Goal: Task Accomplishment & Management: Manage account settings

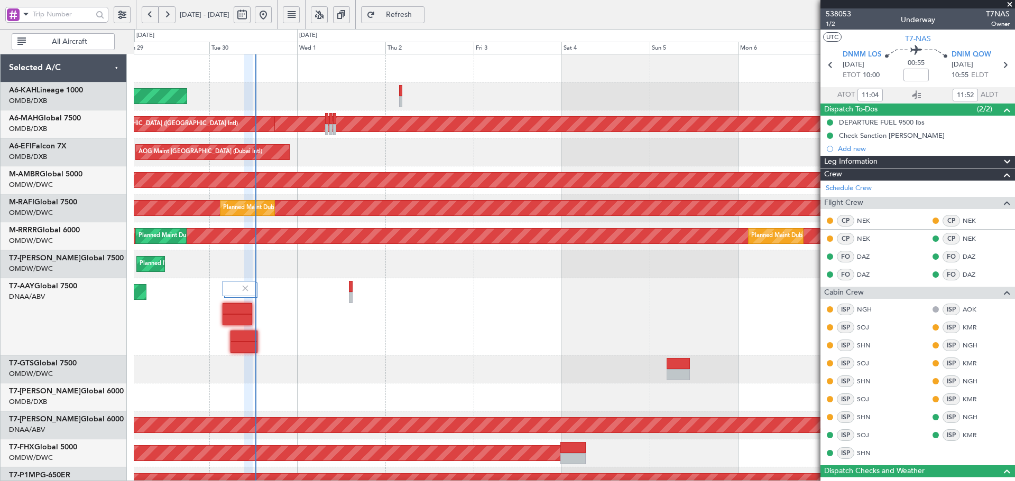
click at [421, 18] on span "Refresh" at bounding box center [398, 14] width 43 height 7
type input "Dherander Fithani (DHF)"
type input "7393"
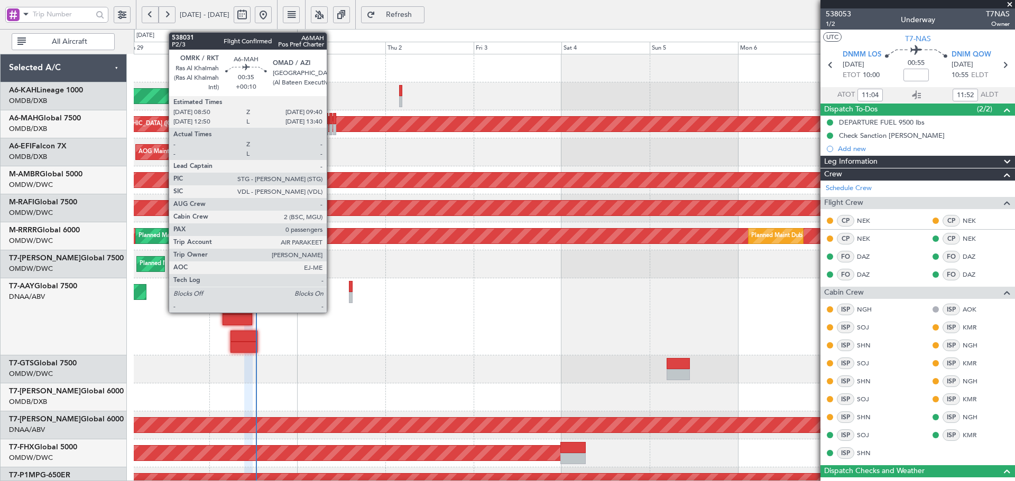
click at [331, 118] on div at bounding box center [330, 118] width 3 height 11
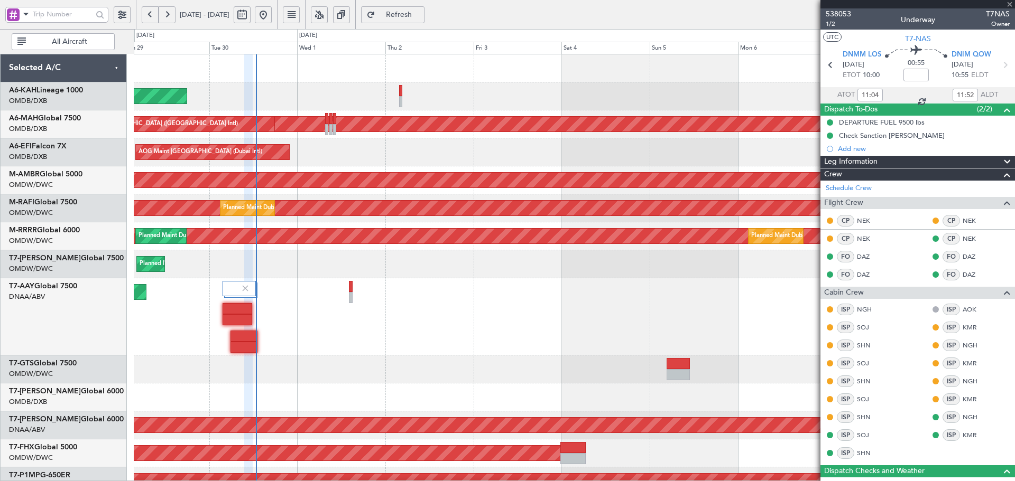
type input "+00:10"
type input "0"
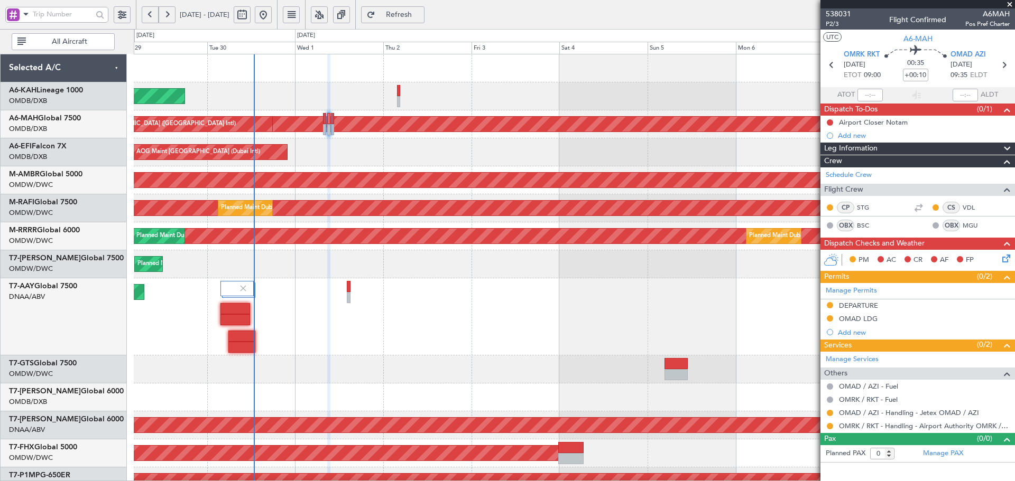
click at [348, 251] on div "Planned Maint Abu Dhabi (Al Bateen Executive) Planned Maint Dubai (Dubai Intl) …" at bounding box center [574, 386] width 881 height 665
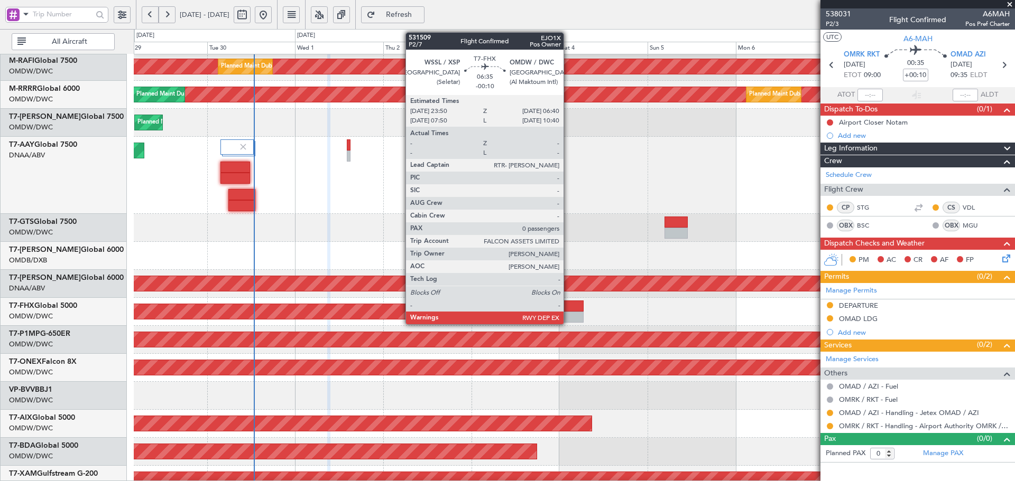
click at [568, 308] on div at bounding box center [570, 306] width 25 height 11
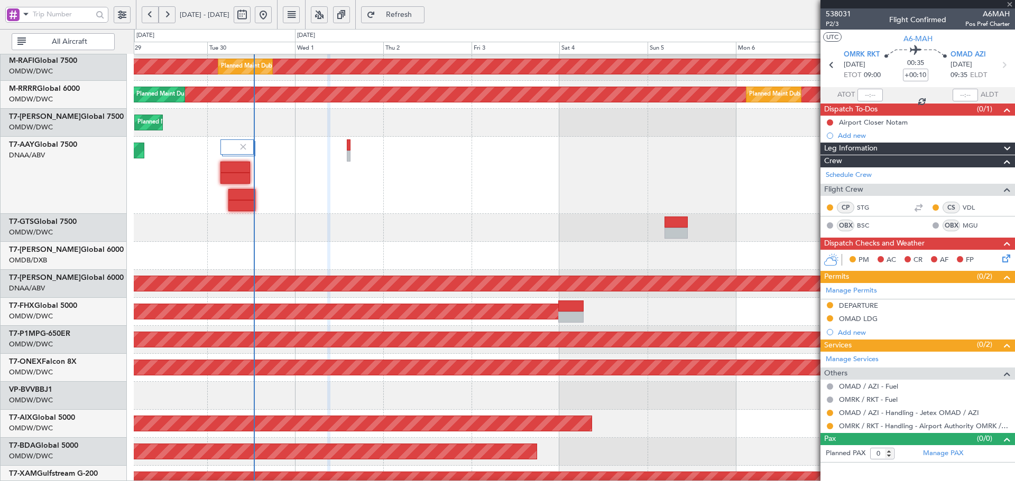
type input "-00:10"
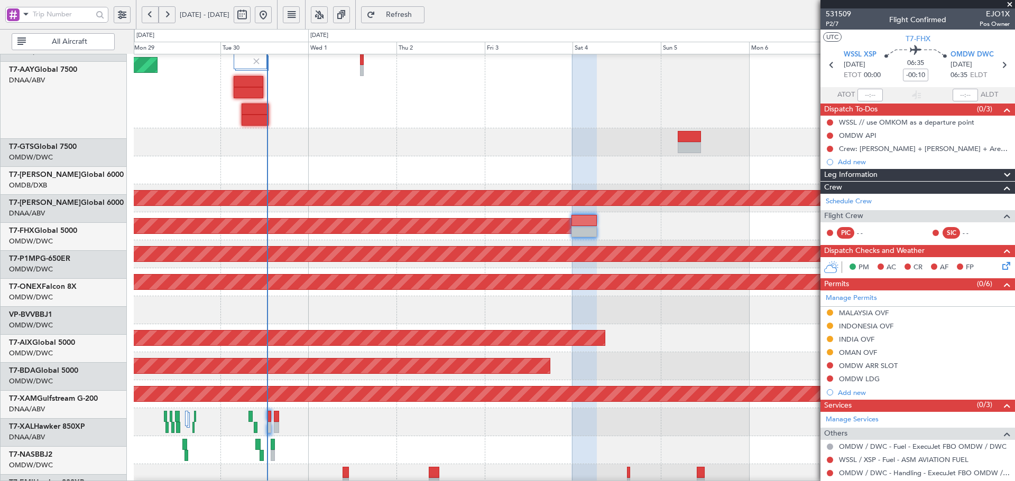
scroll to position [227, 0]
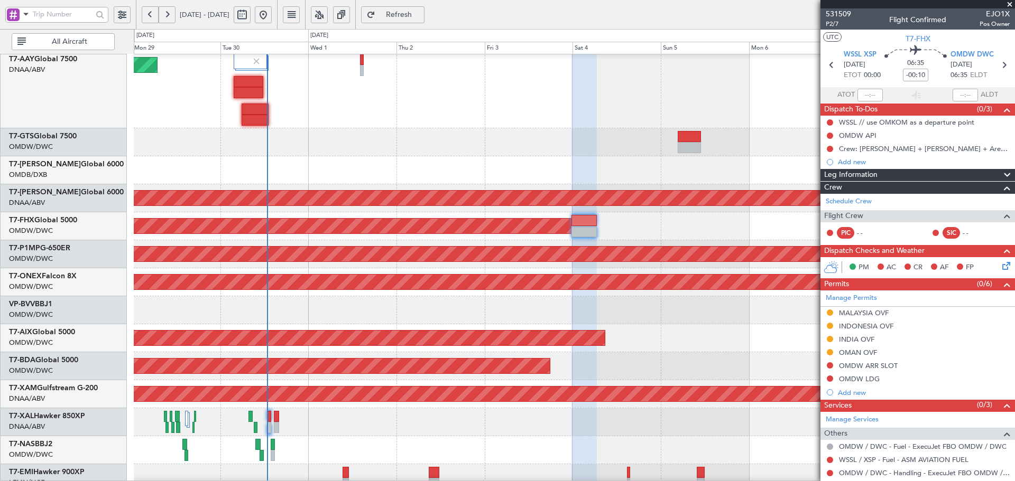
click at [379, 298] on div at bounding box center [574, 311] width 881 height 28
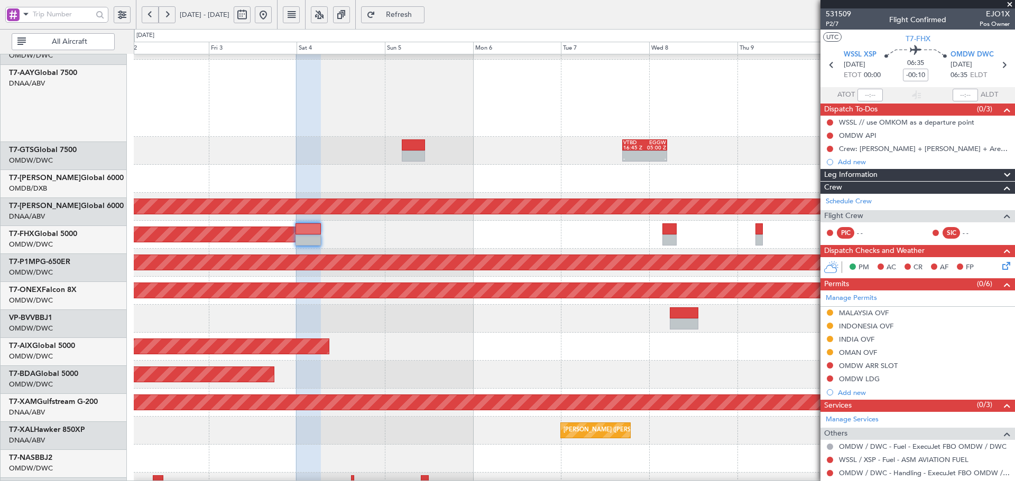
scroll to position [238, 0]
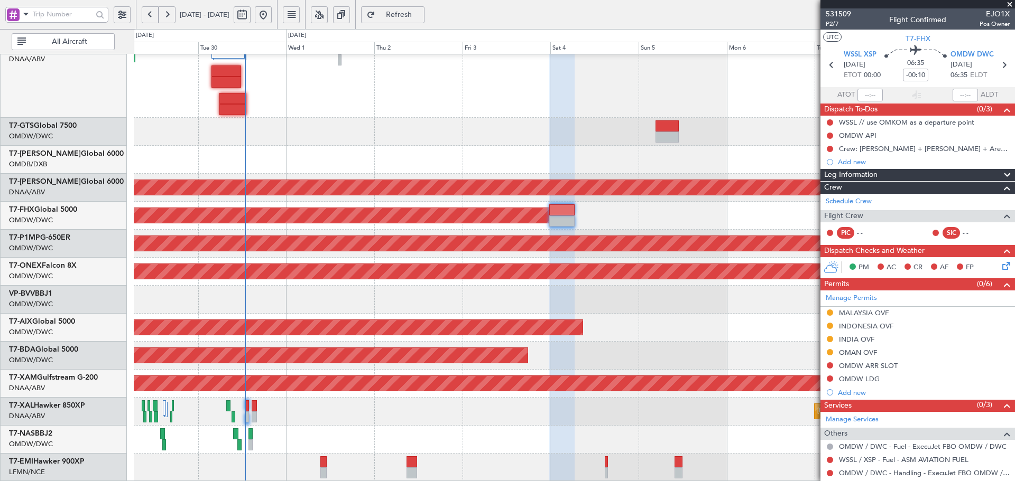
click at [576, 375] on div "Unplanned Maint Dubai (Al Maktoum Intl) - - VTBD 16:45 Z EGGW 05:00 Z AOG Maint…" at bounding box center [574, 149] width 881 height 665
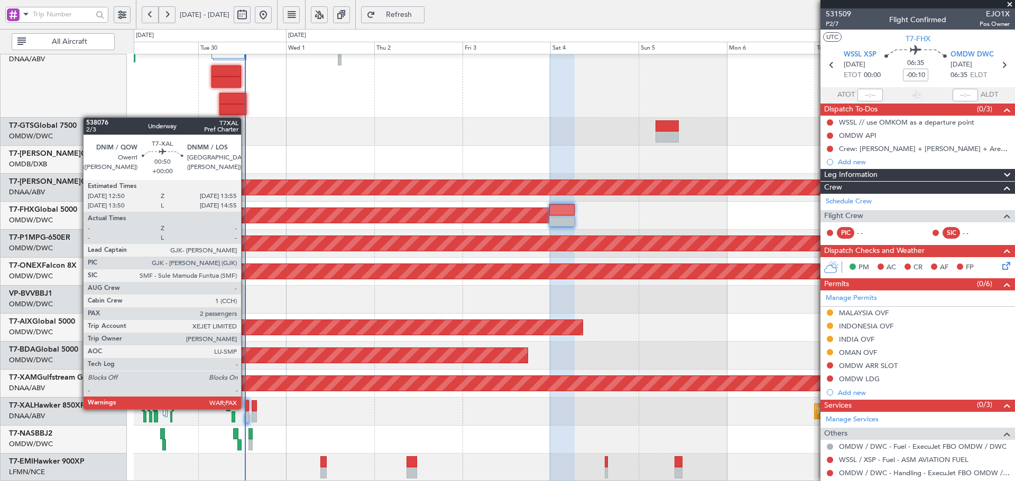
click at [246, 409] on div at bounding box center [247, 406] width 4 height 11
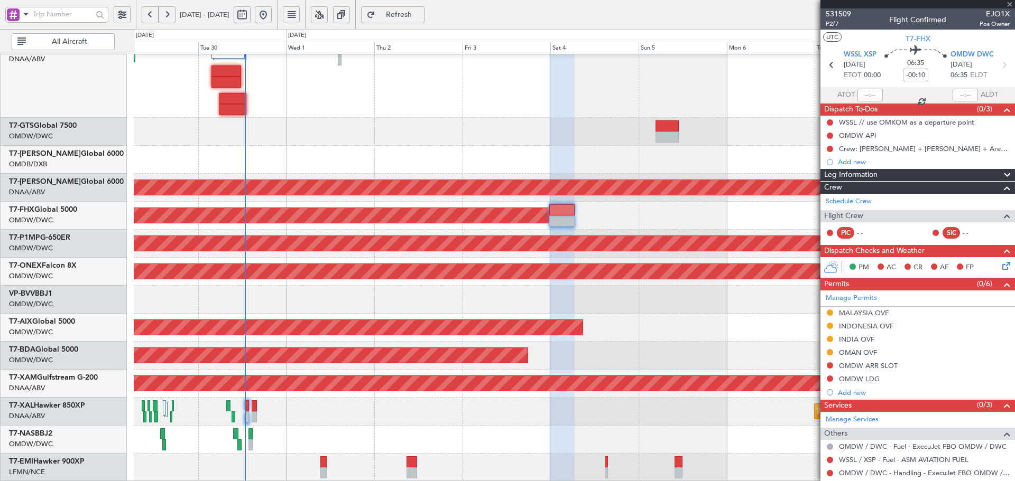
type input "2"
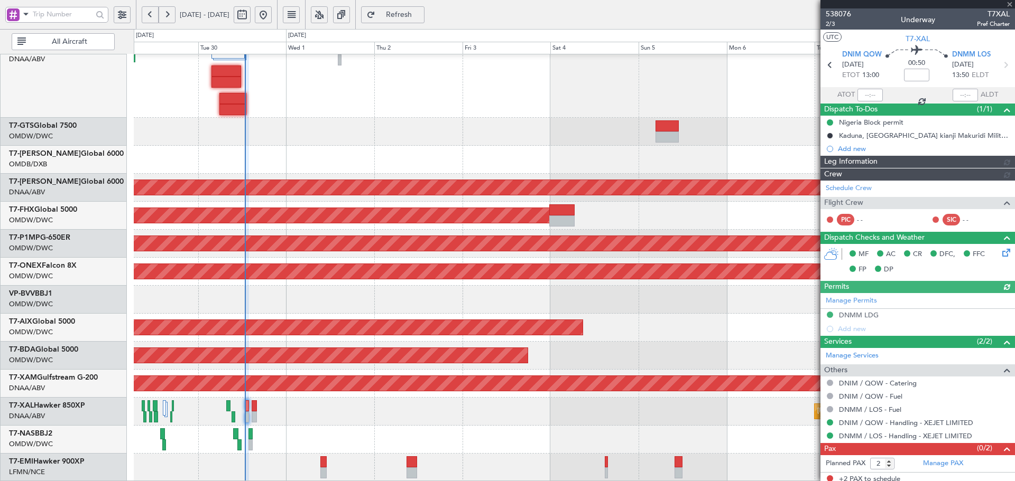
type input "Dherander Fithani (DHF)"
type input "7405"
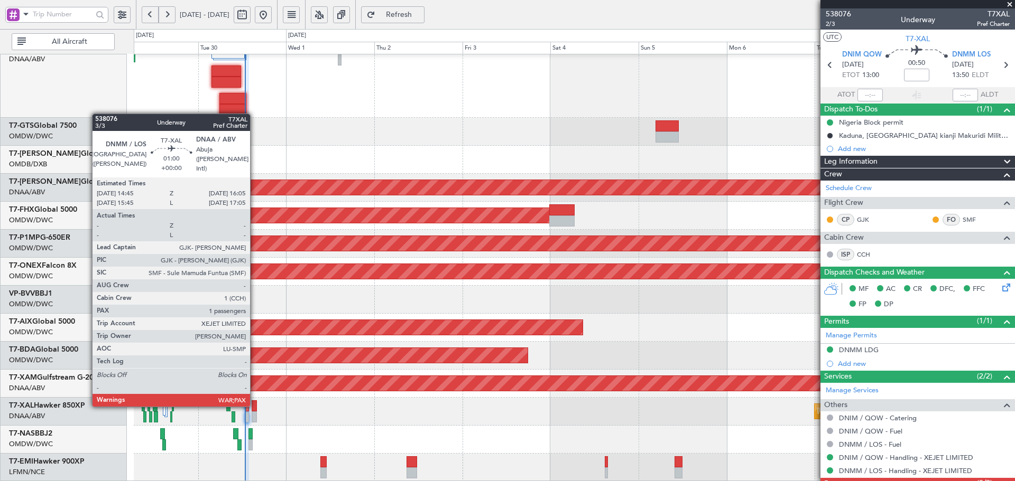
click at [255, 405] on div at bounding box center [254, 406] width 5 height 11
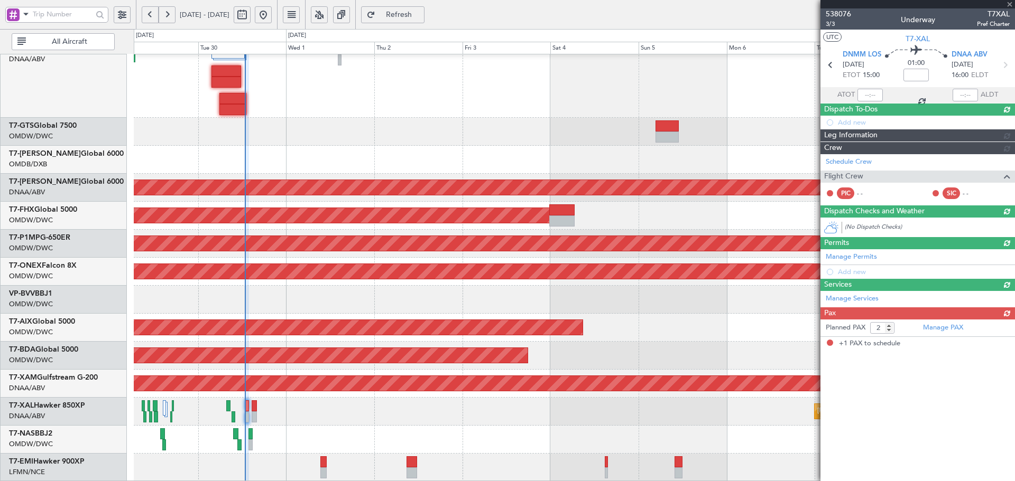
type input "1"
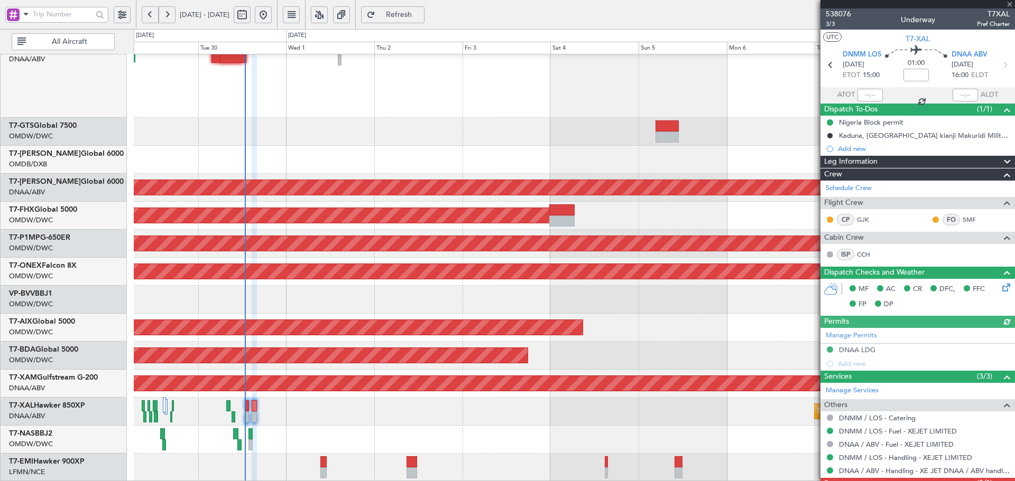
type input "Dherander Fithani (DHF)"
type input "7406"
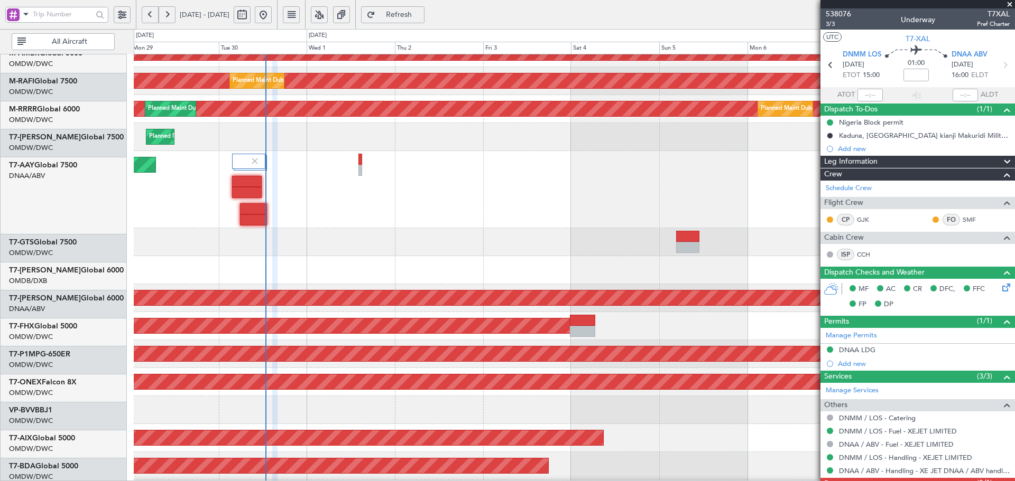
scroll to position [117, 0]
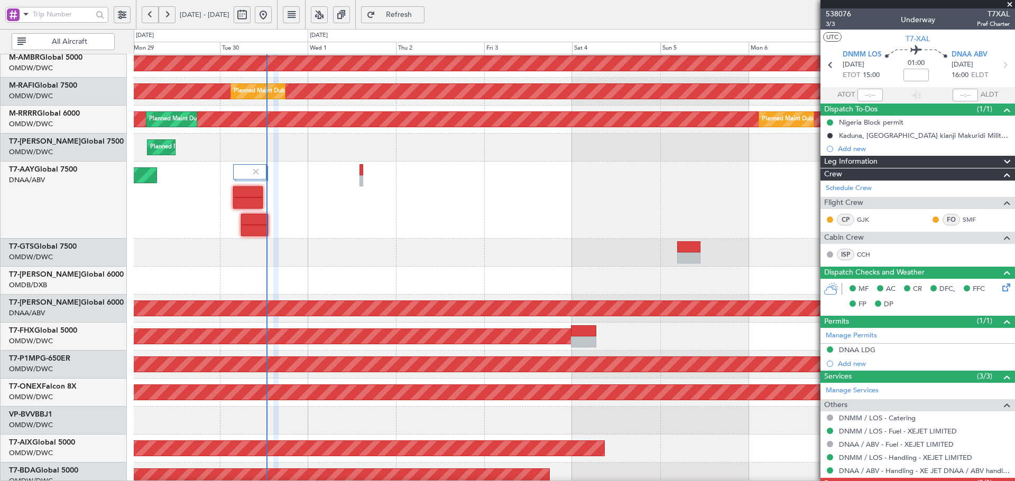
click at [221, 375] on div "Planned Maint Savannah (Savannah/hilton Head Intl)" at bounding box center [574, 365] width 881 height 28
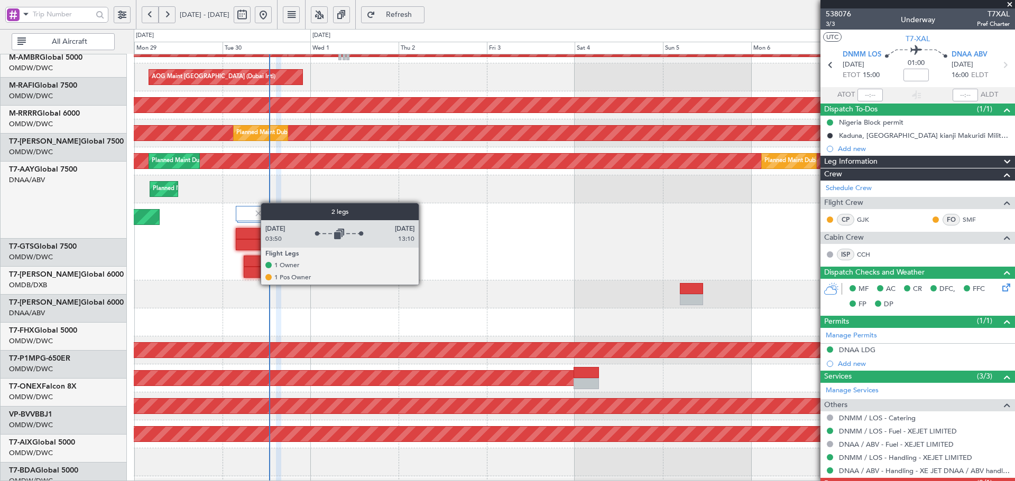
scroll to position [0, 0]
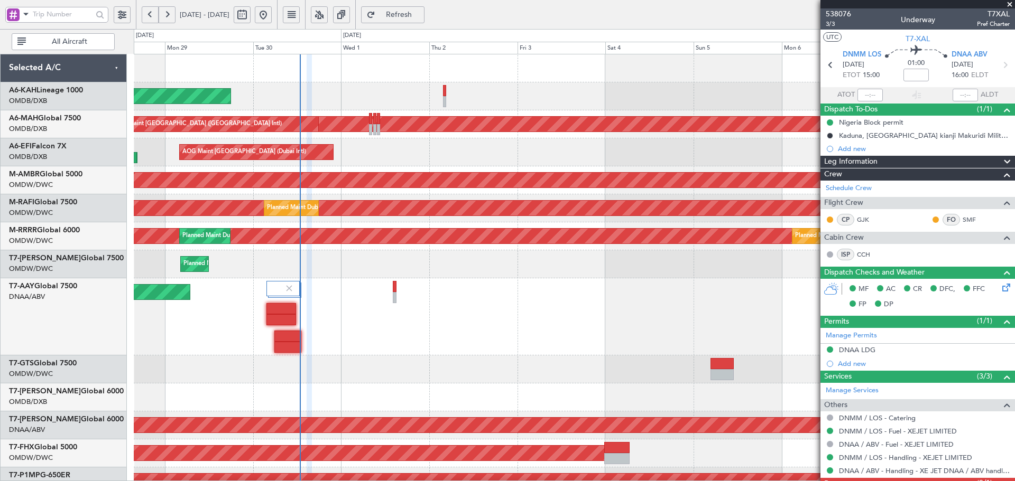
click at [293, 362] on div "Planned Maint Abu Dhabi (Al Bateen Executive) Planned Maint Dubai (Dubai Intl) …" at bounding box center [574, 386] width 881 height 665
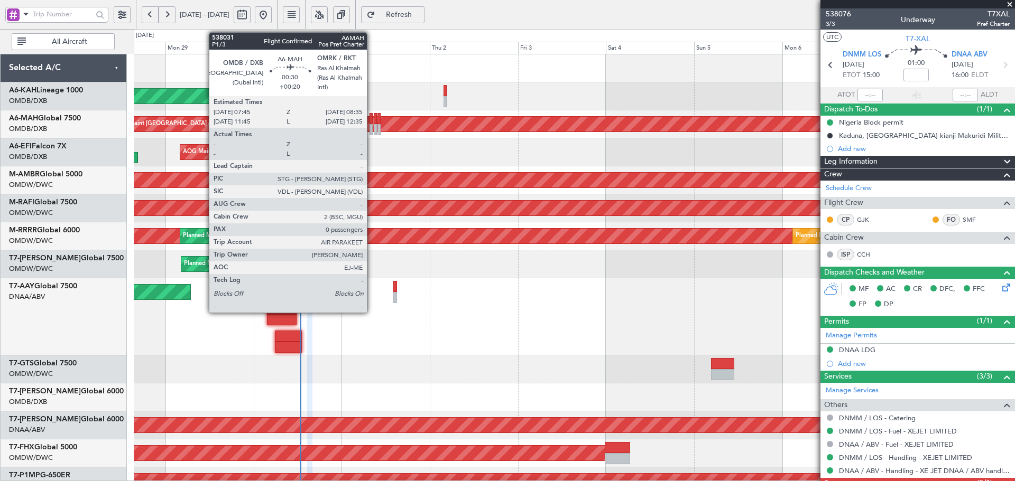
click at [372, 120] on div at bounding box center [370, 118] width 3 height 11
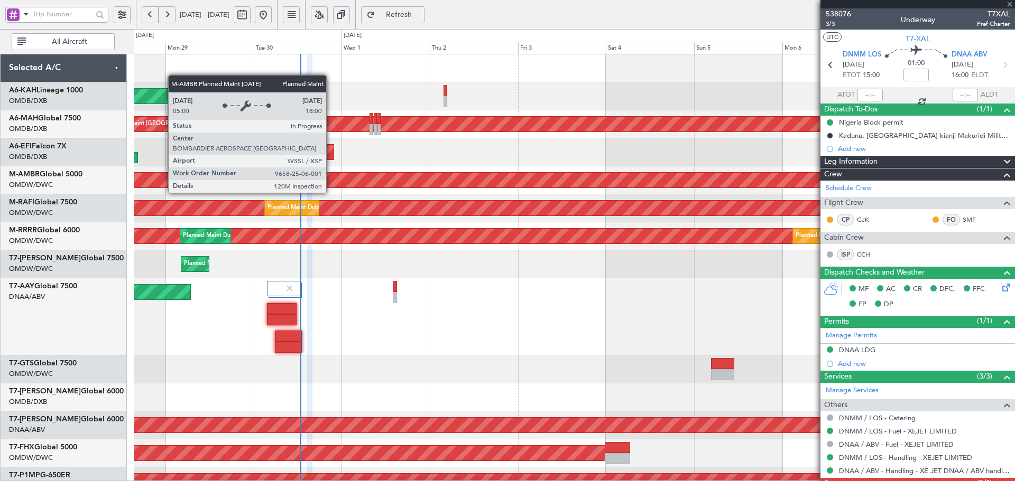
type input "+00:20"
type input "0"
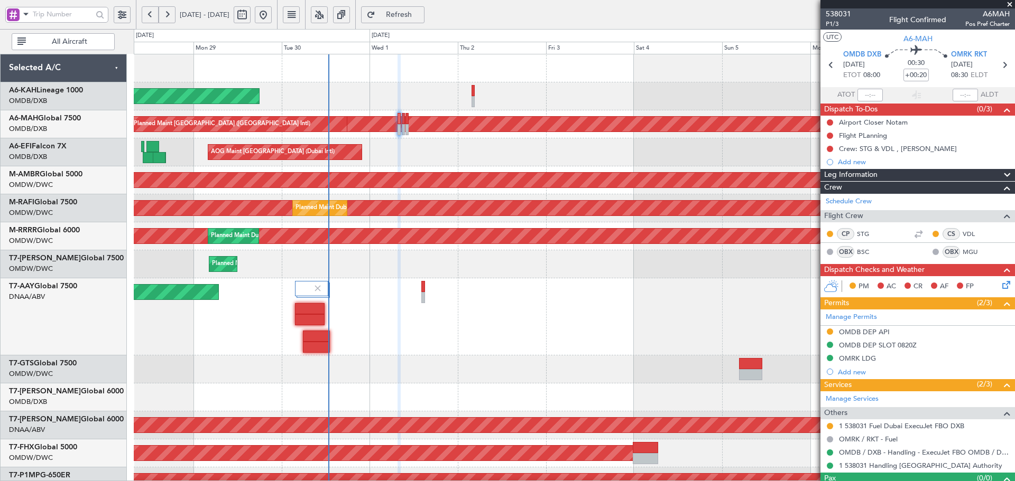
click at [362, 248] on div "Planned Maint Abu Dhabi (Al Bateen Executive) Planned Maint Dubai (Dubai Intl) …" at bounding box center [574, 386] width 881 height 665
click at [963, 251] on link "MGU" at bounding box center [974, 252] width 24 height 10
click at [424, 9] on button "Refresh" at bounding box center [392, 14] width 63 height 17
click at [411, 18] on span "Refresh" at bounding box center [398, 14] width 43 height 7
click at [860, 359] on div "OMRK LDG" at bounding box center [857, 358] width 37 height 9
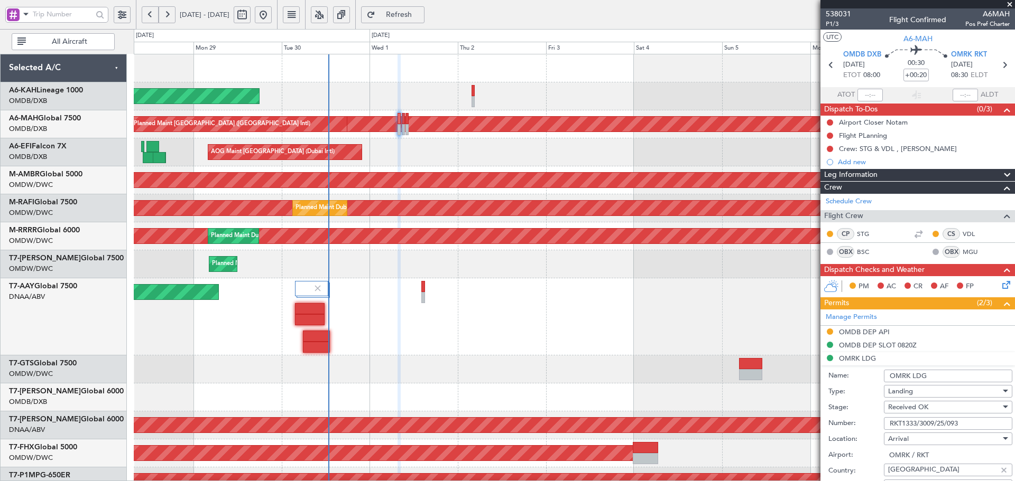
drag, startPoint x: 965, startPoint y: 423, endPoint x: 867, endPoint y: 422, distance: 97.8
click at [867, 422] on div "Number: RKT1333/3009/25/093" at bounding box center [920, 424] width 184 height 16
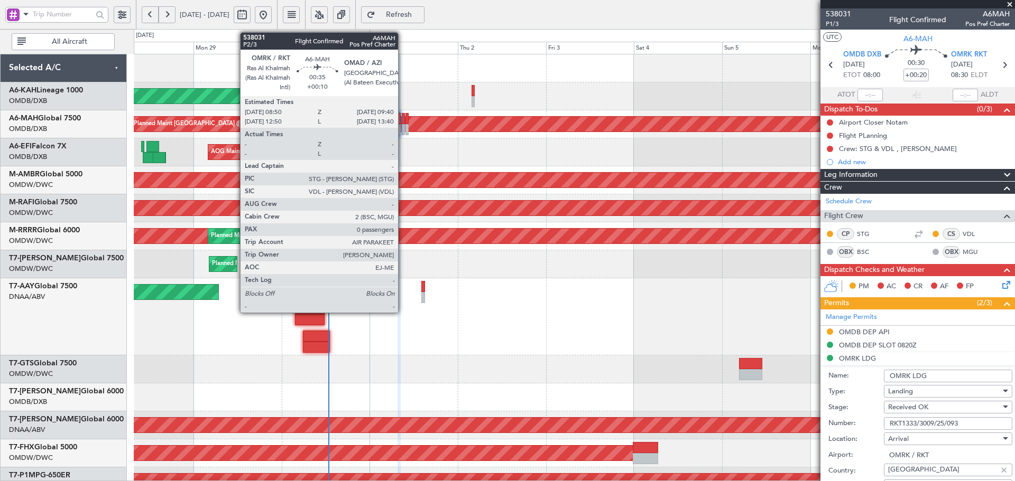
click at [403, 122] on div at bounding box center [403, 118] width 3 height 11
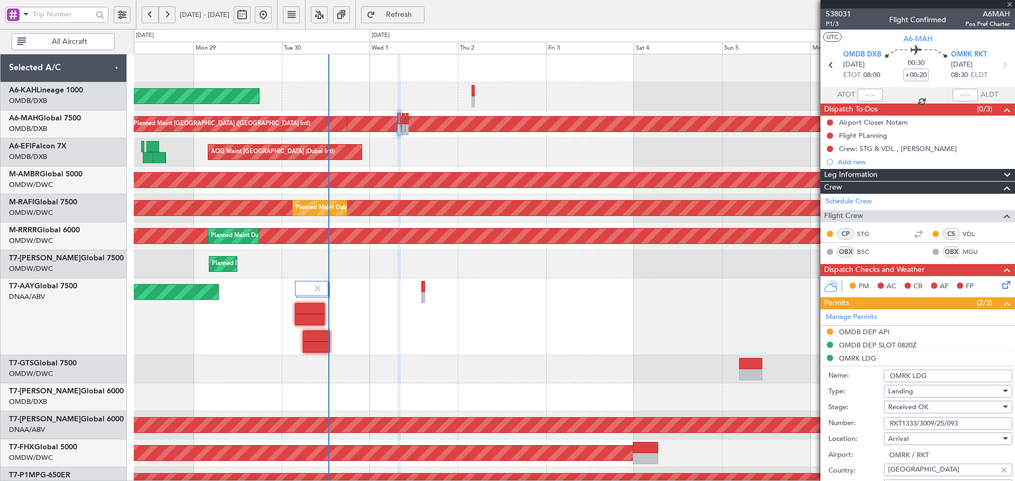
type input "+00:10"
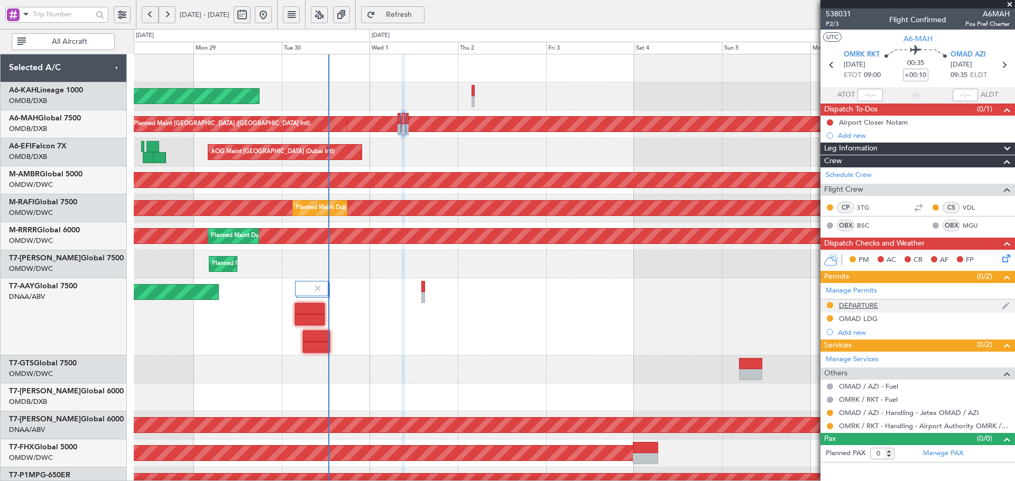
click at [858, 305] on div "DEPARTURE" at bounding box center [858, 305] width 39 height 9
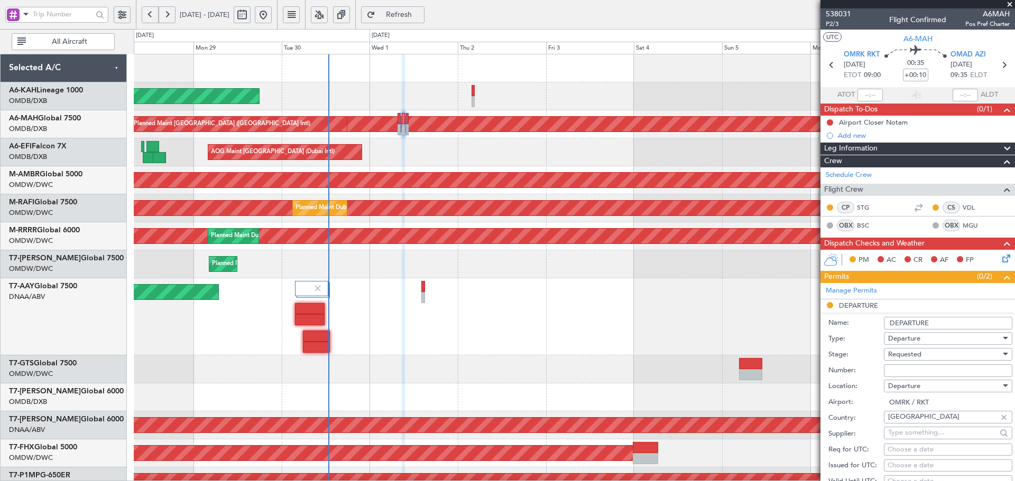
click at [923, 370] on input "Number:" at bounding box center [948, 371] width 128 height 13
paste input "RKT1333/3009/25/093"
type input "RKT1333/3009/25/093"
click at [905, 356] on span "Requested" at bounding box center [904, 355] width 33 height 10
click at [918, 445] on span "Received OK" at bounding box center [943, 439] width 111 height 16
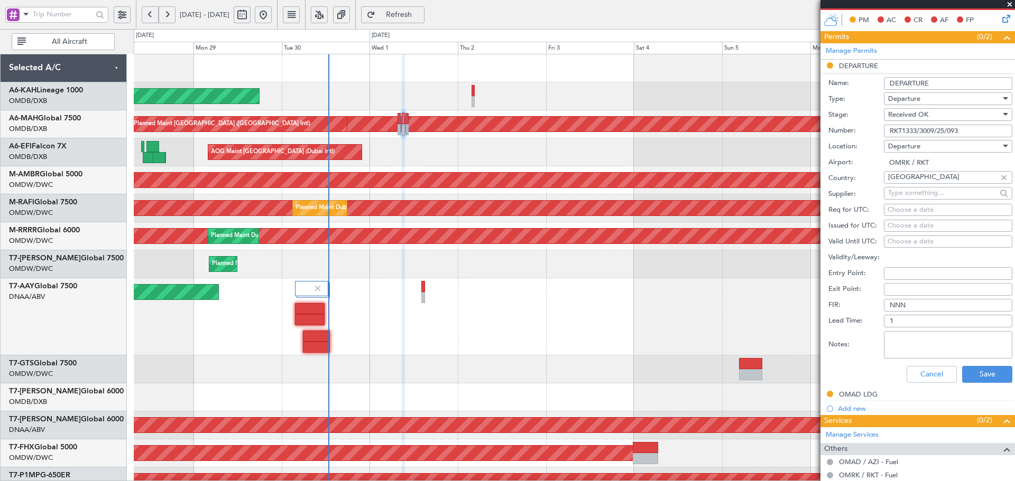
scroll to position [247, 0]
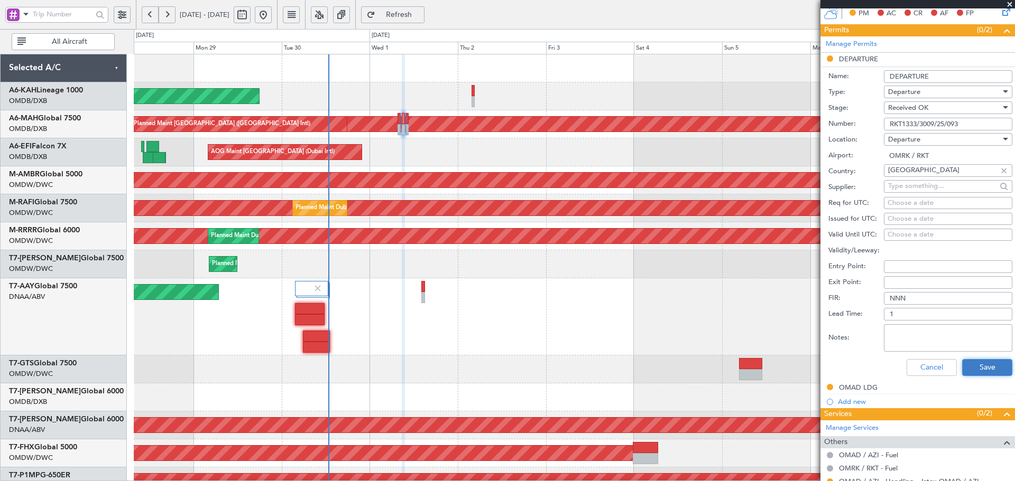
click at [985, 370] on button "Save" at bounding box center [987, 367] width 50 height 17
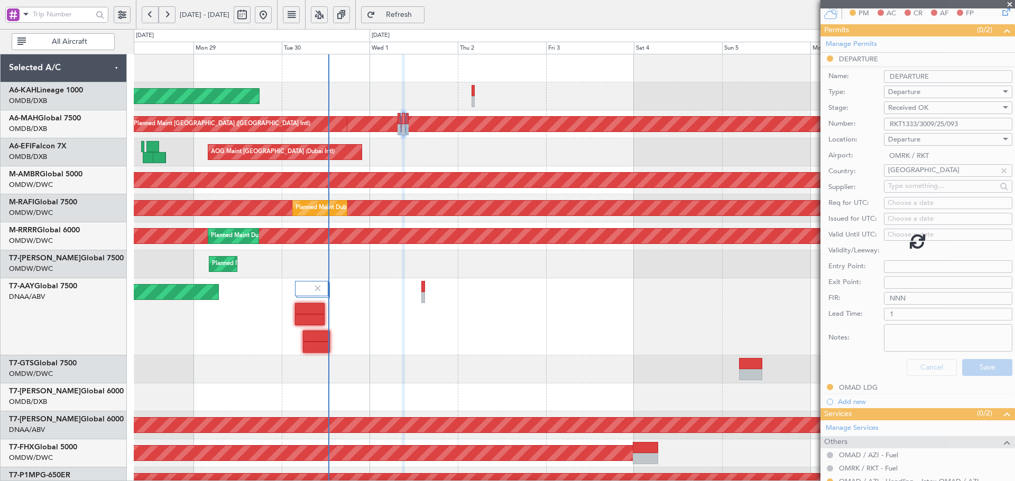
scroll to position [0, 0]
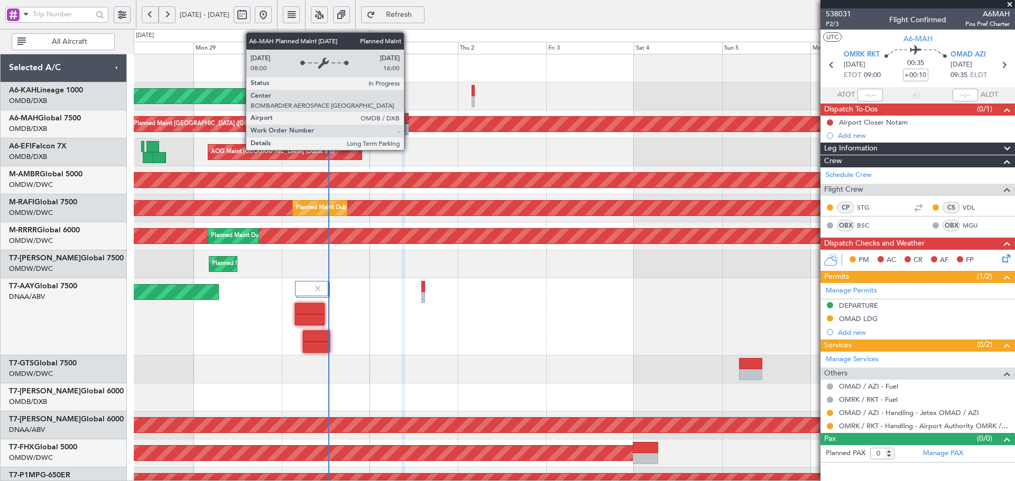
click at [409, 118] on div "Planned Maint [GEOGRAPHIC_DATA] ([GEOGRAPHIC_DATA] Intl)" at bounding box center [237, 124] width 1967 height 15
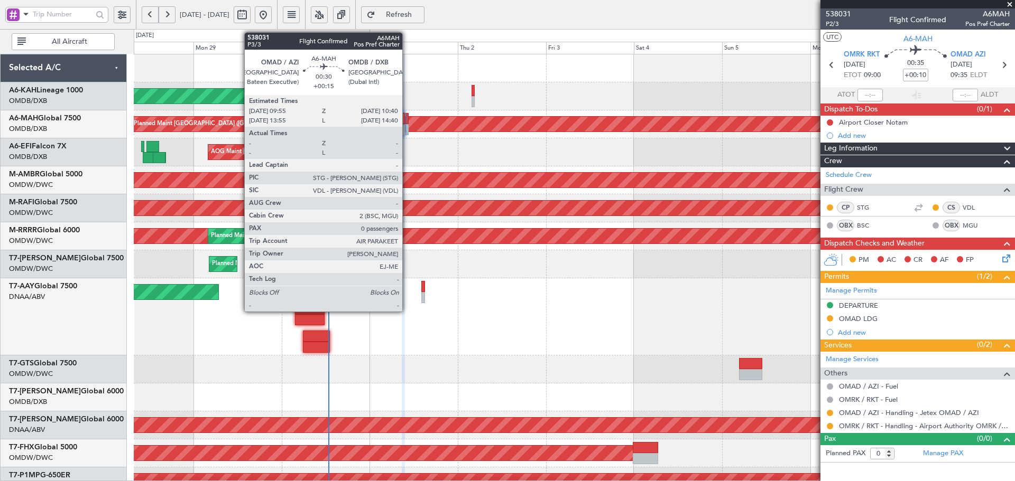
click at [407, 118] on div at bounding box center [406, 118] width 3 height 11
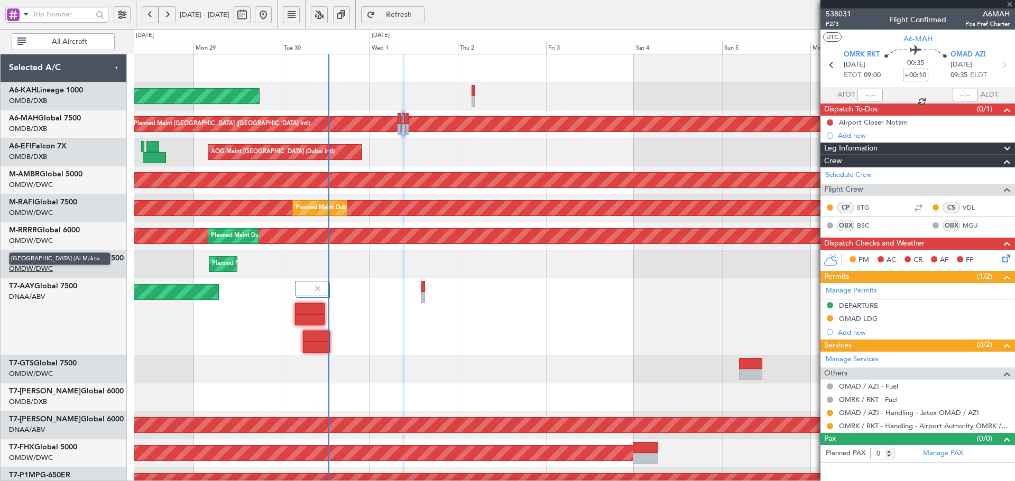
type input "+00:15"
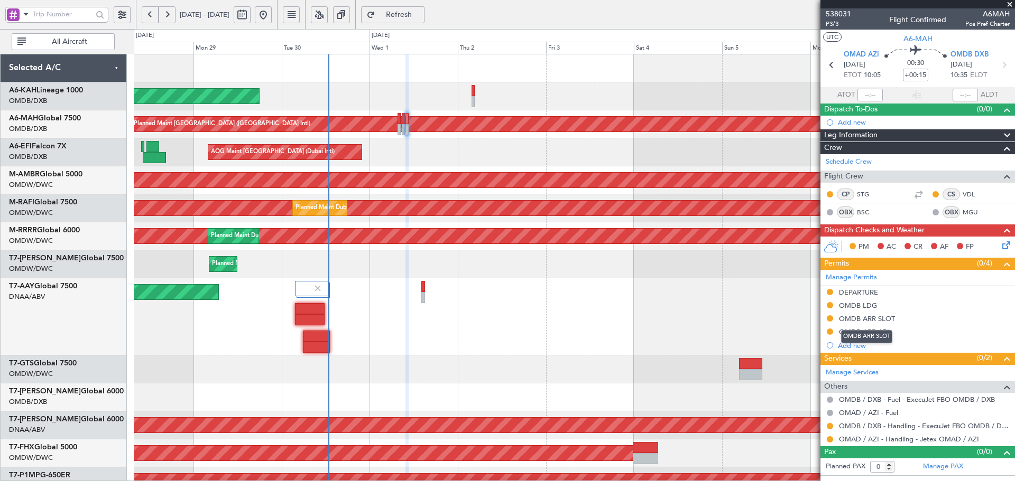
drag, startPoint x: 868, startPoint y: 318, endPoint x: 883, endPoint y: 340, distance: 26.7
click at [868, 318] on div "OMDB ARR SLOT" at bounding box center [867, 318] width 56 height 9
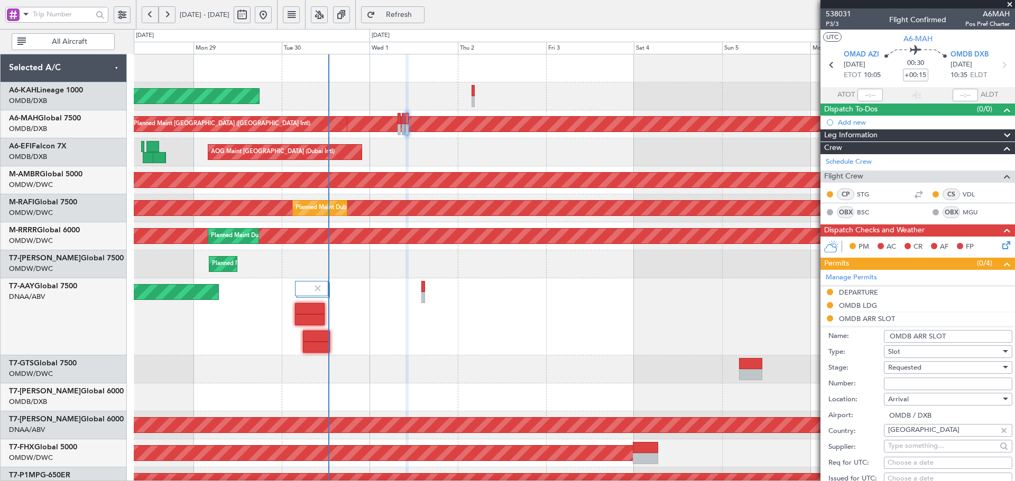
drag, startPoint x: 916, startPoint y: 383, endPoint x: 922, endPoint y: 377, distance: 7.9
click at [916, 383] on input "Number:" at bounding box center [948, 384] width 128 height 13
paste input "KEJO112"
type input "KEJO112"
click at [912, 368] on span "Requested" at bounding box center [904, 368] width 33 height 10
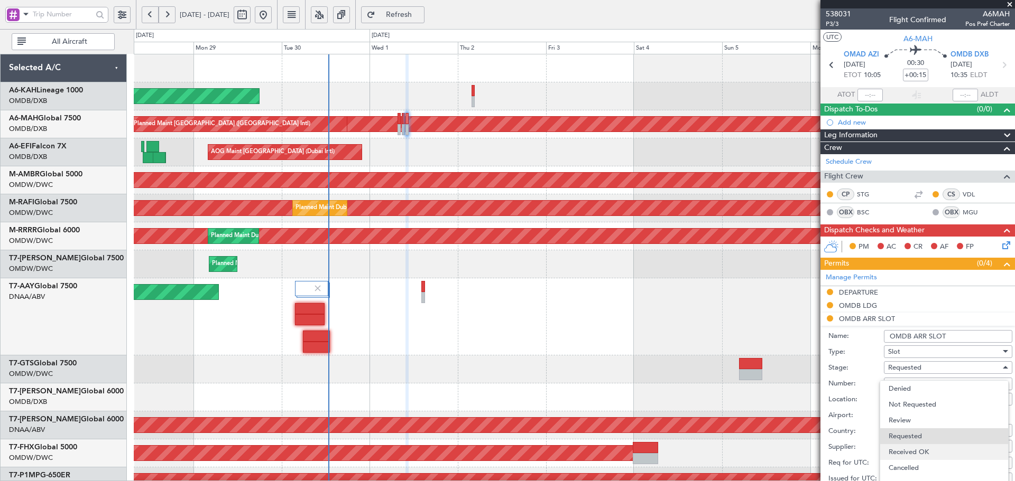
click at [925, 449] on span "Received OK" at bounding box center [943, 452] width 111 height 16
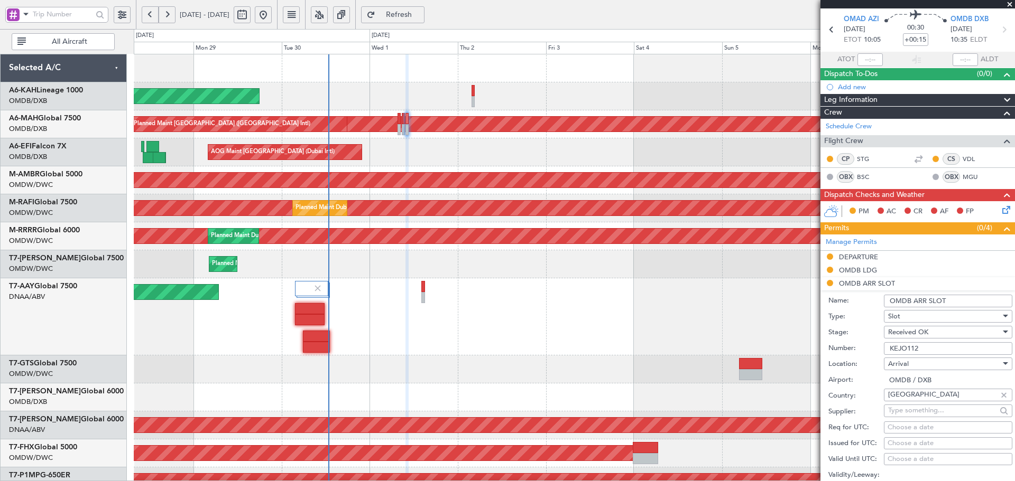
click at [910, 424] on div "Choose a date" at bounding box center [947, 428] width 121 height 11
select select "9"
select select "2025"
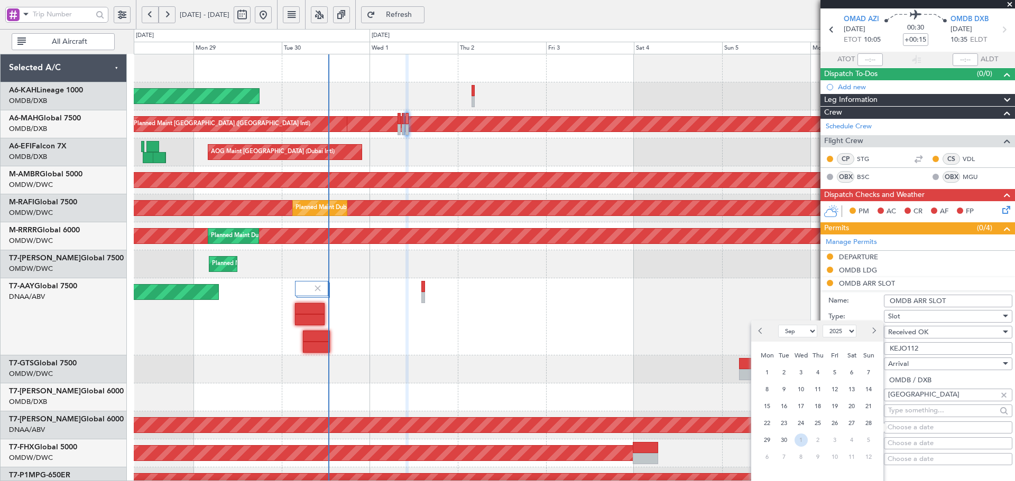
click at [802, 439] on span "1" at bounding box center [800, 440] width 13 height 13
select select "10"
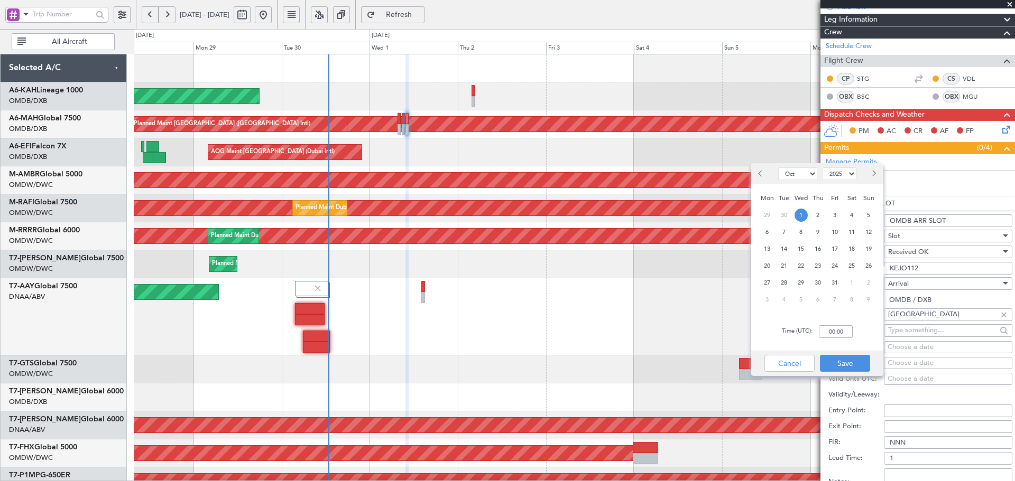
scroll to position [211, 0]
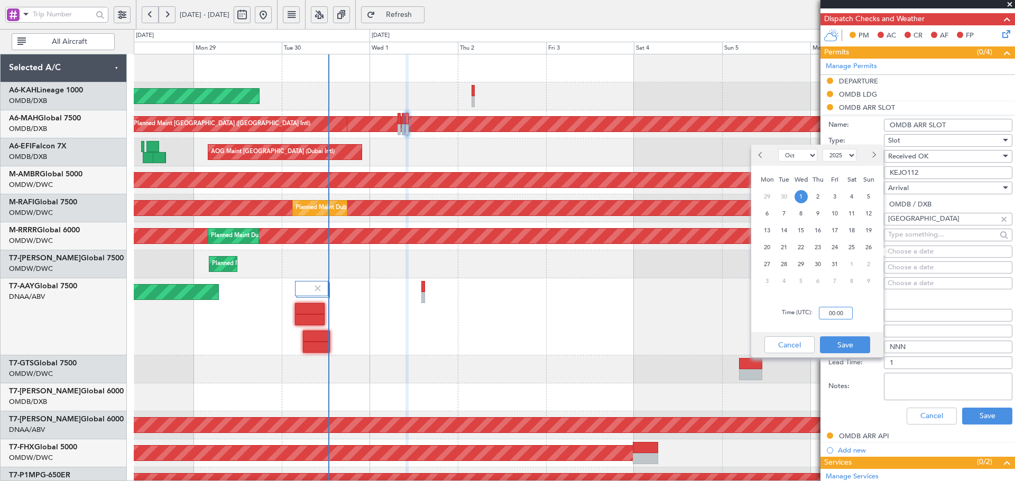
click at [819, 319] on input "00:00" at bounding box center [836, 313] width 34 height 13
type input "10:35"
drag, startPoint x: 854, startPoint y: 330, endPoint x: 854, endPoint y: 338, distance: 7.9
click at [854, 332] on div "Time (UTC): 10:35" at bounding box center [817, 313] width 132 height 38
click at [853, 340] on button "Save" at bounding box center [845, 345] width 50 height 17
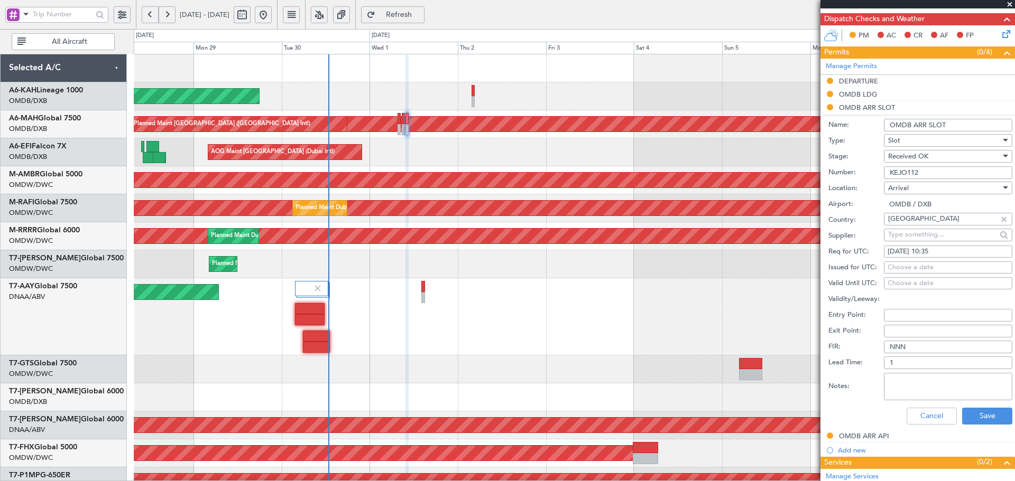
click at [925, 270] on div "Choose a date" at bounding box center [947, 268] width 121 height 11
select select "9"
select select "2025"
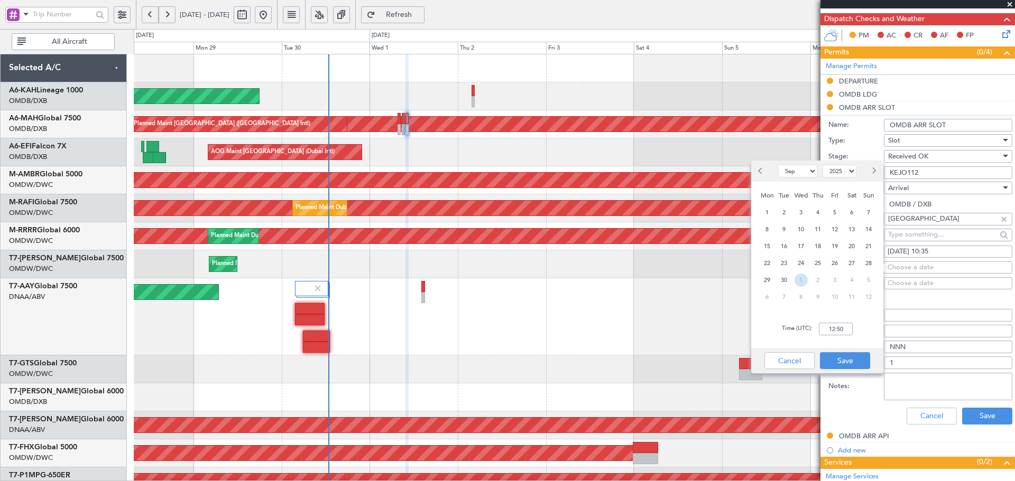
click at [798, 282] on span "1" at bounding box center [800, 280] width 13 height 13
select select "10"
click at [833, 329] on input "00:00" at bounding box center [836, 329] width 34 height 13
type input "10:25"
click at [841, 363] on button "Save" at bounding box center [845, 361] width 50 height 17
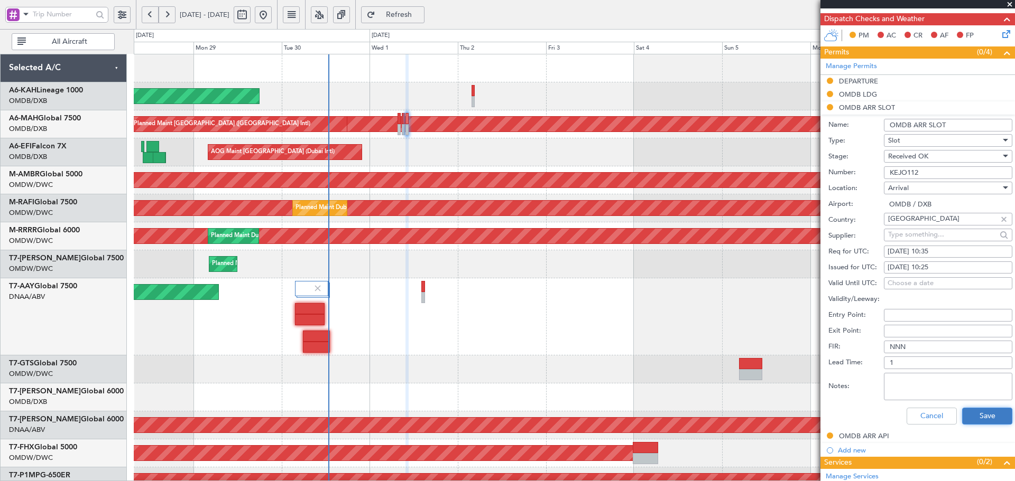
click at [981, 413] on button "Save" at bounding box center [987, 416] width 50 height 17
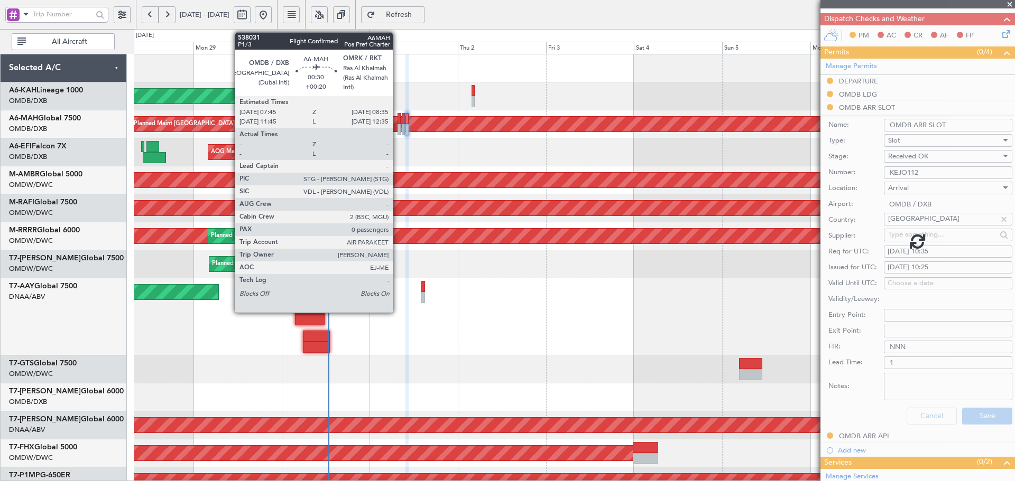
scroll to position [0, 0]
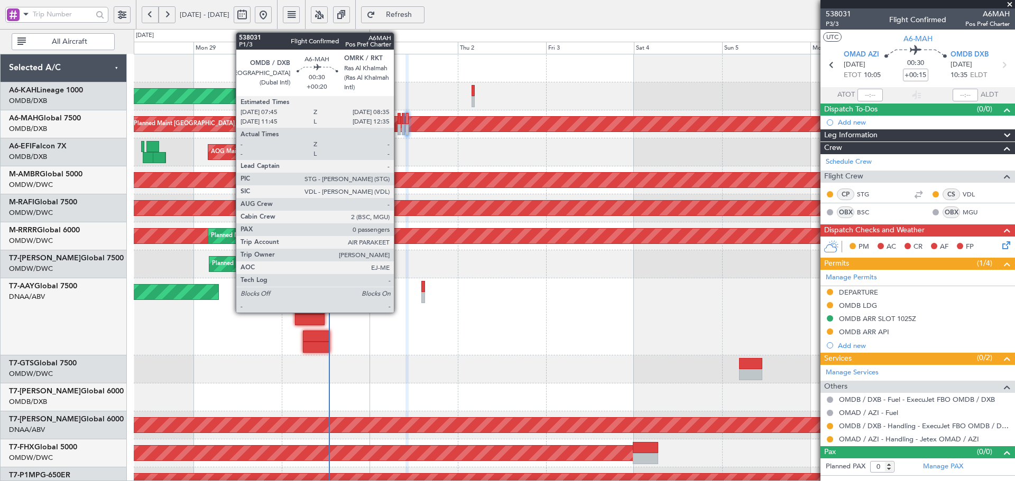
click at [399, 124] on div at bounding box center [398, 118] width 3 height 11
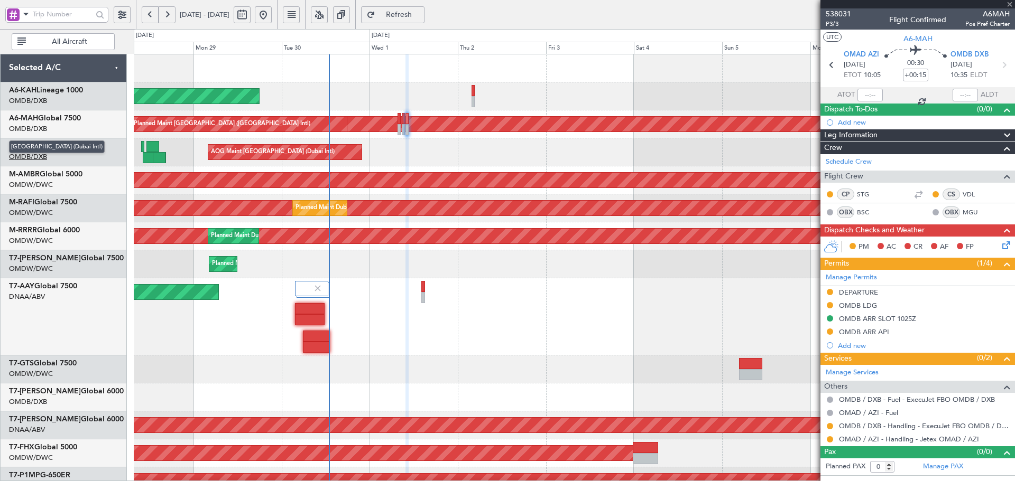
type input "+00:20"
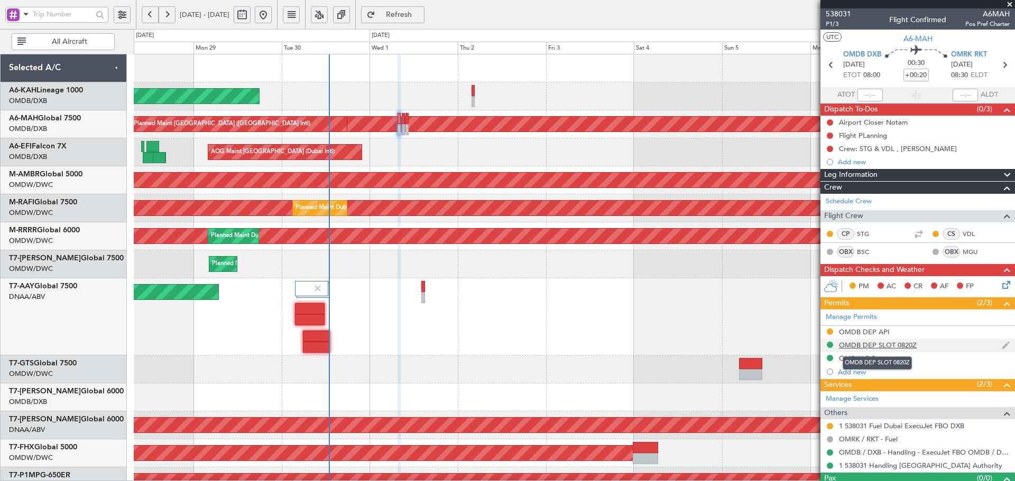
click at [875, 341] on div "OMDB DEP SLOT 0820Z" at bounding box center [878, 345] width 78 height 9
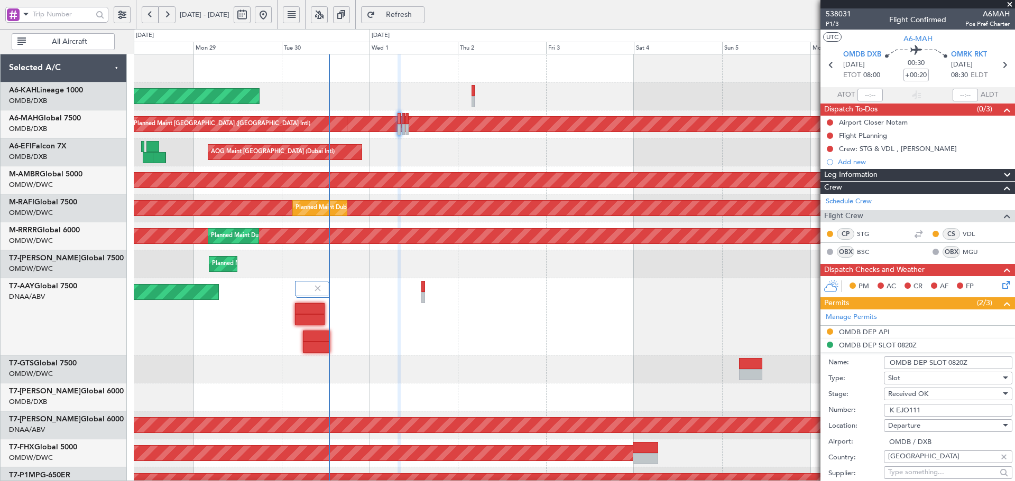
scroll to position [141, 0]
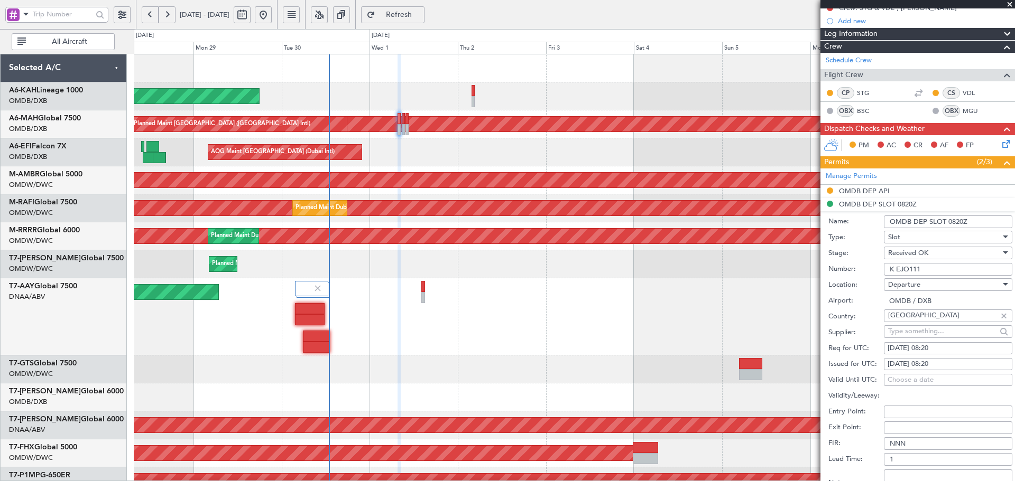
click at [945, 349] on div "01/10/2025 08:20" at bounding box center [947, 349] width 121 height 11
select select "10"
select select "2025"
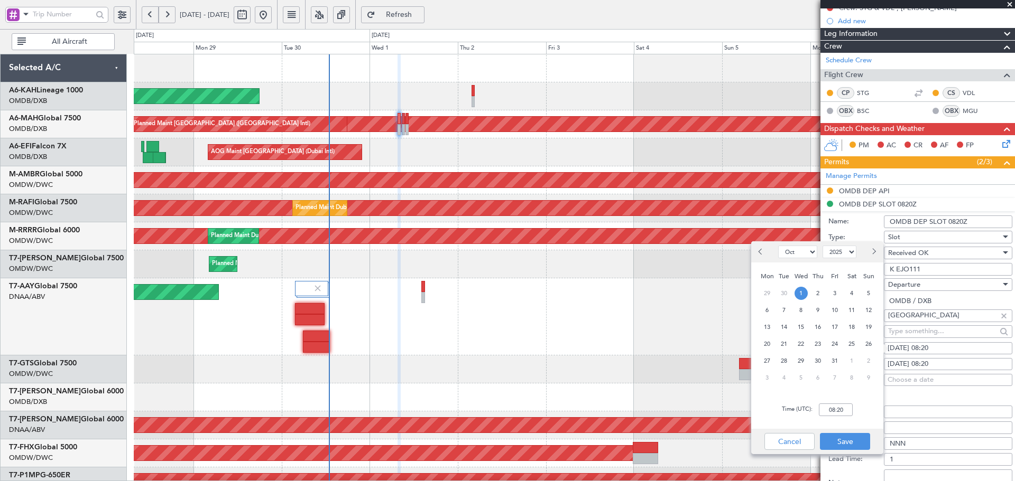
click at [844, 403] on div "Time (UTC): 08:20" at bounding box center [817, 410] width 132 height 38
click at [845, 410] on input "08:20" at bounding box center [836, 410] width 34 height 13
type input "08:00"
click at [865, 445] on button "Save" at bounding box center [845, 441] width 50 height 17
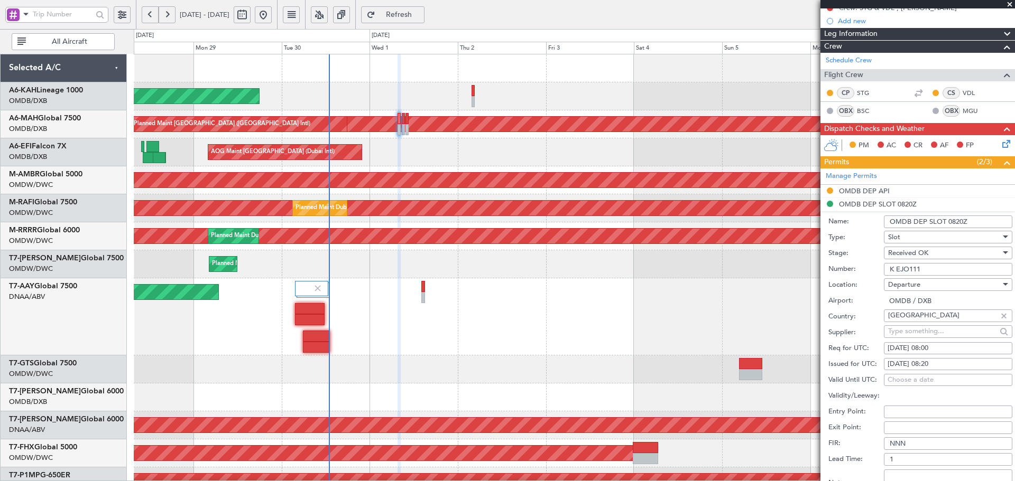
click at [934, 364] on div "01/10/2025 08:20" at bounding box center [947, 364] width 121 height 11
select select "10"
select select "2025"
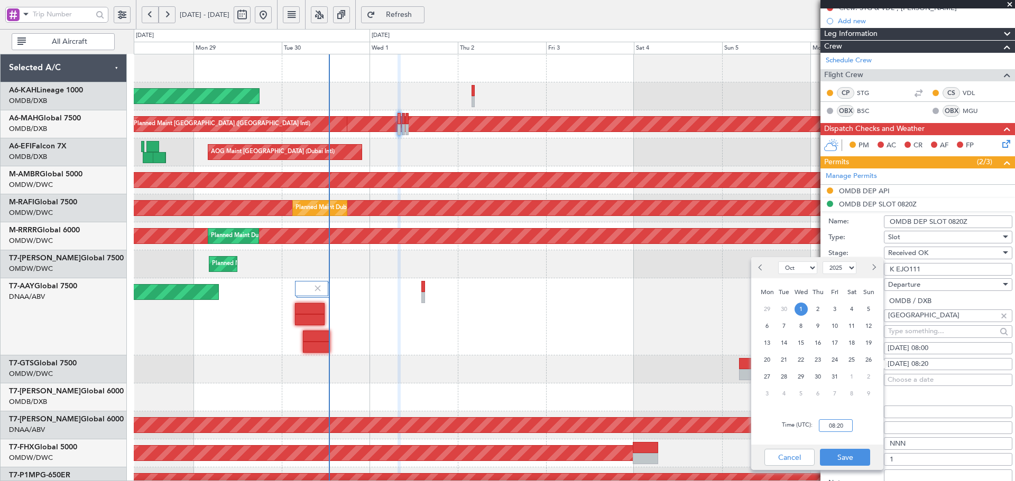
click at [833, 431] on input "08:20" at bounding box center [836, 426] width 34 height 13
type input "08:00"
click at [851, 461] on button "Save" at bounding box center [845, 457] width 50 height 17
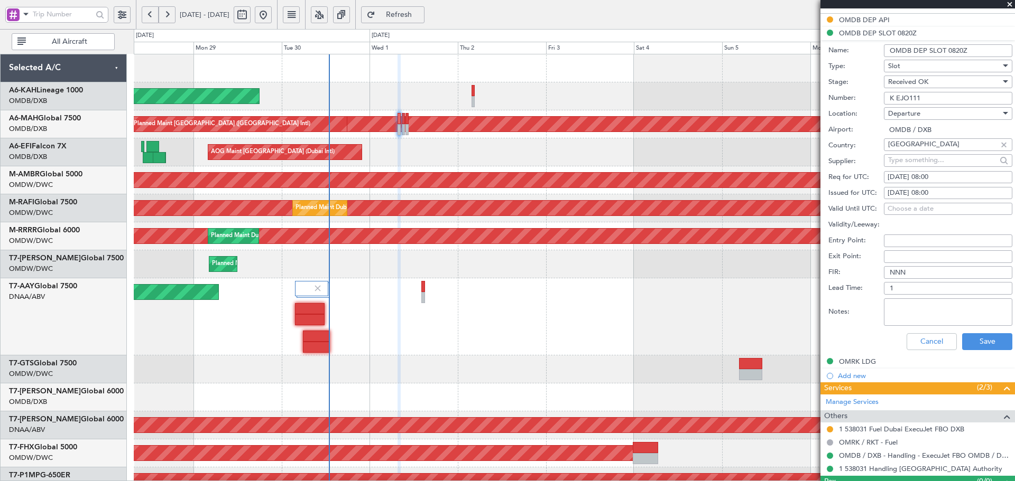
scroll to position [317, 0]
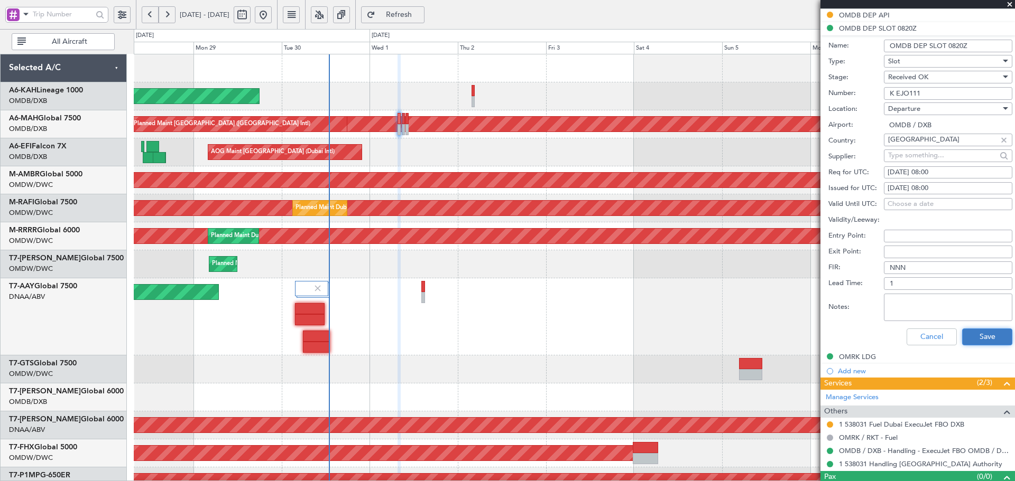
click at [978, 336] on button "Save" at bounding box center [987, 337] width 50 height 17
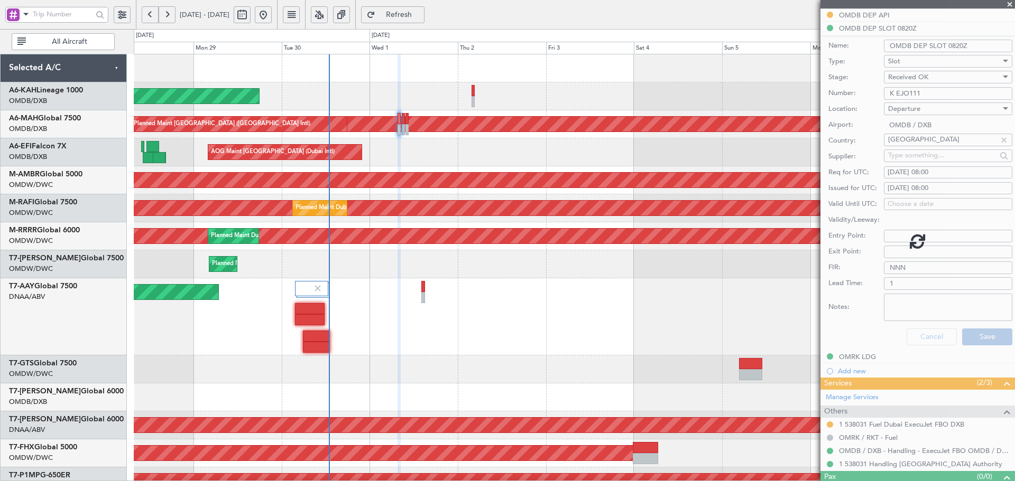
scroll to position [21, 0]
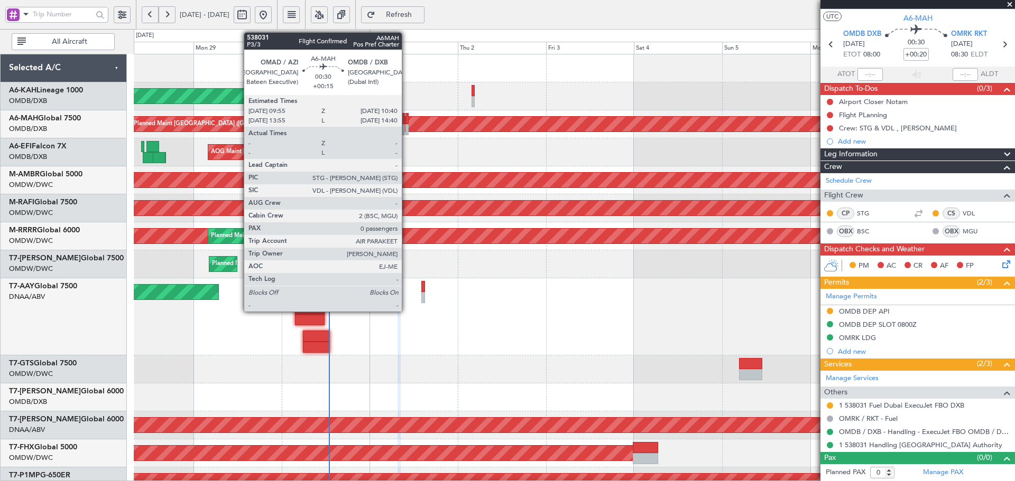
click at [406, 118] on div at bounding box center [406, 118] width 3 height 11
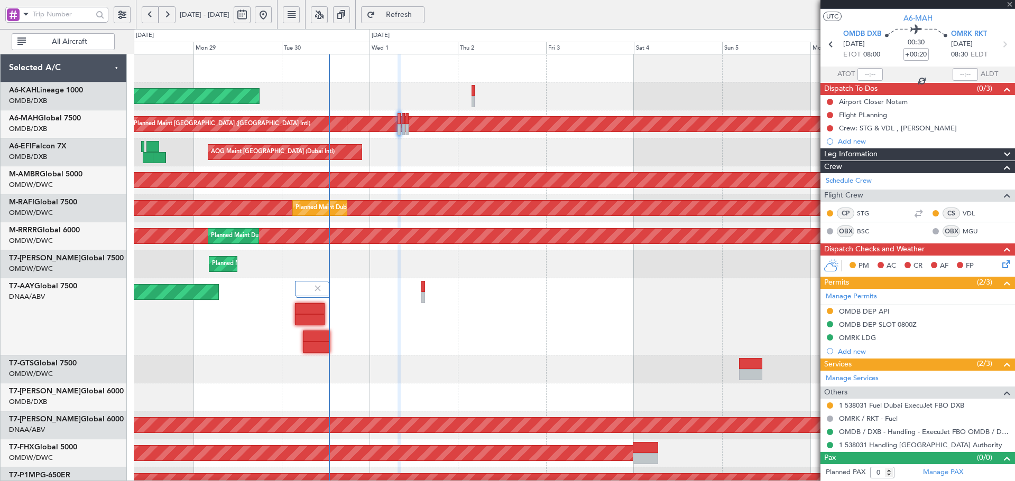
type input "+00:15"
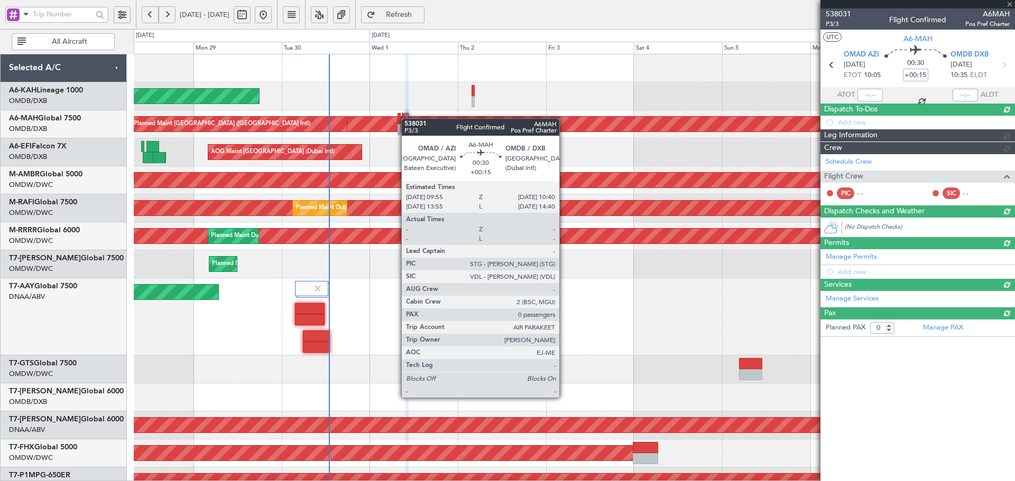
scroll to position [0, 0]
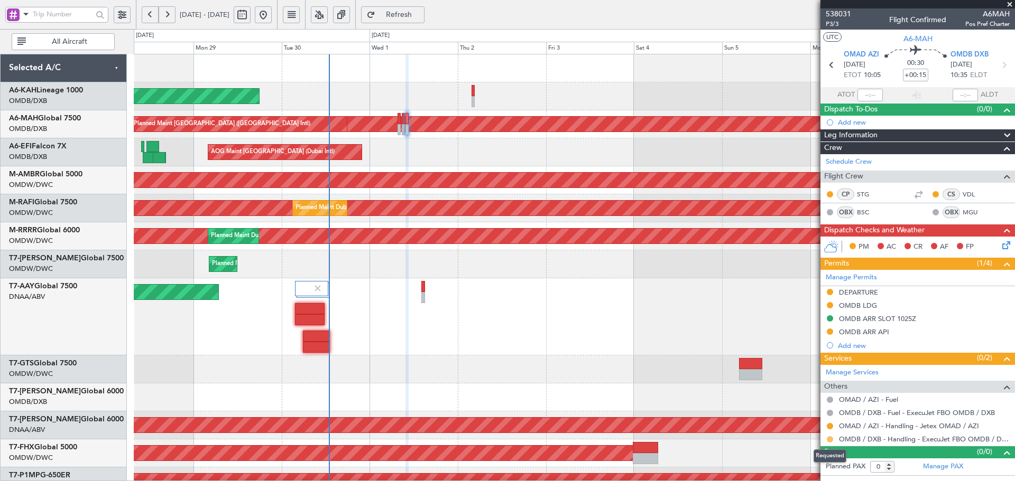
click at [830, 440] on button at bounding box center [830, 440] width 6 height 6
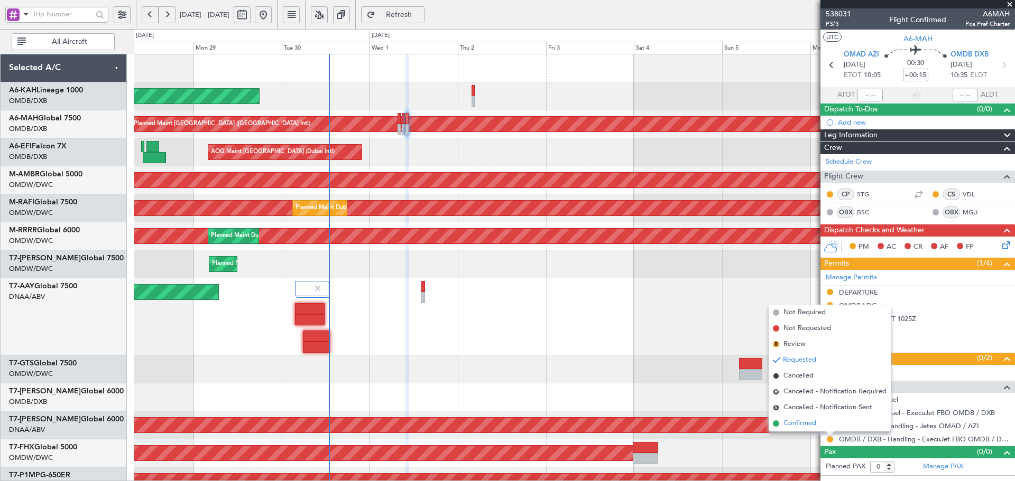
click at [786, 422] on span "Confirmed" at bounding box center [799, 424] width 33 height 11
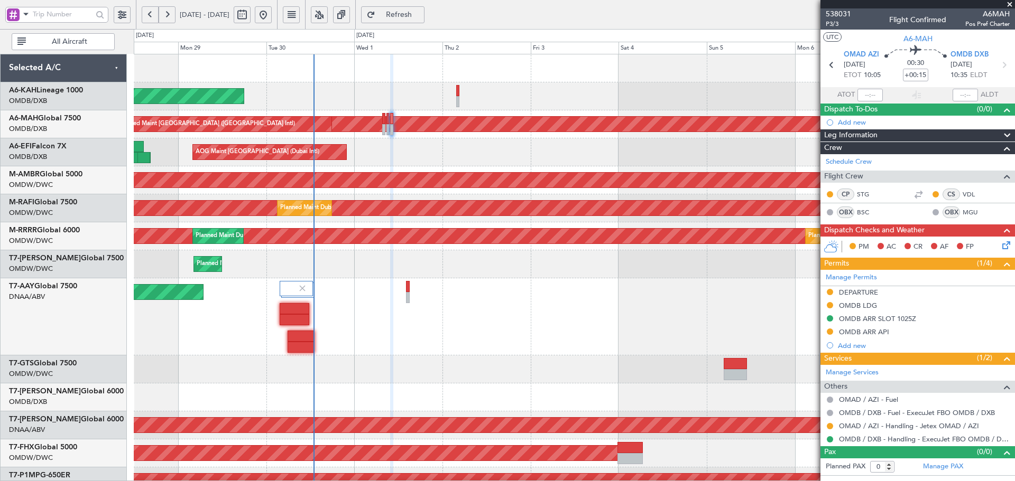
scroll to position [70, 0]
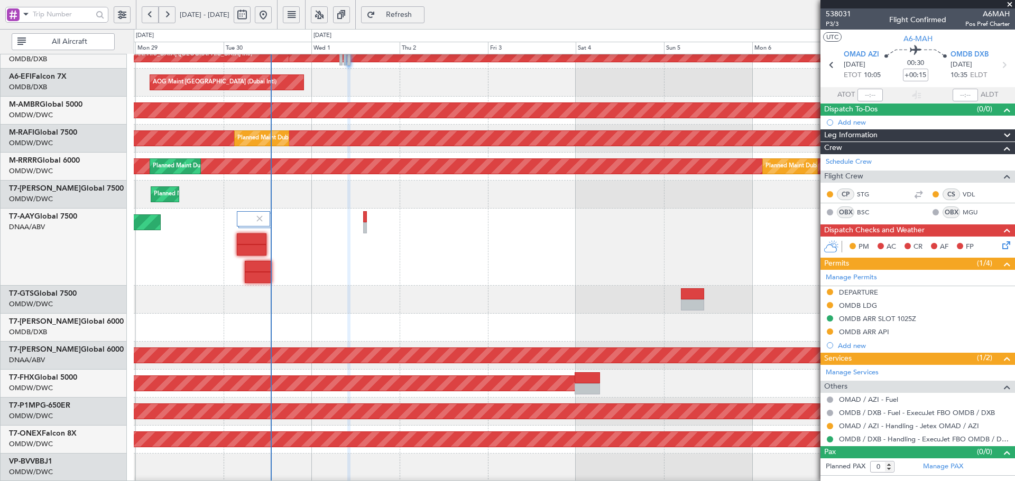
click at [325, 74] on div "AOG Maint [GEOGRAPHIC_DATA] (Dubai Intl)" at bounding box center [574, 83] width 881 height 28
click at [72, 293] on link "T7-GTS Global 7500" at bounding box center [43, 293] width 68 height 7
click at [421, 11] on span "Refreshing..." at bounding box center [398, 14] width 43 height 7
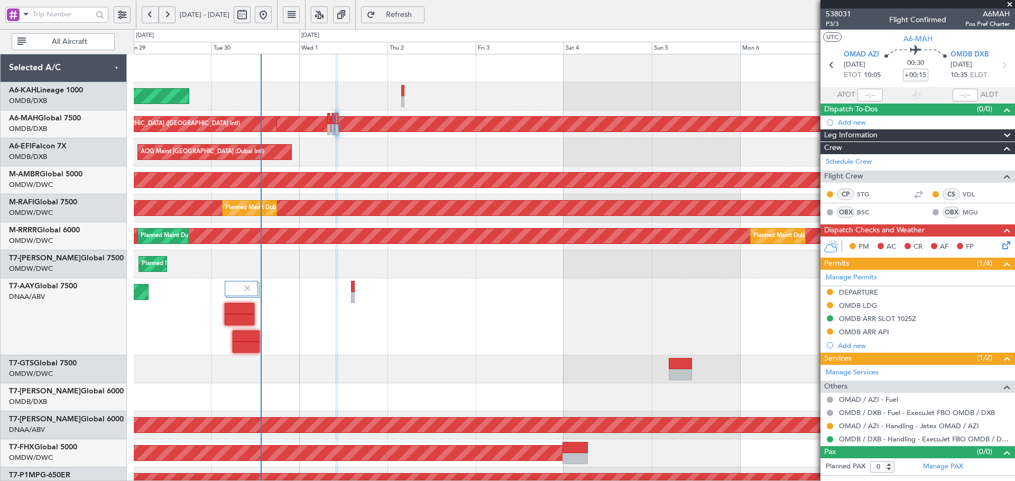
click at [321, 307] on div "Planned Maint Abu Dhabi (Al Bateen Executive) Planned Maint Dubai (Dubai Intl) …" at bounding box center [574, 386] width 881 height 665
click at [421, 17] on span "Refresh" at bounding box center [398, 14] width 43 height 7
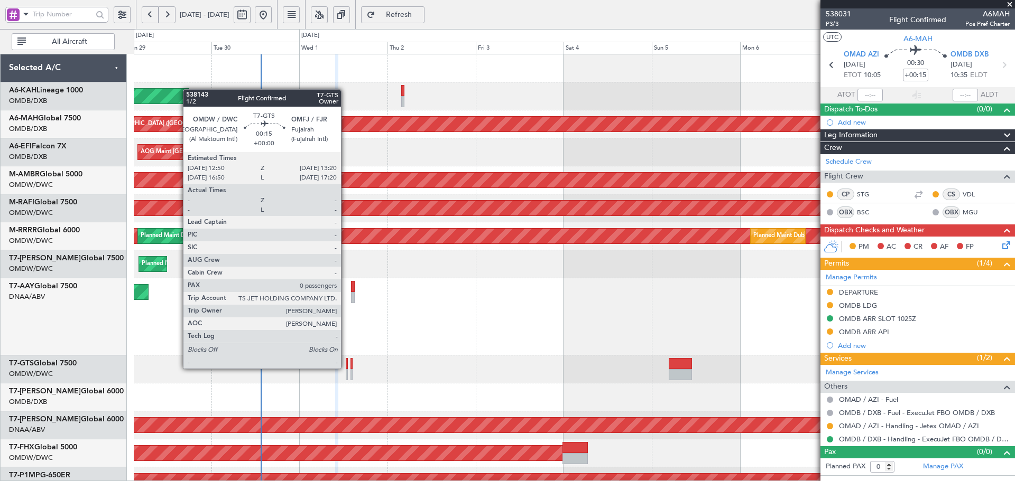
click at [346, 368] on div at bounding box center [347, 363] width 2 height 11
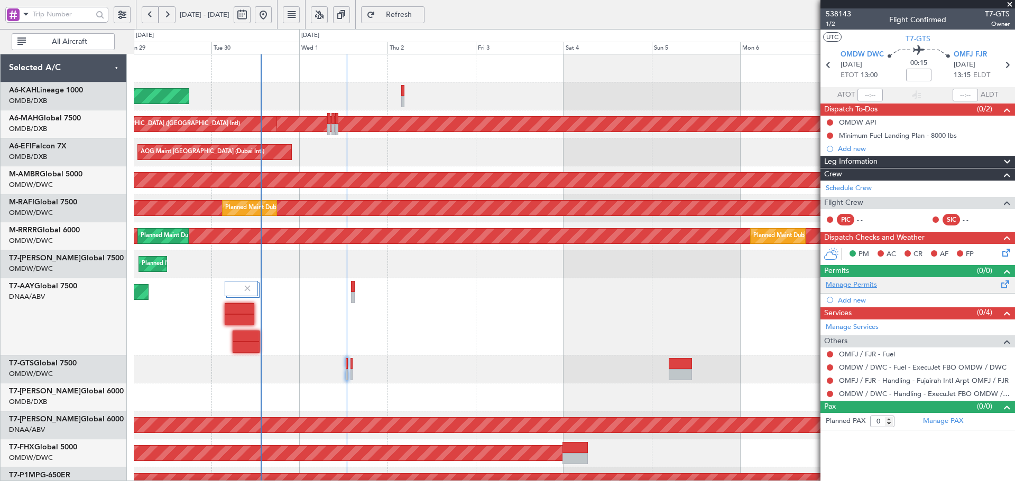
click at [856, 285] on link "Manage Permits" at bounding box center [851, 285] width 51 height 11
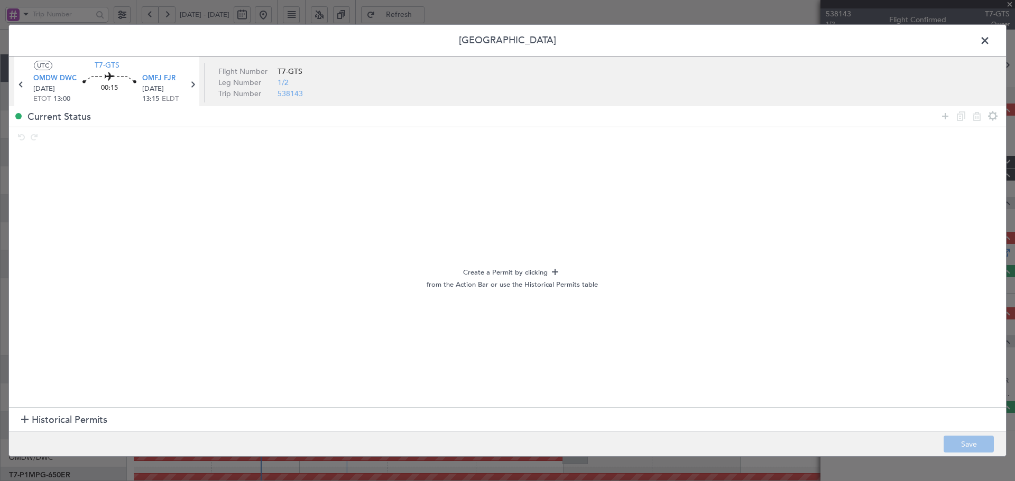
click at [106, 422] on span "Historical Permits" at bounding box center [70, 420] width 76 height 14
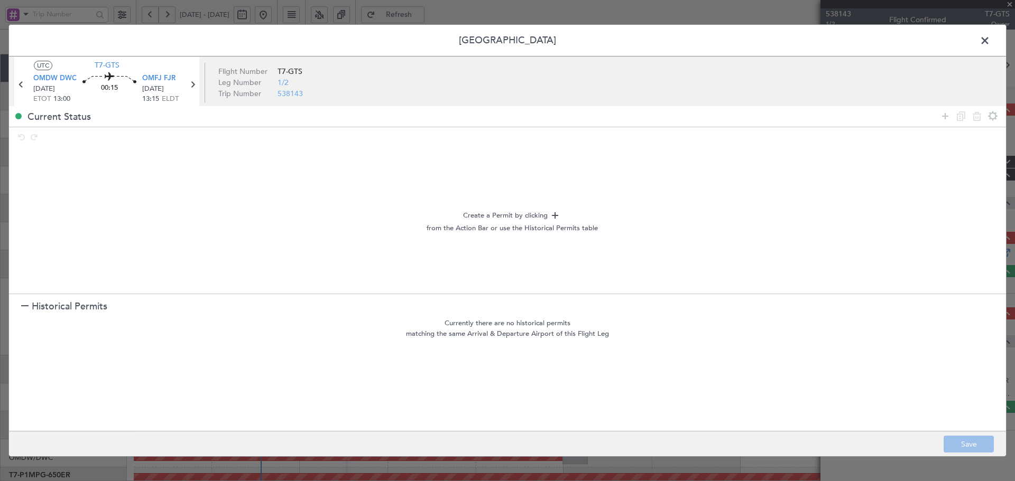
click at [80, 309] on span "Historical Permits" at bounding box center [70, 307] width 76 height 14
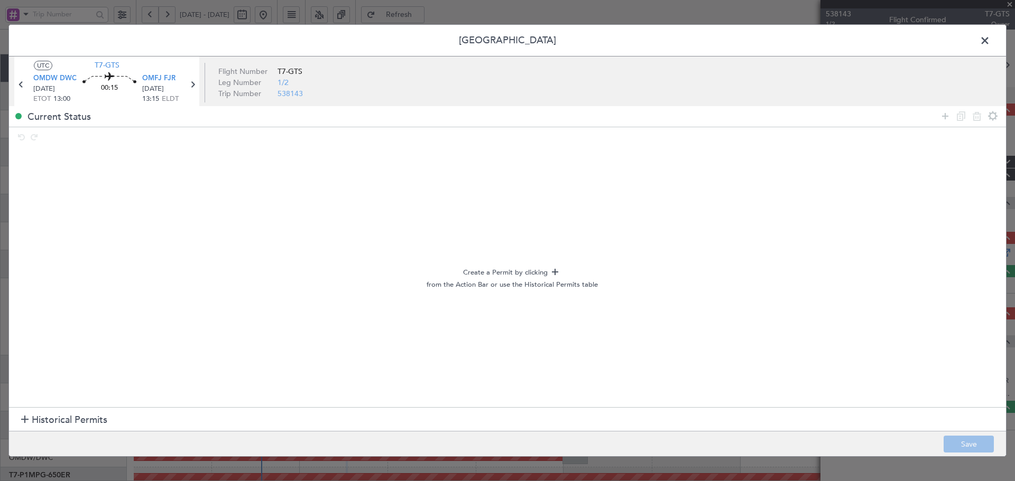
click at [79, 423] on span "Historical Permits" at bounding box center [70, 420] width 76 height 14
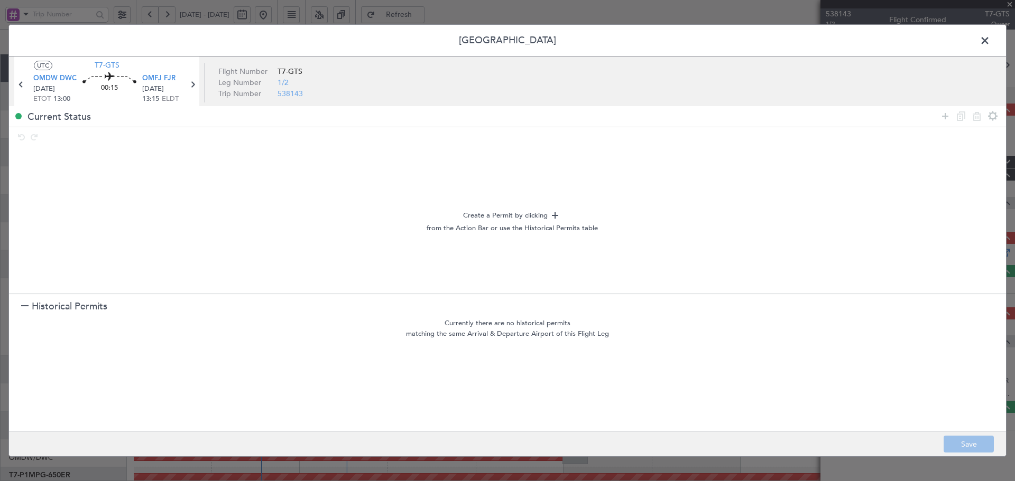
click at [70, 305] on span "Historical Permits" at bounding box center [70, 307] width 76 height 14
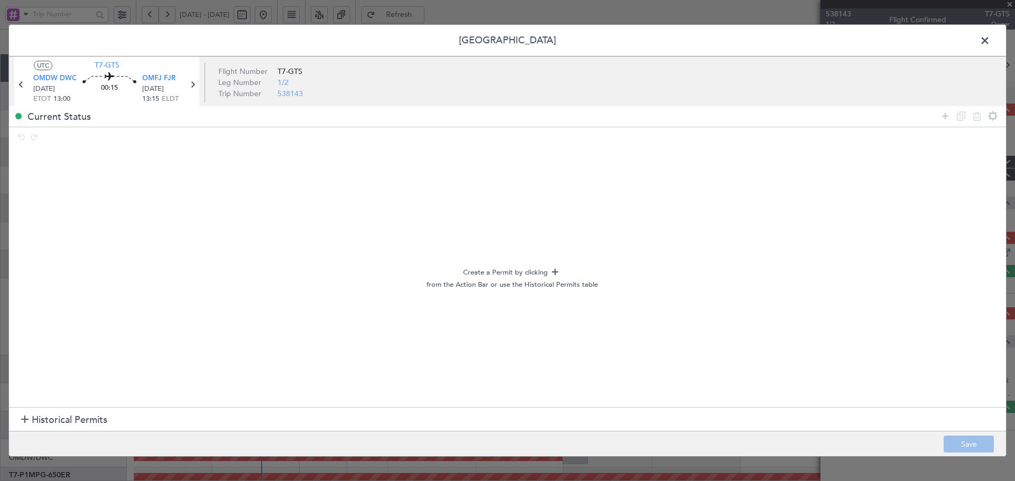
drag, startPoint x: 947, startPoint y: 115, endPoint x: 303, endPoint y: 122, distance: 643.8
click at [946, 114] on icon at bounding box center [945, 116] width 13 height 13
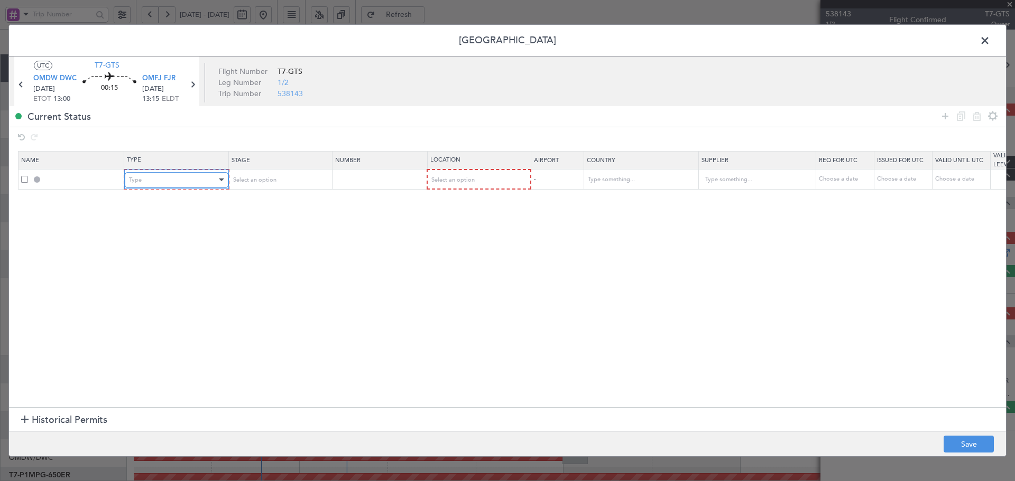
click at [144, 184] on div "Type" at bounding box center [173, 180] width 88 height 16
click at [133, 235] on span "API" at bounding box center [176, 234] width 94 height 16
click at [260, 180] on span "Select an option" at bounding box center [252, 180] width 43 height 8
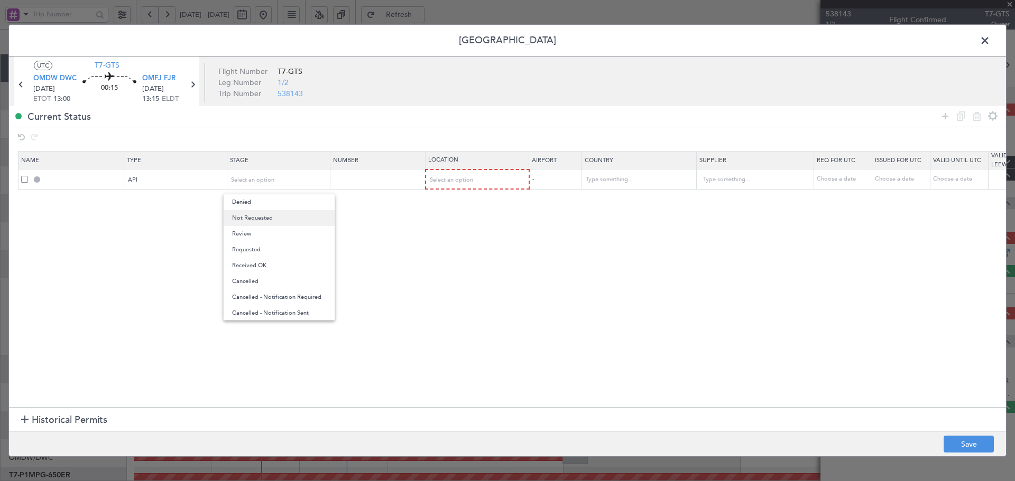
click at [259, 217] on span "Not Requested" at bounding box center [279, 218] width 94 height 16
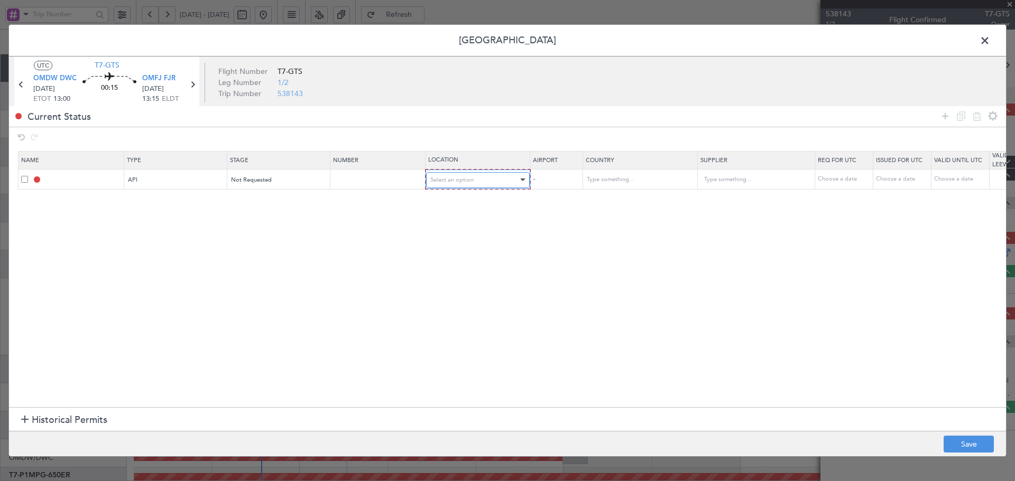
click at [441, 177] on span "Select an option" at bounding box center [451, 180] width 43 height 8
click at [453, 204] on span "Departure" at bounding box center [478, 202] width 94 height 16
click at [946, 115] on icon at bounding box center [945, 116] width 13 height 13
click at [175, 207] on div "Type" at bounding box center [173, 200] width 88 height 16
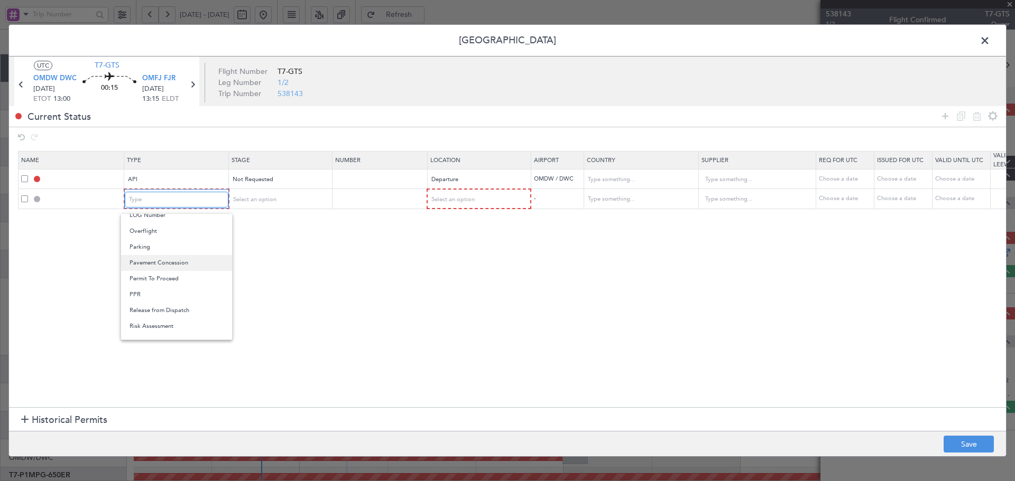
scroll to position [283, 0]
click at [136, 335] on span "Slot" at bounding box center [176, 336] width 94 height 16
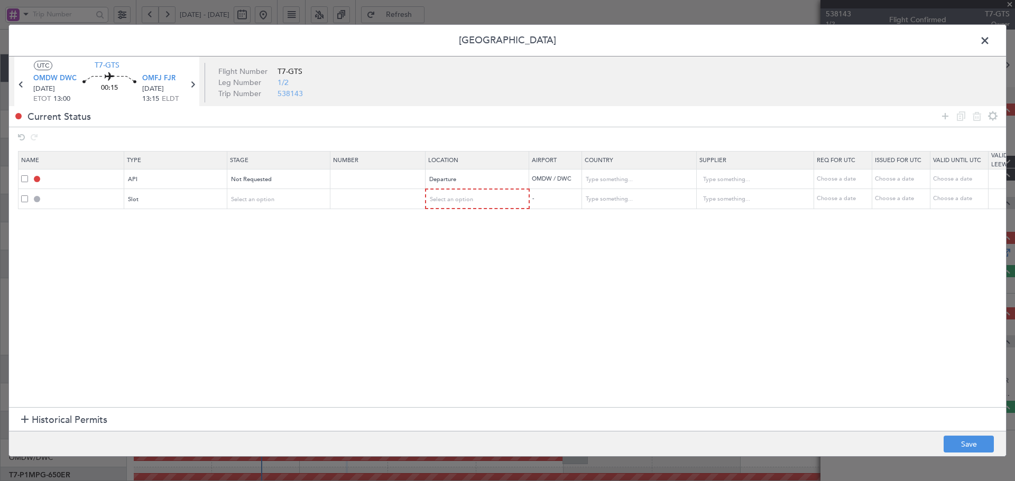
drag, startPoint x: 246, startPoint y: 209, endPoint x: 263, endPoint y: 228, distance: 25.9
click at [247, 209] on td "Select an option" at bounding box center [278, 199] width 103 height 20
click at [264, 206] on div "Select an option" at bounding box center [275, 200] width 88 height 16
click at [264, 238] on span "Not Requested" at bounding box center [279, 238] width 94 height 16
click at [455, 208] on mat-form-field "Select an option" at bounding box center [477, 199] width 103 height 19
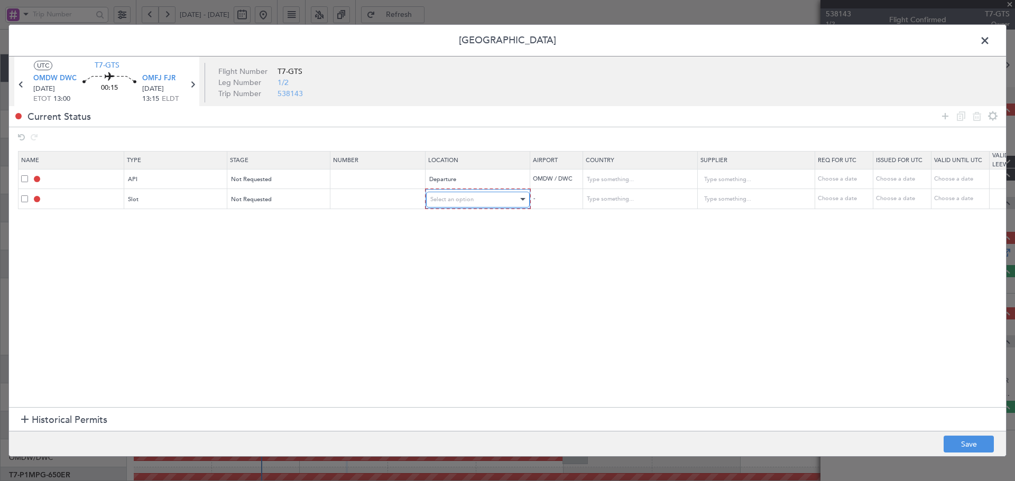
click at [456, 202] on span "Select an option" at bounding box center [451, 200] width 43 height 8
click at [440, 222] on span "Departure" at bounding box center [478, 222] width 94 height 16
click at [944, 112] on icon at bounding box center [945, 116] width 13 height 13
click at [203, 226] on div "Type" at bounding box center [173, 219] width 88 height 16
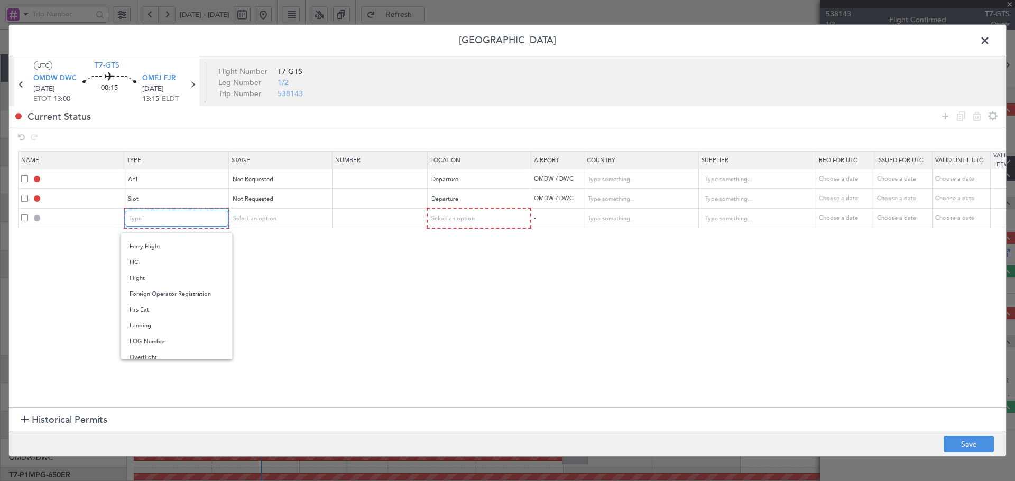
scroll to position [176, 0]
click at [151, 318] on span "Landing" at bounding box center [176, 319] width 94 height 16
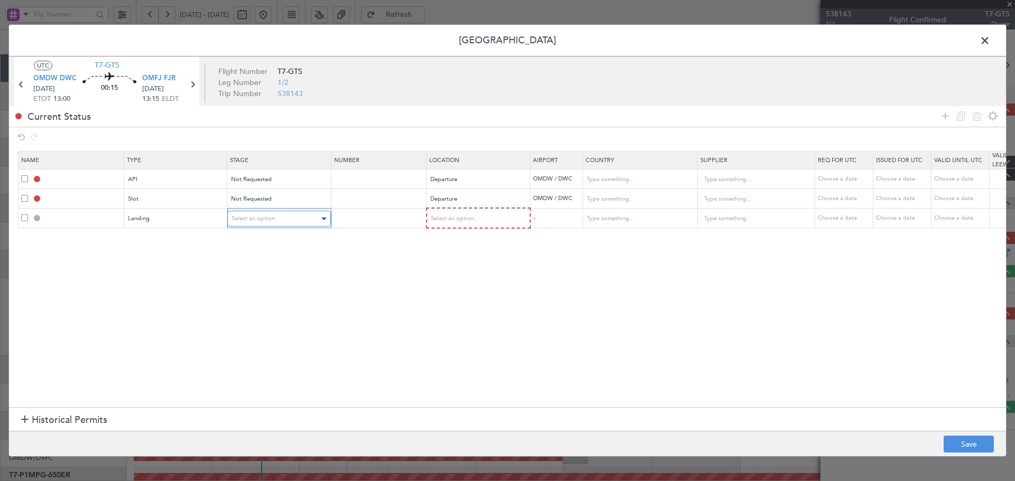
click at [246, 216] on span "Select an option" at bounding box center [252, 219] width 43 height 8
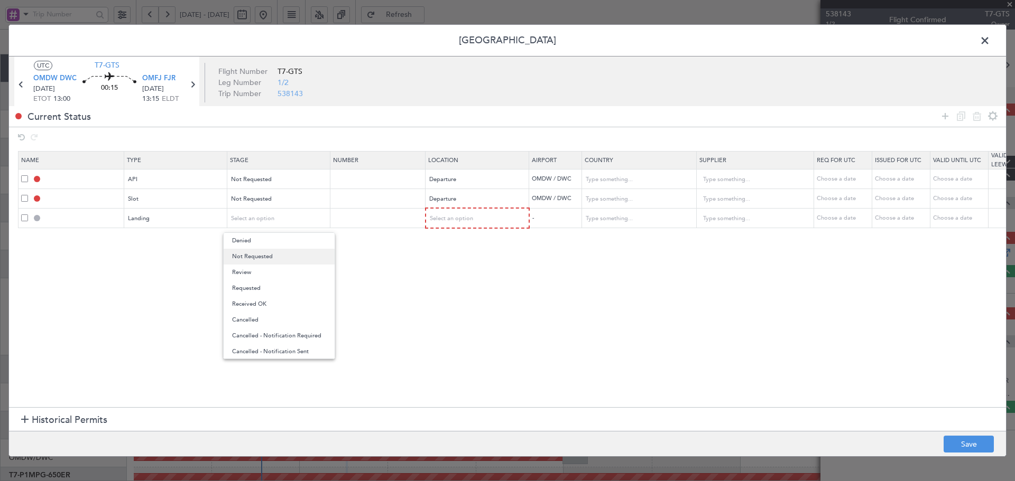
click at [243, 261] on span "Not Requested" at bounding box center [279, 257] width 94 height 16
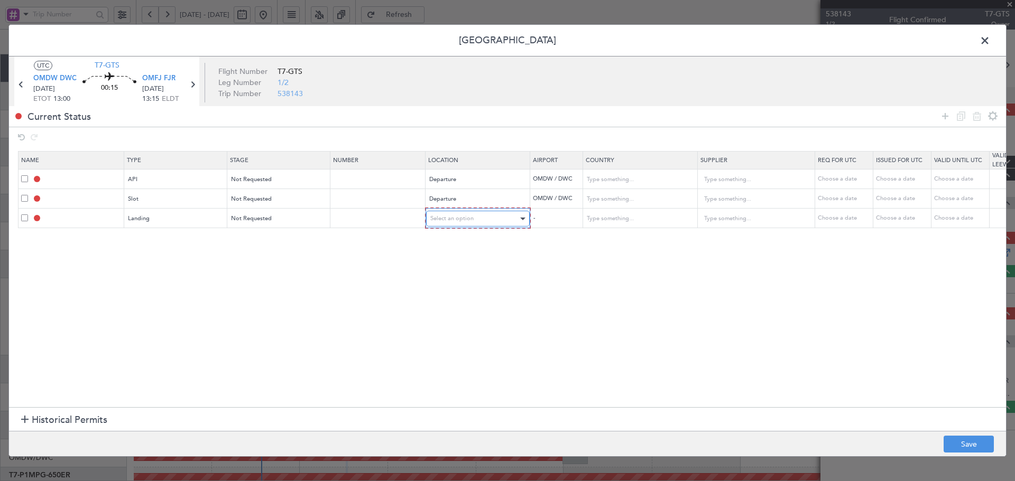
click at [446, 219] on span "Select an option" at bounding box center [451, 219] width 43 height 8
click at [441, 269] on span "Arrival" at bounding box center [478, 273] width 94 height 16
drag, startPoint x: 262, startPoint y: 333, endPoint x: 878, endPoint y: 467, distance: 630.7
click at [264, 333] on section "Name Type Stage Number Location Airport Country Supplier Req For Utc Issued For…" at bounding box center [507, 278] width 997 height 259
click at [954, 442] on button "Save" at bounding box center [968, 444] width 50 height 17
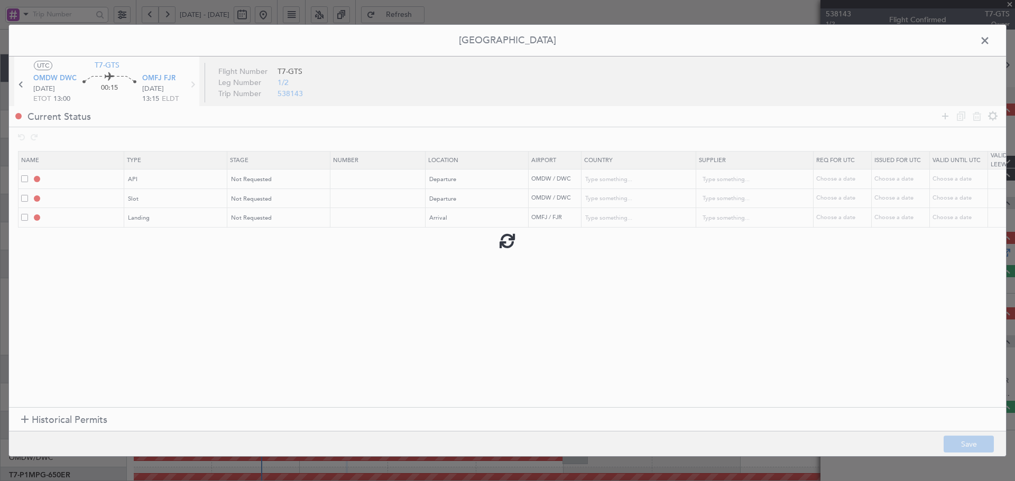
type input "OMDW DEP API"
type input "United Arab Emirates"
type input "NNN"
type input "1"
type input "OMDW DEP SLOT"
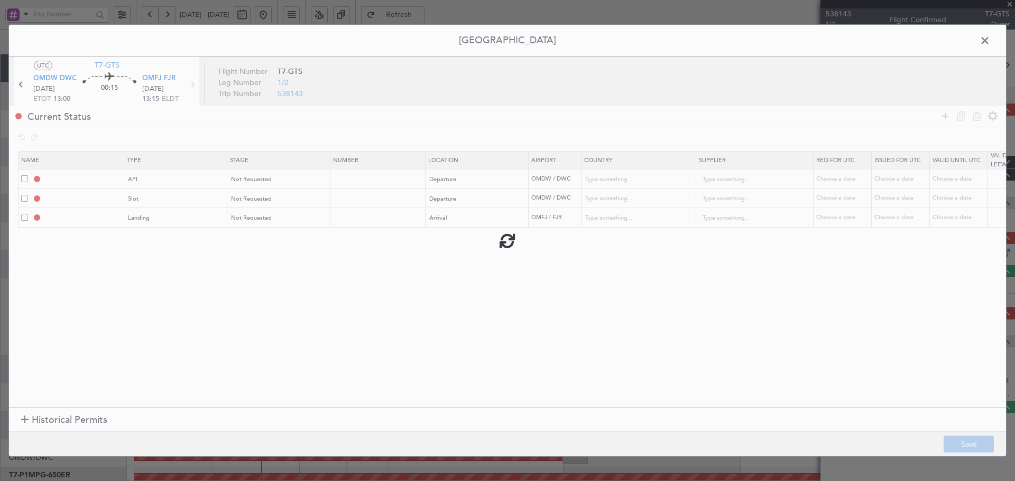
type input "United Arab Emirates"
type input "NNN"
type input "1"
type input "OMFJ LDG"
type input "United Arab Emirates"
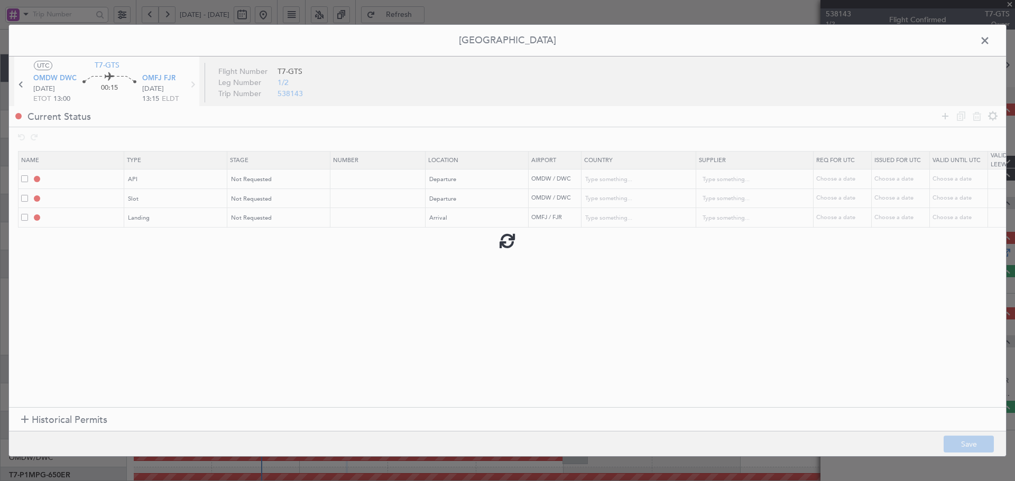
type input "NNN"
type input "1"
drag, startPoint x: 354, startPoint y: 271, endPoint x: 458, endPoint y: 290, distance: 105.8
click at [354, 271] on section "Name Type Stage Number Location Airport Country Supplier Req For Utc Issued For…" at bounding box center [507, 278] width 997 height 259
click at [990, 41] on span at bounding box center [990, 43] width 0 height 21
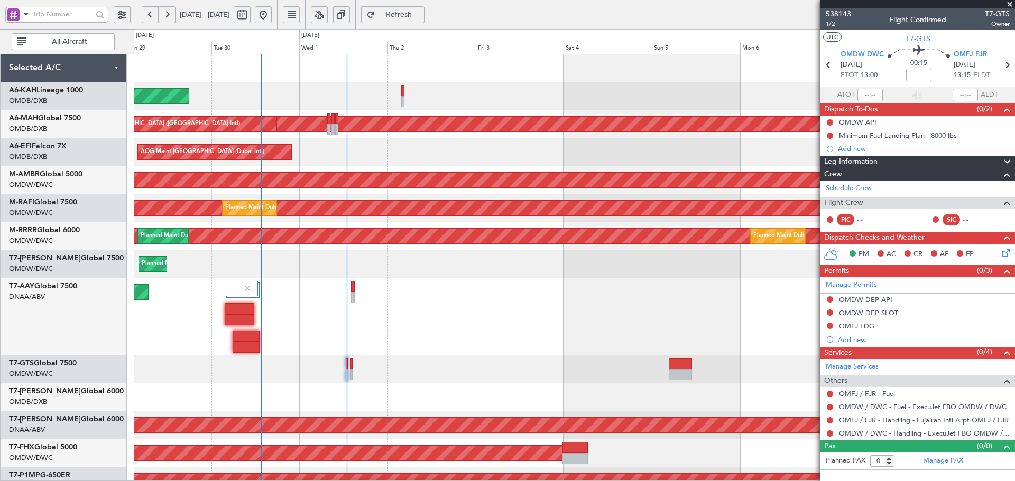
click at [421, 17] on span "Refresh" at bounding box center [398, 14] width 43 height 7
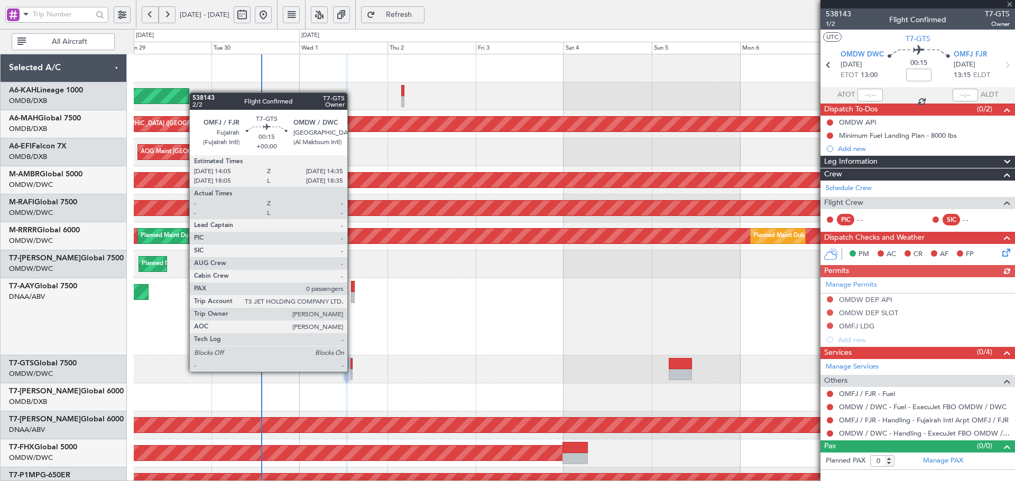
click at [352, 371] on div at bounding box center [351, 374] width 2 height 11
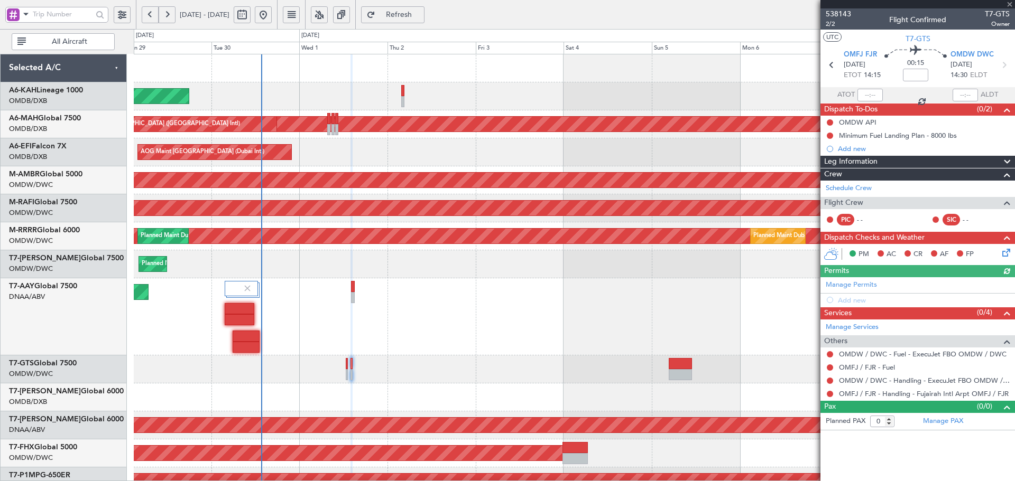
click at [855, 286] on div "Manage Permits Add new" at bounding box center [917, 292] width 194 height 30
click at [864, 287] on link "Manage Permits" at bounding box center [851, 285] width 51 height 11
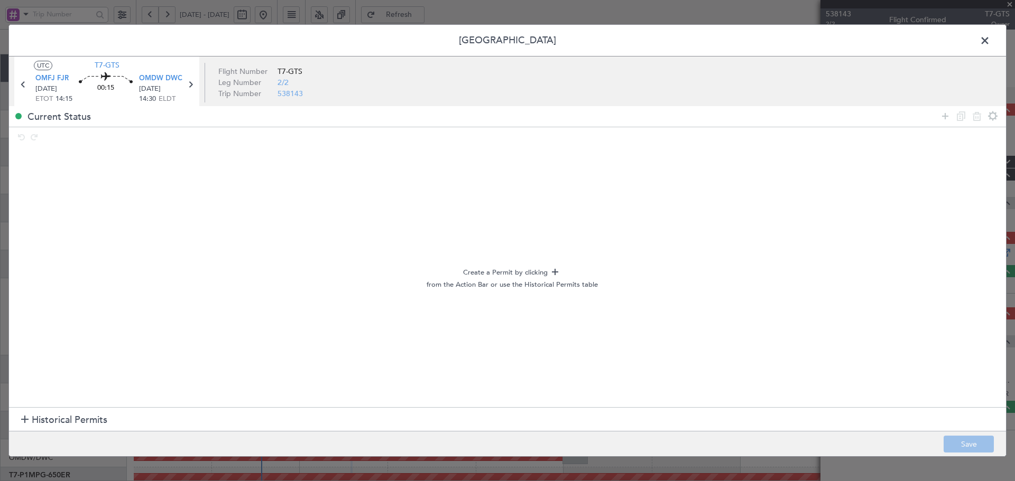
click at [51, 415] on span "Historical Permits" at bounding box center [70, 420] width 76 height 14
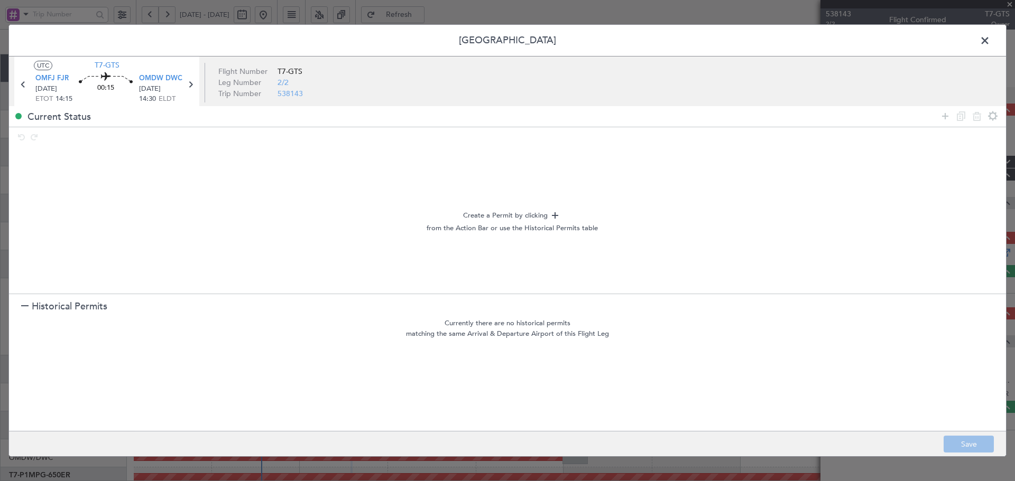
drag, startPoint x: 59, startPoint y: 304, endPoint x: 147, endPoint y: 295, distance: 88.8
click at [59, 305] on span "Historical Permits" at bounding box center [70, 307] width 76 height 14
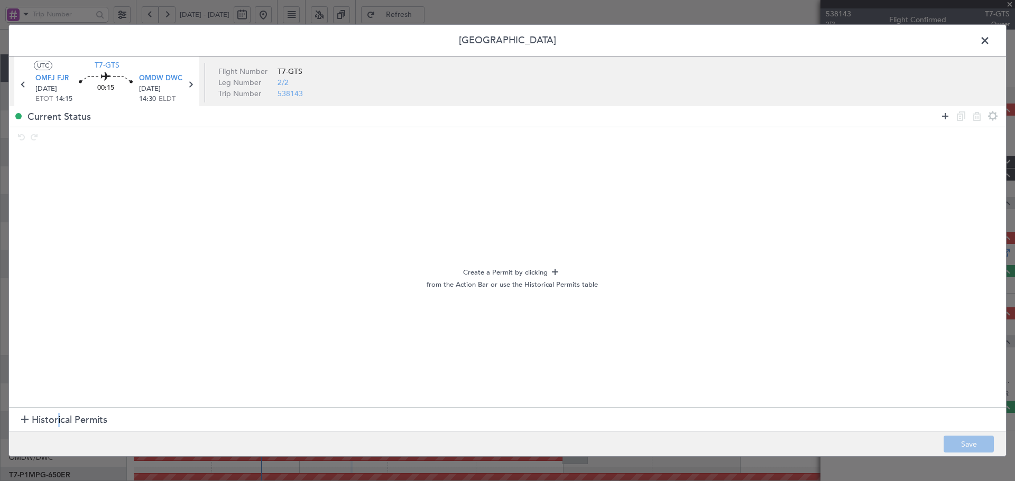
click at [942, 116] on icon at bounding box center [945, 116] width 13 height 13
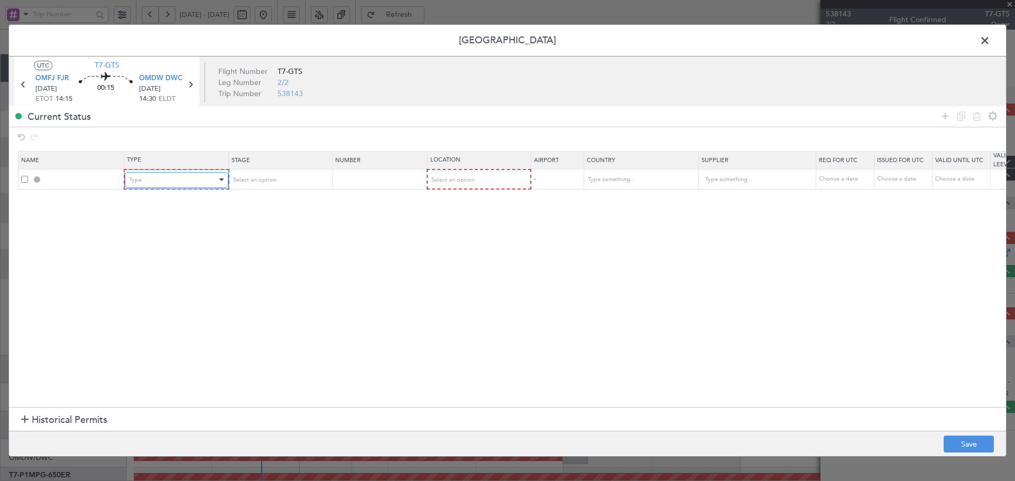
click at [203, 180] on div "Type" at bounding box center [173, 180] width 88 height 16
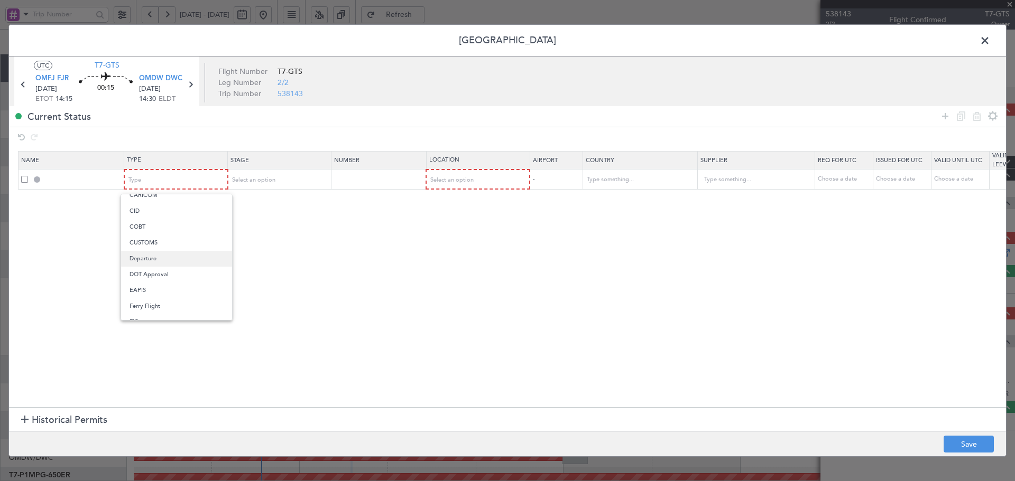
click at [155, 258] on span "Departure" at bounding box center [176, 259] width 94 height 16
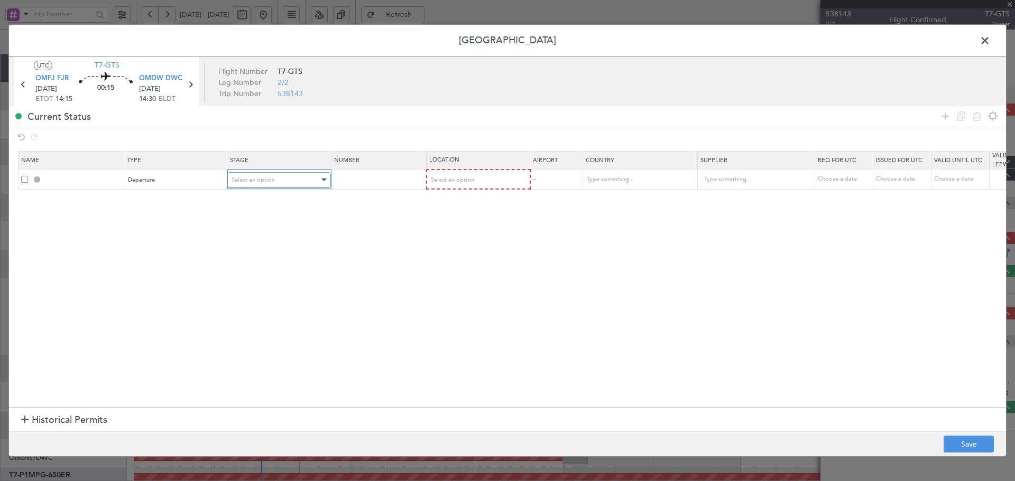
click at [314, 183] on div "Select an option" at bounding box center [275, 180] width 88 height 16
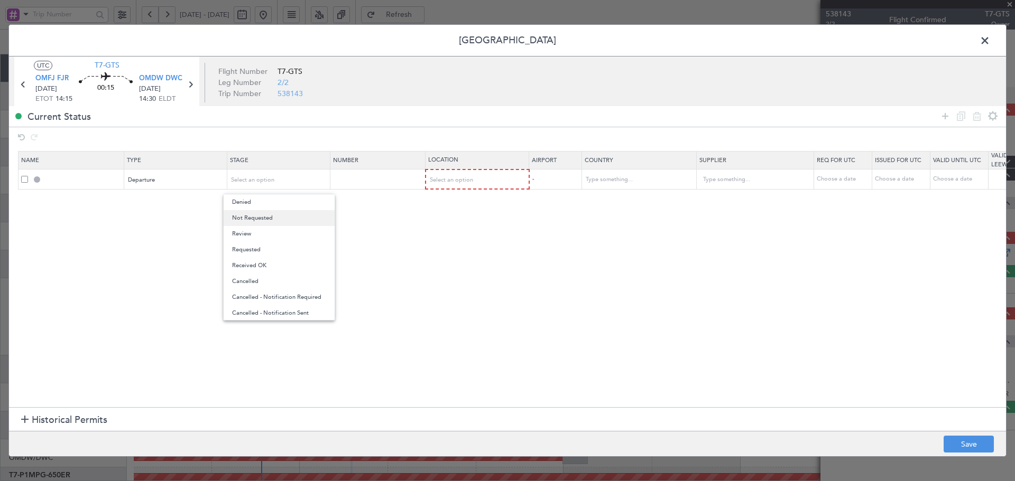
click at [267, 215] on span "Not Requested" at bounding box center [279, 218] width 94 height 16
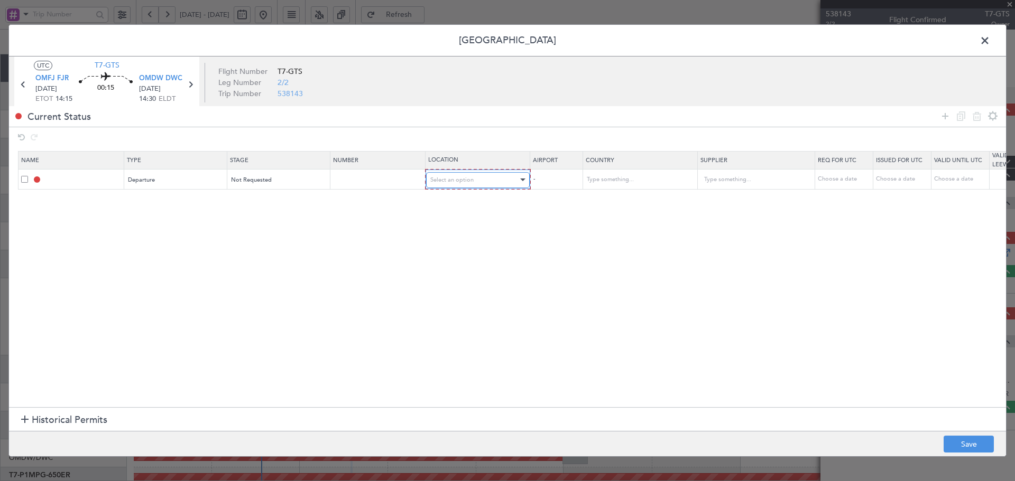
click at [456, 180] on span "Select an option" at bounding box center [451, 180] width 43 height 8
drag, startPoint x: 447, startPoint y: 200, endPoint x: 676, endPoint y: 196, distance: 228.9
click at [447, 201] on span "Departure" at bounding box center [478, 202] width 94 height 16
click at [945, 114] on icon at bounding box center [945, 116] width 13 height 13
click at [192, 200] on div "Type" at bounding box center [173, 200] width 88 height 16
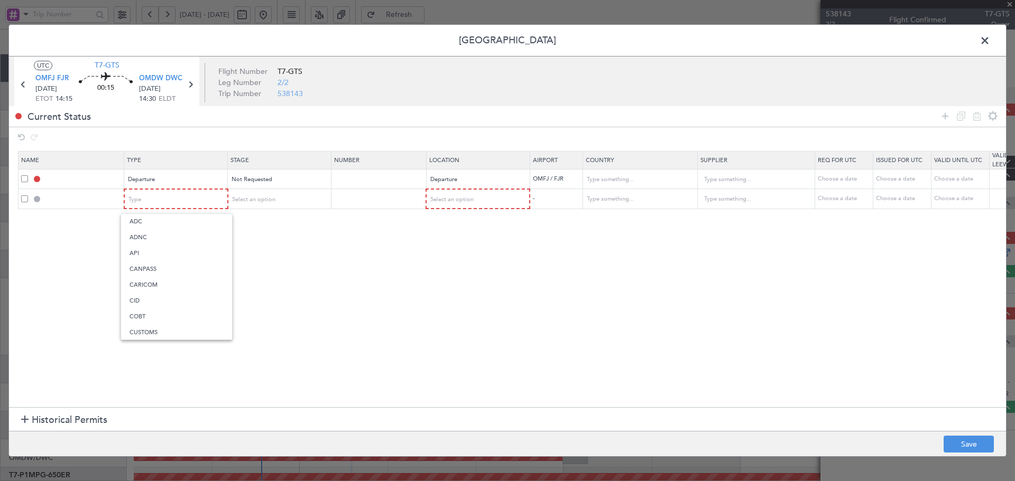
drag, startPoint x: 151, startPoint y: 254, endPoint x: 227, endPoint y: 219, distance: 83.5
click at [152, 253] on span "API" at bounding box center [176, 254] width 94 height 16
click at [263, 196] on span "Select an option" at bounding box center [252, 200] width 43 height 8
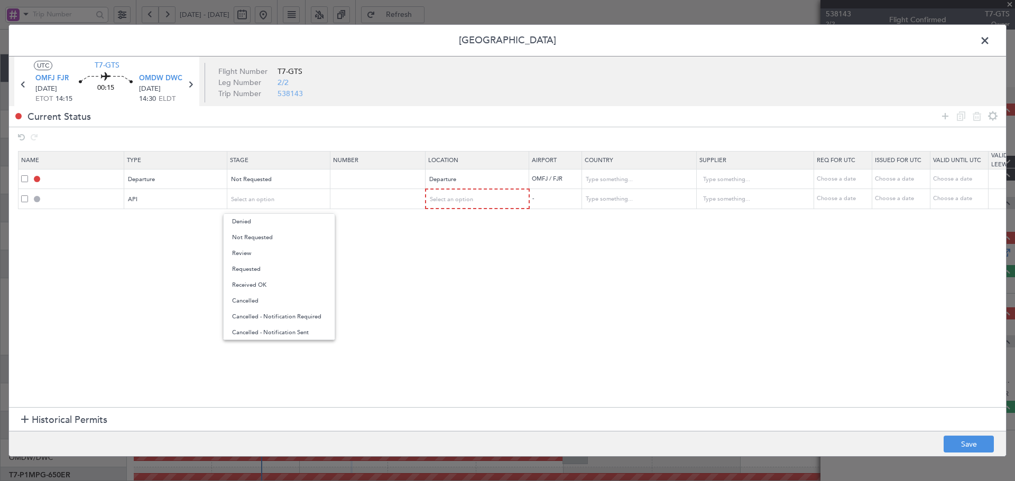
click at [261, 237] on span "Not Requested" at bounding box center [279, 238] width 94 height 16
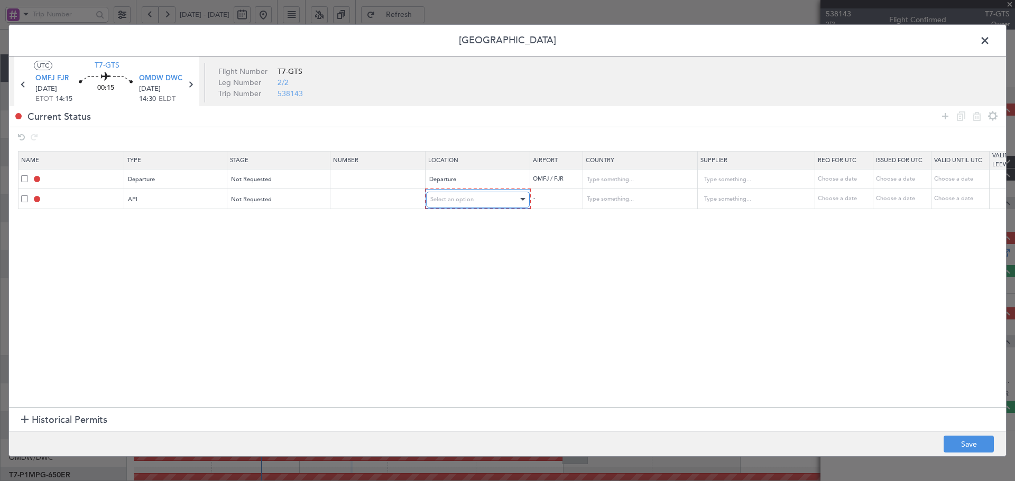
click at [446, 206] on div "Select an option" at bounding box center [474, 200] width 88 height 16
click at [436, 254] on span "Arrival" at bounding box center [478, 254] width 94 height 16
drag, startPoint x: 947, startPoint y: 116, endPoint x: 771, endPoint y: 147, distance: 178.6
click at [946, 116] on icon at bounding box center [945, 116] width 13 height 13
click at [188, 218] on div "Type" at bounding box center [173, 219] width 88 height 16
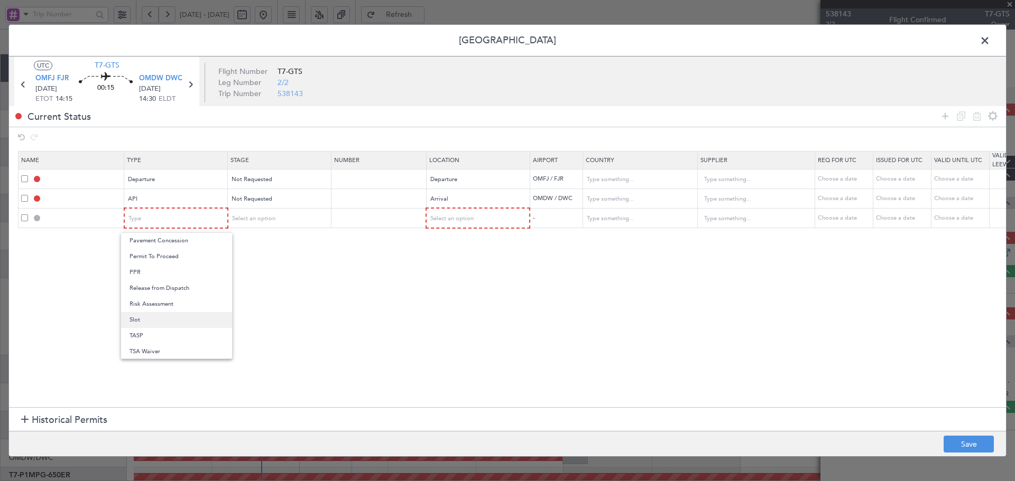
click at [158, 322] on span "Slot" at bounding box center [176, 320] width 94 height 16
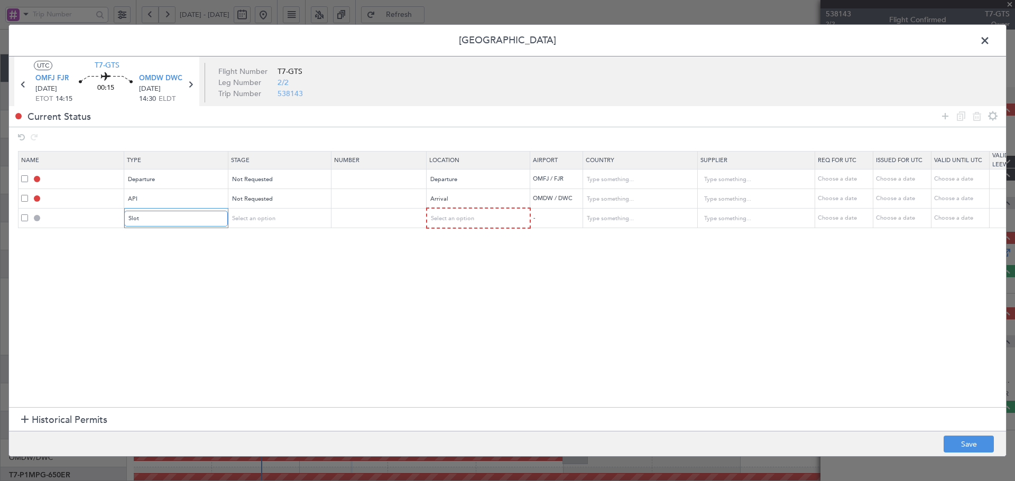
scroll to position [318, 0]
click at [275, 223] on div "Select an option" at bounding box center [275, 219] width 88 height 16
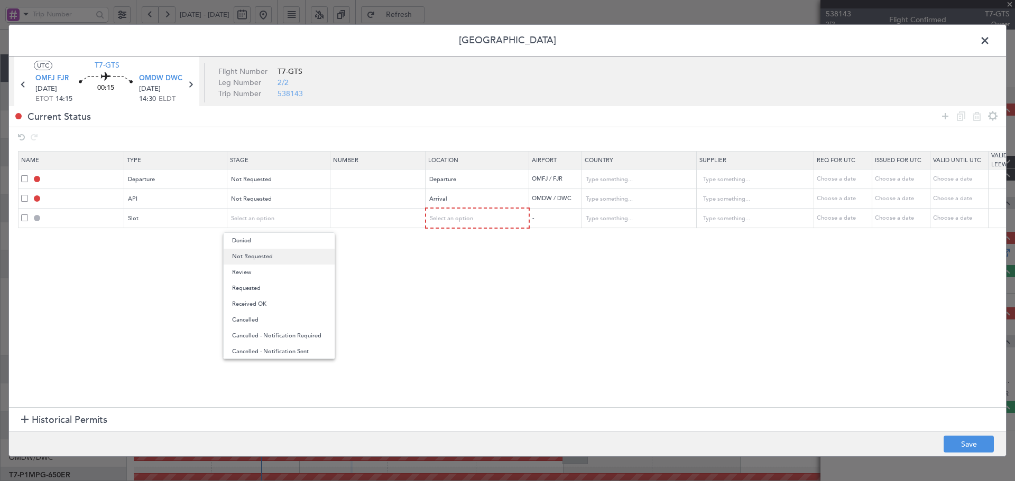
click at [282, 256] on span "Not Requested" at bounding box center [279, 257] width 94 height 16
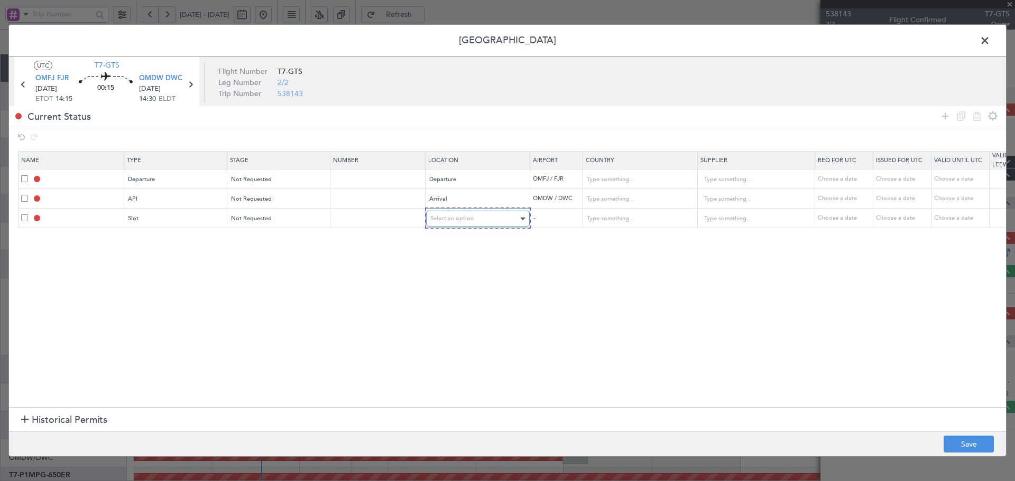
click at [466, 221] on span "Select an option" at bounding box center [451, 219] width 43 height 8
click at [443, 274] on span "Arrival" at bounding box center [478, 273] width 94 height 16
click at [941, 115] on icon at bounding box center [945, 116] width 13 height 13
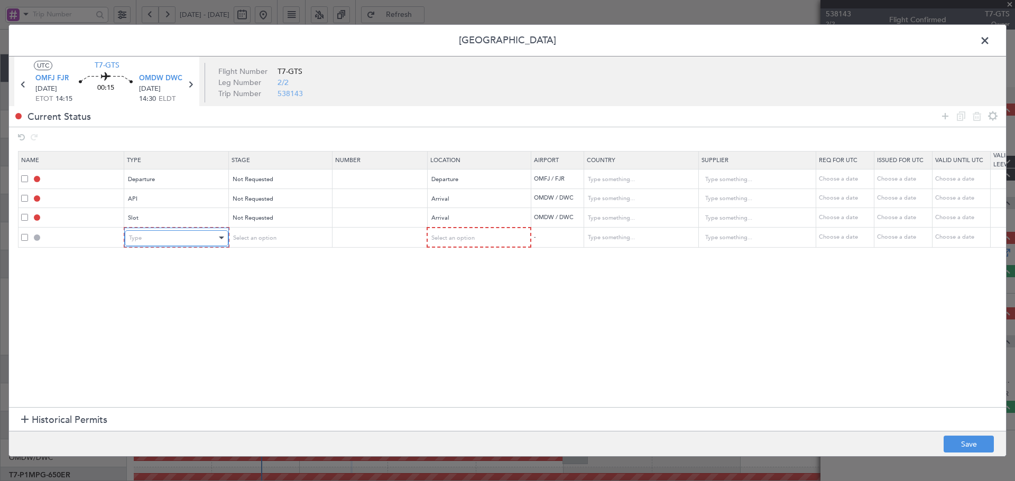
click at [155, 242] on div "Type" at bounding box center [173, 238] width 88 height 16
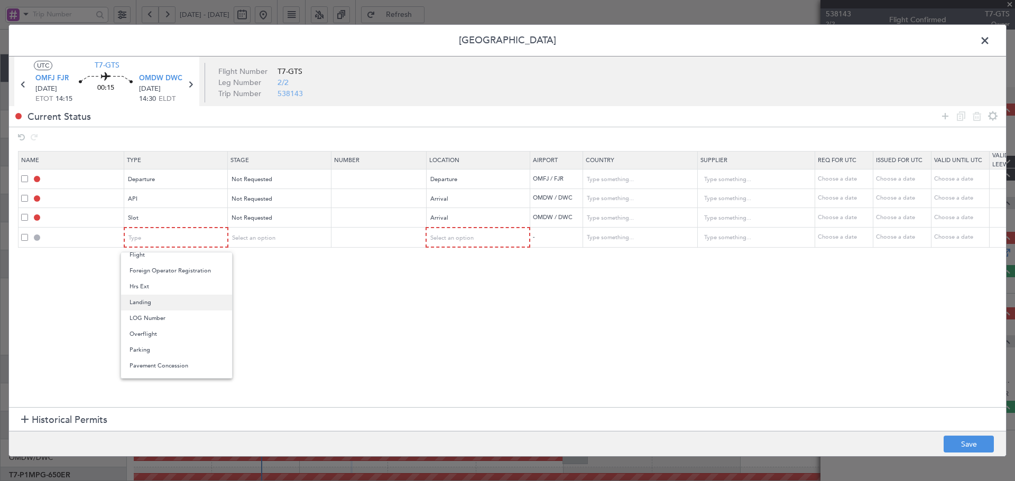
click at [151, 304] on span "Landing" at bounding box center [176, 303] width 94 height 16
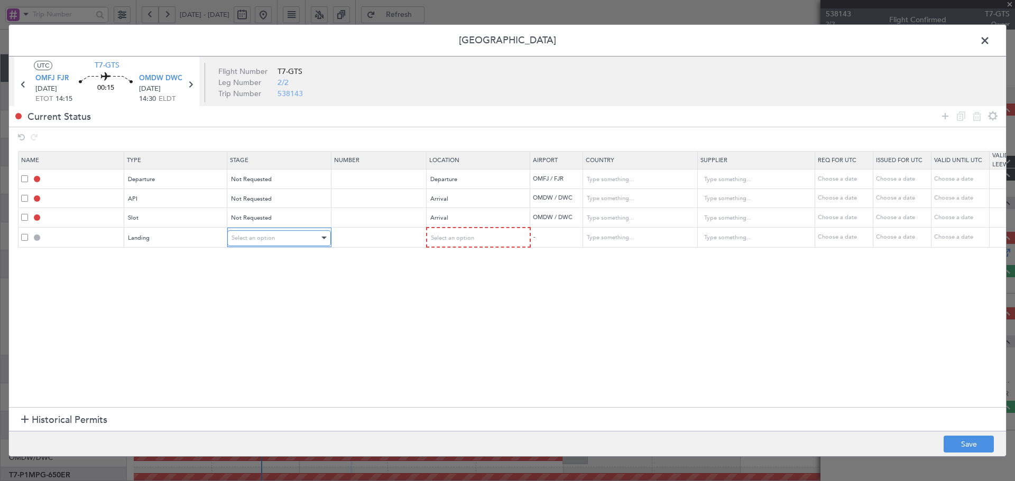
click at [241, 236] on span "Select an option" at bounding box center [252, 238] width 43 height 8
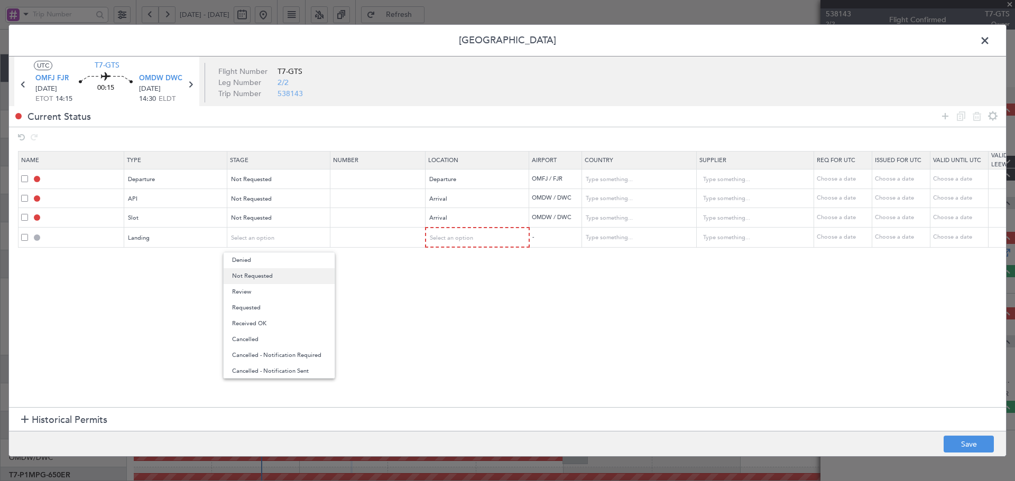
click at [272, 274] on span "Not Requested" at bounding box center [279, 276] width 94 height 16
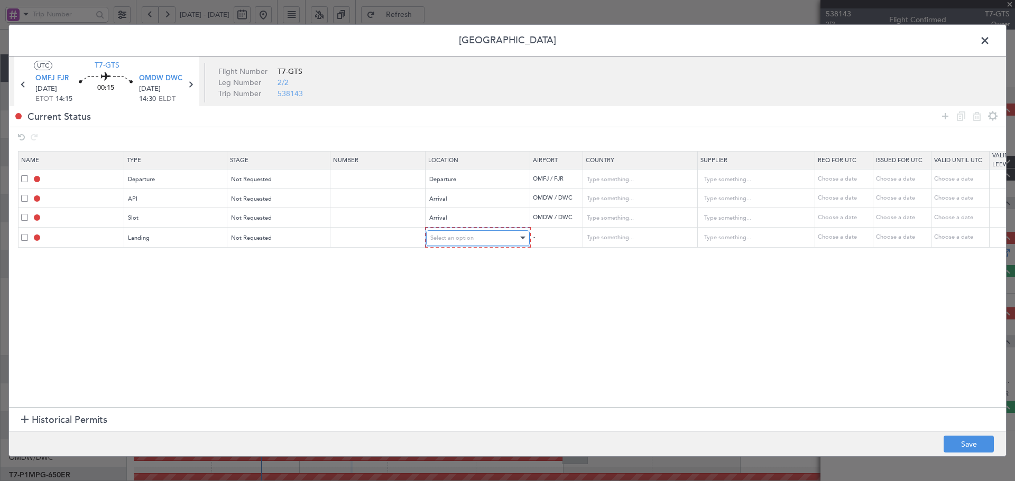
click at [465, 243] on div "Select an option" at bounding box center [474, 238] width 88 height 16
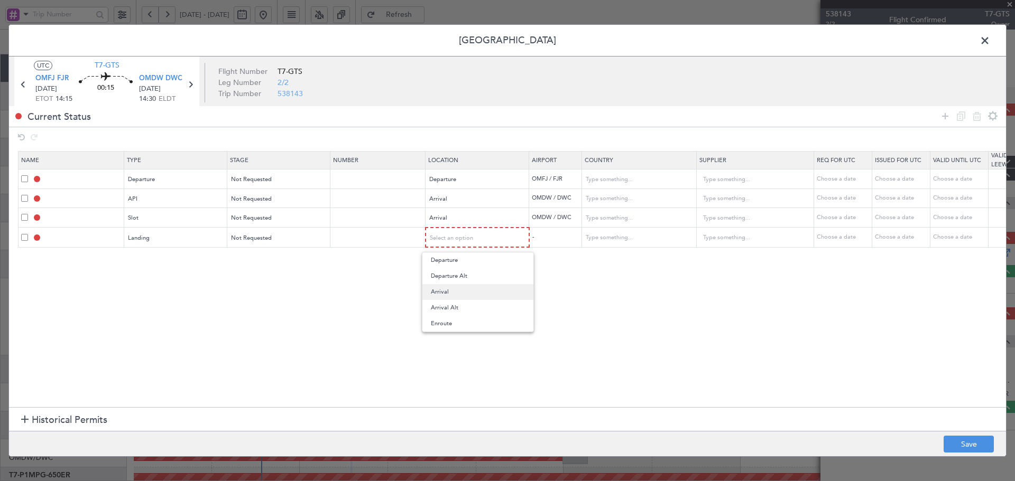
click at [449, 292] on span "Arrival" at bounding box center [478, 292] width 94 height 16
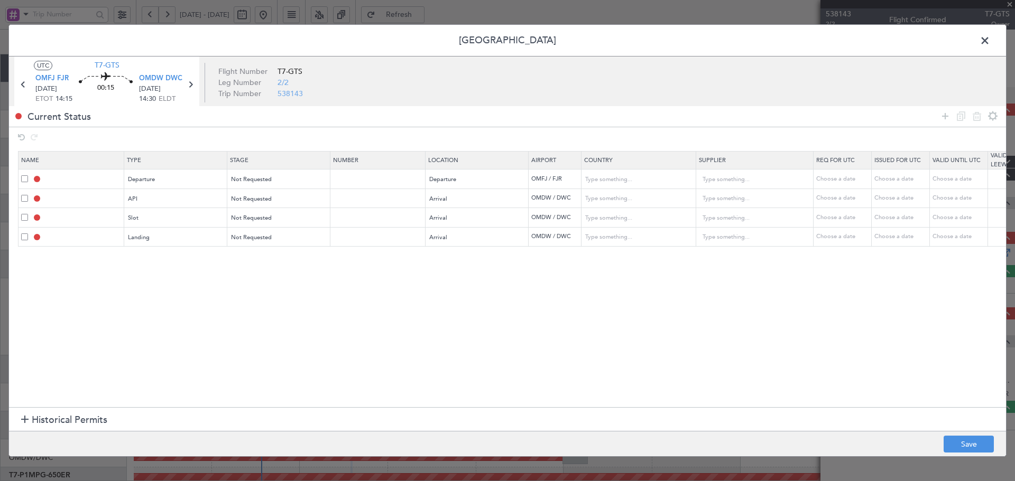
click at [253, 346] on section "Name Type Stage Number Location Airport Country Supplier Req For Utc Issued For…" at bounding box center [507, 278] width 997 height 259
click at [966, 442] on button "Save" at bounding box center [968, 444] width 50 height 17
type input "DEPARTURE"
type input "United Arab Emirates"
type input "NNN"
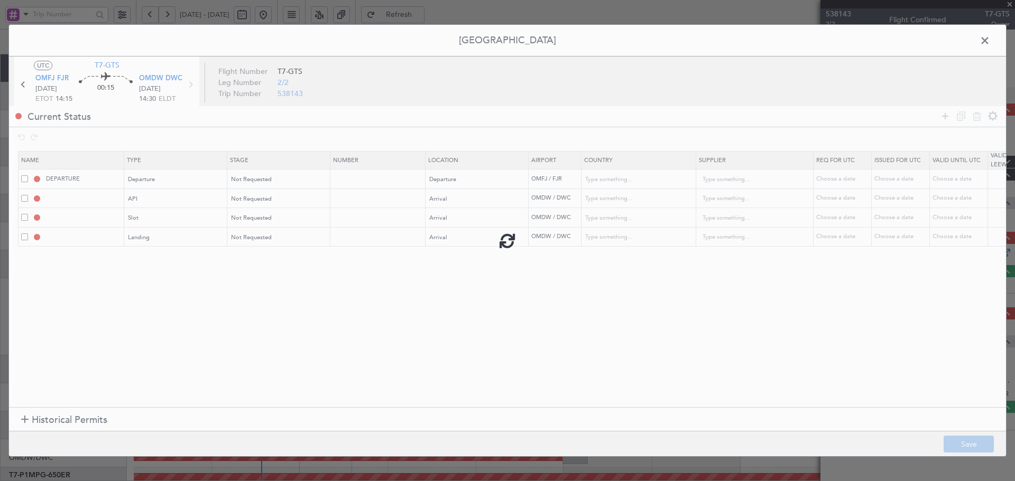
type input "1"
type input "OMDW ARR API"
type input "United Arab Emirates"
type input "NNN"
type input "1"
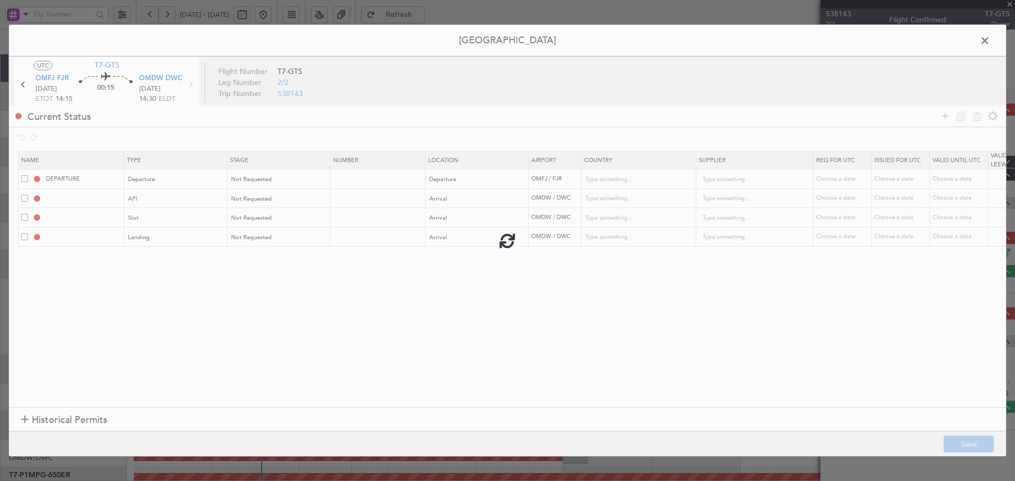
type input "OMDW ARR SLOT"
type input "United Arab Emirates"
type input "NNN"
type input "1"
type input "OMDW LDG"
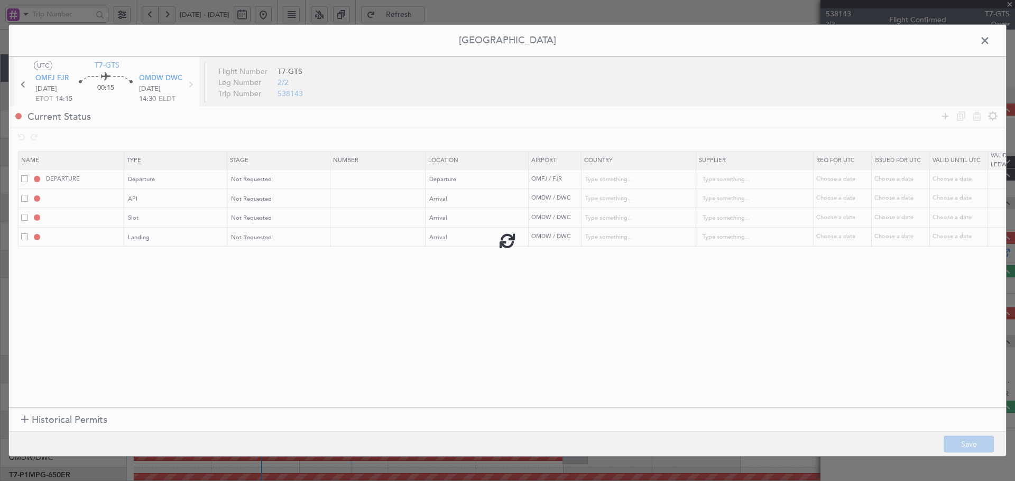
type input "United Arab Emirates"
type input "NNN"
type input "1"
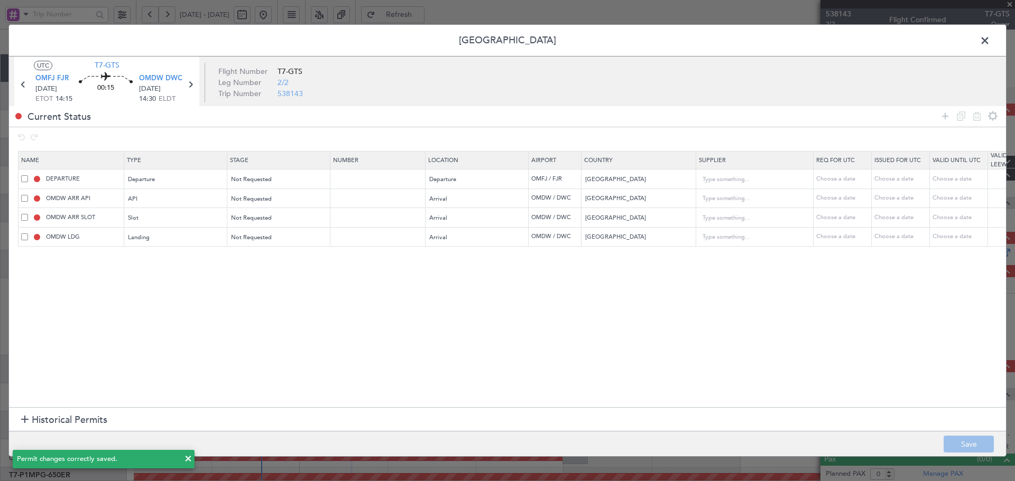
click at [990, 39] on span at bounding box center [990, 43] width 0 height 21
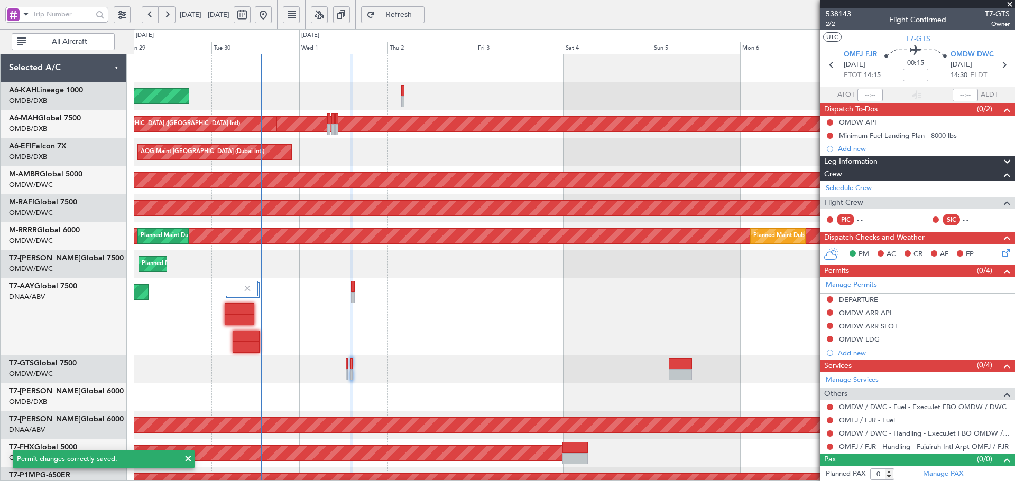
click at [421, 14] on span "Refresh" at bounding box center [398, 14] width 43 height 7
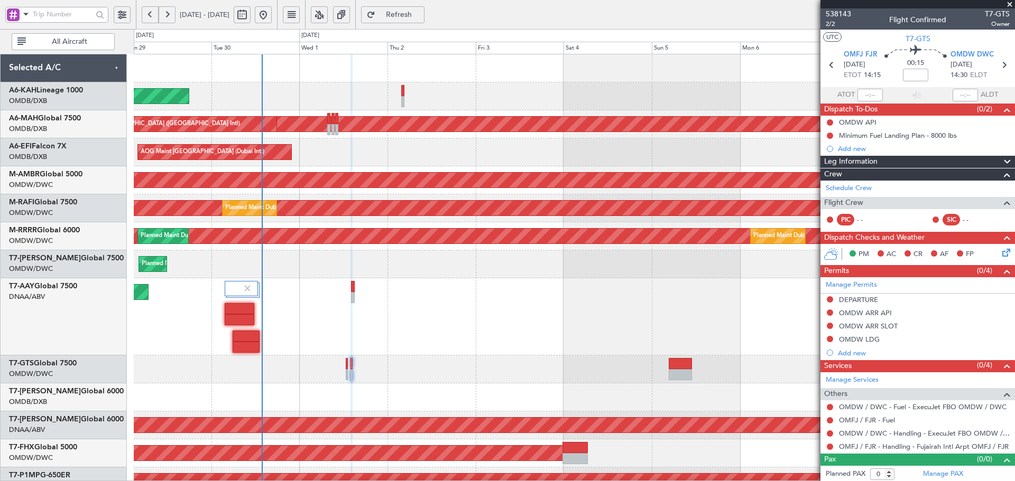
click at [421, 17] on span "Refresh" at bounding box center [398, 14] width 43 height 7
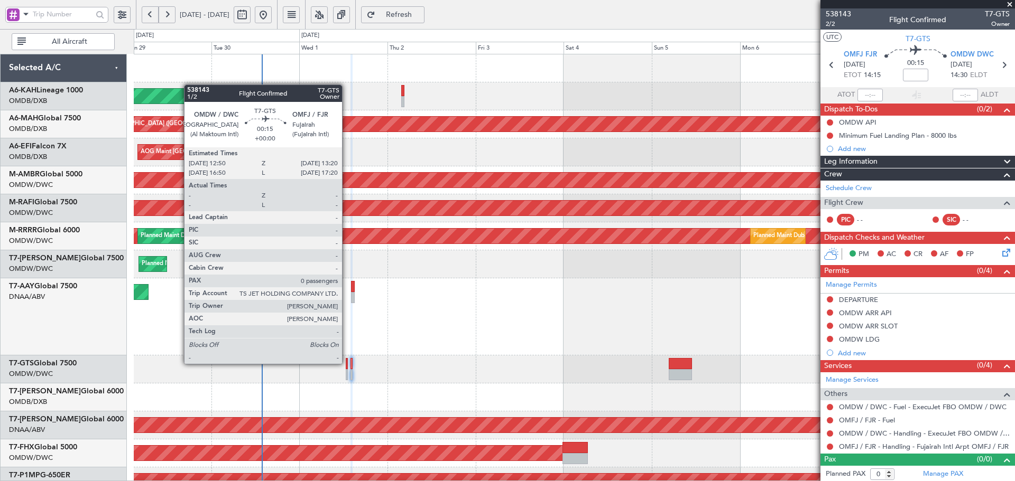
click at [347, 362] on div at bounding box center [347, 363] width 2 height 11
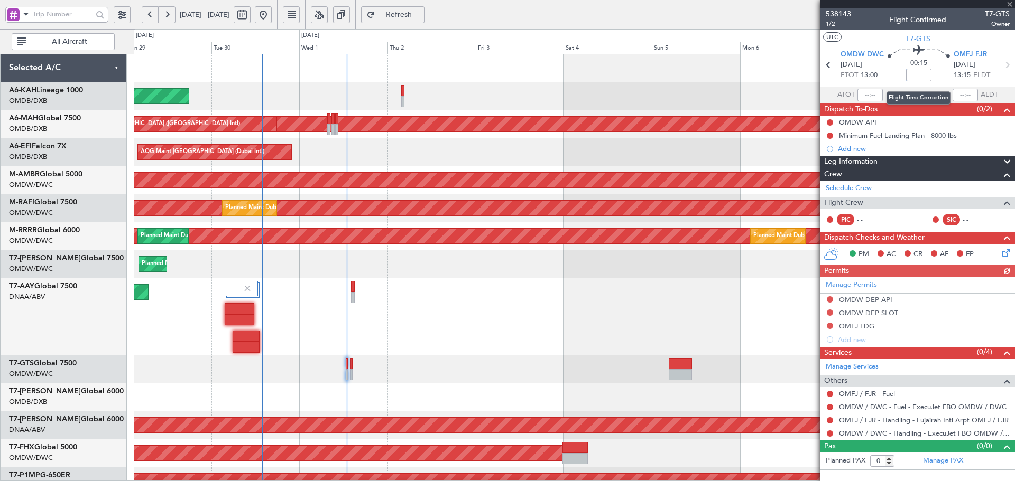
click at [913, 72] on input at bounding box center [918, 75] width 25 height 13
click at [460, 323] on div "Unplanned Maint [GEOGRAPHIC_DATA] (Al Maktoum Intl)" at bounding box center [574, 317] width 881 height 77
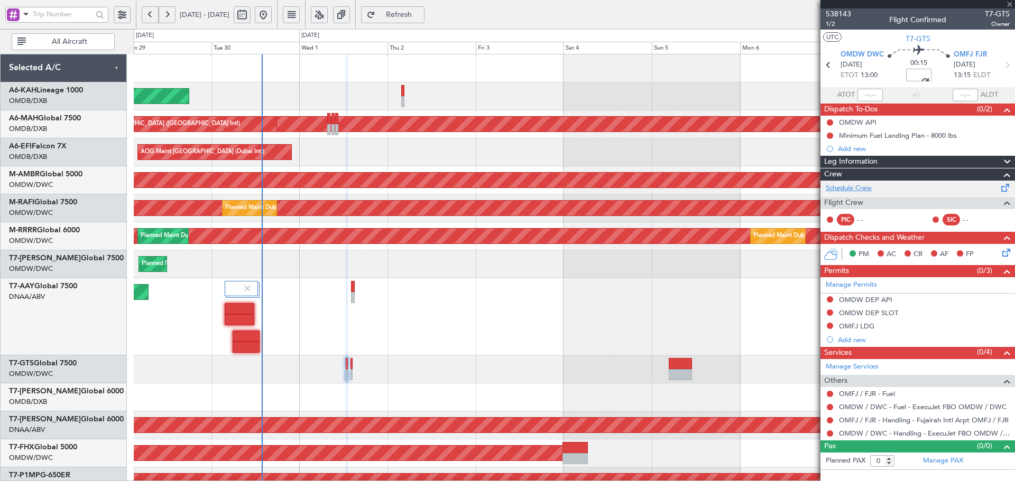
type input "+00:10"
click at [856, 192] on link "Schedule Crew" at bounding box center [849, 188] width 46 height 11
click at [65, 121] on link "A6-MAH Global 7500" at bounding box center [45, 118] width 72 height 7
click at [424, 23] on button "Refresh" at bounding box center [392, 14] width 63 height 17
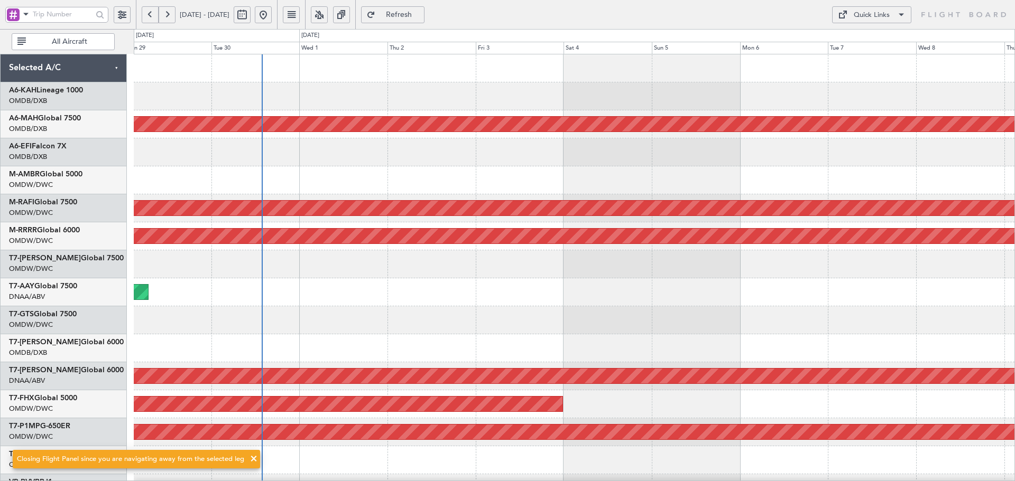
click at [421, 13] on span "Refresh" at bounding box center [398, 14] width 43 height 7
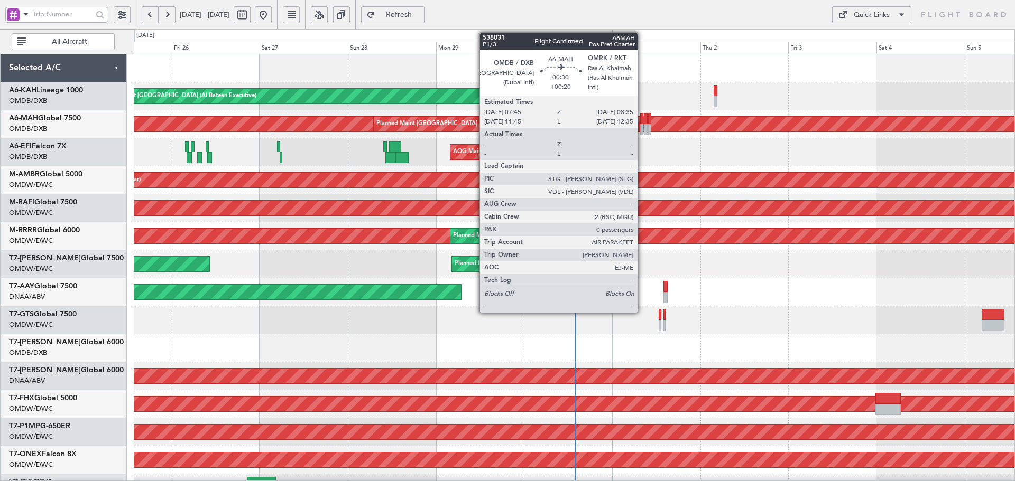
click at [642, 121] on div at bounding box center [641, 118] width 3 height 11
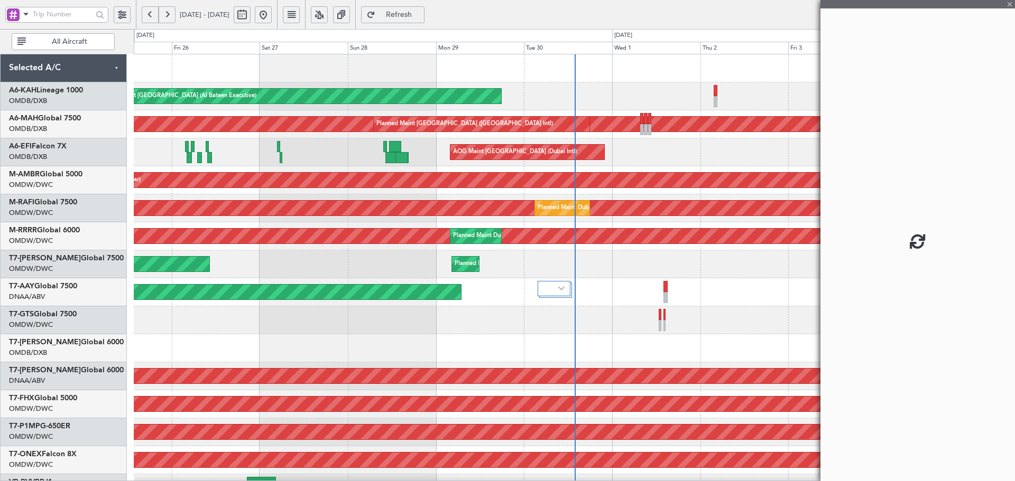
click at [642, 121] on div at bounding box center [641, 118] width 3 height 11
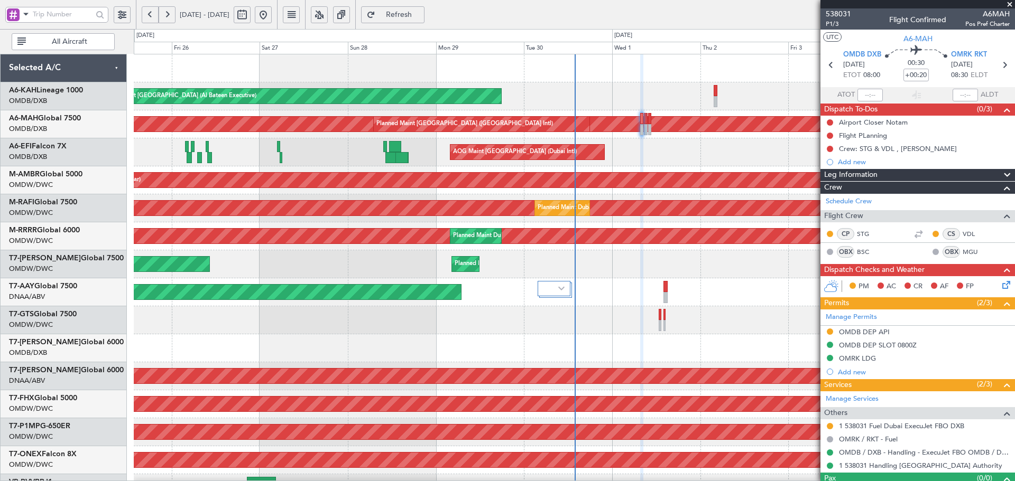
click at [421, 14] on span "Refresh" at bounding box center [398, 14] width 43 height 7
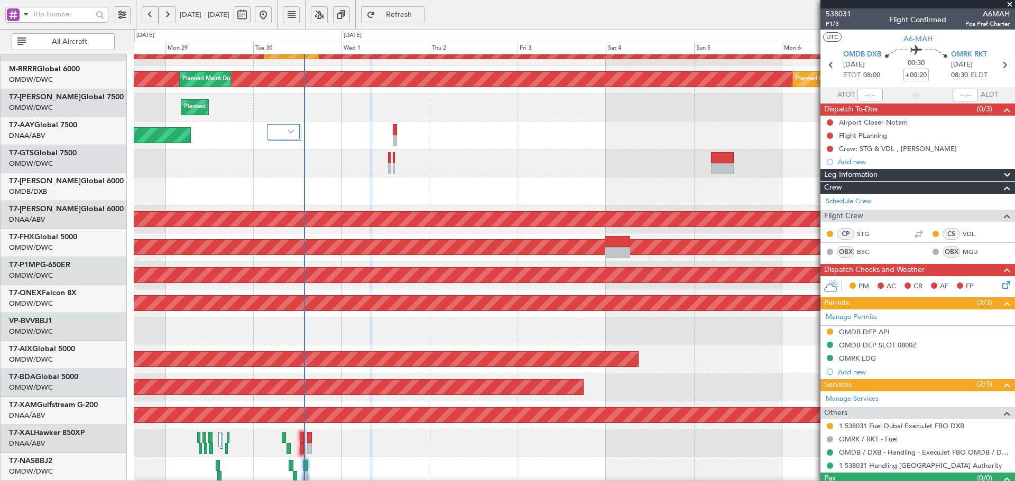
scroll to position [157, 0]
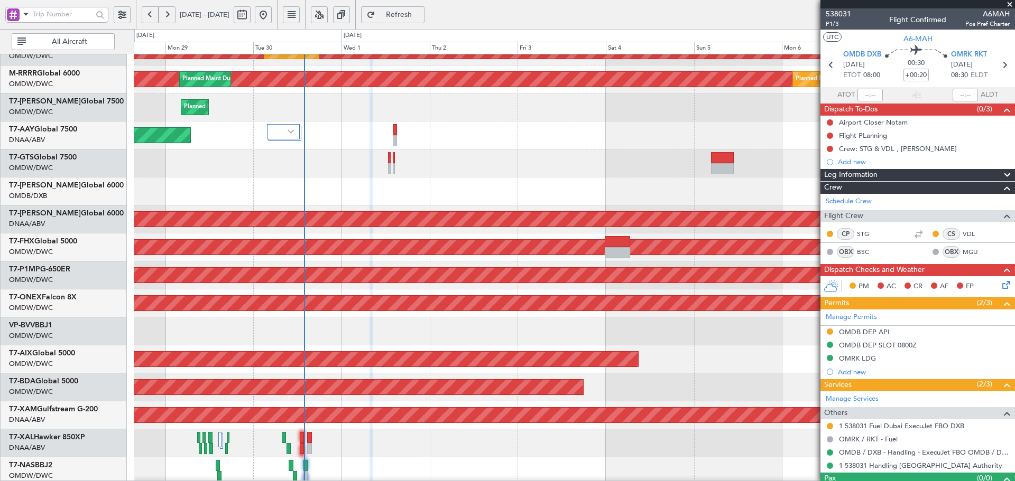
click at [333, 179] on div at bounding box center [574, 192] width 881 height 28
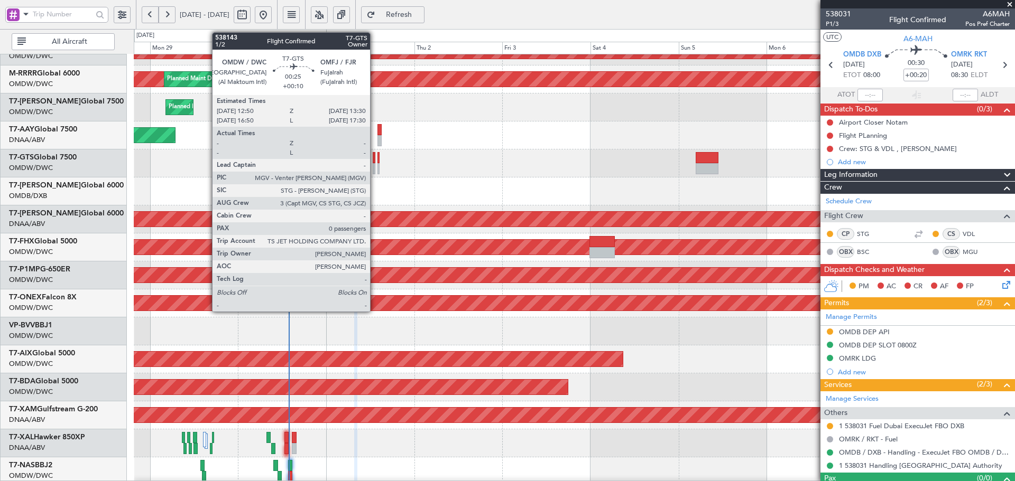
click at [375, 157] on div at bounding box center [374, 157] width 3 height 11
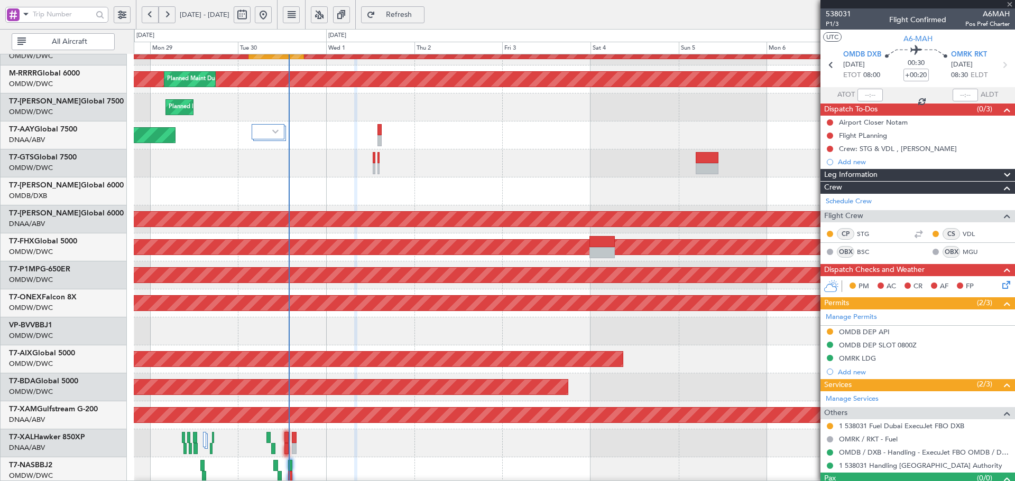
type input "+00:10"
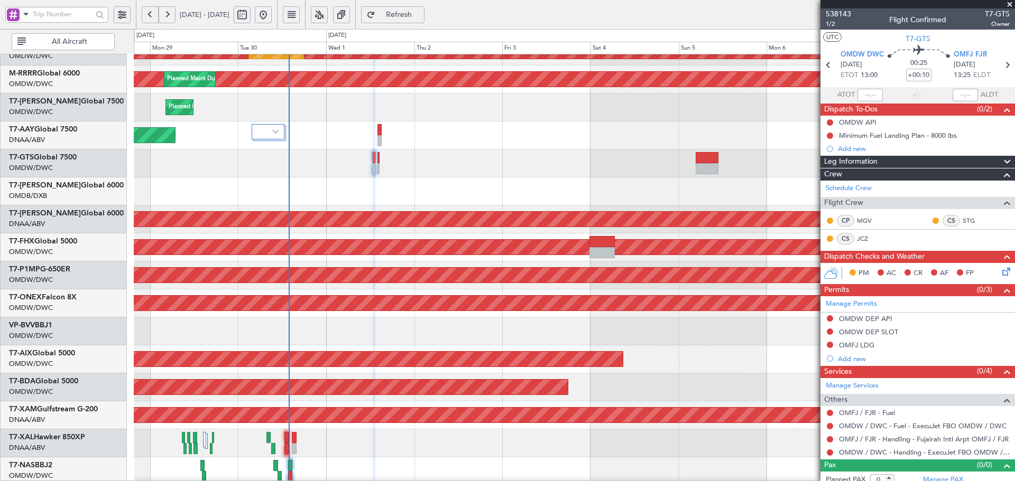
click at [424, 20] on button "Refresh" at bounding box center [392, 14] width 63 height 17
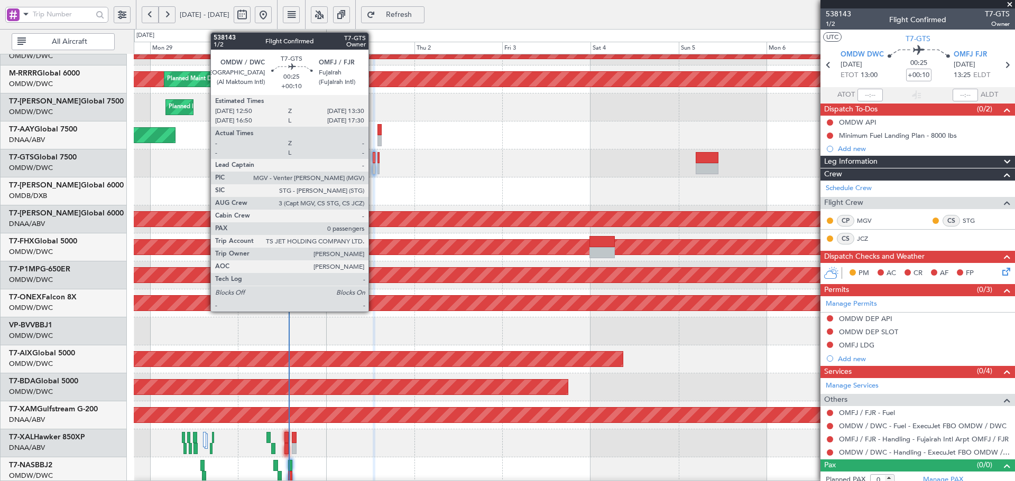
click at [373, 157] on div at bounding box center [374, 157] width 3 height 11
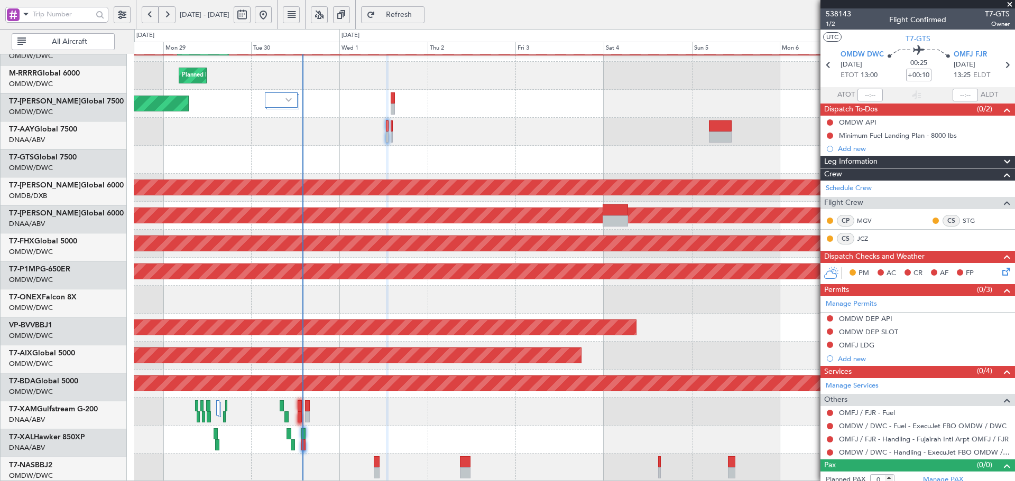
scroll to position [189, 0]
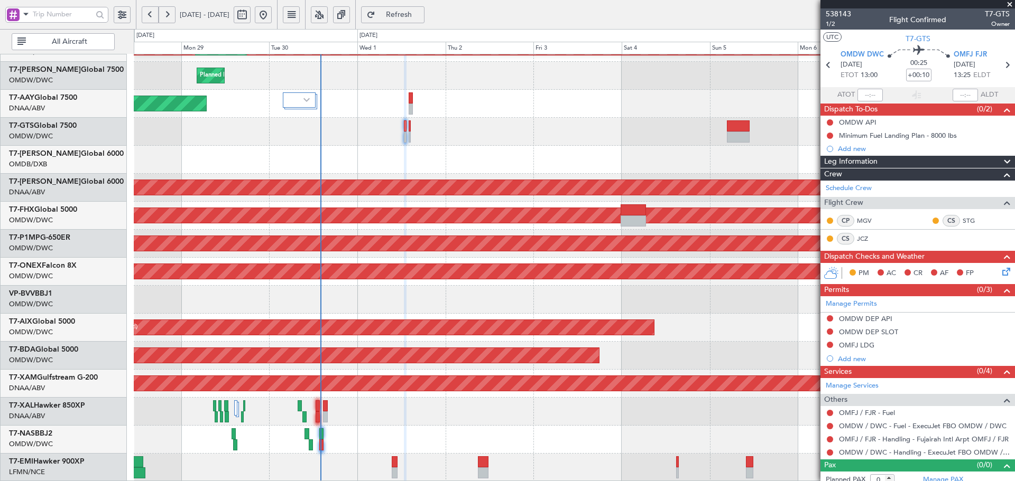
click at [277, 291] on div "Planned Maint Dubai (Al Maktoum Intl) Planned Maint [GEOGRAPHIC_DATA] (Al Makto…" at bounding box center [574, 174] width 881 height 616
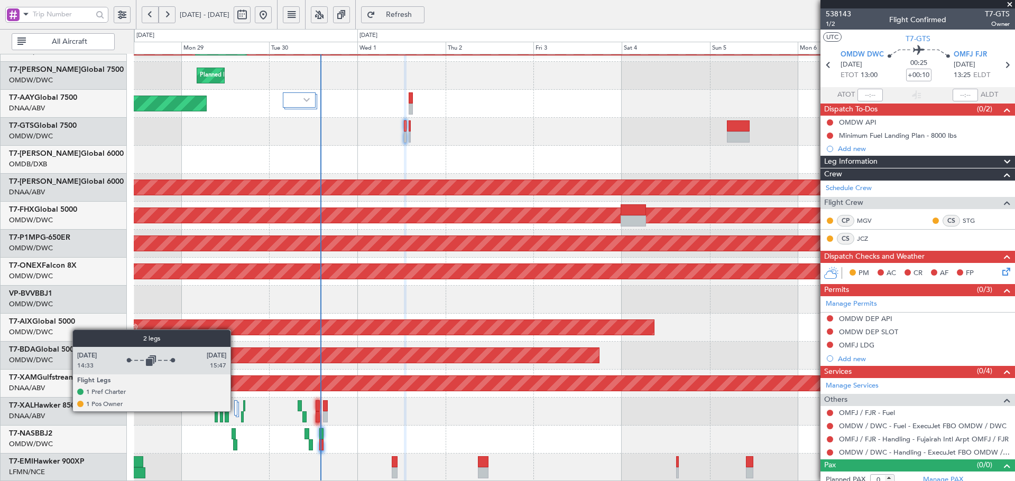
click at [235, 411] on div at bounding box center [235, 408] width 3 height 15
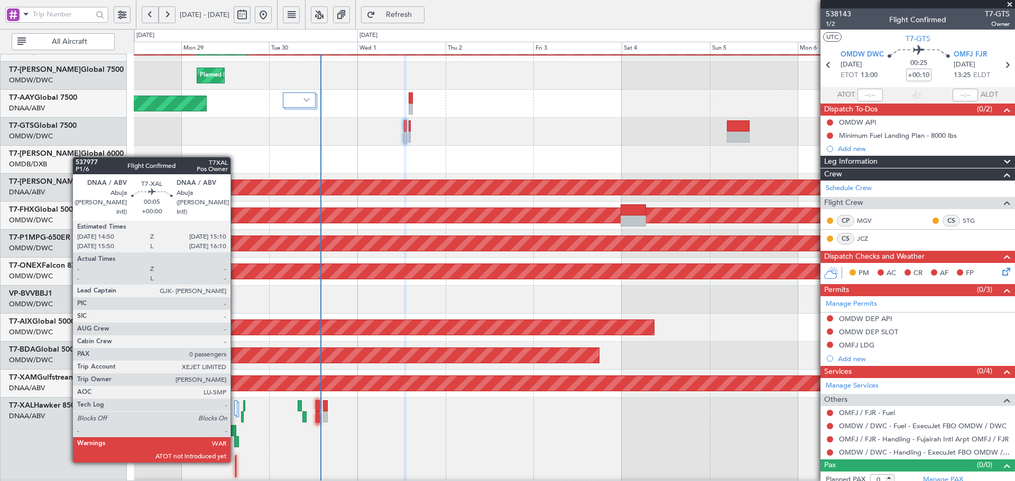
click at [235, 461] on div at bounding box center [236, 461] width 2 height 11
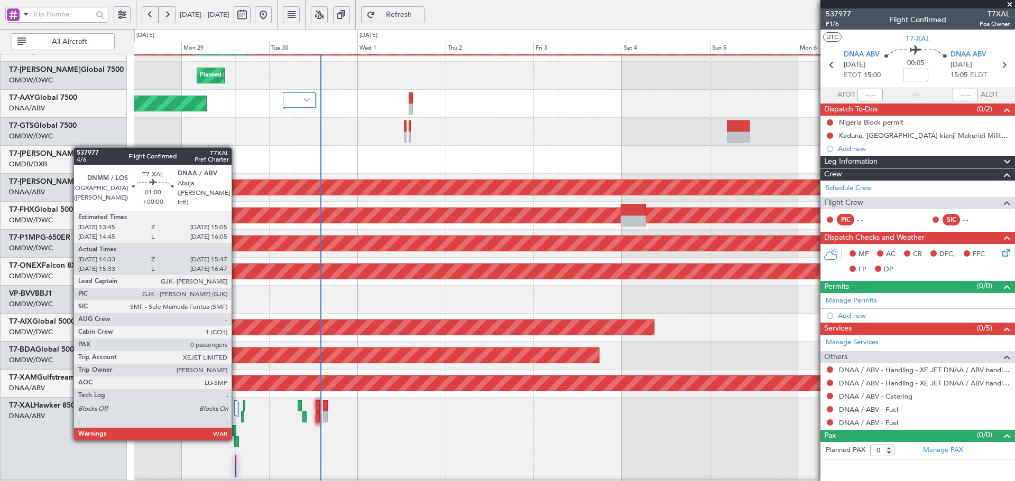
click at [236, 439] on div at bounding box center [236, 442] width 5 height 11
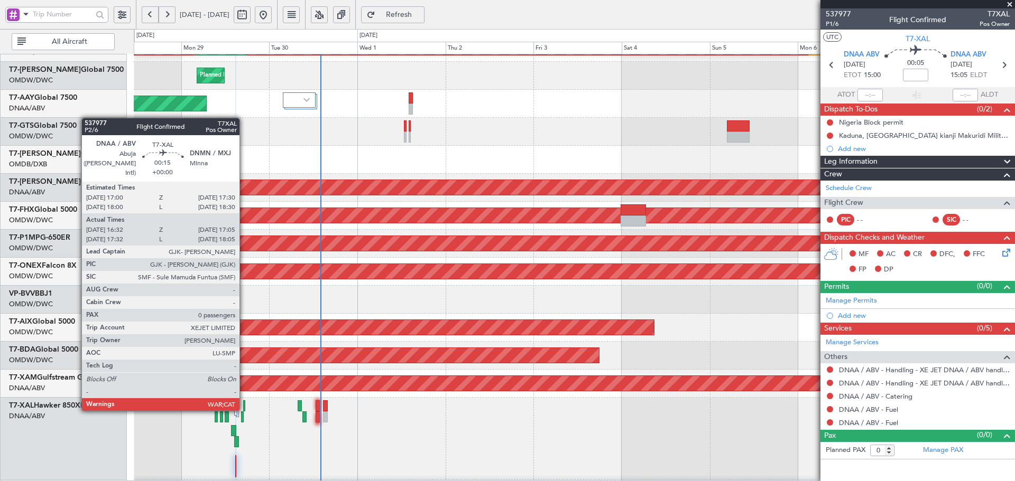
click at [244, 409] on div at bounding box center [244, 406] width 2 height 11
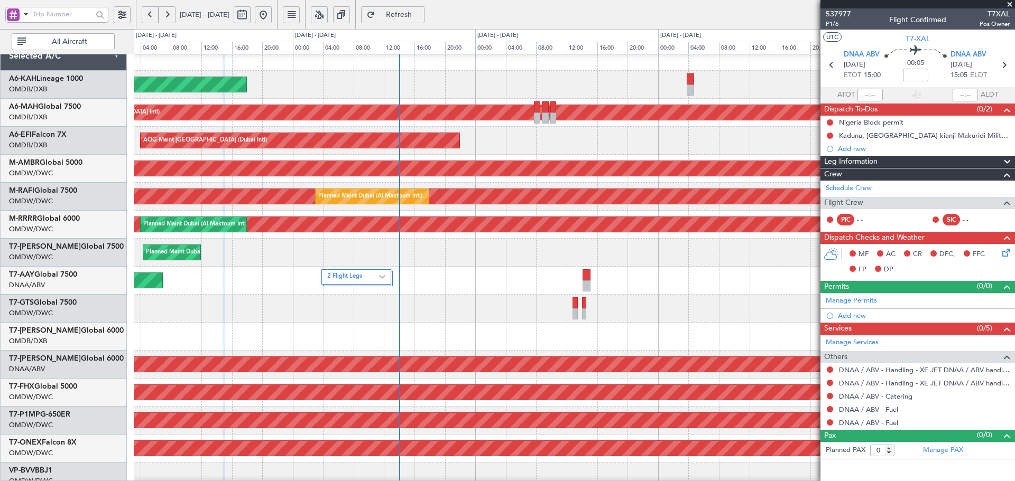
scroll to position [243, 0]
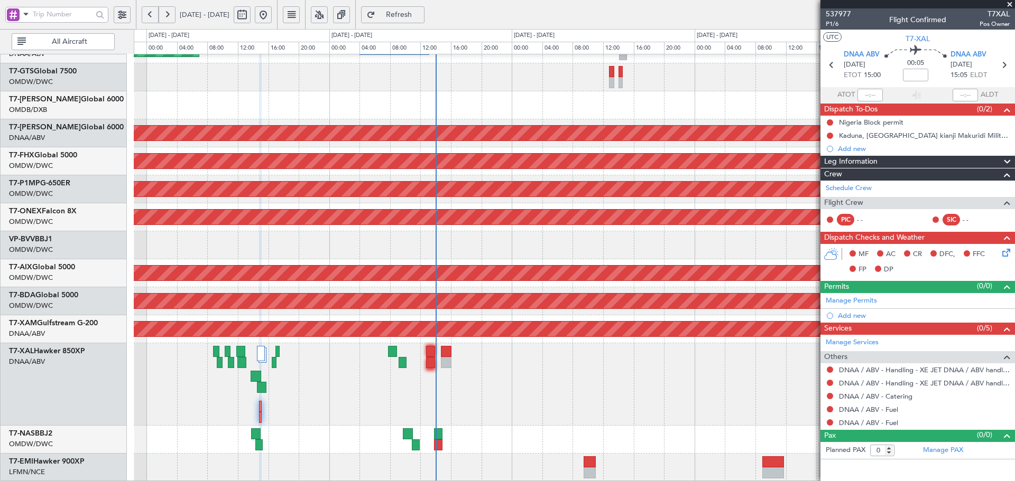
click at [307, 0] on html "[DATE] - [DATE] Refresh Quick Links All Aircraft 2 Flight Legs Unplanned Maint …" at bounding box center [507, 240] width 1015 height 481
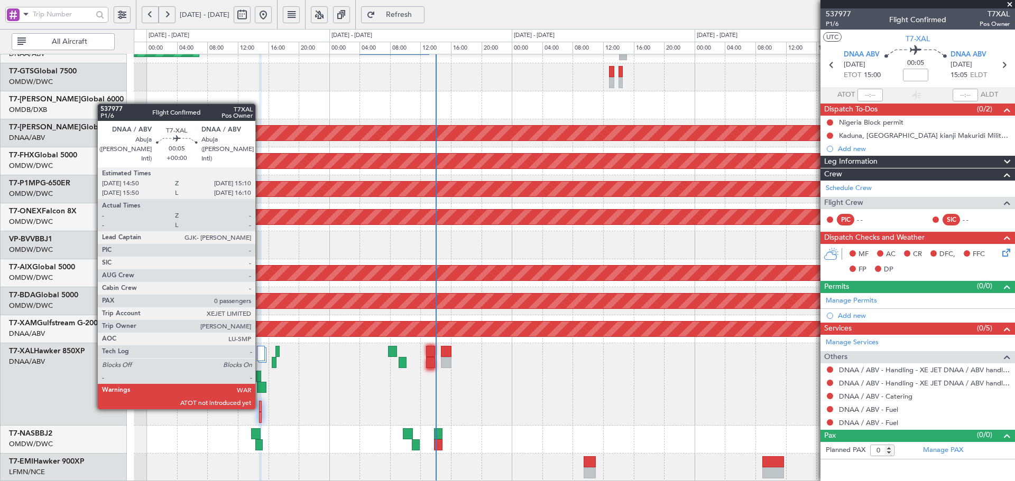
click at [260, 407] on div at bounding box center [260, 406] width 3 height 11
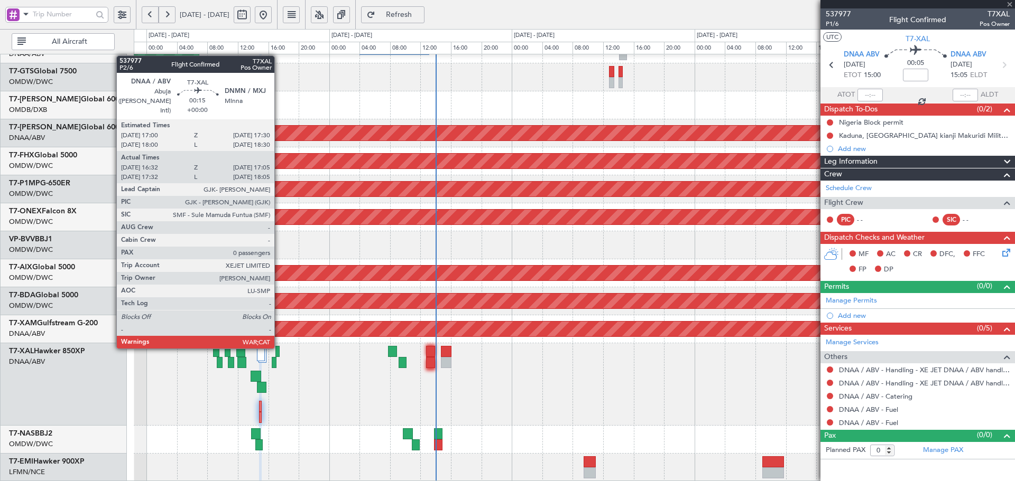
click at [279, 347] on div at bounding box center [277, 351] width 4 height 11
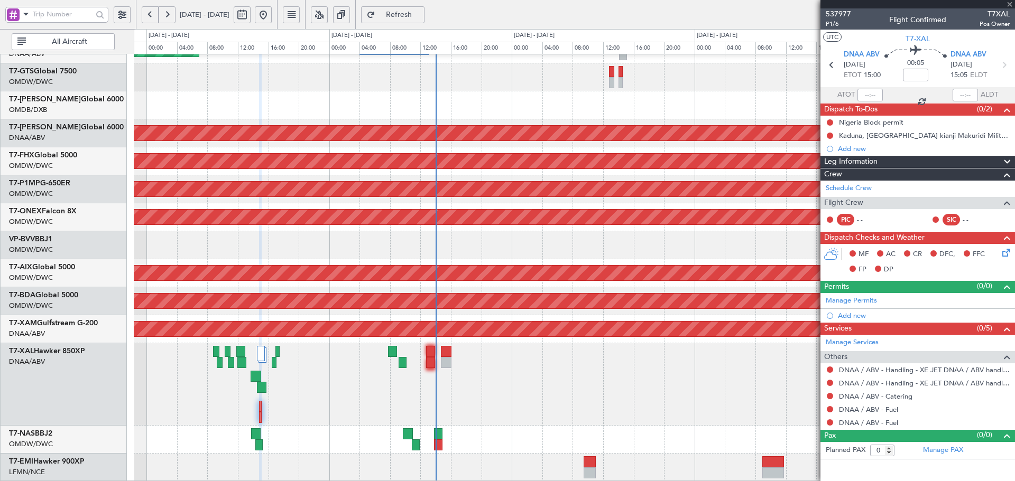
type input "16:42"
type input "17:00"
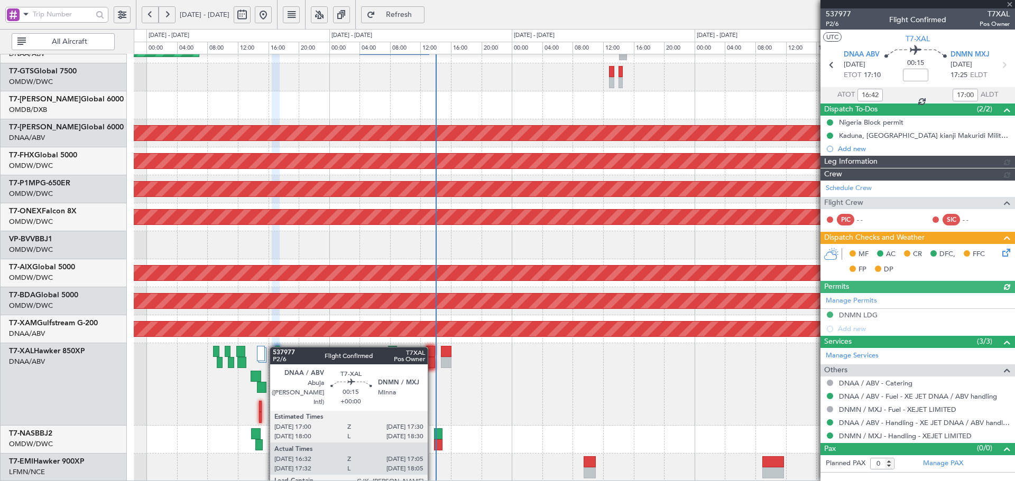
type input "[PERSON_NAME] (ANI)"
type input "7391"
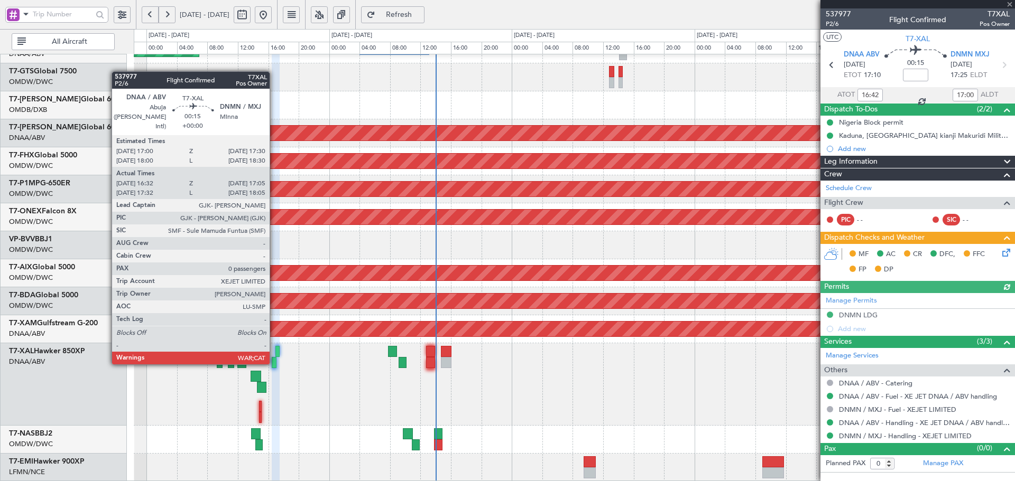
click at [274, 363] on div at bounding box center [274, 362] width 4 height 11
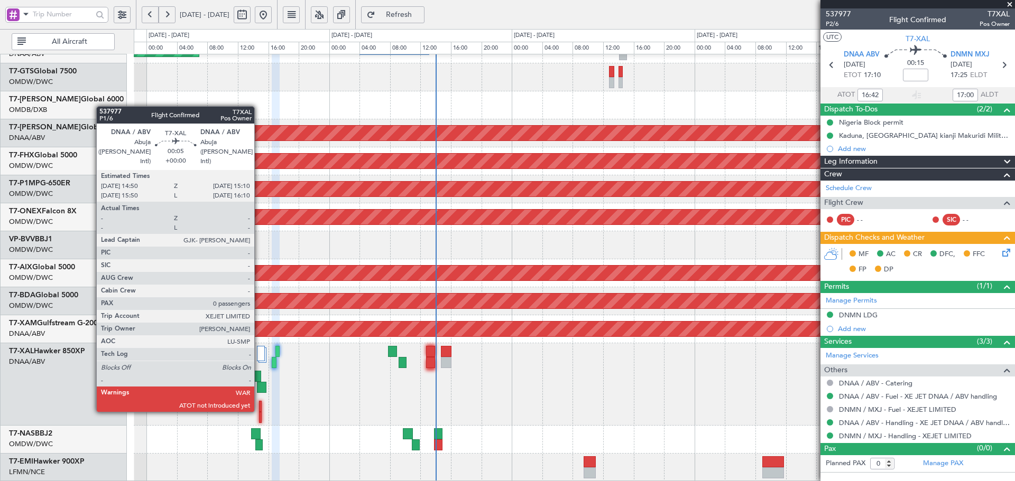
click at [259, 410] on div at bounding box center [260, 406] width 3 height 11
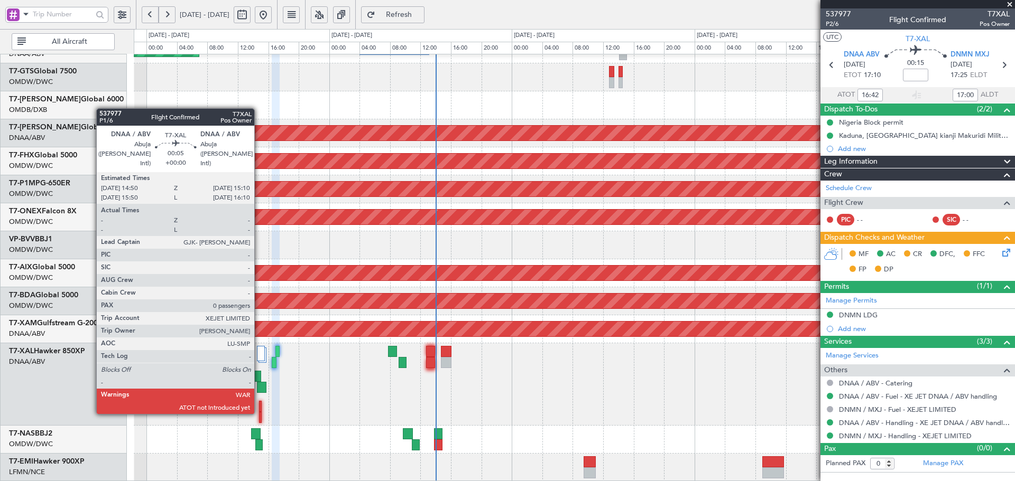
click at [259, 412] on div at bounding box center [260, 417] width 3 height 11
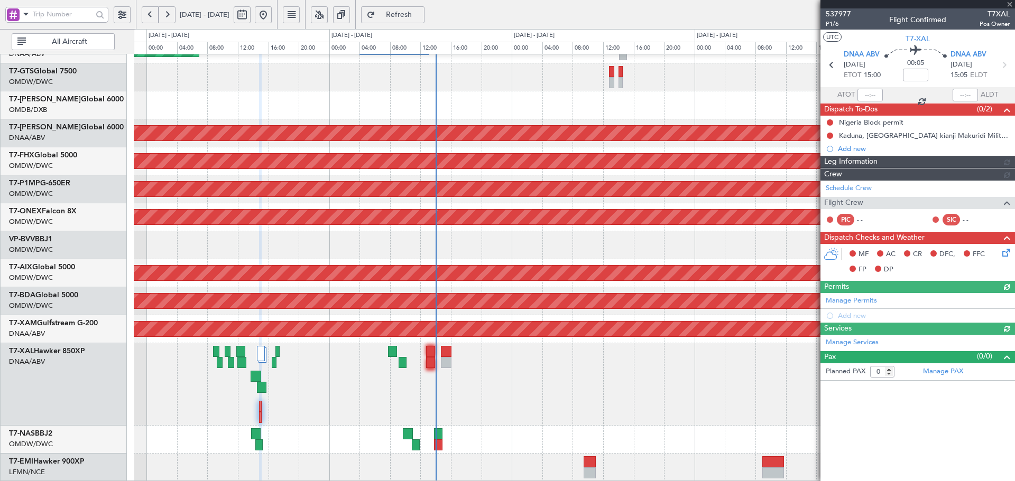
type input "[PERSON_NAME] (ANI)"
type input "7391"
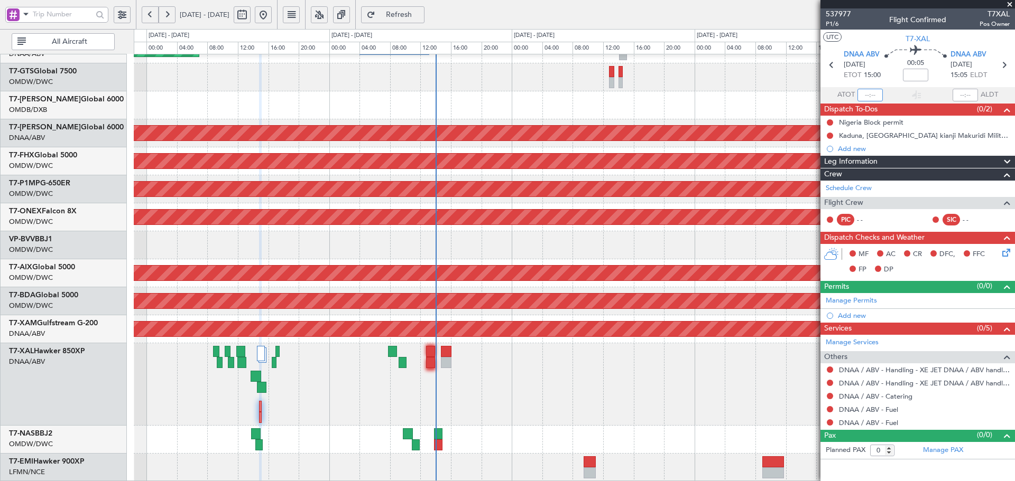
click at [873, 96] on input "text" at bounding box center [869, 95] width 25 height 13
type input "1636"
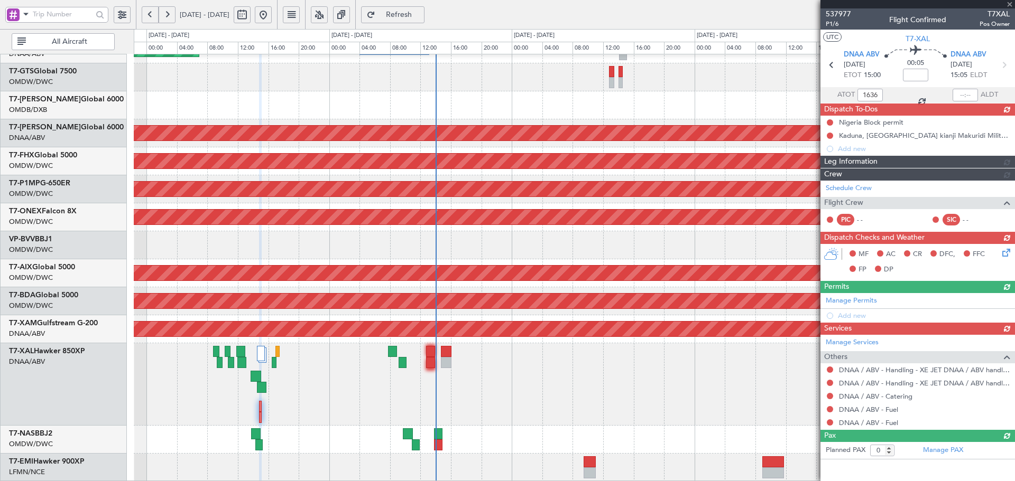
type input "16:36"
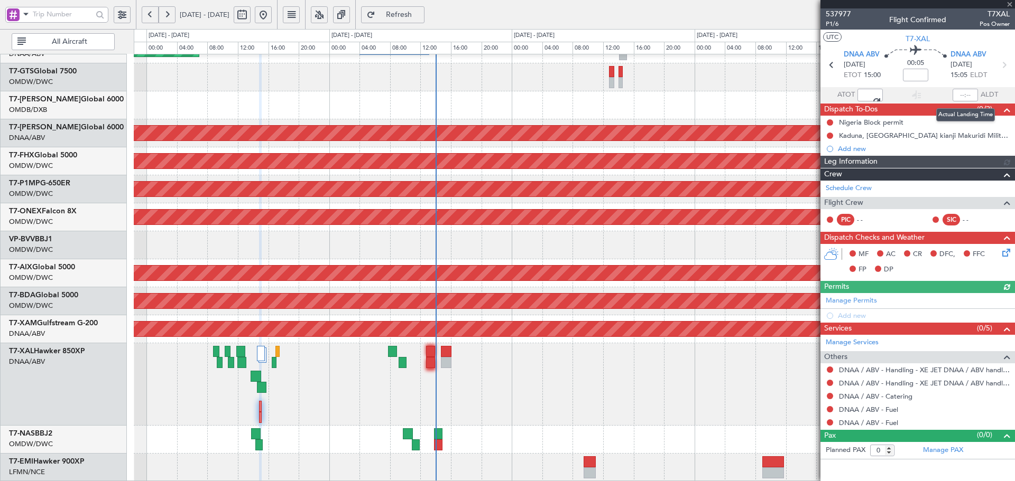
type input "[PERSON_NAME] (ANI)"
type input "7391"
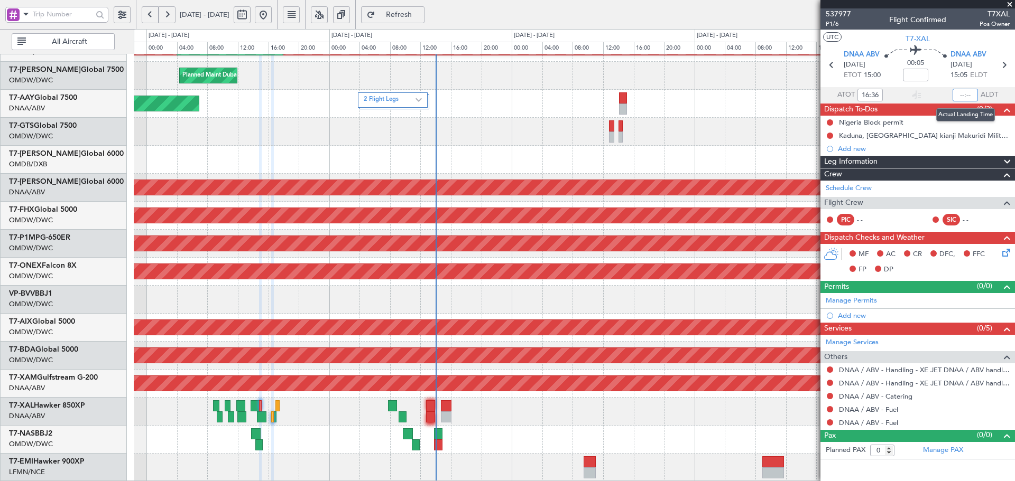
click at [964, 92] on input "text" at bounding box center [964, 95] width 25 height 13
type input "17:05"
click at [868, 301] on link "Manage Permits" at bounding box center [851, 301] width 51 height 11
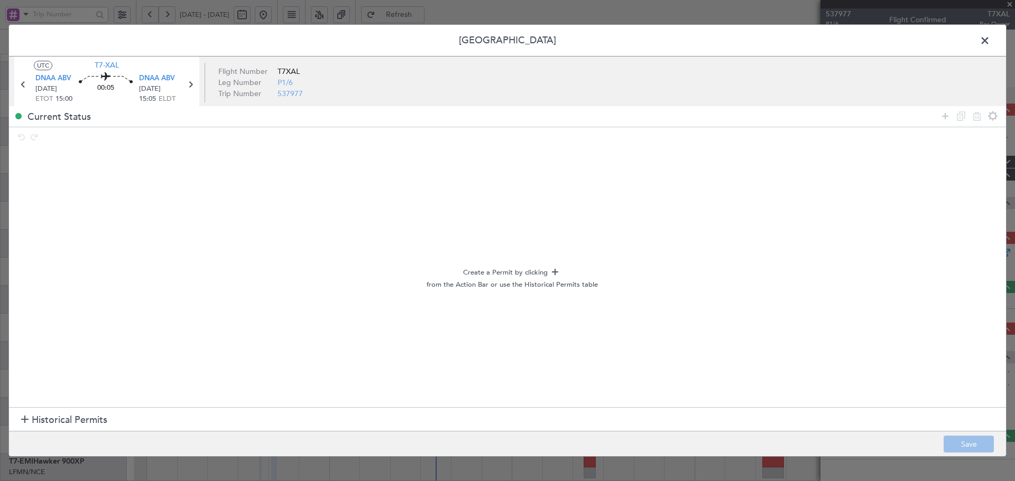
click at [90, 419] on span "Historical Permits" at bounding box center [70, 420] width 76 height 14
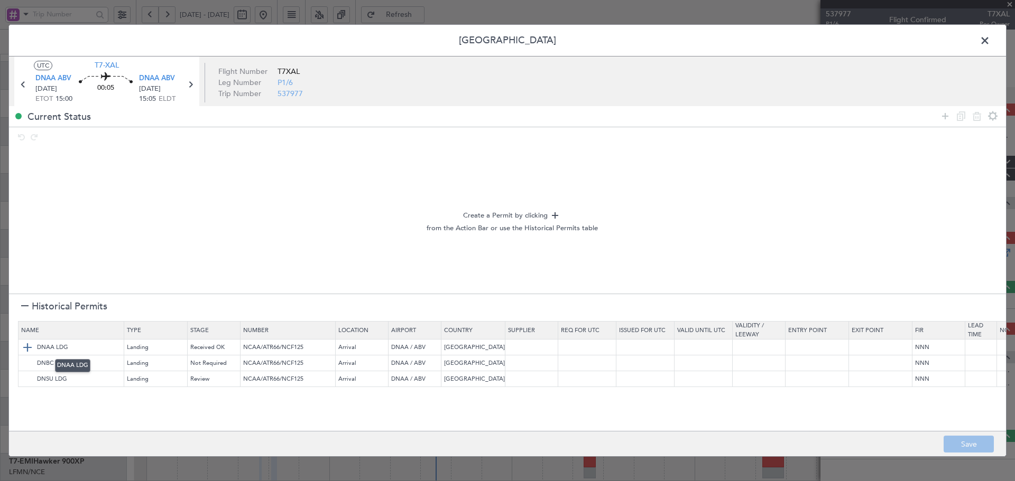
click at [29, 346] on img at bounding box center [27, 347] width 13 height 13
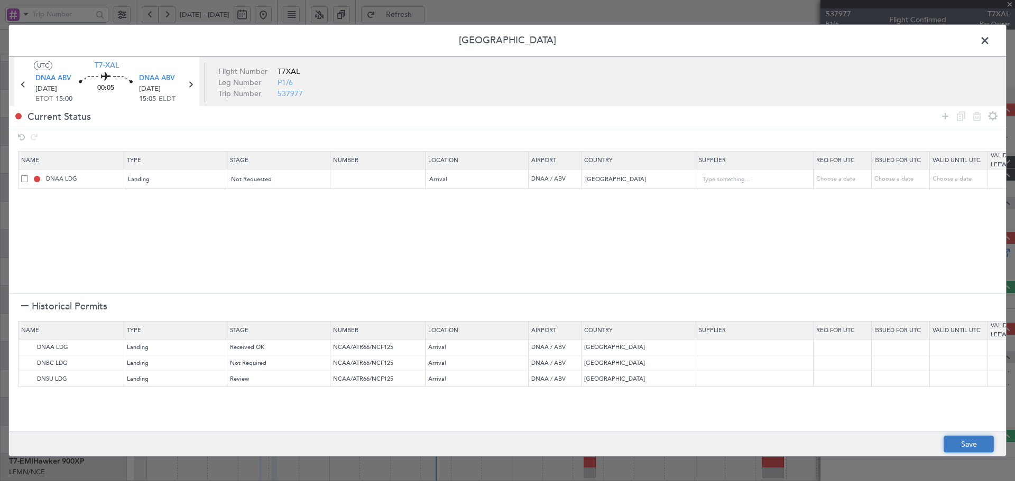
click at [972, 448] on button "Save" at bounding box center [968, 444] width 50 height 17
type input "NNN"
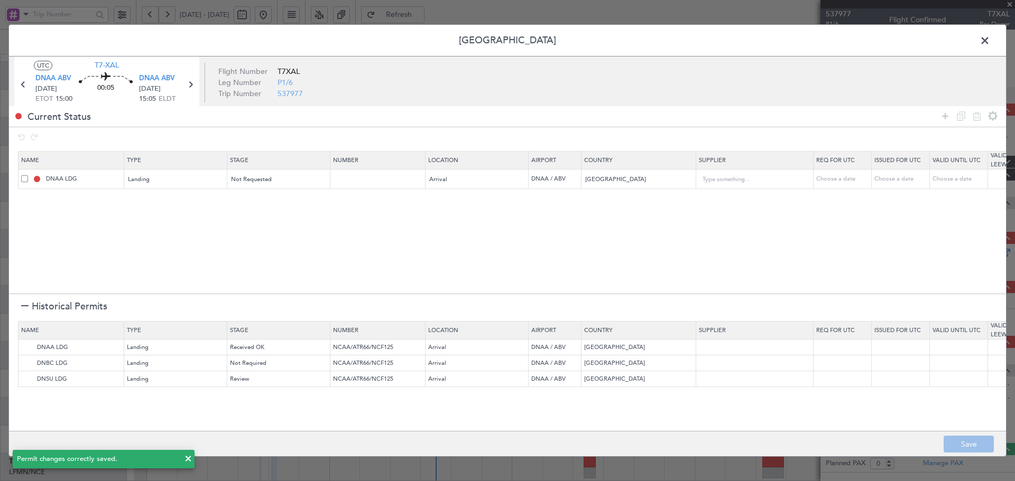
click at [990, 36] on span at bounding box center [990, 43] width 0 height 21
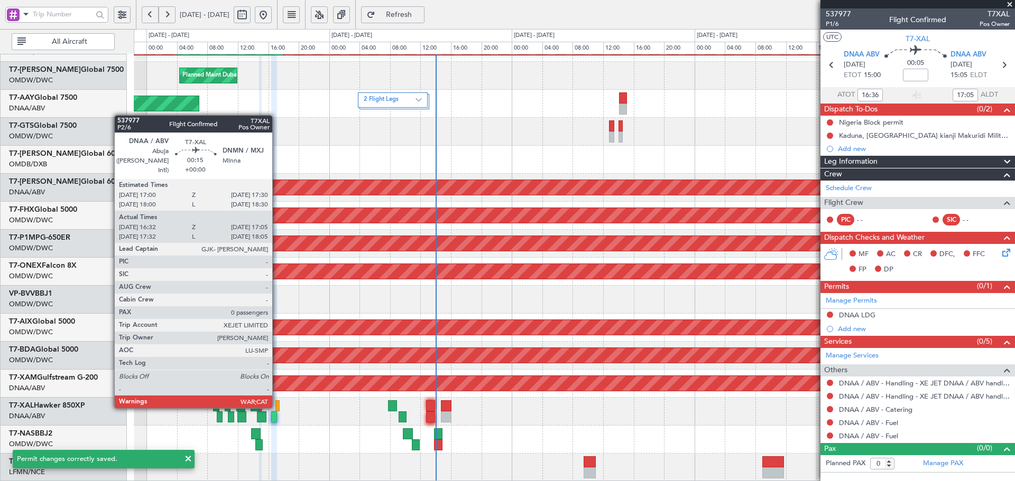
click at [277, 406] on div at bounding box center [277, 406] width 4 height 11
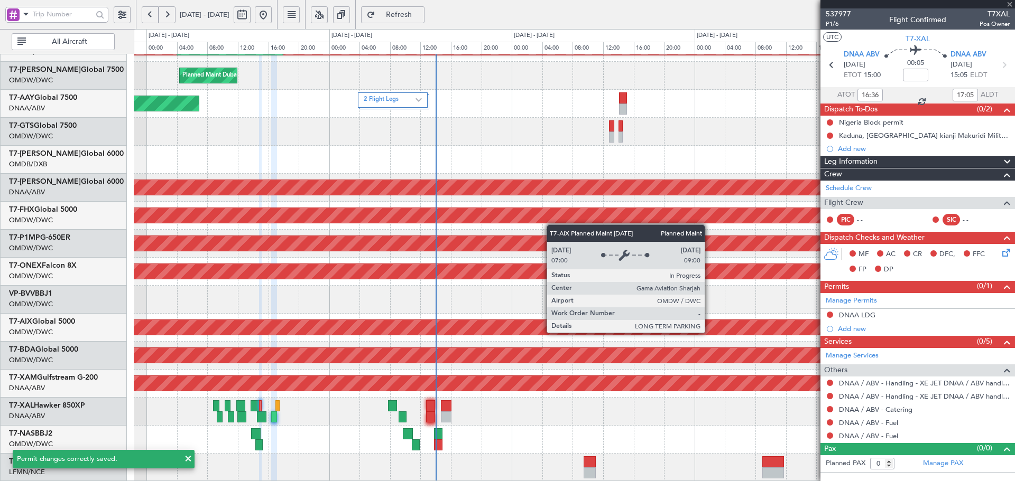
type input "16:42"
type input "17:00"
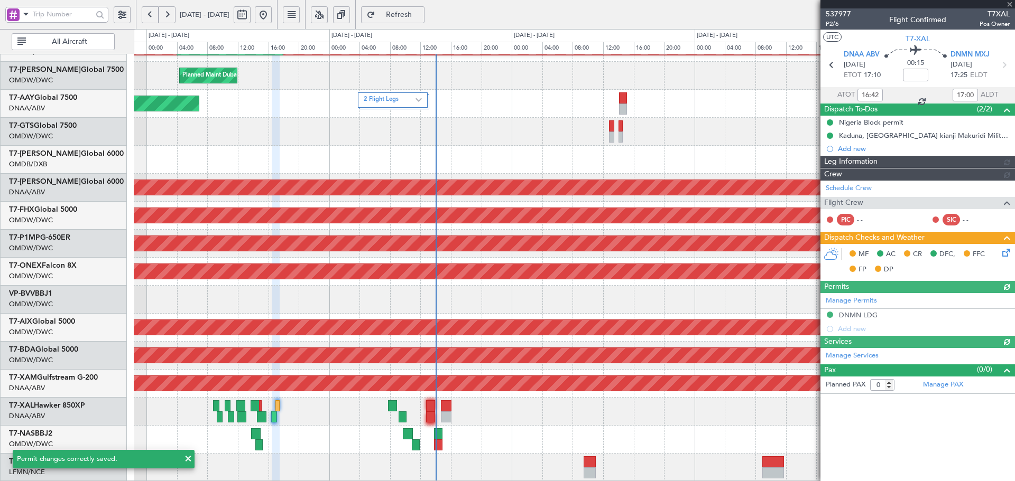
type input "[PERSON_NAME] (ANI)"
type input "7391"
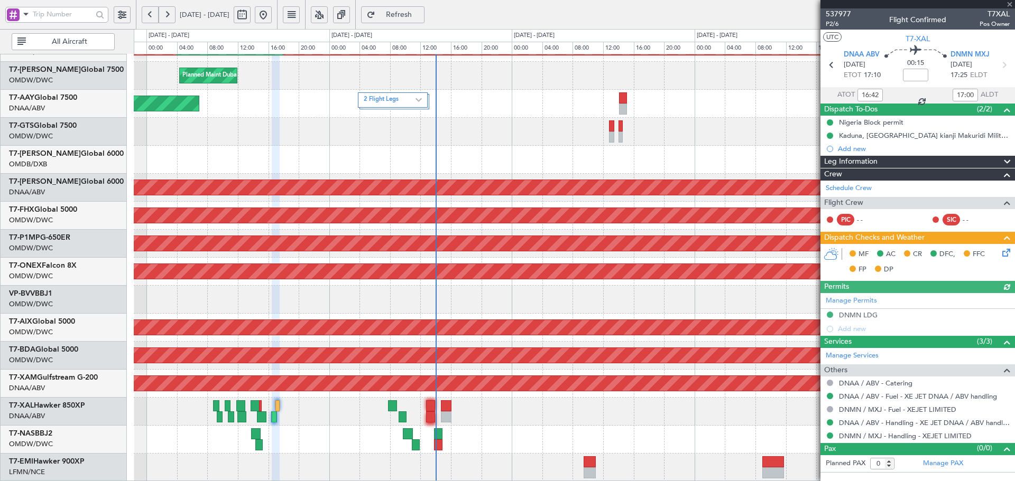
click at [851, 313] on div "Manage Permits DNMN LDG Add new" at bounding box center [917, 314] width 194 height 43
click at [869, 315] on div "DNMN LDG" at bounding box center [858, 315] width 39 height 9
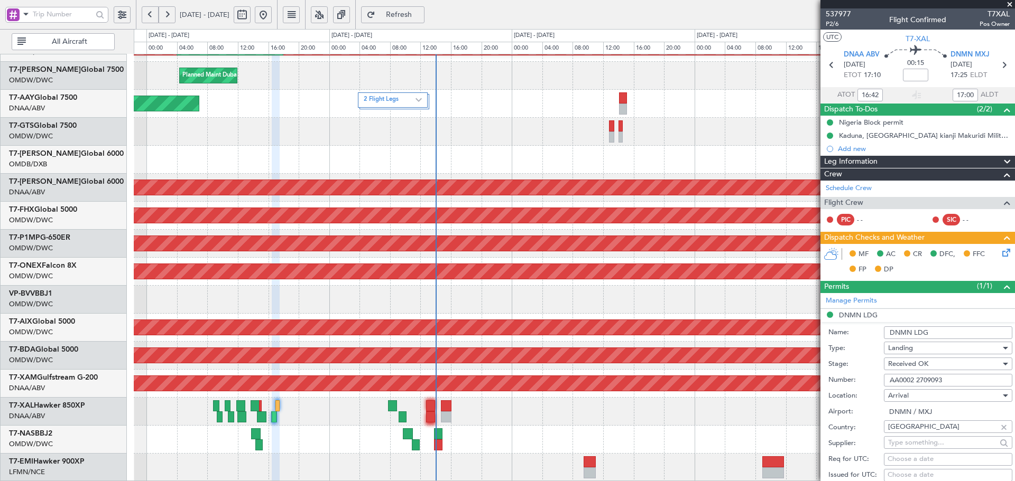
drag, startPoint x: 952, startPoint y: 381, endPoint x: 843, endPoint y: 383, distance: 108.9
click at [843, 383] on div "Number: AA0002 2709093" at bounding box center [920, 381] width 184 height 16
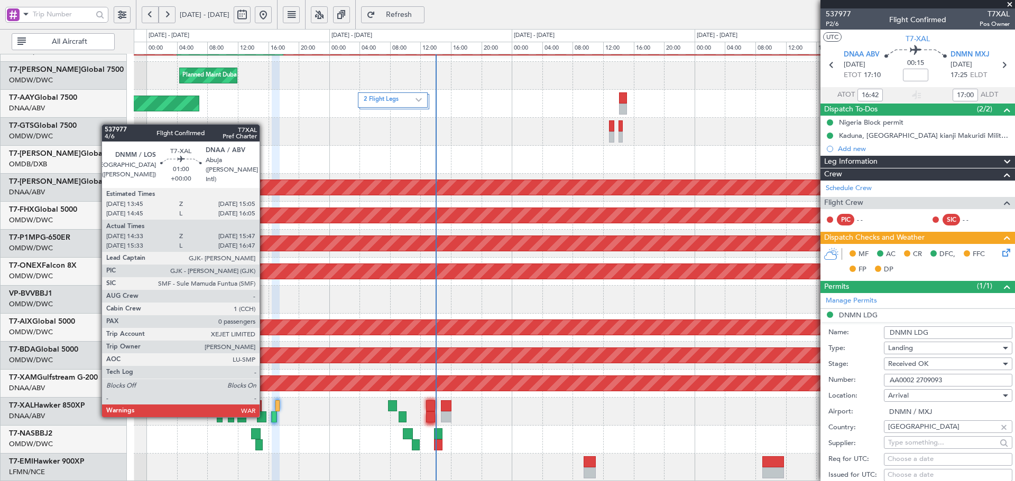
click at [264, 415] on div at bounding box center [262, 417] width 10 height 11
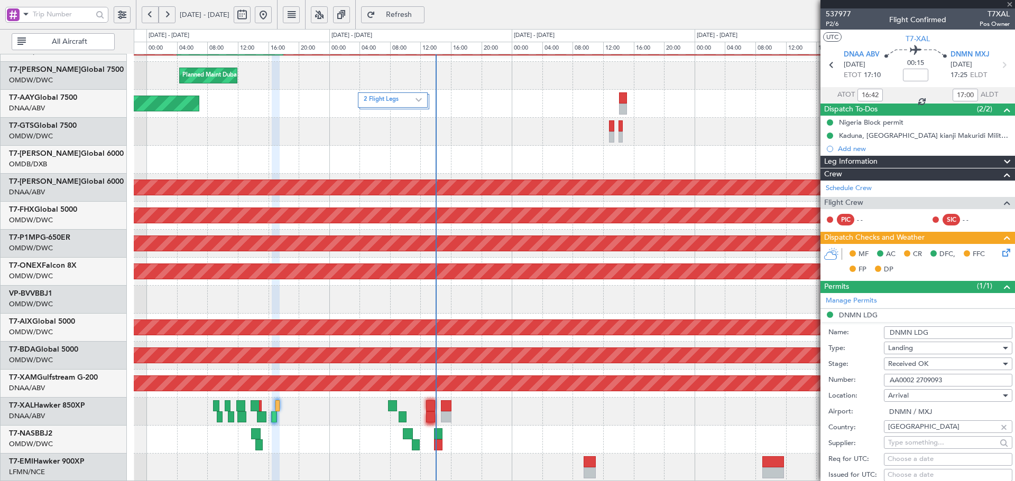
type input "14:48"
type input "15:42"
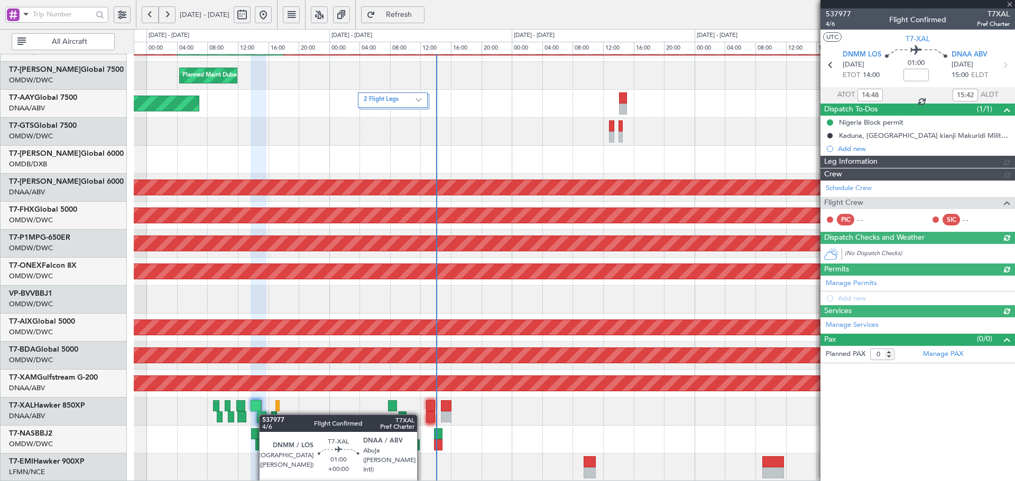
type input "Dherander Fithani (DHF)"
type input "7379"
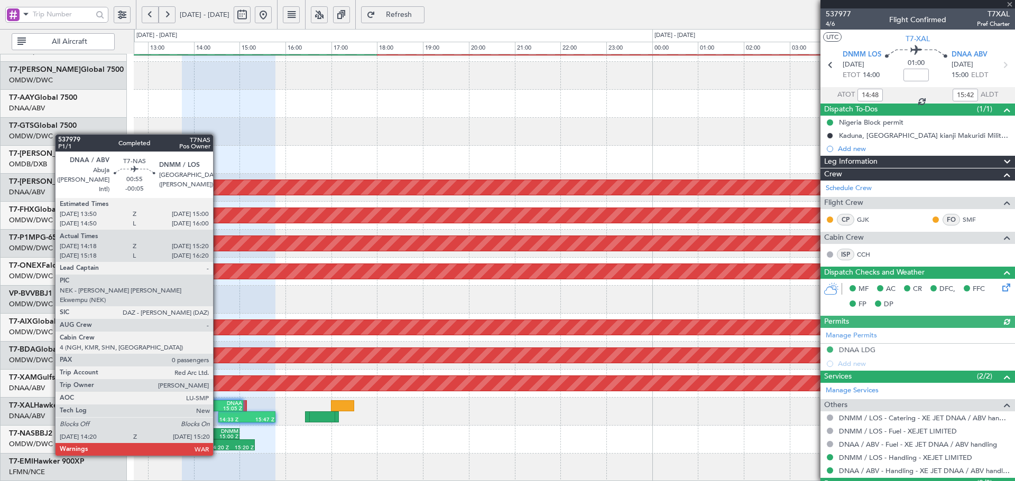
click at [218, 435] on div "15:00 Z" at bounding box center [225, 436] width 26 height 5
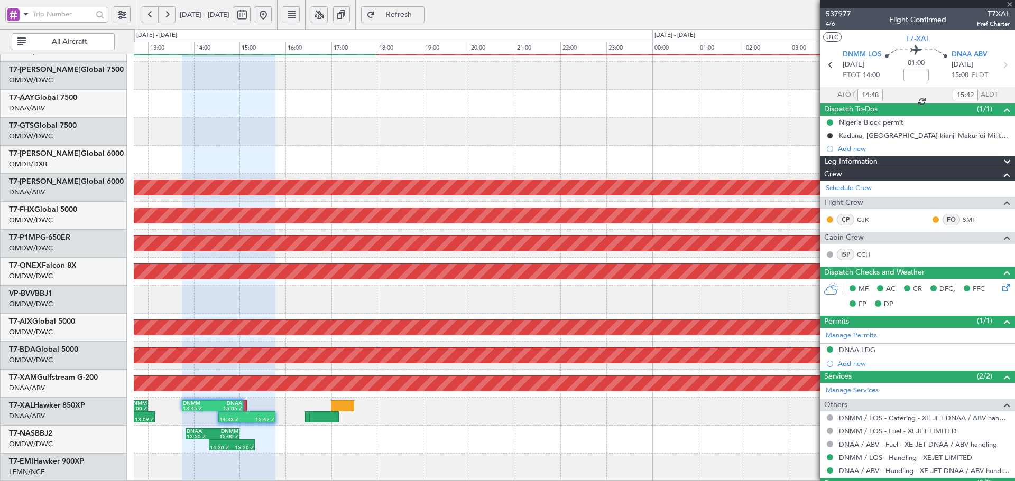
type input "-00:05"
type input "14:28"
type input "15:15"
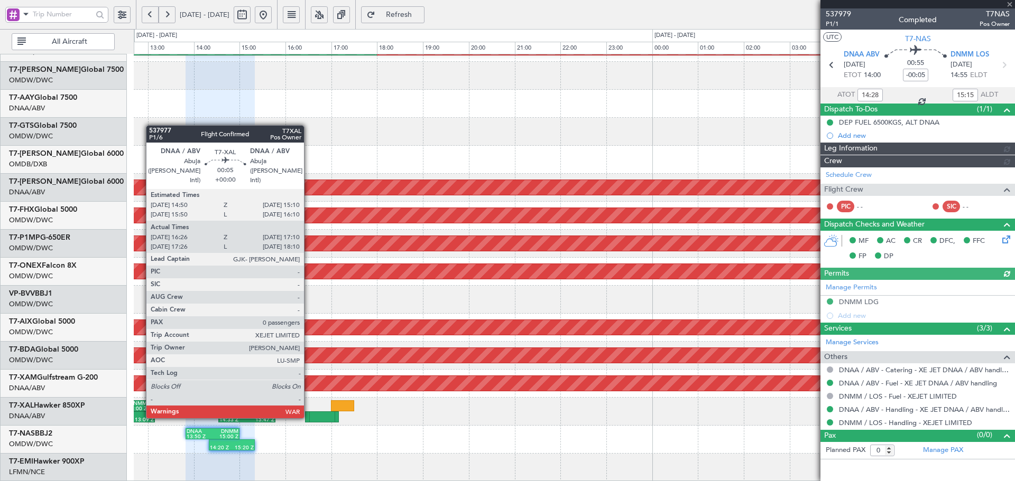
type input "Dherander Fithani (DHF)"
type input "7382"
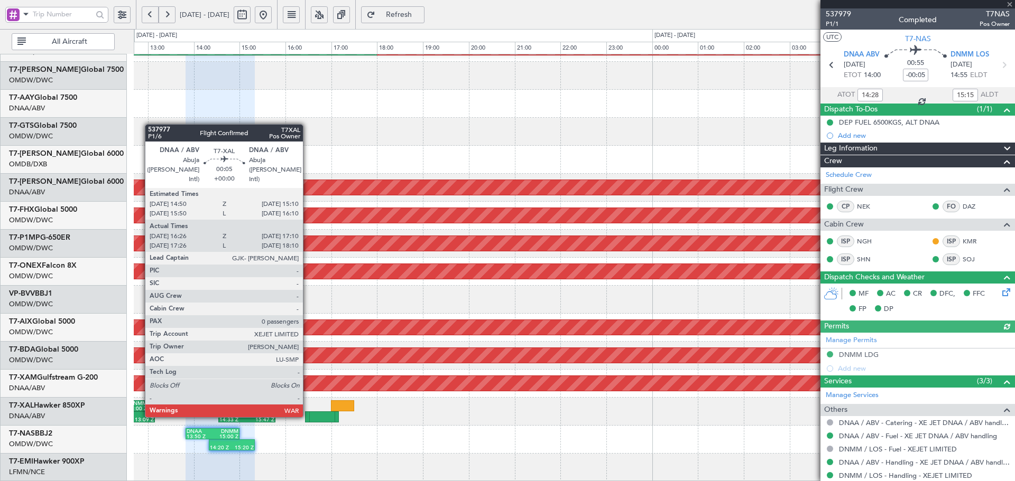
click at [308, 415] on div at bounding box center [322, 417] width 34 height 11
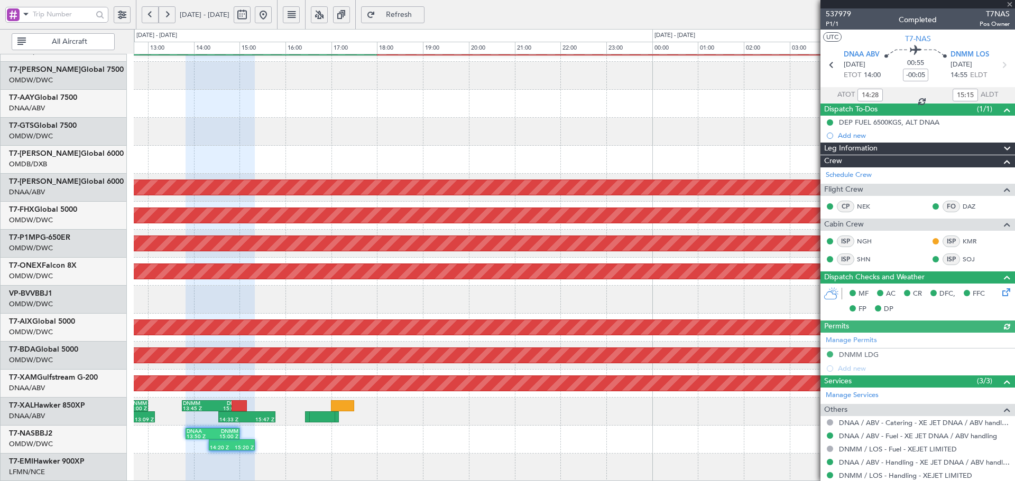
type input "16:36"
type input "17:05"
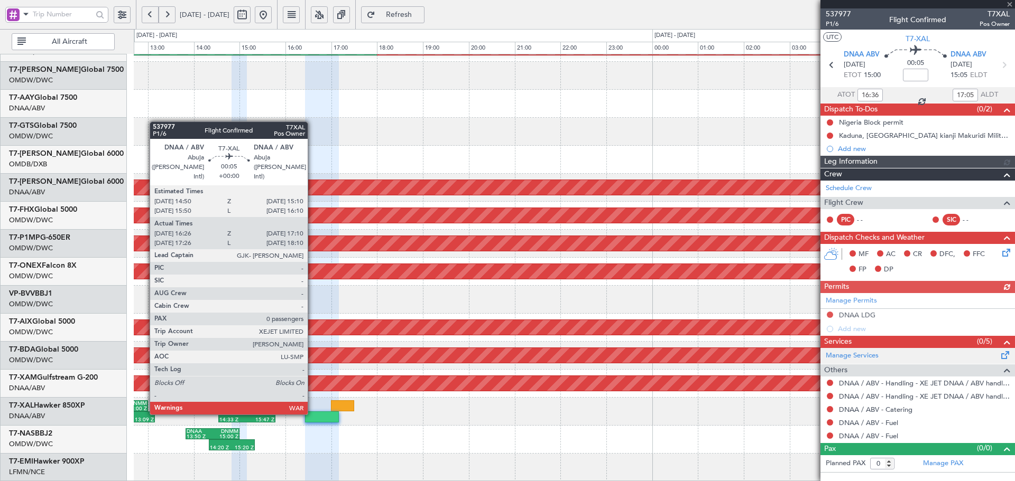
type input "[PERSON_NAME] (ANI)"
type input "7391"
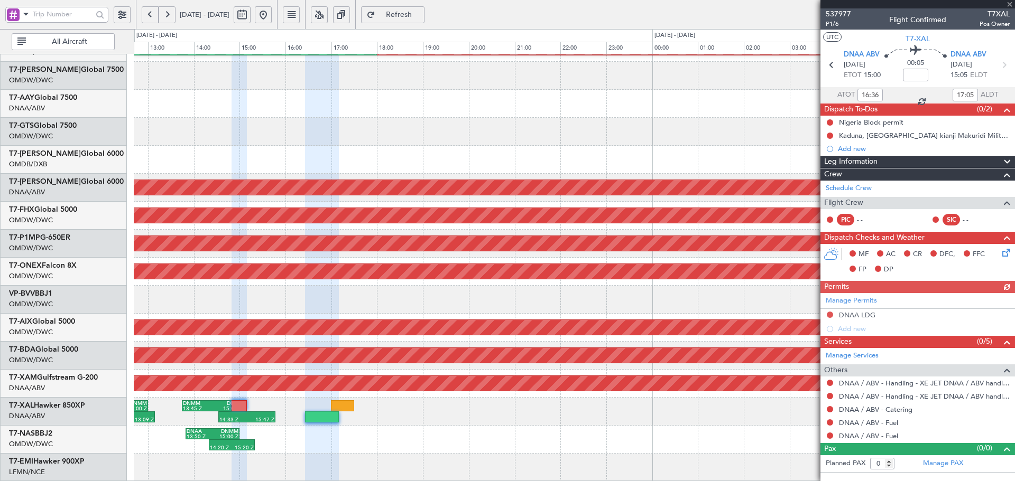
click at [863, 314] on div "Manage Permits DNAA LDG Add new" at bounding box center [917, 314] width 194 height 43
click at [851, 317] on div "DNAA LDG" at bounding box center [857, 315] width 36 height 9
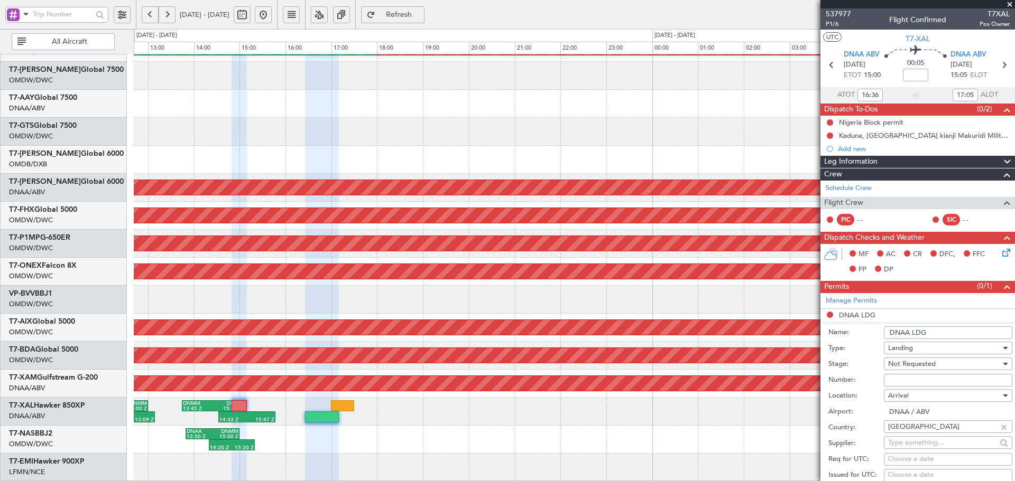
drag, startPoint x: 904, startPoint y: 381, endPoint x: 911, endPoint y: 377, distance: 8.3
click at [904, 381] on input "Number:" at bounding box center [948, 380] width 128 height 13
paste input "AA0002 2709093"
type input "AA0002 2709093"
click at [919, 363] on span "Not Requested" at bounding box center [912, 364] width 48 height 10
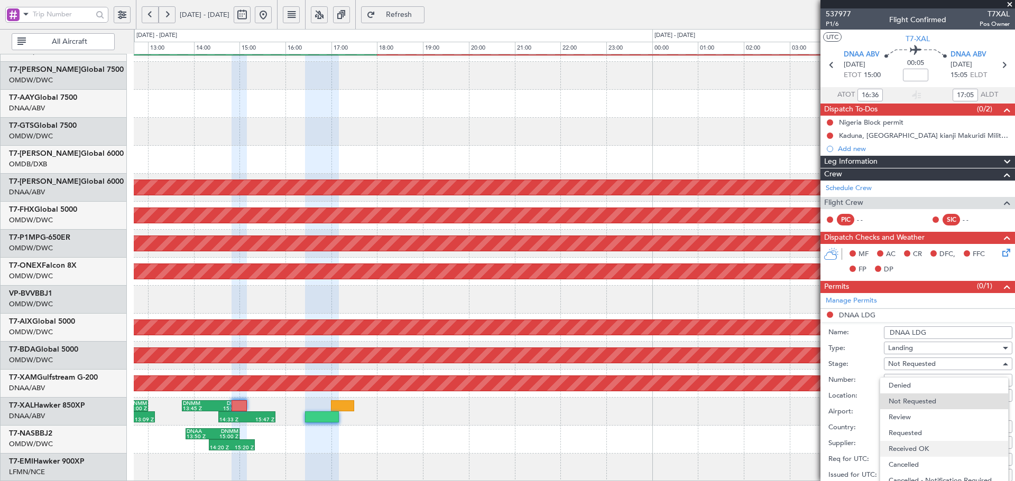
click at [919, 445] on span "Received OK" at bounding box center [943, 449] width 111 height 16
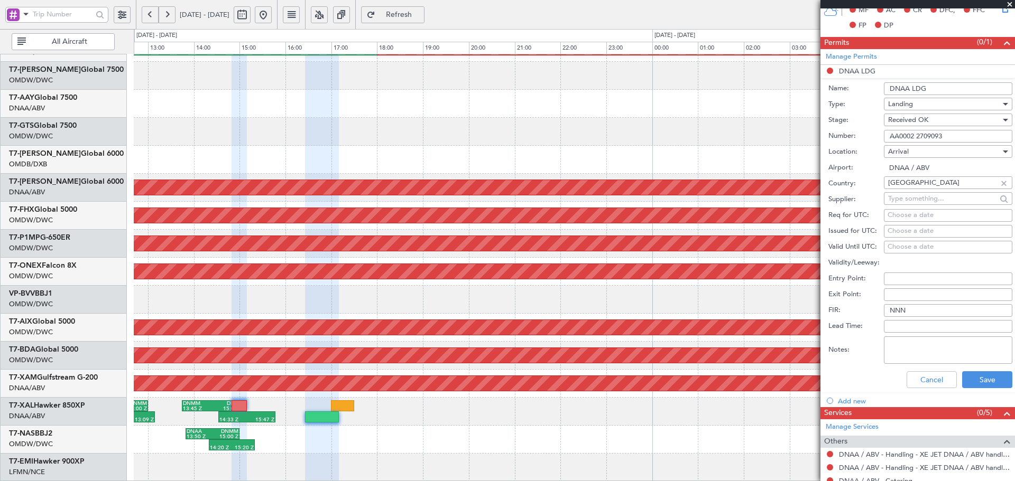
scroll to position [247, 0]
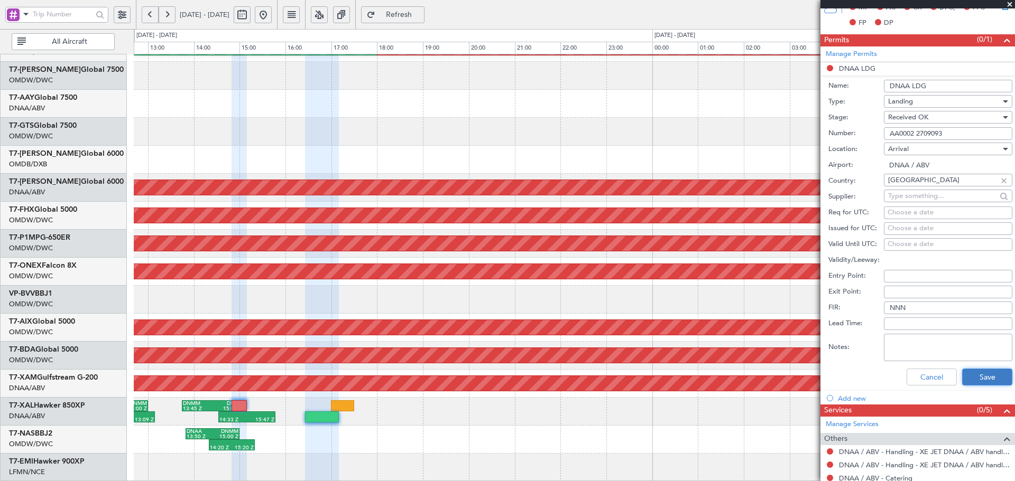
click at [976, 375] on button "Save" at bounding box center [987, 377] width 50 height 17
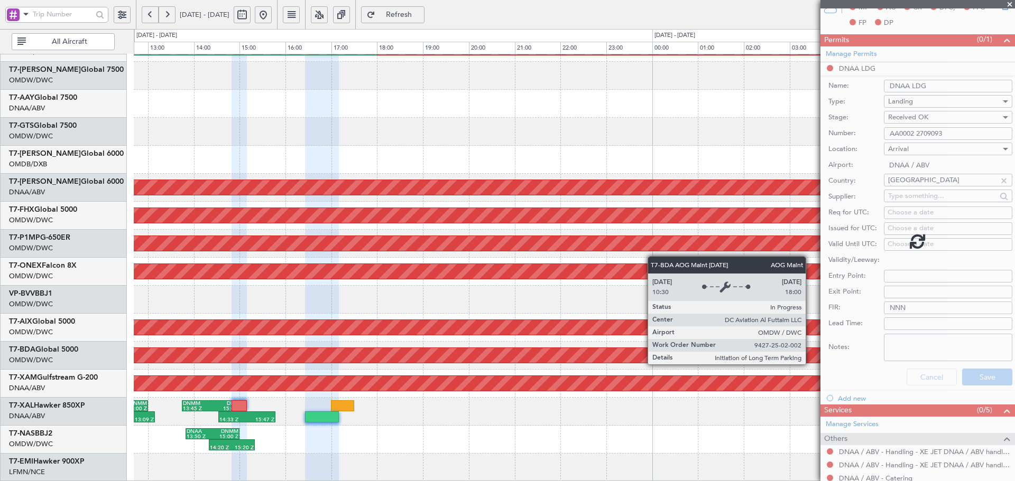
scroll to position [0, 0]
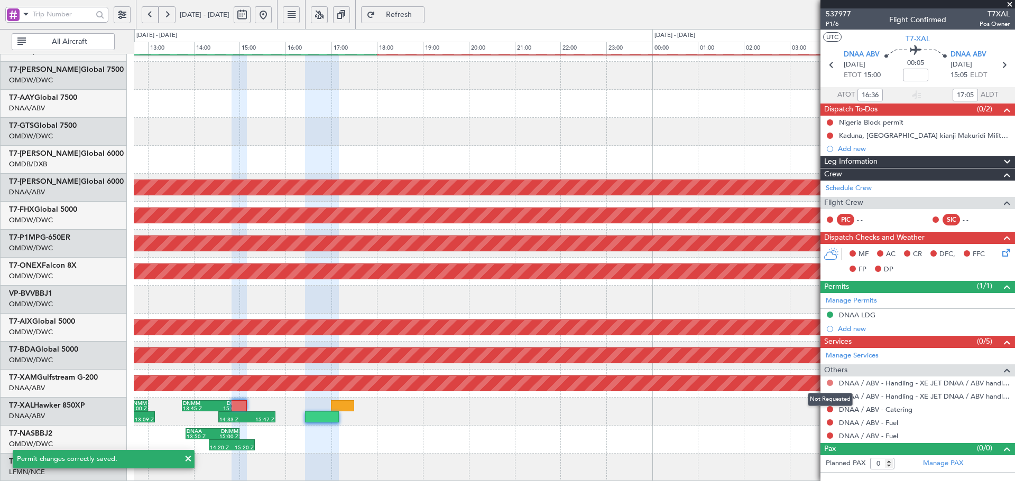
click at [830, 382] on button at bounding box center [830, 383] width 6 height 6
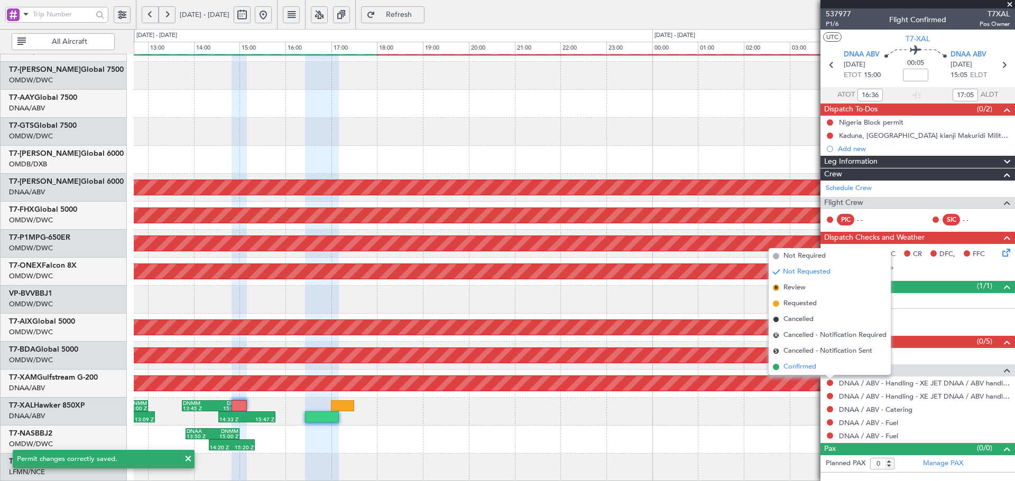
click at [804, 366] on span "Confirmed" at bounding box center [799, 367] width 33 height 11
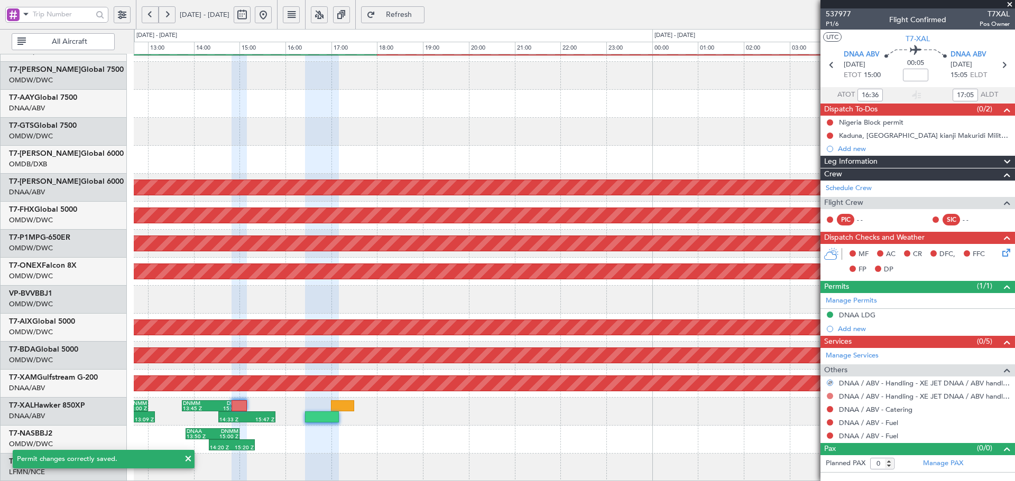
click at [832, 395] on button at bounding box center [830, 396] width 6 height 6
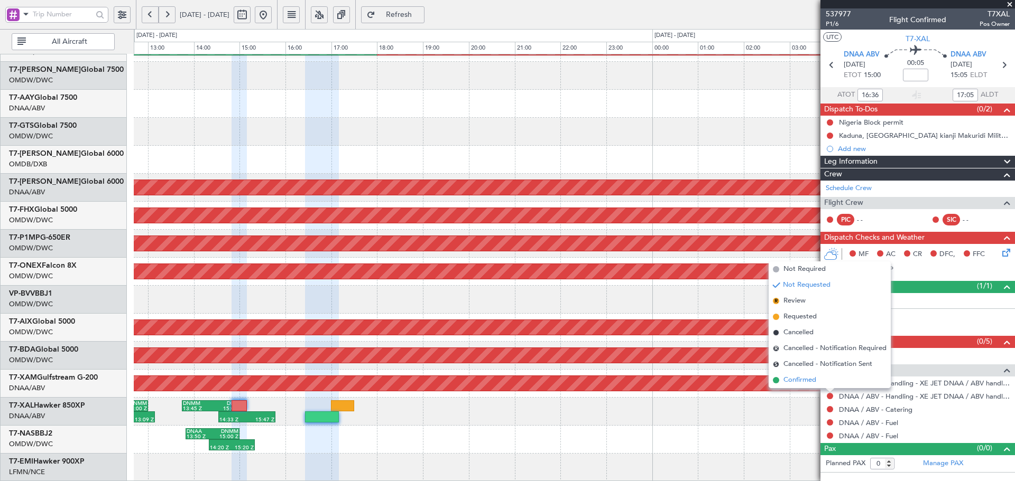
click at [809, 376] on span "Confirmed" at bounding box center [799, 380] width 33 height 11
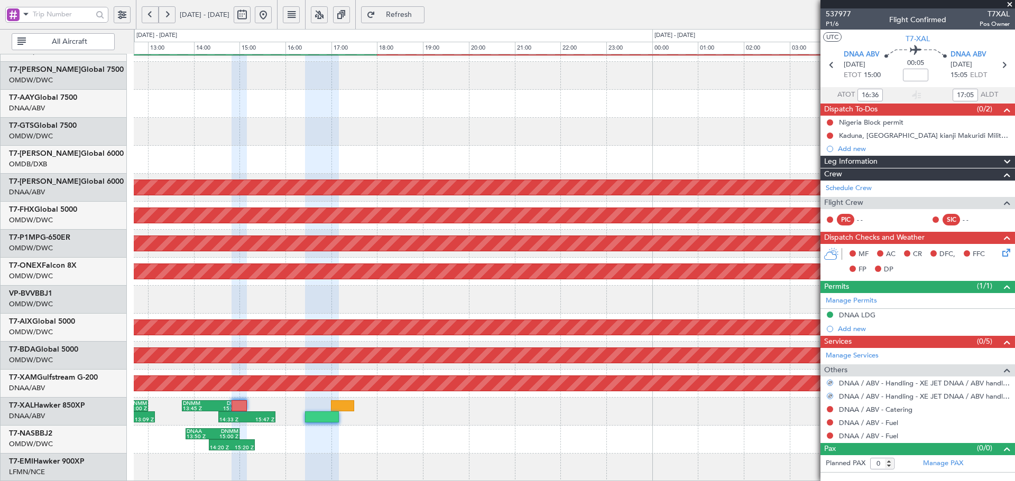
click at [767, 432] on div "14:20 Z 15:20 Z DNAA 13:50 Z DNMM 15:00 Z DNMM 09:45 Z DNIM 11:00 Z 10:55 Z 11:…" at bounding box center [574, 440] width 881 height 28
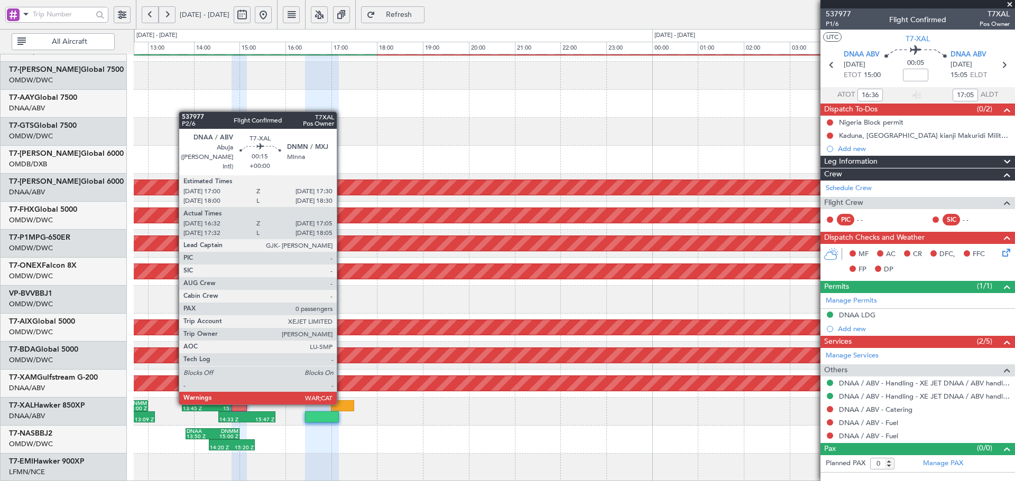
click at [341, 403] on div at bounding box center [342, 406] width 23 height 11
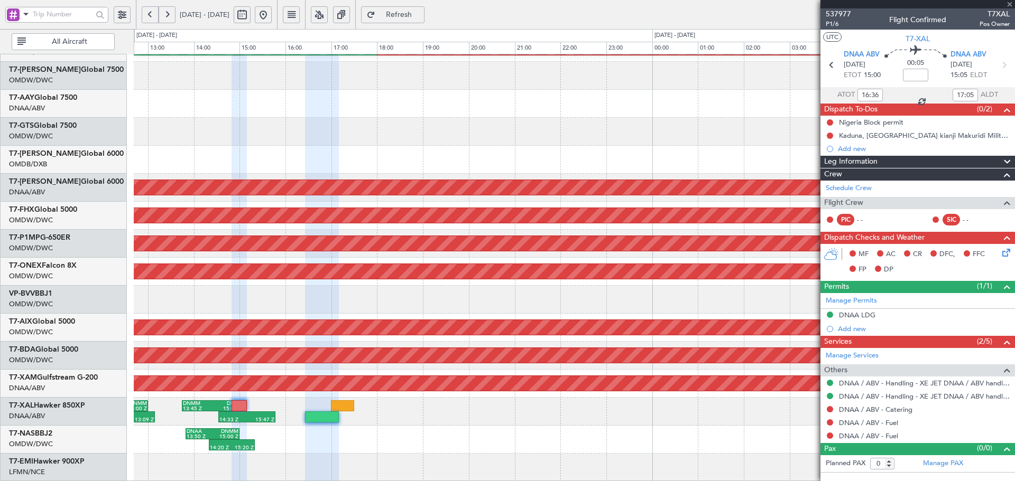
type input "16:42"
type input "17:00"
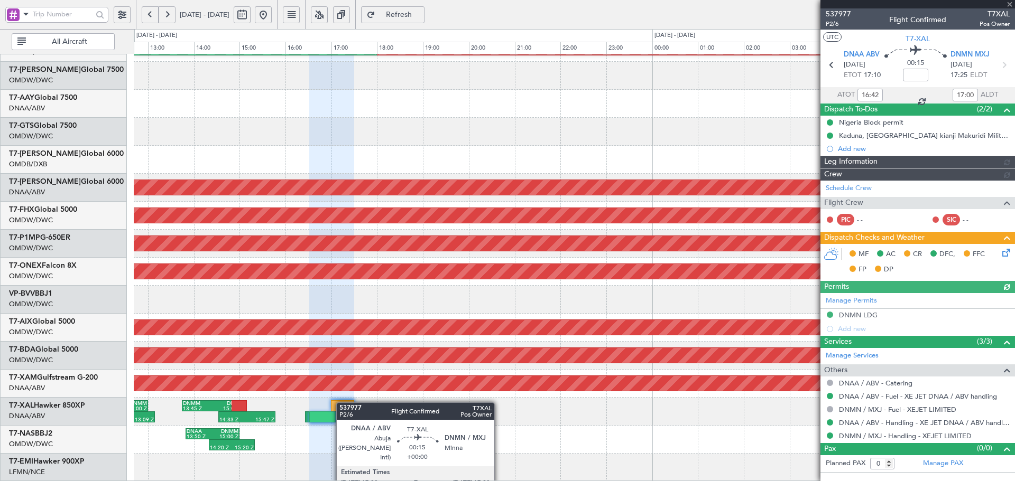
type input "[PERSON_NAME] (ANI)"
type input "7391"
click at [341, 403] on div at bounding box center [342, 406] width 23 height 11
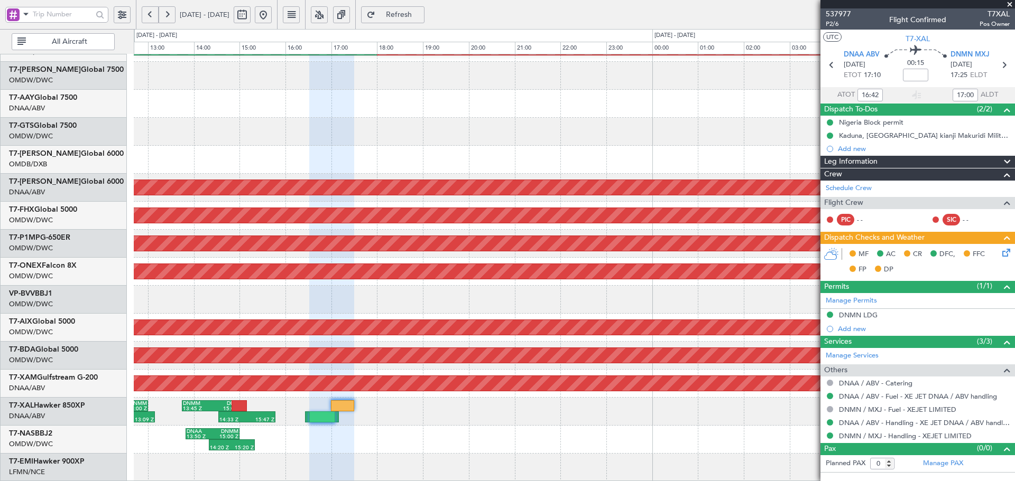
click at [421, 14] on span "Refresh" at bounding box center [398, 14] width 43 height 7
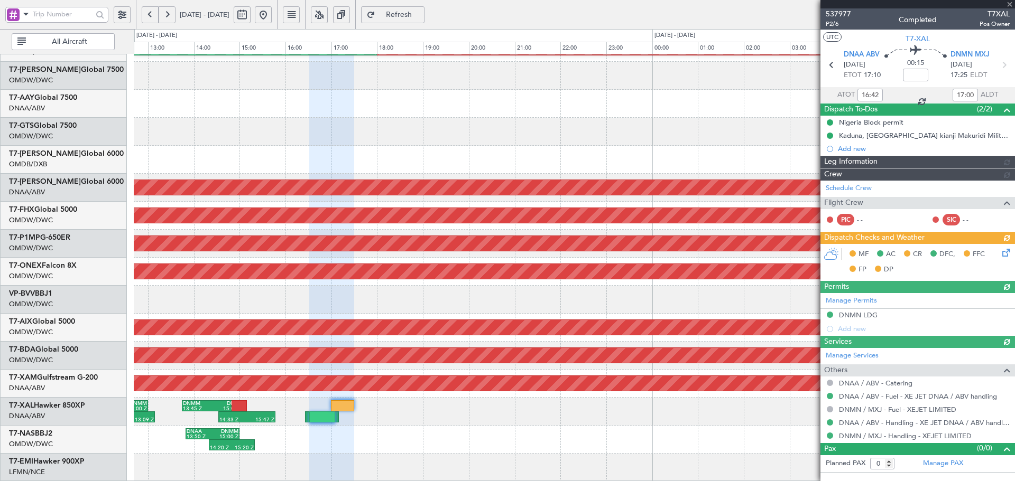
type input "[PERSON_NAME] (ANI)"
type input "7391"
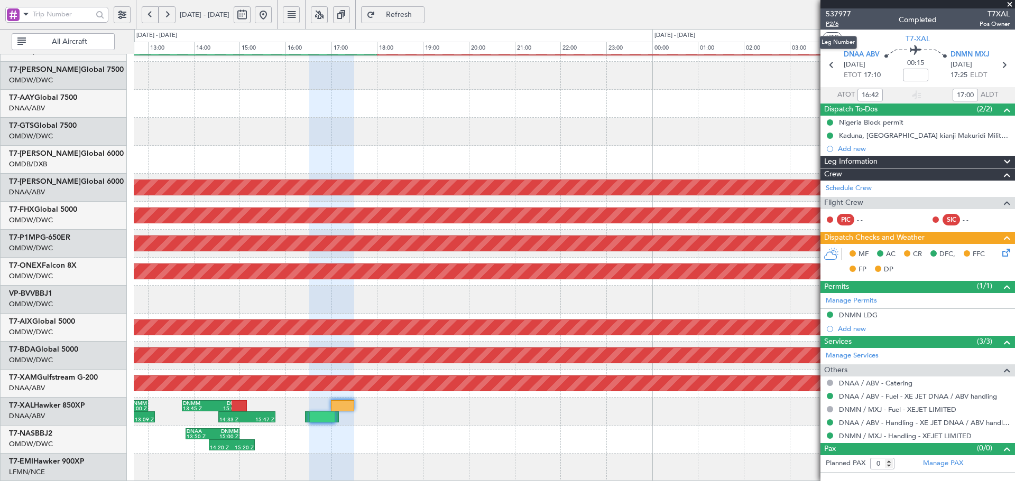
click at [834, 25] on span "P2/6" at bounding box center [838, 24] width 25 height 9
click at [421, 11] on span "Refresh" at bounding box center [398, 14] width 43 height 7
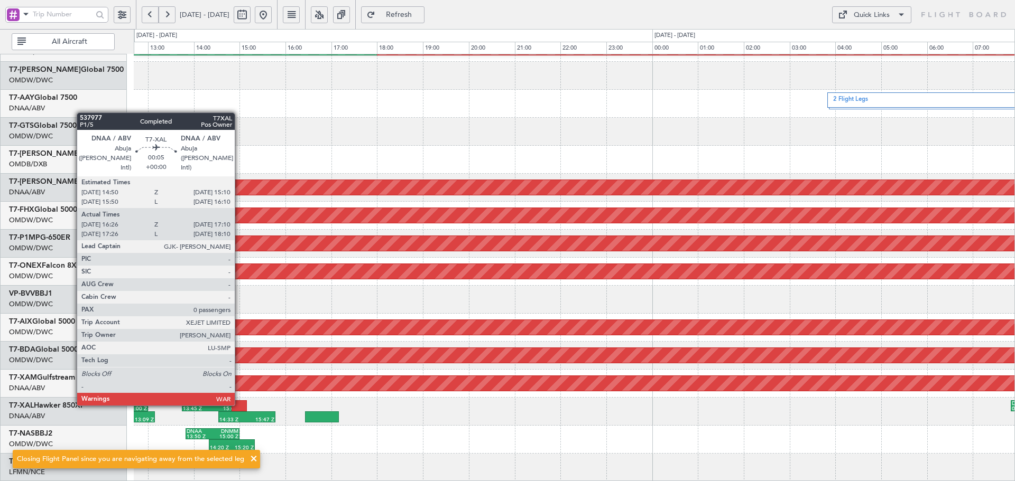
click at [239, 404] on div at bounding box center [238, 406] width 15 height 11
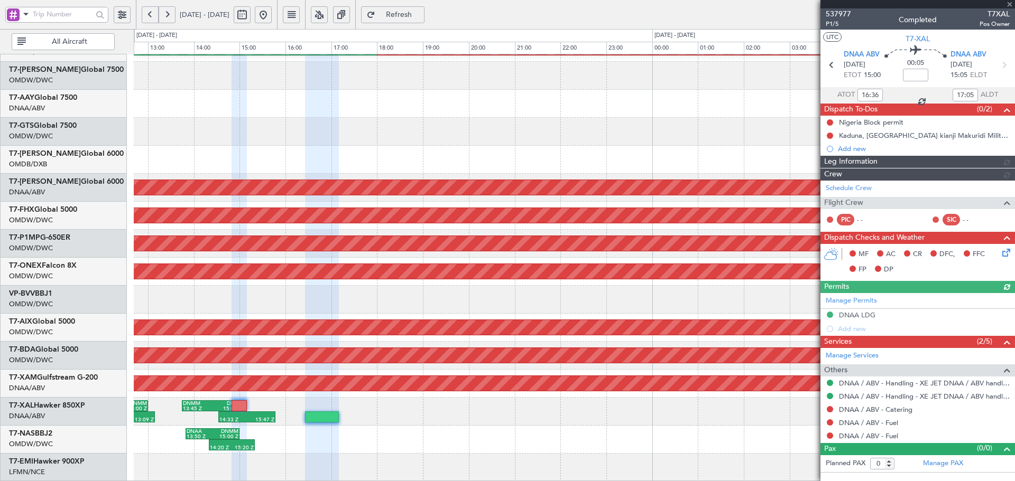
type input "[PERSON_NAME] (ANI)"
type input "7391"
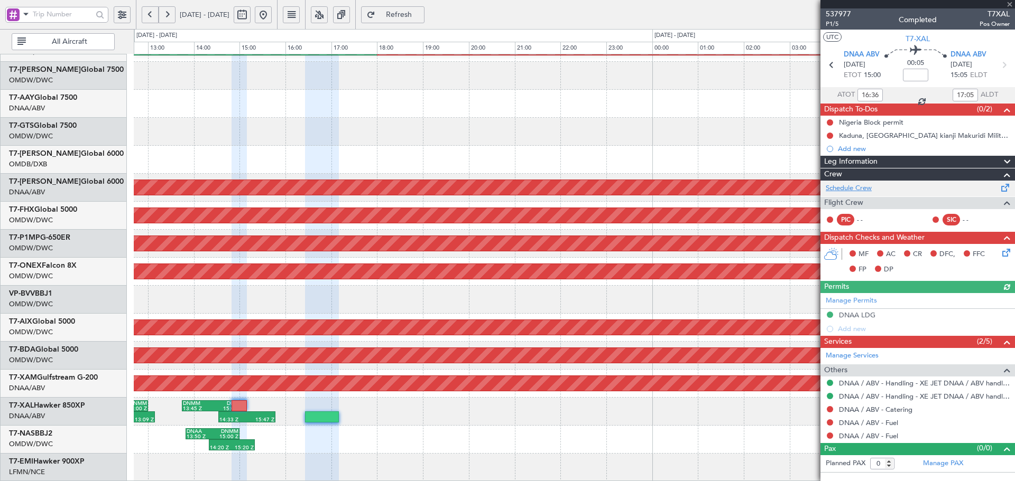
click at [863, 190] on link "Schedule Crew" at bounding box center [849, 188] width 46 height 11
click at [424, 6] on button "Refresh" at bounding box center [392, 14] width 63 height 17
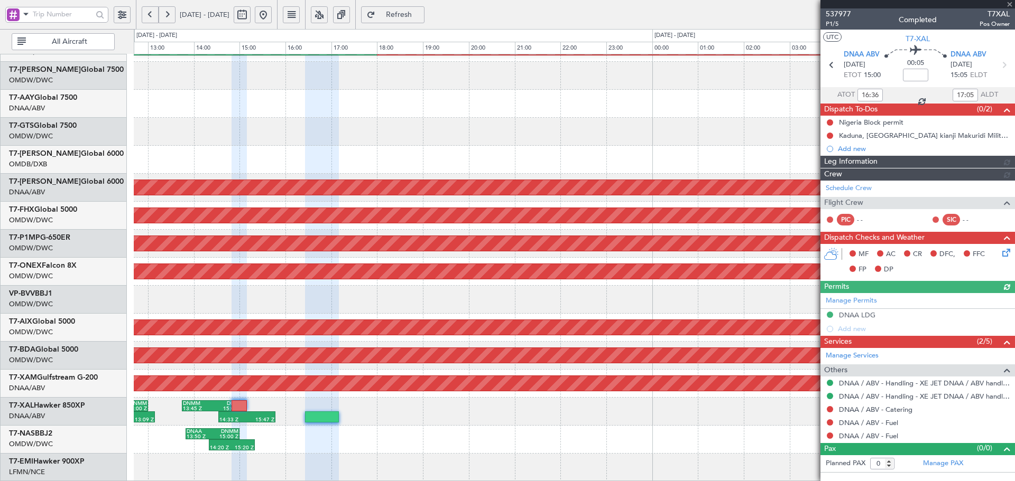
type input "[PERSON_NAME] (ANI)"
type input "7391"
click at [880, 424] on link "DNAA / ABV - Fuel" at bounding box center [868, 423] width 59 height 9
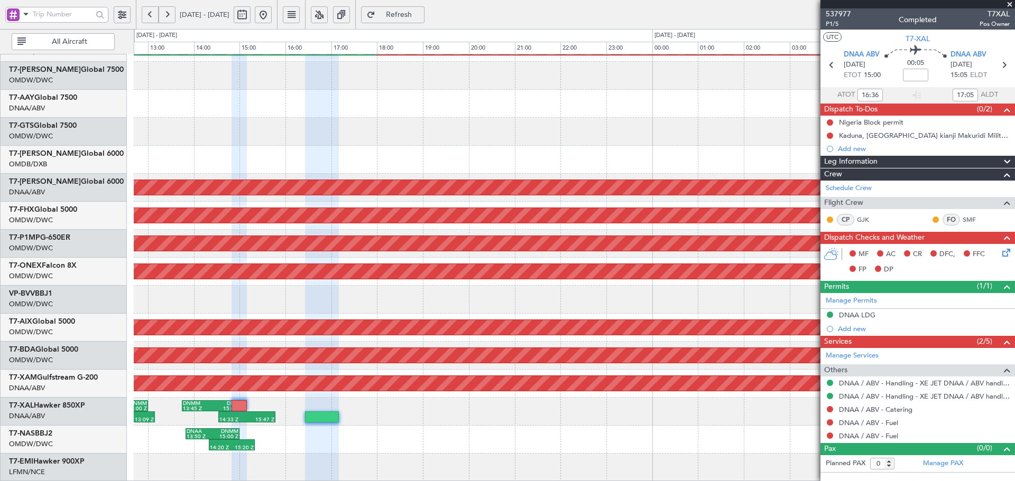
click at [420, 12] on span "Refresh" at bounding box center [398, 14] width 43 height 7
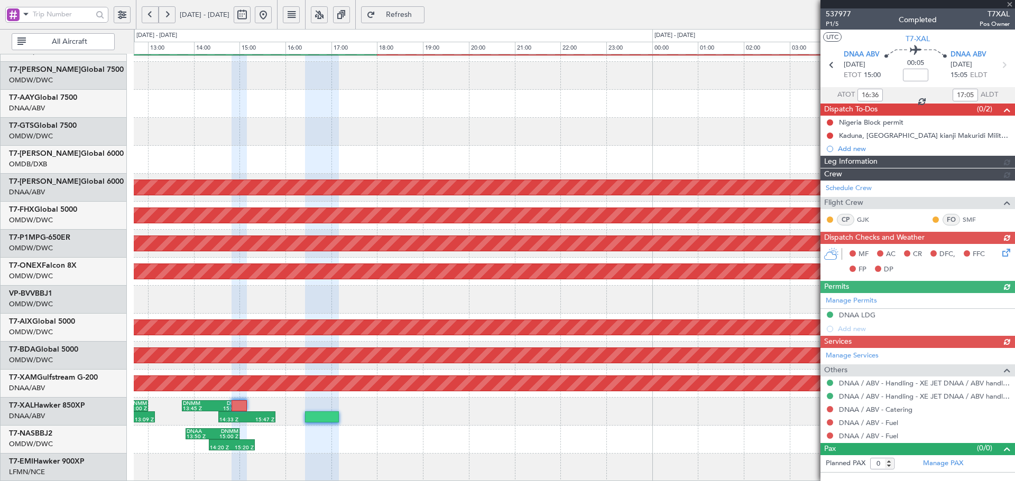
type input "[PERSON_NAME] (ANI)"
type input "7391"
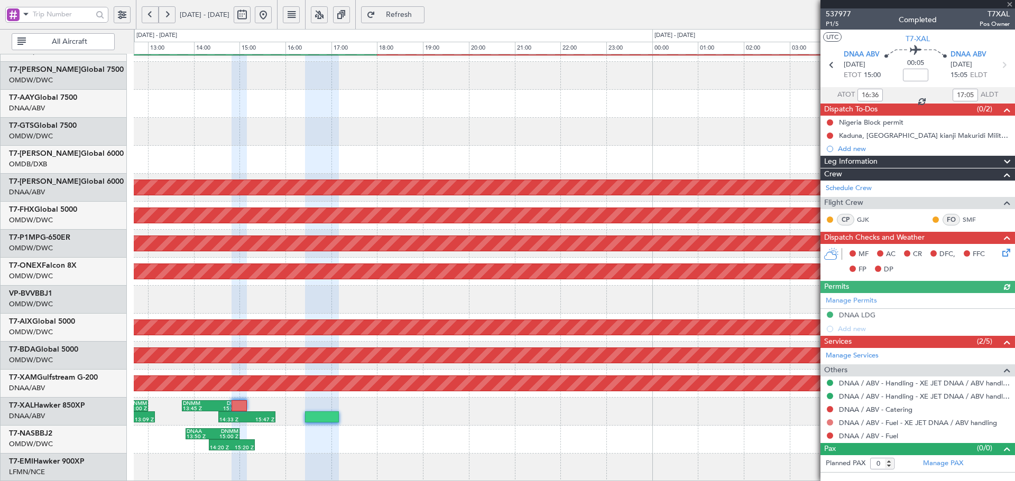
click at [830, 423] on button at bounding box center [830, 423] width 6 height 6
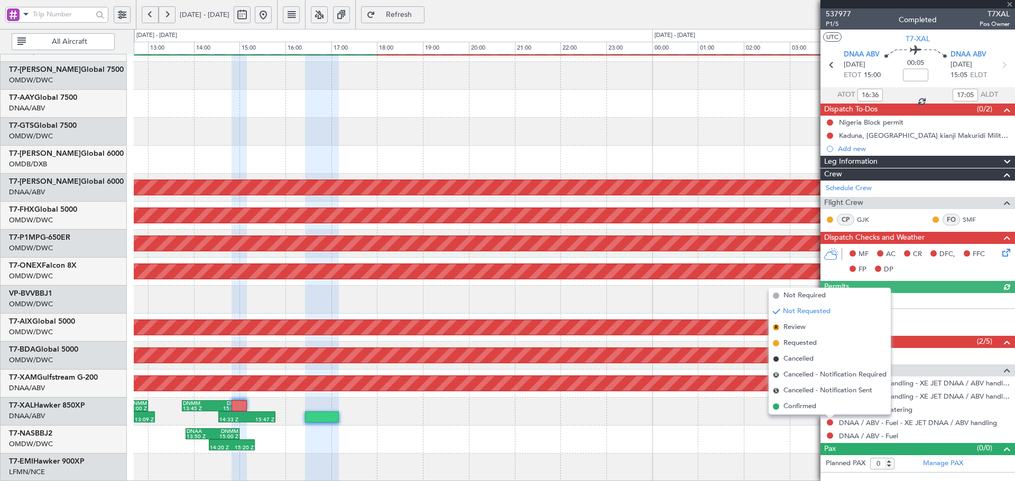
drag, startPoint x: 807, startPoint y: 410, endPoint x: 875, endPoint y: 461, distance: 85.7
click at [807, 411] on span "Confirmed" at bounding box center [799, 407] width 33 height 11
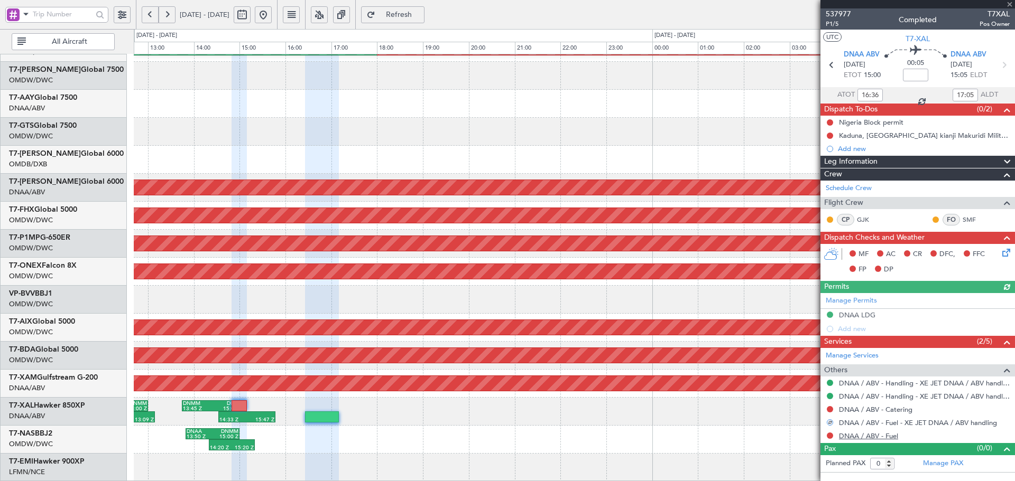
click at [886, 436] on link "DNAA / ABV - Fuel" at bounding box center [868, 436] width 59 height 9
click at [421, 12] on span "Refresh" at bounding box center [398, 14] width 43 height 7
type input "[PERSON_NAME] (ANI)"
type input "7391"
click at [829, 437] on button at bounding box center [830, 436] width 6 height 6
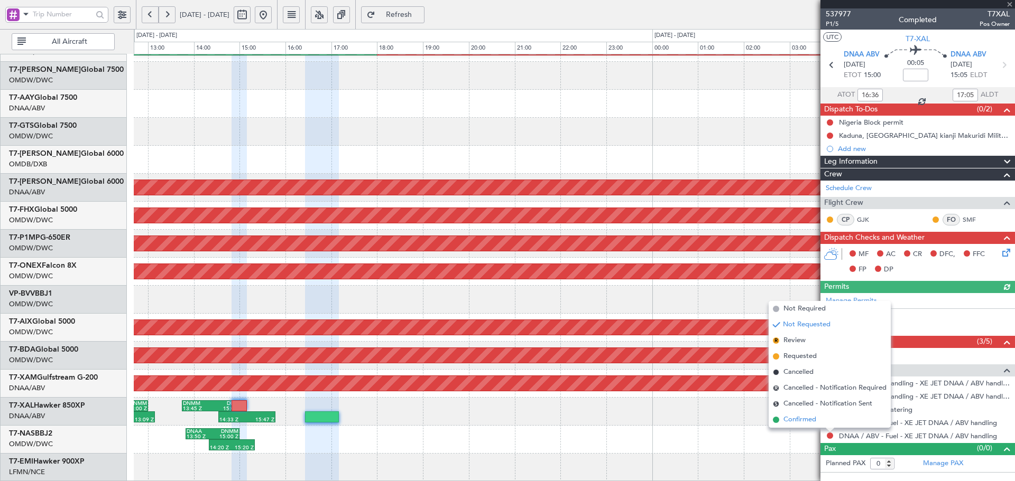
click at [805, 424] on span "Confirmed" at bounding box center [799, 420] width 33 height 11
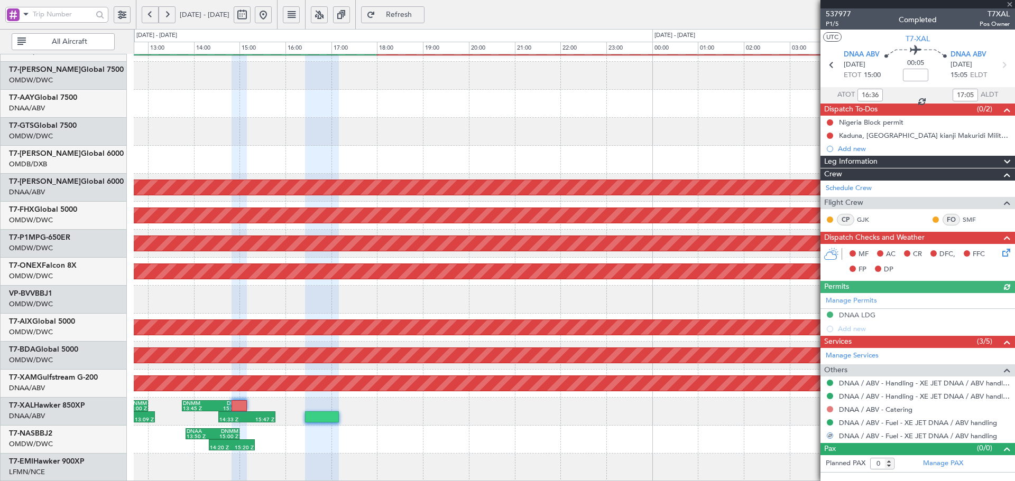
click at [830, 407] on button at bounding box center [830, 409] width 6 height 6
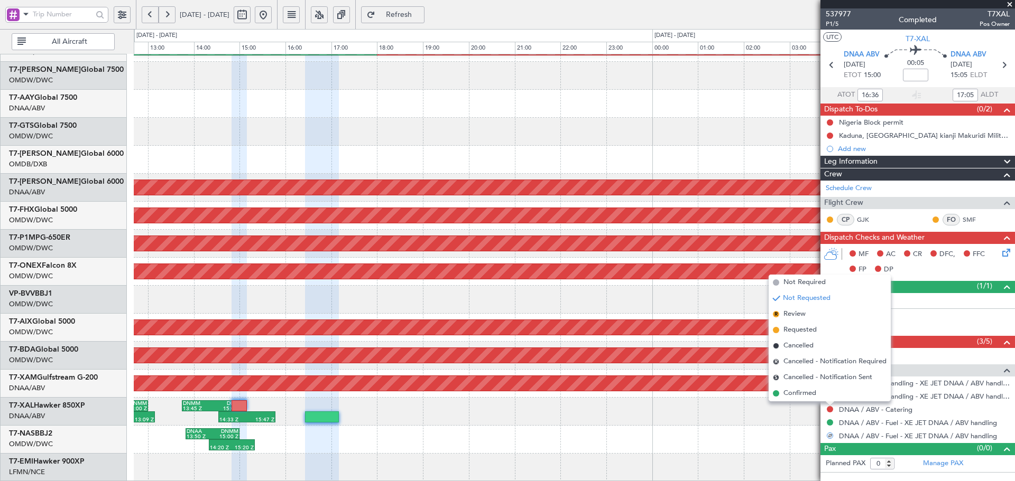
drag, startPoint x: 790, startPoint y: 284, endPoint x: 782, endPoint y: 289, distance: 9.7
click at [789, 284] on span "Not Required" at bounding box center [804, 282] width 42 height 11
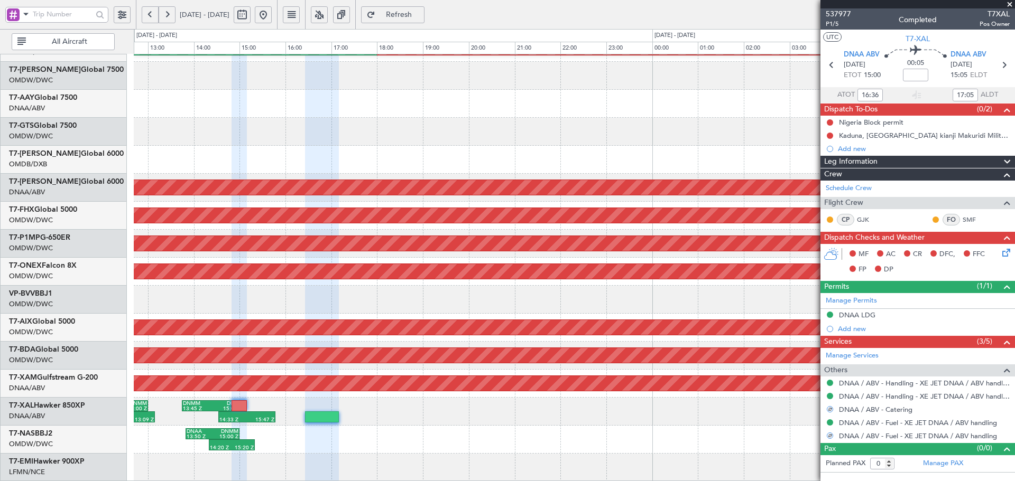
click at [631, 428] on div "14:20 Z 15:20 Z DNAA 13:50 Z DNMM 15:00 Z DNMM 09:45 Z DNIM 11:00 Z 10:55 Z 11:…" at bounding box center [574, 440] width 881 height 28
click at [831, 135] on button at bounding box center [830, 136] width 6 height 6
click at [823, 183] on span "Completed" at bounding box center [834, 182] width 35 height 11
drag, startPoint x: 830, startPoint y: 123, endPoint x: 831, endPoint y: 132, distance: 9.0
click at [831, 123] on button at bounding box center [830, 122] width 6 height 6
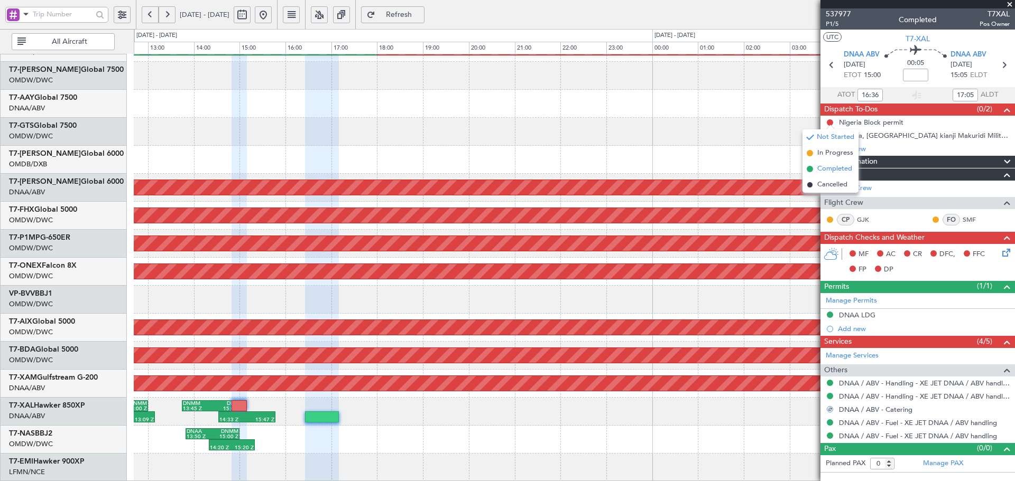
click at [819, 169] on span "Completed" at bounding box center [834, 169] width 35 height 11
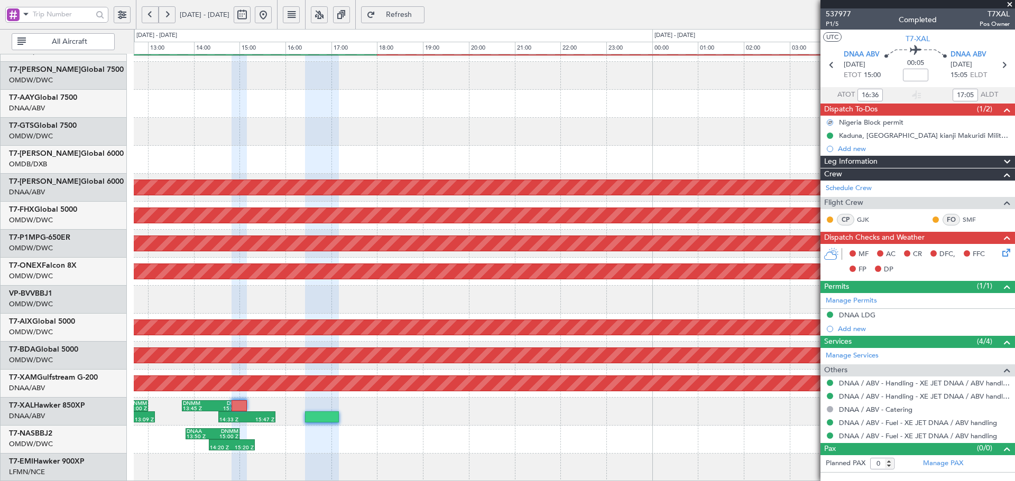
click at [1005, 254] on icon at bounding box center [1004, 251] width 8 height 8
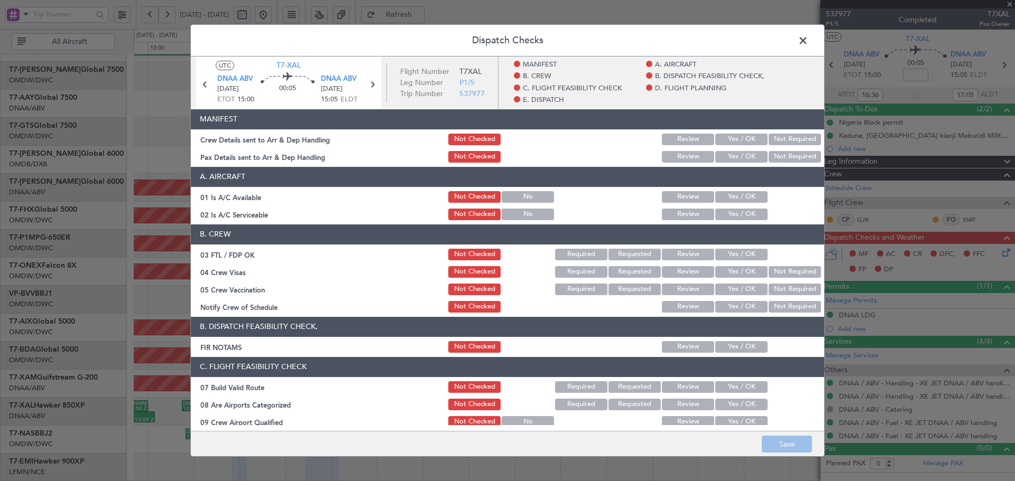
click at [739, 143] on button "Yes / OK" at bounding box center [741, 140] width 52 height 12
drag, startPoint x: 731, startPoint y: 160, endPoint x: 717, endPoint y: 193, distance: 36.4
click at [728, 163] on div "Yes / OK" at bounding box center [740, 157] width 53 height 15
click at [722, 198] on button "Yes / OK" at bounding box center [741, 197] width 52 height 12
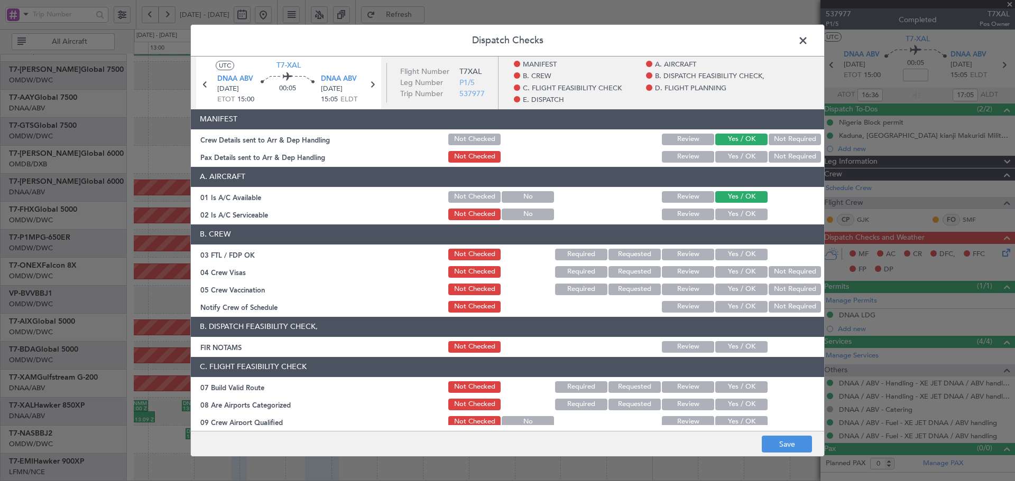
click at [737, 153] on button "Yes / OK" at bounding box center [741, 157] width 52 height 12
click at [727, 215] on button "Yes / OK" at bounding box center [741, 215] width 52 height 12
drag, startPoint x: 739, startPoint y: 254, endPoint x: 738, endPoint y: 267, distance: 13.8
click at [738, 255] on button "Yes / OK" at bounding box center [741, 255] width 52 height 12
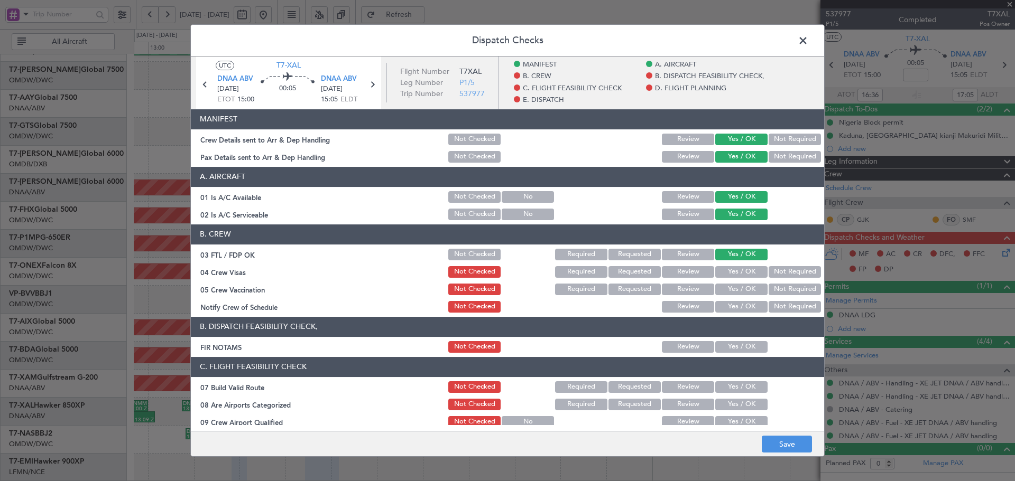
drag, startPoint x: 741, startPoint y: 271, endPoint x: 790, endPoint y: 297, distance: 55.1
click at [741, 273] on button "Yes / OK" at bounding box center [741, 272] width 52 height 12
click at [790, 296] on div "Not Required" at bounding box center [793, 289] width 53 height 15
click at [740, 305] on button "Yes / OK" at bounding box center [741, 307] width 52 height 12
click at [805, 286] on button "Not Required" at bounding box center [794, 290] width 52 height 12
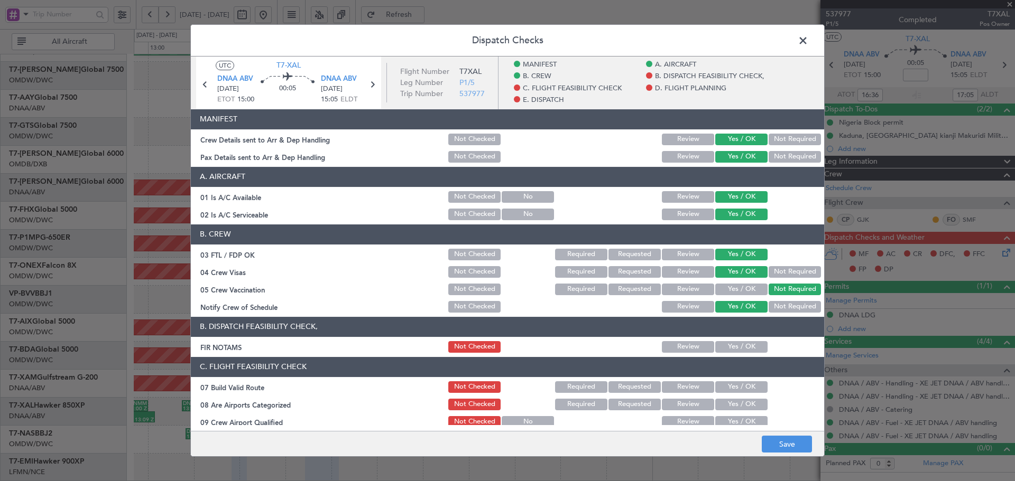
click at [746, 342] on button "Yes / OK" at bounding box center [741, 347] width 52 height 12
click at [742, 387] on button "Yes / OK" at bounding box center [741, 388] width 52 height 12
click at [729, 401] on button "Yes / OK" at bounding box center [741, 405] width 52 height 12
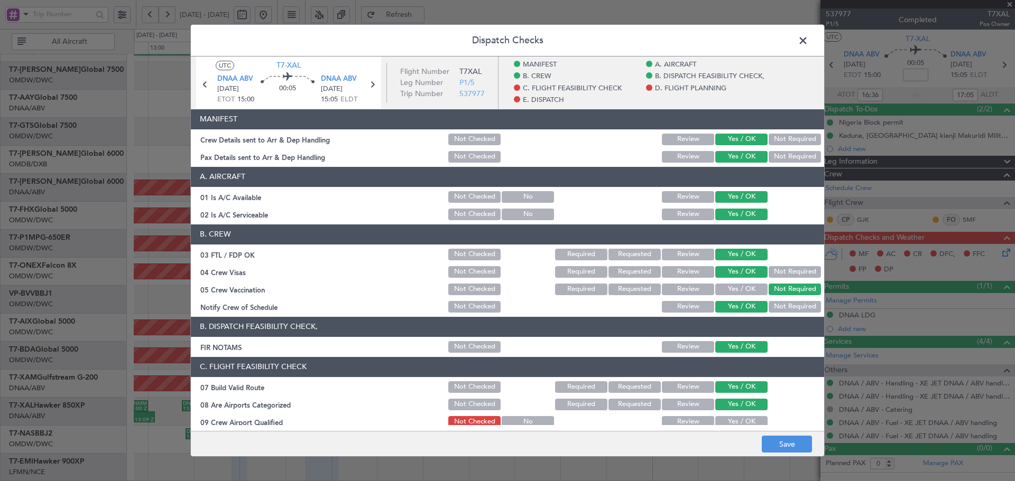
click at [730, 425] on main "UTC T7-XAL DNAA ABV [DATE] ETOT 15:00 00:05 DNAA ABV [DATE] 15:05 ELDT Flight N…" at bounding box center [507, 246] width 633 height 379
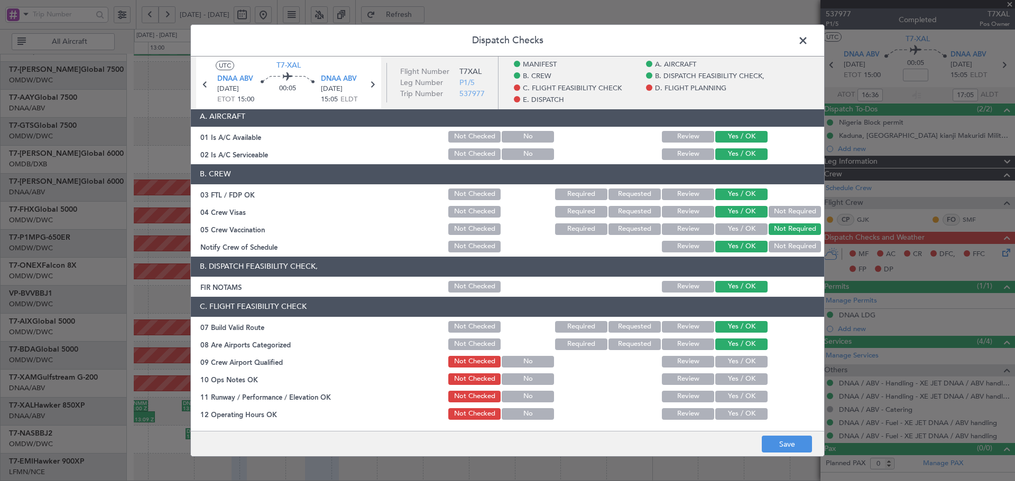
scroll to position [106, 0]
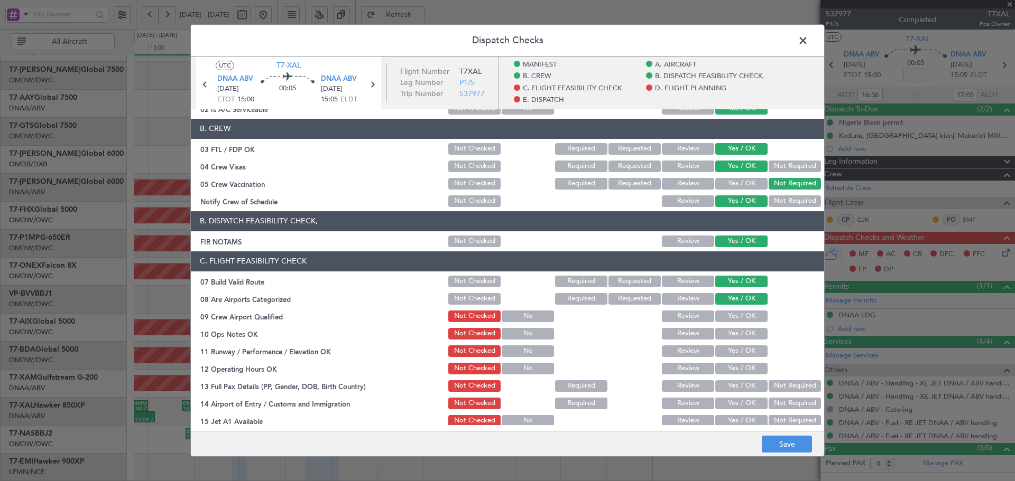
click at [737, 319] on button "Yes / OK" at bounding box center [741, 317] width 52 height 12
drag, startPoint x: 736, startPoint y: 329, endPoint x: 737, endPoint y: 346, distance: 16.9
click at [736, 333] on button "Yes / OK" at bounding box center [741, 334] width 52 height 12
click at [737, 346] on button "Yes / OK" at bounding box center [741, 352] width 52 height 12
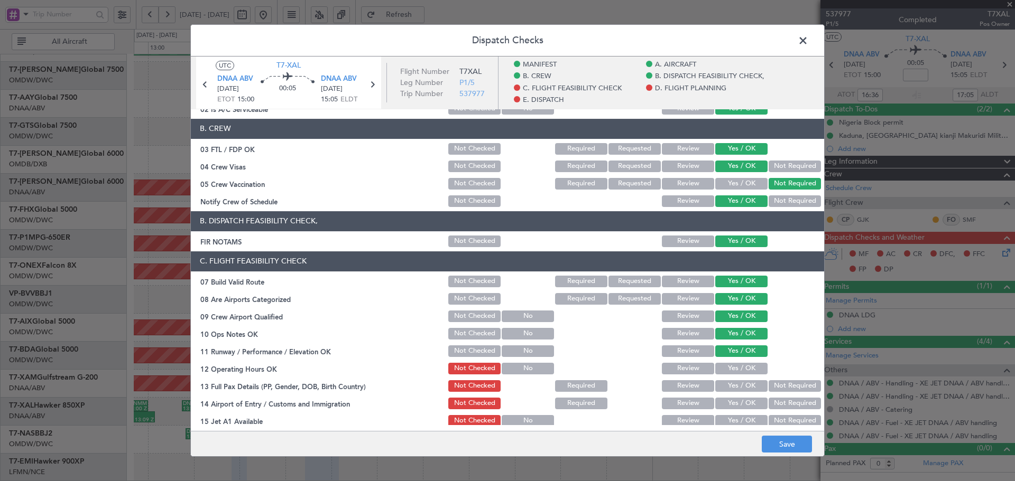
drag, startPoint x: 739, startPoint y: 362, endPoint x: 734, endPoint y: 382, distance: 21.2
click at [739, 365] on div "Yes / OK" at bounding box center [740, 369] width 53 height 15
drag, startPoint x: 734, startPoint y: 382, endPoint x: 734, endPoint y: 400, distance: 17.4
click at [734, 385] on button "Yes / OK" at bounding box center [741, 387] width 52 height 12
drag, startPoint x: 734, startPoint y: 400, endPoint x: 733, endPoint y: 411, distance: 11.7
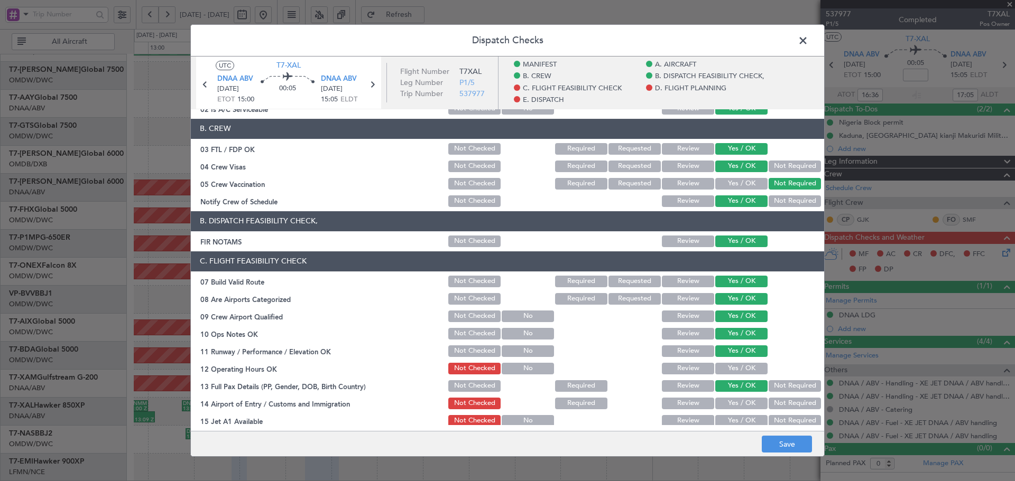
click at [734, 401] on button "Yes / OK" at bounding box center [741, 404] width 52 height 12
click at [737, 367] on button "Yes / OK" at bounding box center [741, 369] width 52 height 12
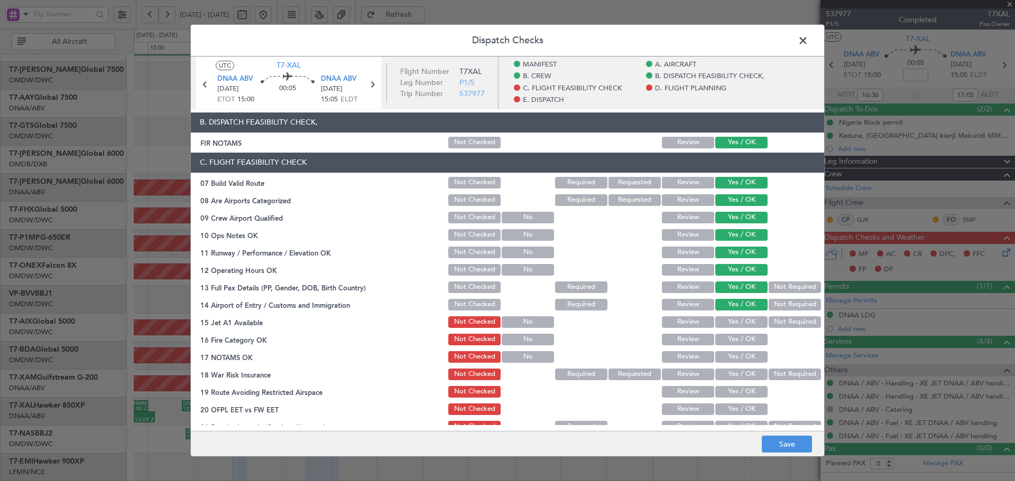
scroll to position [211, 0]
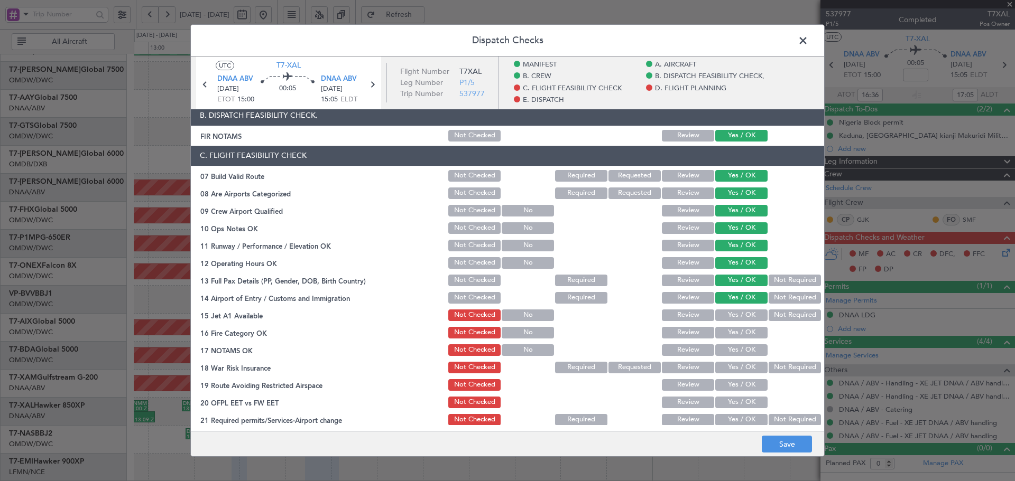
click at [743, 310] on button "Yes / OK" at bounding box center [741, 316] width 52 height 12
click at [739, 329] on button "Yes / OK" at bounding box center [741, 333] width 52 height 12
drag, startPoint x: 736, startPoint y: 345, endPoint x: 752, endPoint y: 358, distance: 20.6
click at [736, 345] on button "Yes / OK" at bounding box center [741, 351] width 52 height 12
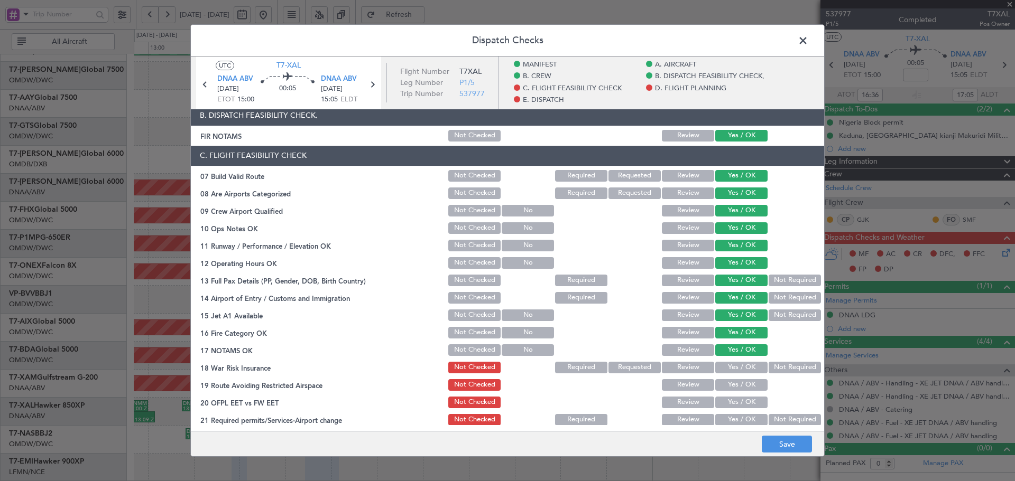
drag, startPoint x: 782, startPoint y: 366, endPoint x: 741, endPoint y: 389, distance: 46.9
click at [780, 368] on button "Not Required" at bounding box center [794, 368] width 52 height 12
click at [735, 391] on button "Yes / OK" at bounding box center [741, 385] width 52 height 12
drag, startPoint x: 727, startPoint y: 406, endPoint x: 730, endPoint y: 417, distance: 11.5
click at [727, 406] on button "Yes / OK" at bounding box center [741, 403] width 52 height 12
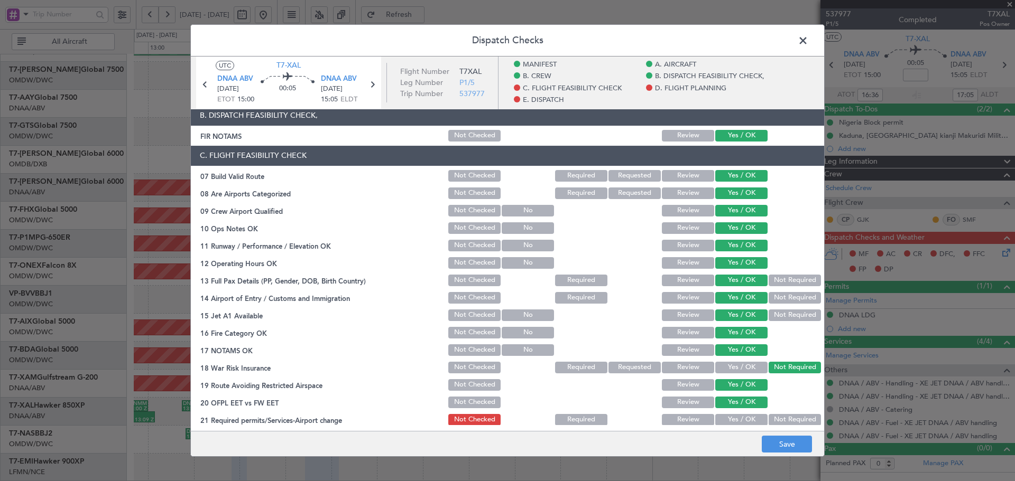
click at [731, 421] on button "Yes / OK" at bounding box center [741, 420] width 52 height 12
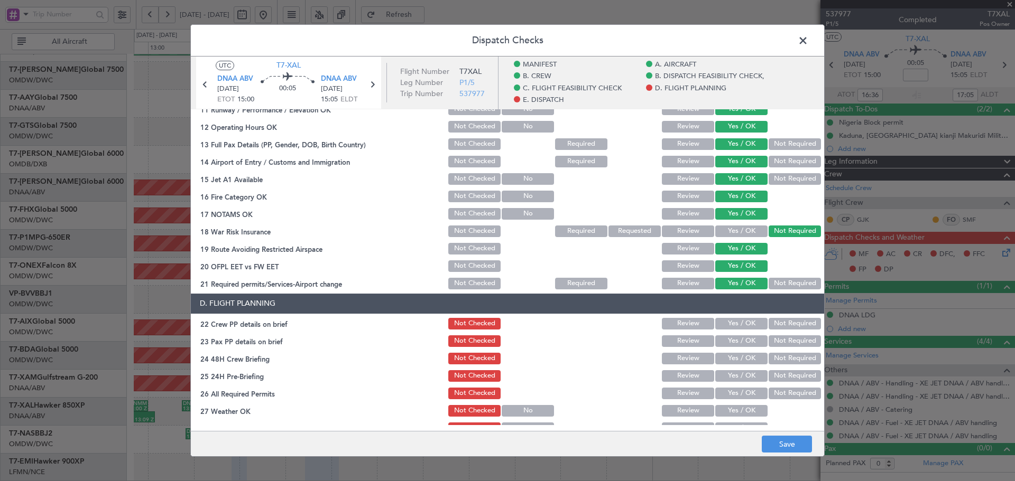
scroll to position [353, 0]
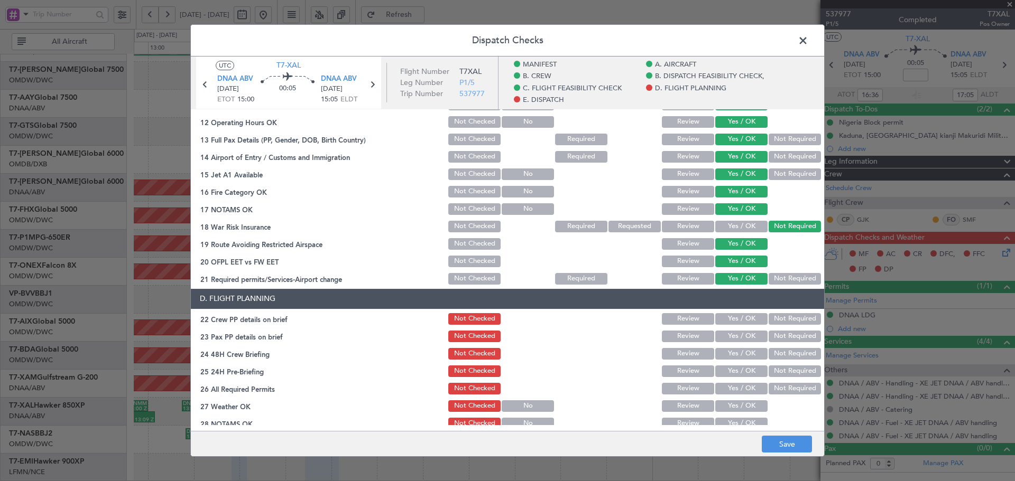
click at [735, 313] on button "Yes / OK" at bounding box center [741, 319] width 52 height 12
drag, startPoint x: 728, startPoint y: 338, endPoint x: 727, endPoint y: 346, distance: 7.5
click at [728, 339] on button "Yes / OK" at bounding box center [741, 337] width 52 height 12
drag, startPoint x: 727, startPoint y: 353, endPoint x: 727, endPoint y: 363, distance: 10.0
click at [727, 357] on button "Yes / OK" at bounding box center [741, 354] width 52 height 12
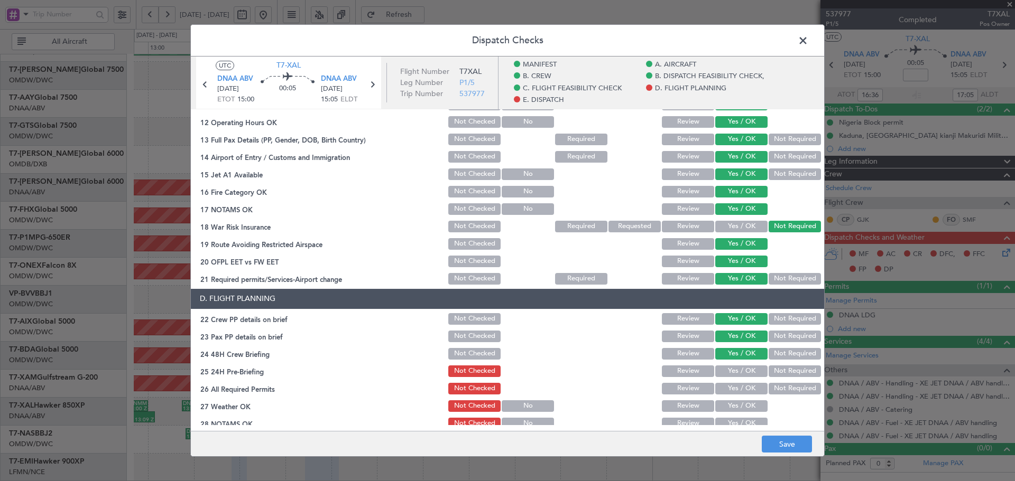
drag, startPoint x: 727, startPoint y: 363, endPoint x: 722, endPoint y: 388, distance: 25.3
click at [726, 368] on section "D. FLIGHT PLANNING 22 Crew PP details on brief Not Checked Review Yes / OK Not …" at bounding box center [507, 395] width 633 height 212
drag, startPoint x: 722, startPoint y: 387, endPoint x: 722, endPoint y: 394, distance: 6.4
click at [722, 389] on button "Yes / OK" at bounding box center [741, 389] width 52 height 12
click at [728, 372] on button "Yes / OK" at bounding box center [741, 372] width 52 height 12
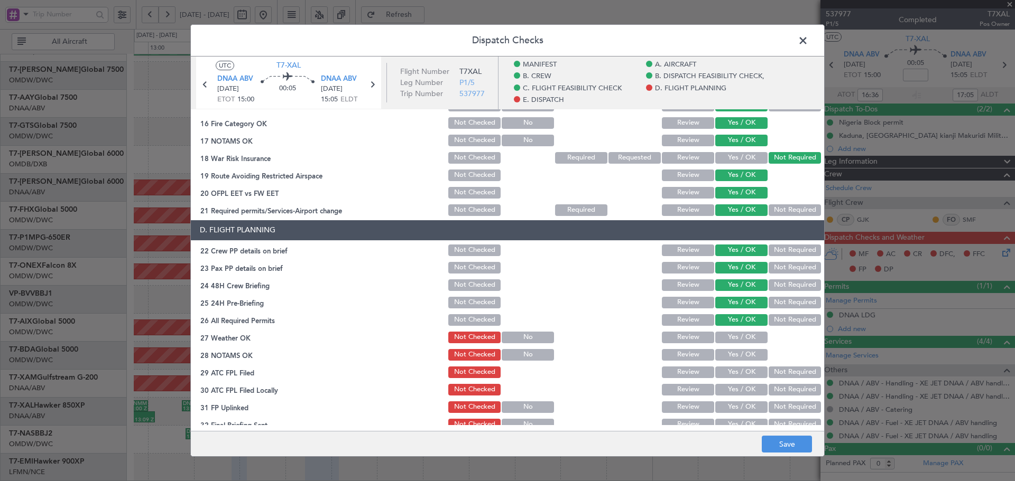
scroll to position [423, 0]
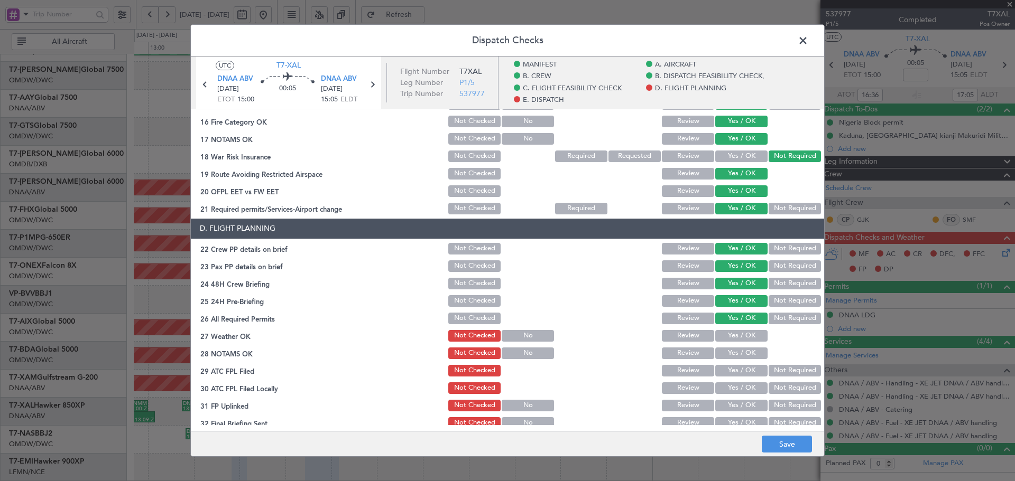
drag, startPoint x: 729, startPoint y: 336, endPoint x: 723, endPoint y: 355, distance: 19.9
click at [728, 337] on button "Yes / OK" at bounding box center [741, 336] width 52 height 12
drag, startPoint x: 723, startPoint y: 355, endPoint x: 724, endPoint y: 377, distance: 22.8
click at [723, 355] on button "Yes / OK" at bounding box center [741, 354] width 52 height 12
drag, startPoint x: 724, startPoint y: 378, endPoint x: 724, endPoint y: 395, distance: 16.4
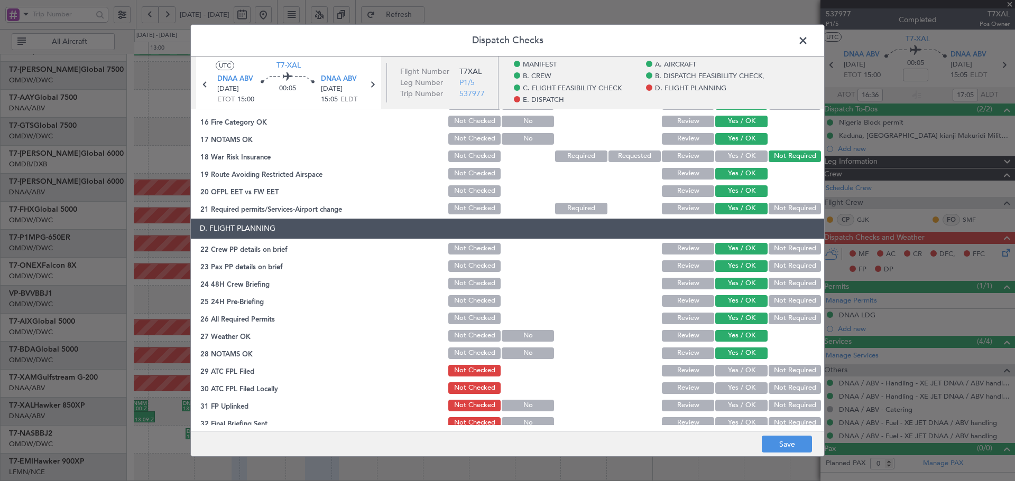
click at [724, 383] on section "D. FLIGHT PLANNING 22 Crew PP details on brief Not Checked Review Yes / OK Not …" at bounding box center [507, 325] width 633 height 212
drag, startPoint x: 724, startPoint y: 397, endPoint x: 724, endPoint y: 409, distance: 11.1
click at [724, 402] on section "D. FLIGHT PLANNING 22 Crew PP details on brief Not Checked Review Yes / OK Not …" at bounding box center [507, 325] width 633 height 212
click at [724, 414] on section "D. FLIGHT PLANNING 22 Crew PP details on brief Not Checked Review Yes / OK Not …" at bounding box center [507, 325] width 633 height 212
drag, startPoint x: 723, startPoint y: 402, endPoint x: 722, endPoint y: 393, distance: 9.0
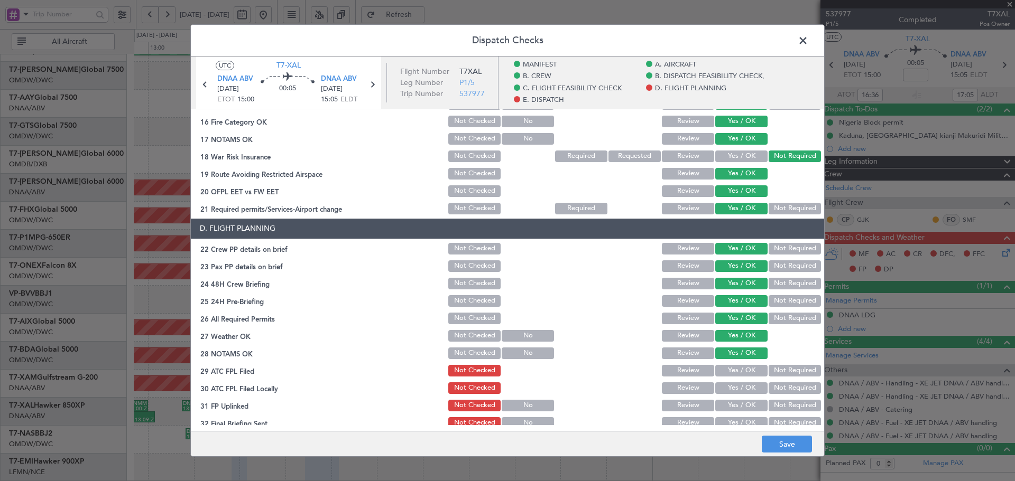
click at [722, 402] on button "Yes / OK" at bounding box center [741, 406] width 52 height 12
click at [722, 392] on button "Yes / OK" at bounding box center [741, 389] width 52 height 12
click at [724, 373] on button "Yes / OK" at bounding box center [741, 371] width 52 height 12
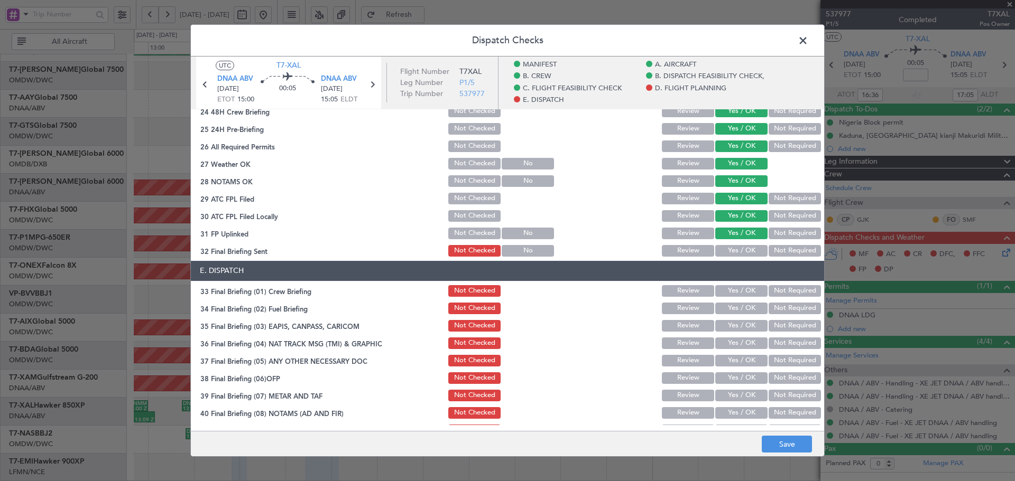
scroll to position [599, 0]
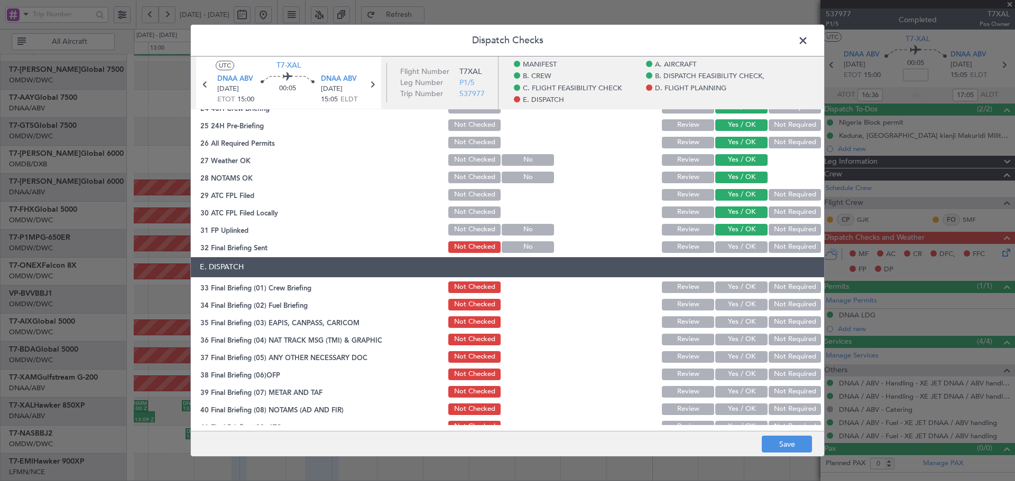
click at [739, 249] on button "Yes / OK" at bounding box center [741, 248] width 52 height 12
click at [743, 288] on button "Yes / OK" at bounding box center [741, 288] width 52 height 12
click at [737, 303] on button "Yes / OK" at bounding box center [741, 305] width 52 height 12
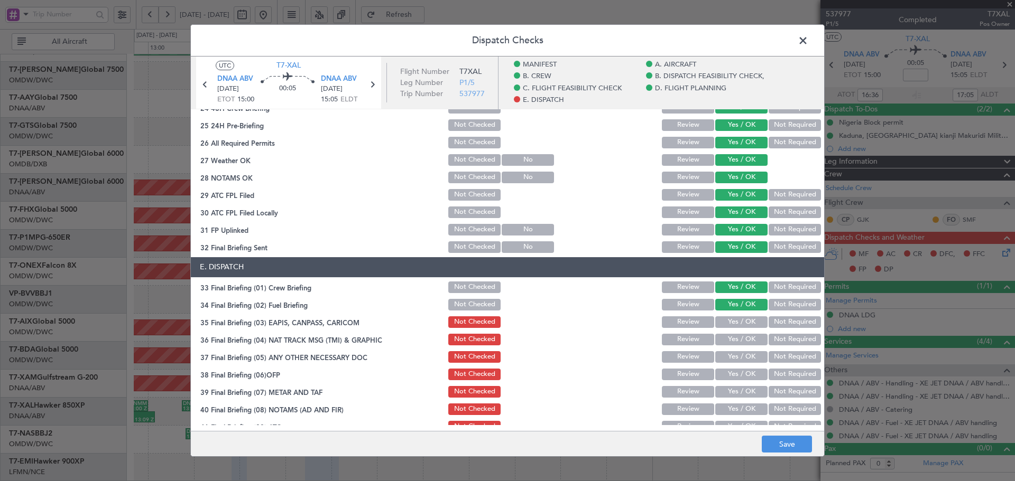
click at [788, 315] on div "Not Required" at bounding box center [793, 322] width 53 height 15
drag, startPoint x: 786, startPoint y: 326, endPoint x: 784, endPoint y: 345, distance: 19.6
click at [786, 326] on button "Not Required" at bounding box center [794, 323] width 52 height 12
drag, startPoint x: 784, startPoint y: 345, endPoint x: 779, endPoint y: 359, distance: 15.4
click at [783, 347] on div "Not Required" at bounding box center [793, 339] width 53 height 15
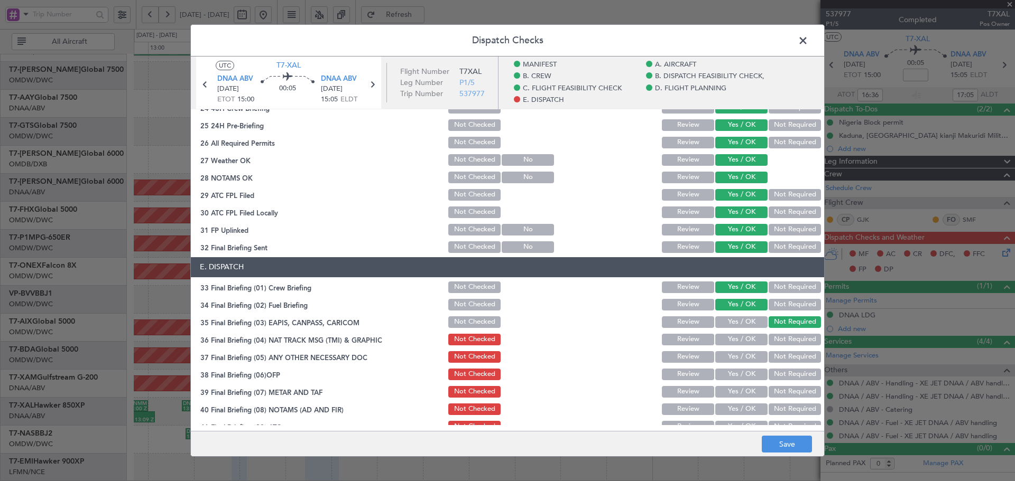
click at [777, 359] on button "Not Required" at bounding box center [794, 357] width 52 height 12
click at [776, 345] on button "Not Required" at bounding box center [794, 340] width 52 height 12
click at [736, 376] on button "Yes / OK" at bounding box center [741, 375] width 52 height 12
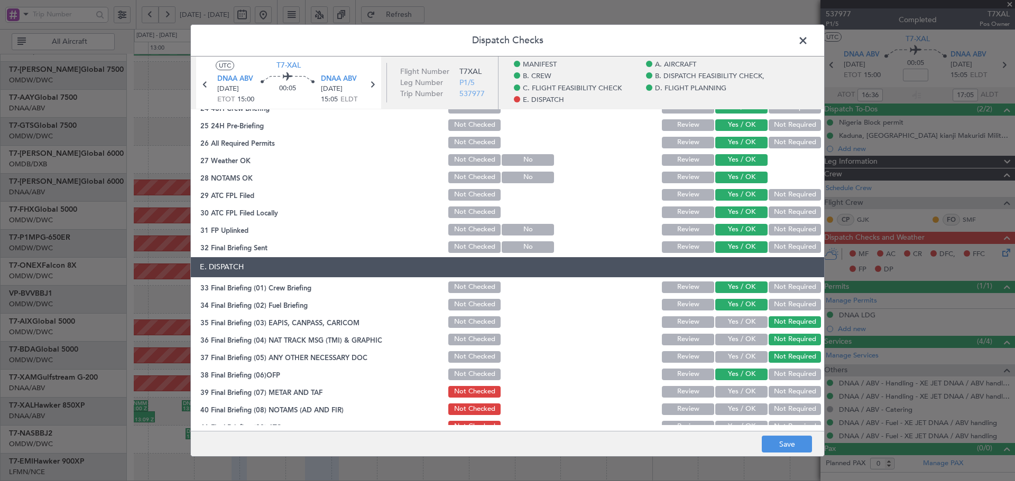
click at [734, 390] on button "Yes / OK" at bounding box center [741, 392] width 52 height 12
click at [733, 409] on button "Yes / OK" at bounding box center [741, 410] width 52 height 12
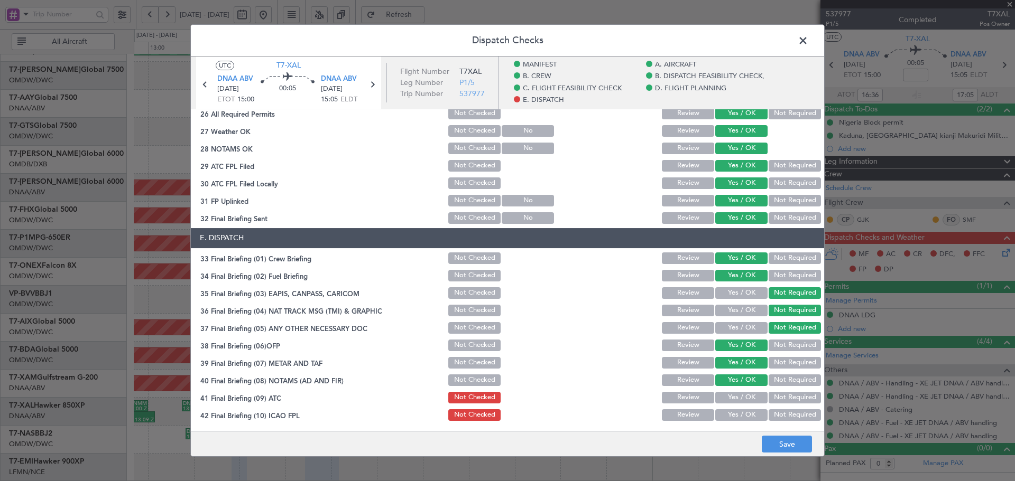
click at [735, 397] on button "Yes / OK" at bounding box center [741, 398] width 52 height 12
click at [733, 412] on button "Yes / OK" at bounding box center [741, 416] width 52 height 12
click at [777, 451] on button "Save" at bounding box center [787, 444] width 50 height 17
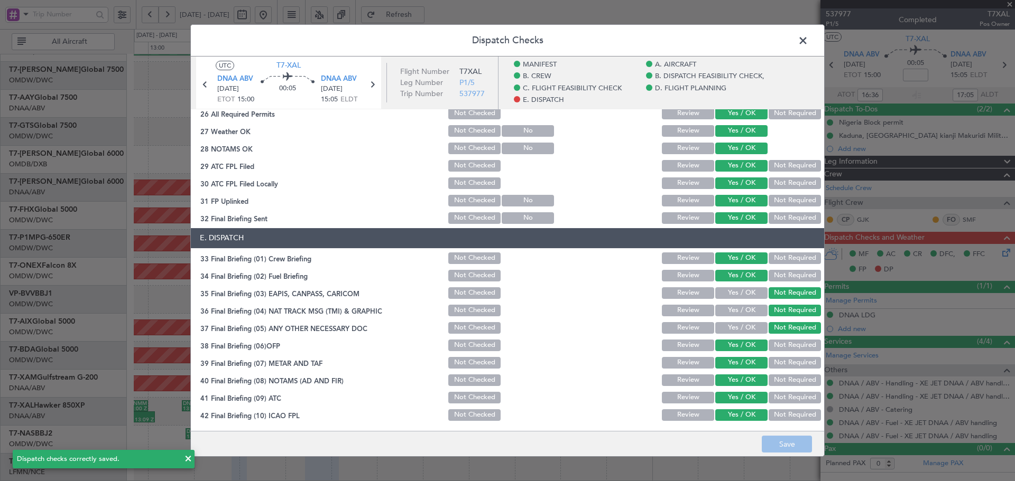
click at [808, 35] on span at bounding box center [808, 43] width 0 height 21
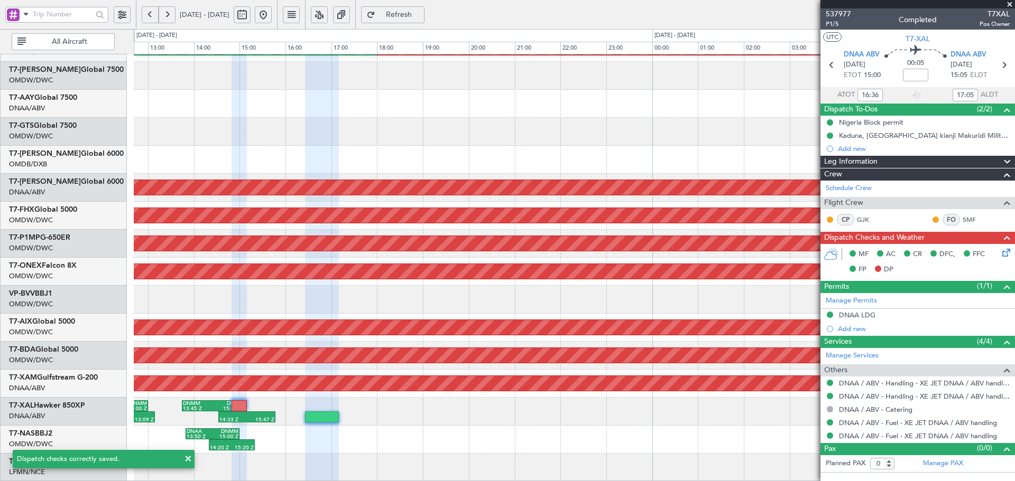
click at [1003, 253] on icon at bounding box center [1004, 251] width 8 height 8
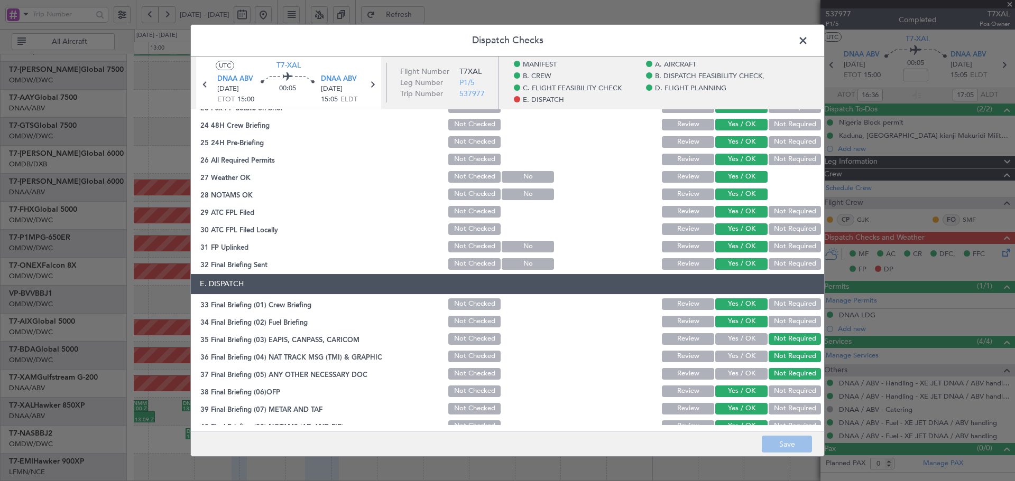
scroll to position [663, 0]
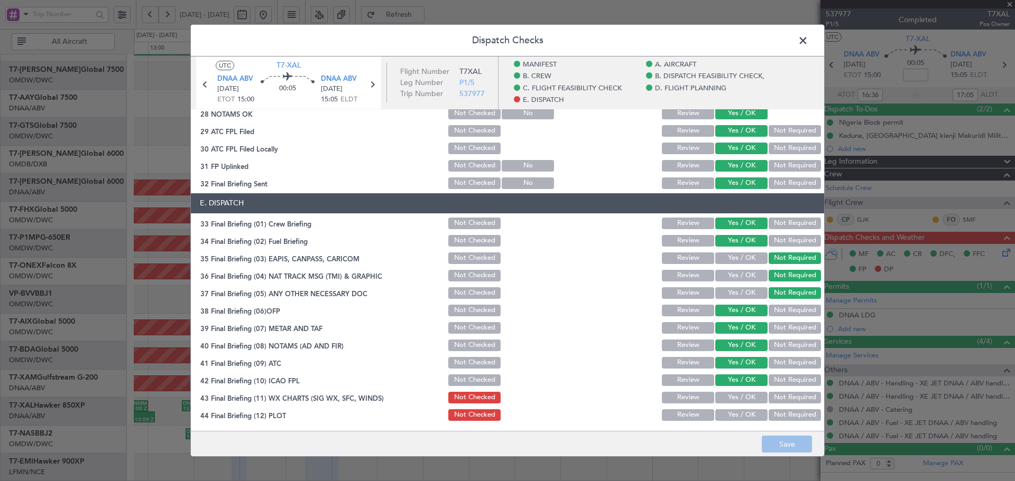
click at [743, 397] on button "Yes / OK" at bounding box center [741, 398] width 52 height 12
click at [737, 417] on button "Yes / OK" at bounding box center [741, 416] width 52 height 12
click at [788, 452] on button "Save" at bounding box center [787, 444] width 50 height 17
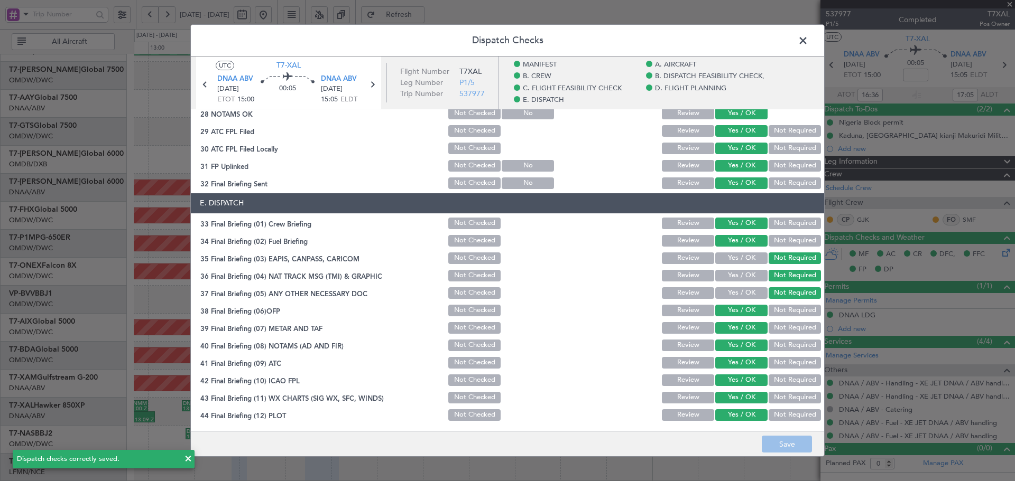
click at [808, 44] on span at bounding box center [808, 43] width 0 height 21
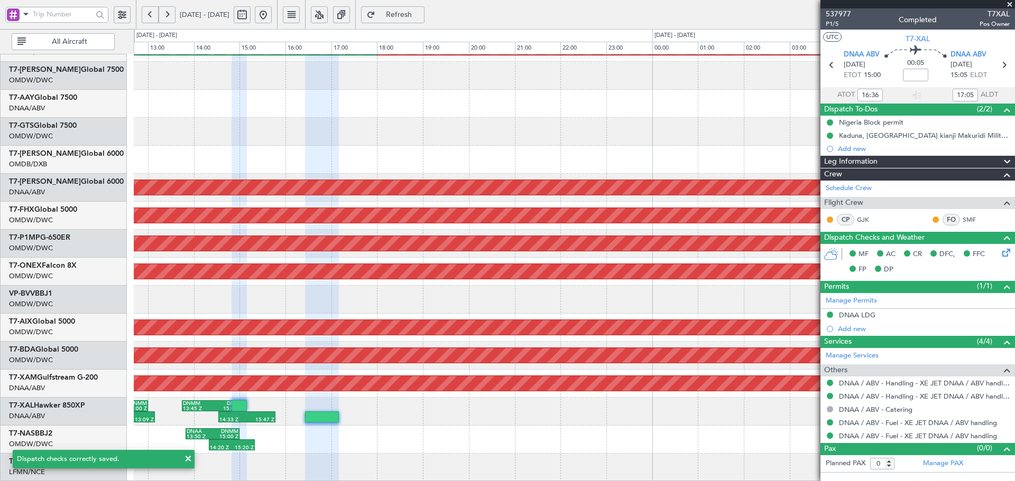
click at [415, 9] on button "Refresh" at bounding box center [392, 14] width 63 height 17
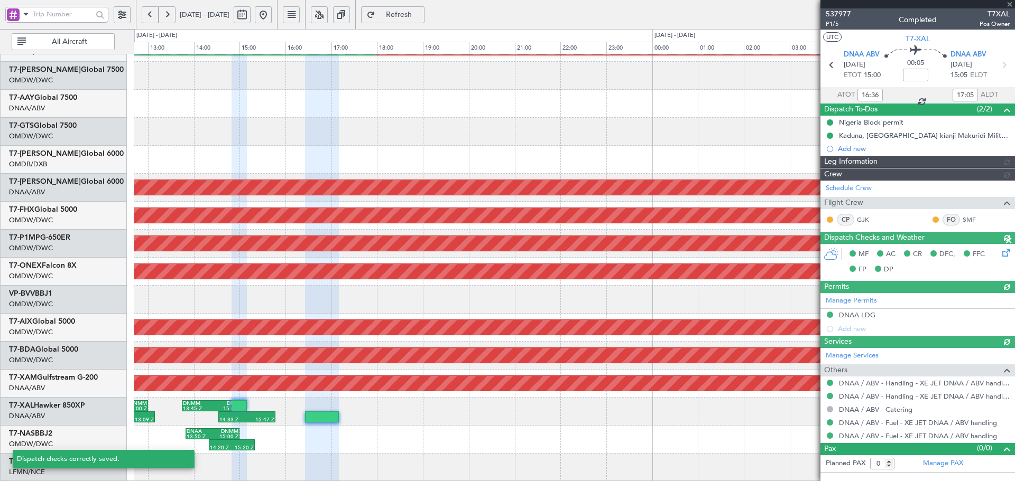
type input "[PERSON_NAME] (ANI)"
type input "7391"
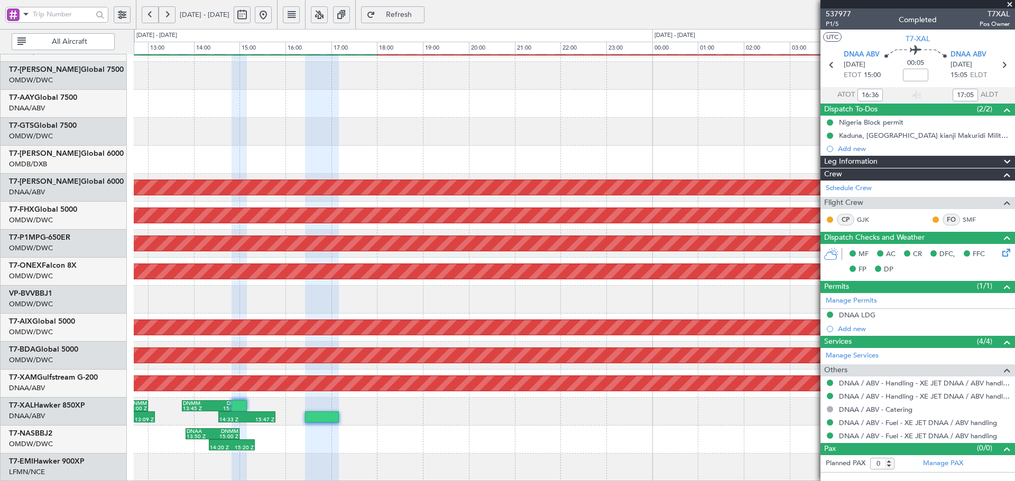
click at [408, 11] on button "Refresh" at bounding box center [392, 14] width 63 height 17
type input "[PERSON_NAME] (ANI)"
type input "7391"
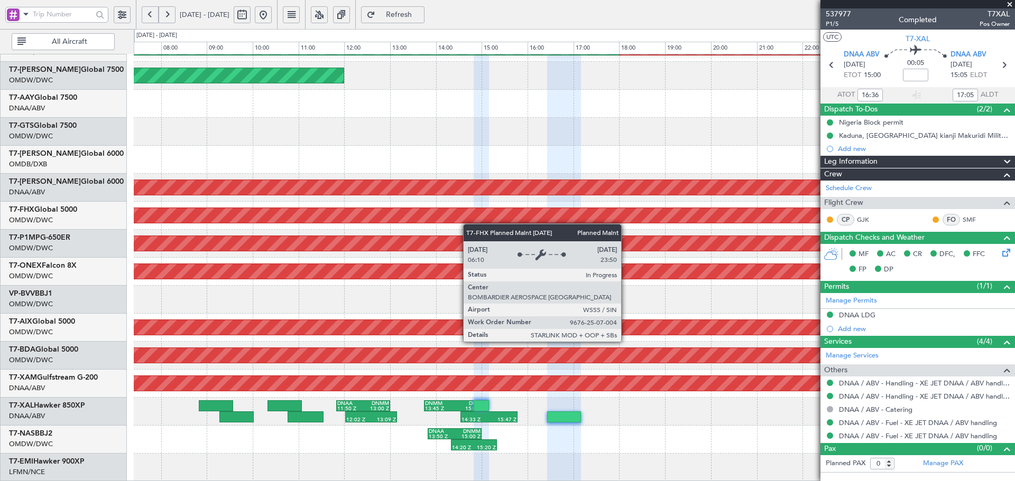
click at [470, 222] on div "Planned Maint Dubai (Al Maktoum Intl) Planned Maint [GEOGRAPHIC_DATA] (Al Makto…" at bounding box center [574, 174] width 881 height 616
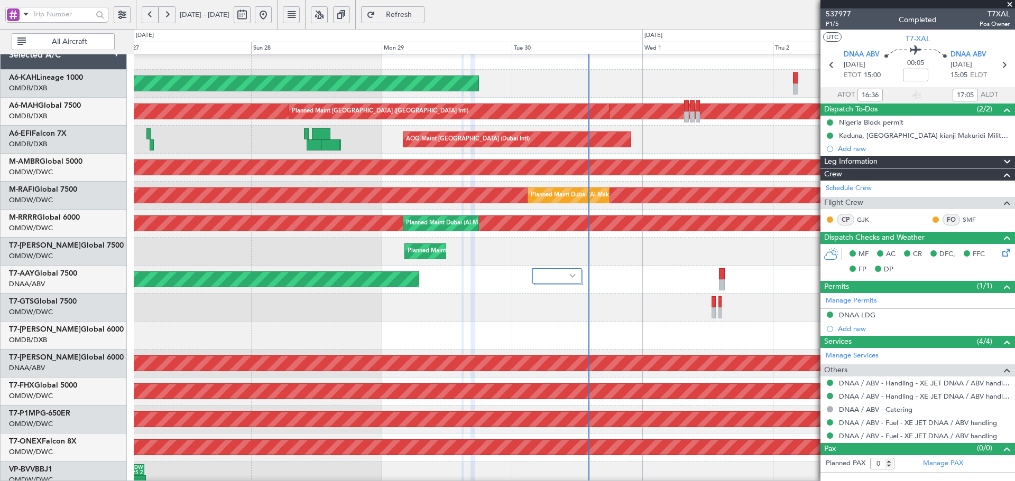
scroll to position [0, 0]
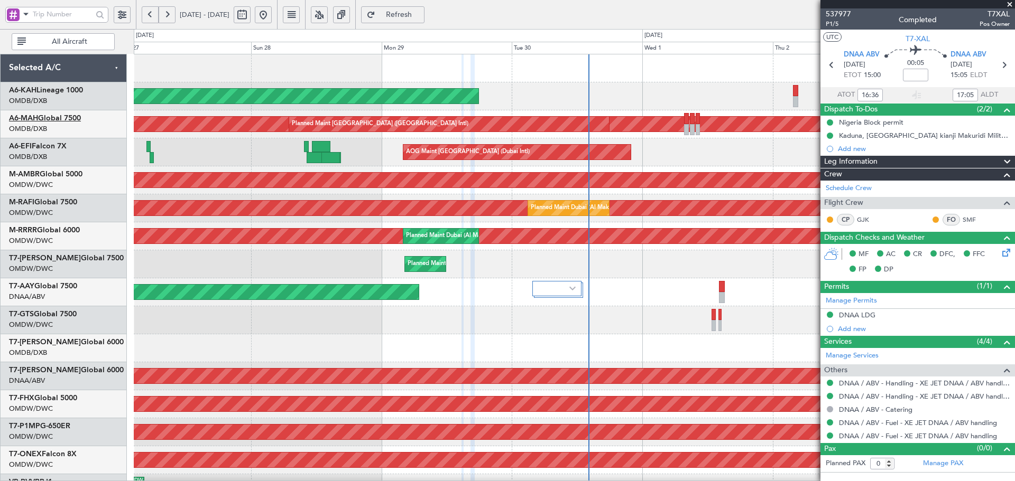
click at [69, 121] on link "A6-MAH Global 7500" at bounding box center [45, 118] width 72 height 7
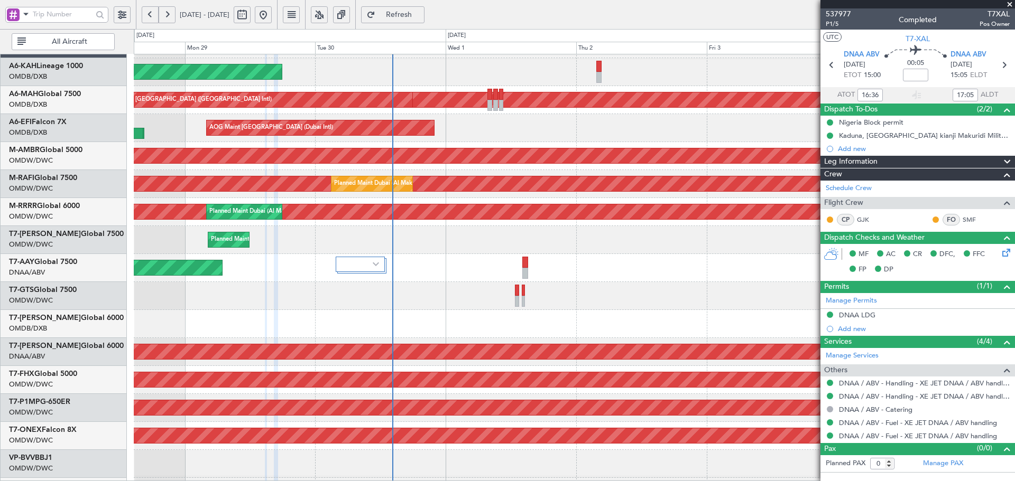
click at [318, 256] on div "Planned Maint [GEOGRAPHIC_DATA] (Al Bateen Executive) Planned Maint [GEOGRAPHIC…" at bounding box center [574, 338] width 881 height 616
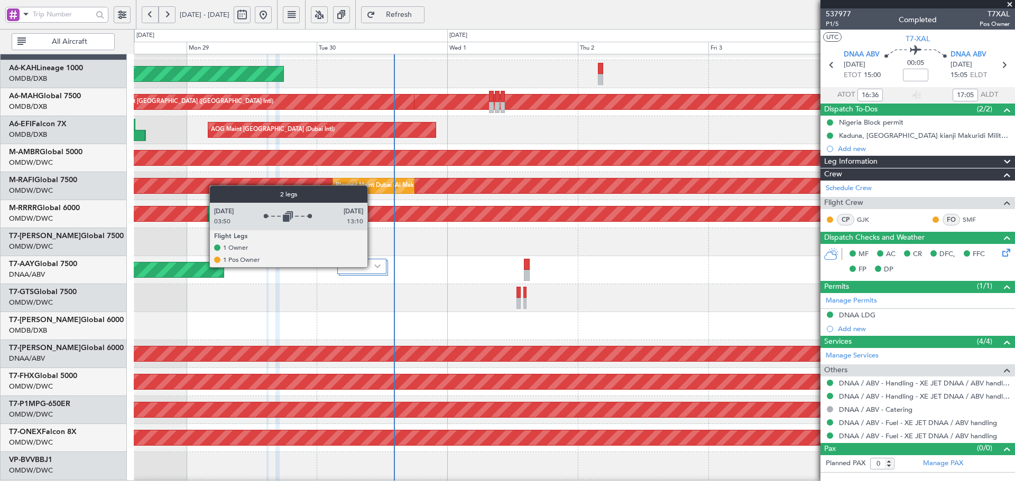
click at [372, 267] on div at bounding box center [361, 266] width 49 height 15
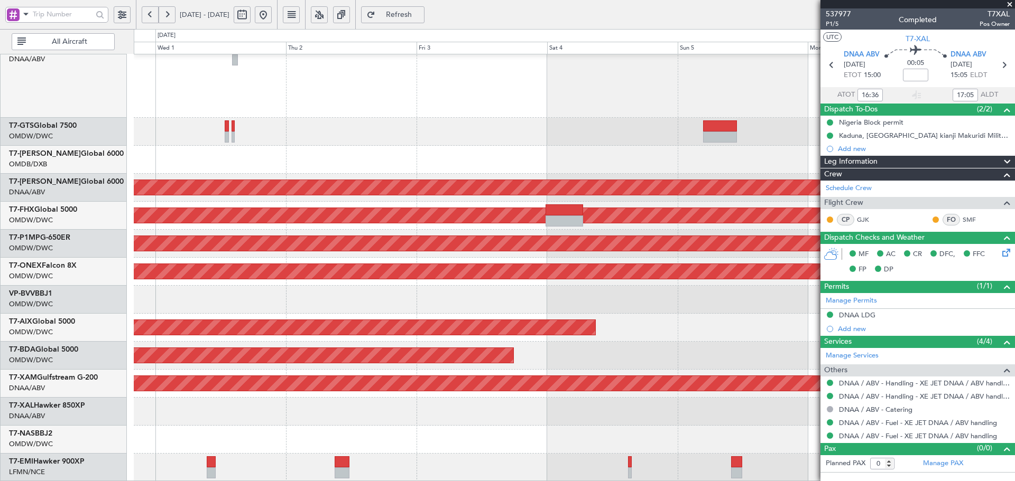
scroll to position [189, 0]
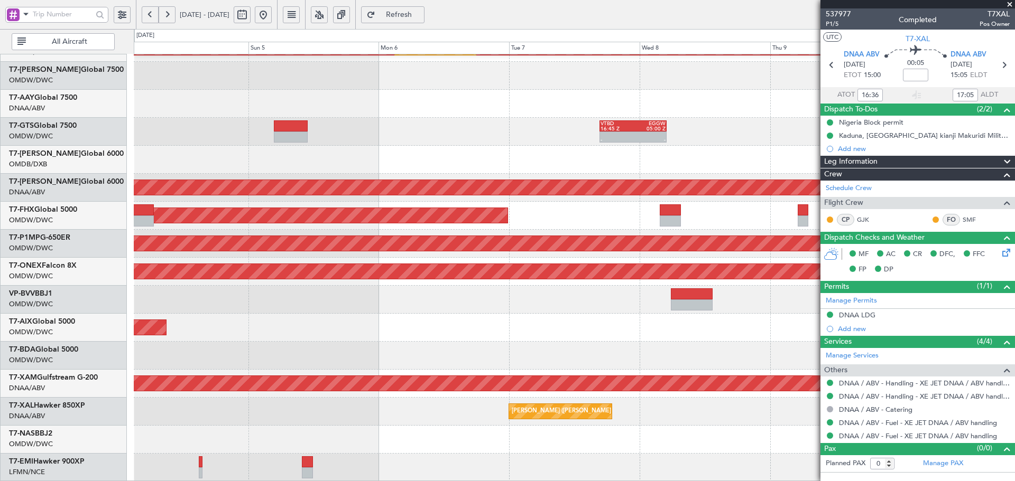
click at [0, 281] on html "[DATE] - [DATE] Refresh Quick Links All Aircraft Planned Maint [GEOGRAPHIC_DATA…" at bounding box center [507, 240] width 1015 height 481
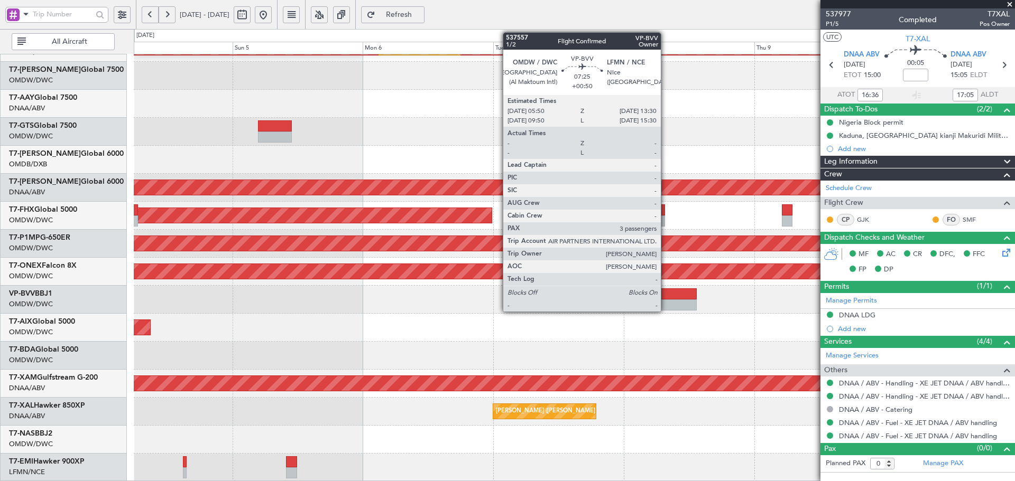
click at [665, 301] on div at bounding box center [676, 305] width 42 height 11
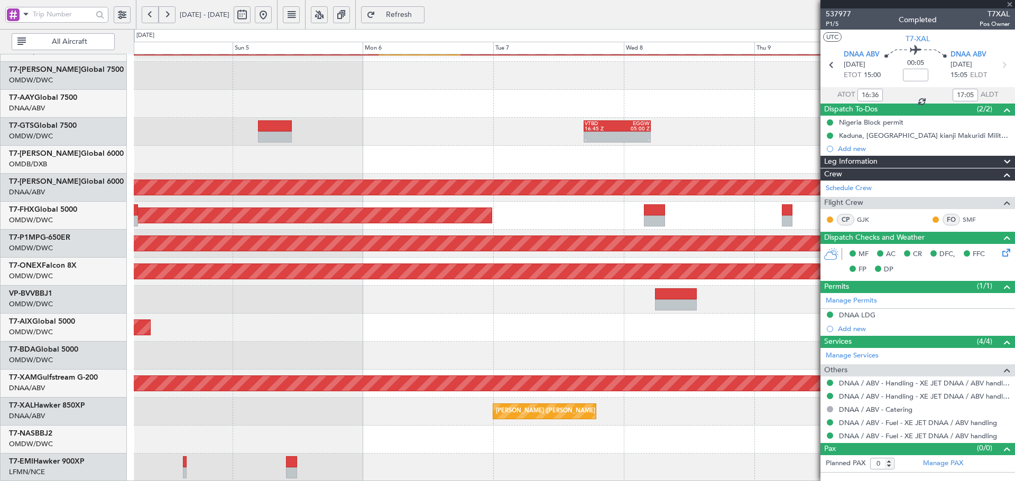
type input "+00:50"
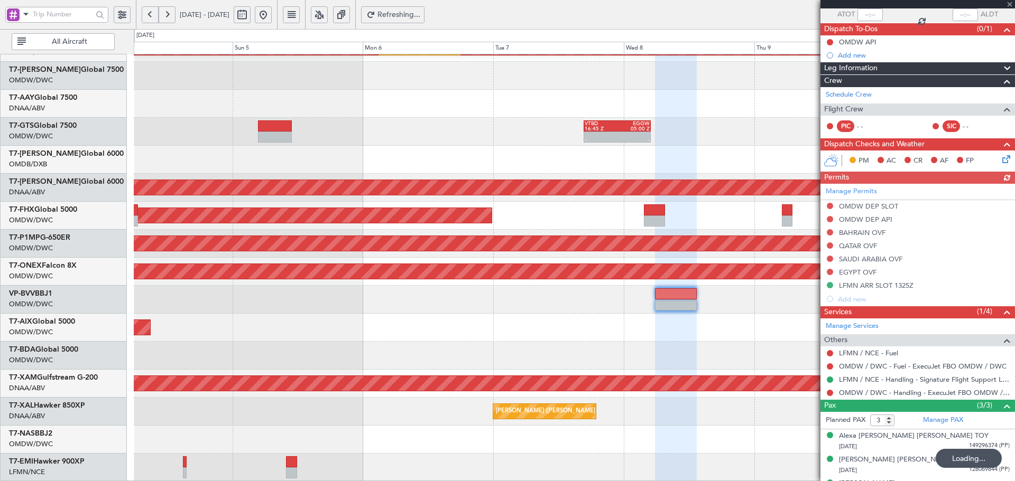
scroll to position [64, 0]
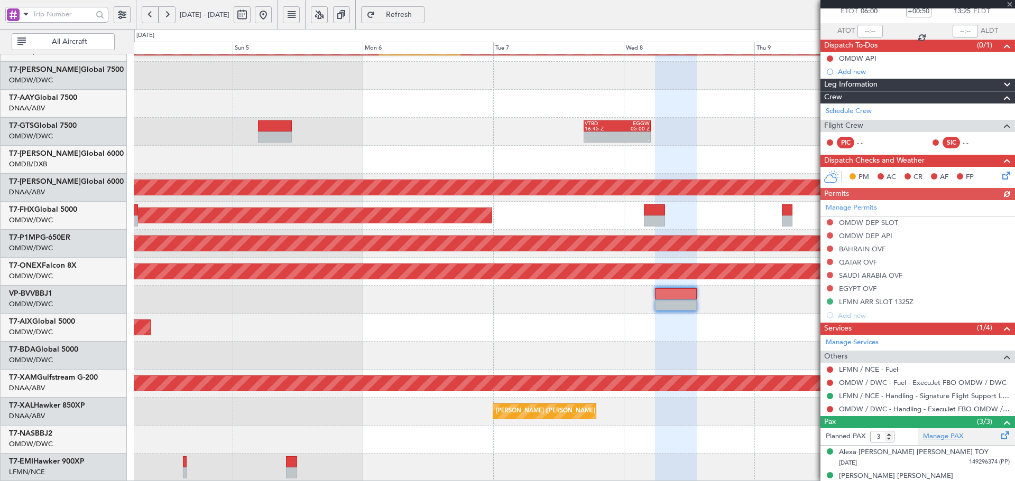
click at [945, 437] on link "Manage PAX" at bounding box center [943, 437] width 40 height 11
click at [419, 18] on button "Refresh" at bounding box center [392, 14] width 63 height 17
type input "7"
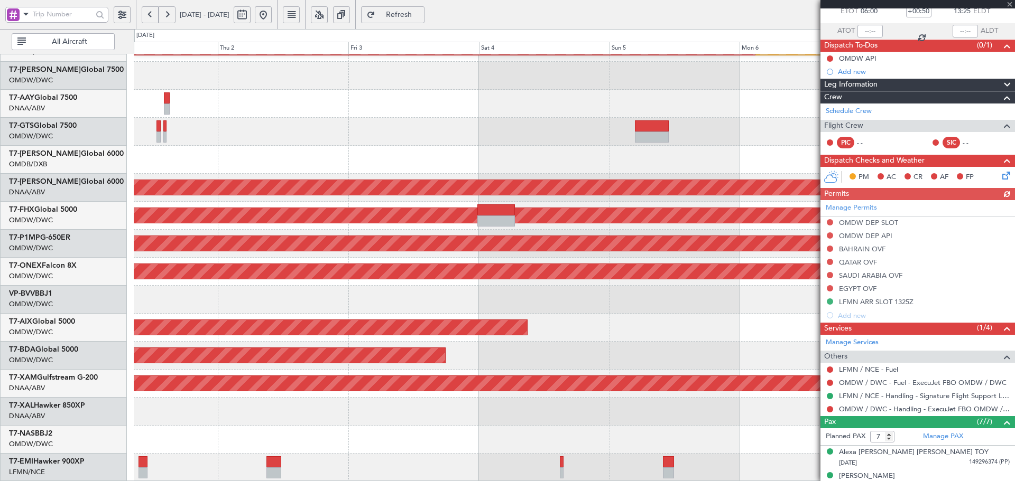
click at [687, 309] on div "Planned Maint Dubai (Al Maktoum Intl) Planned Maint [GEOGRAPHIC_DATA] (Al Makto…" at bounding box center [574, 174] width 881 height 616
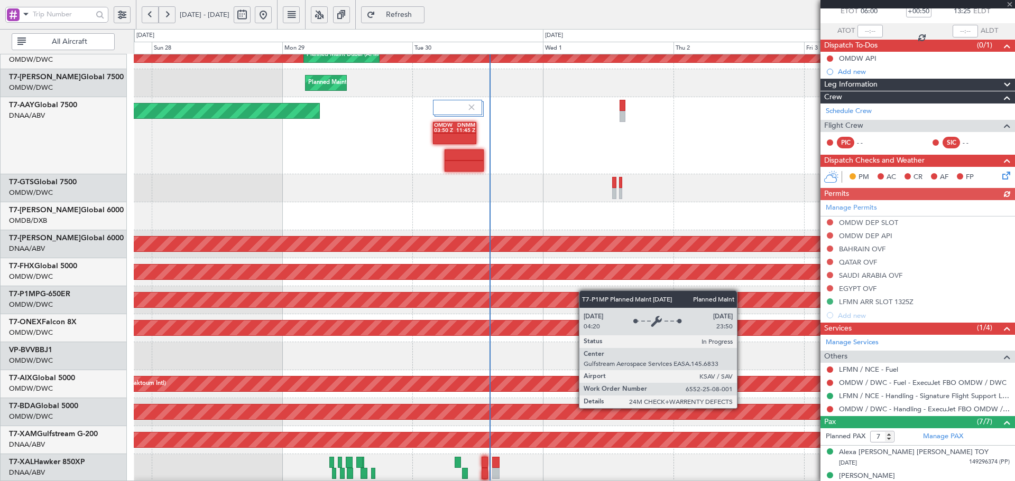
click at [786, 298] on div "Planned Maint Dubai (Al Maktoum Intl) Planned Maint [GEOGRAPHIC_DATA] (Al Makto…" at bounding box center [574, 205] width 881 height 665
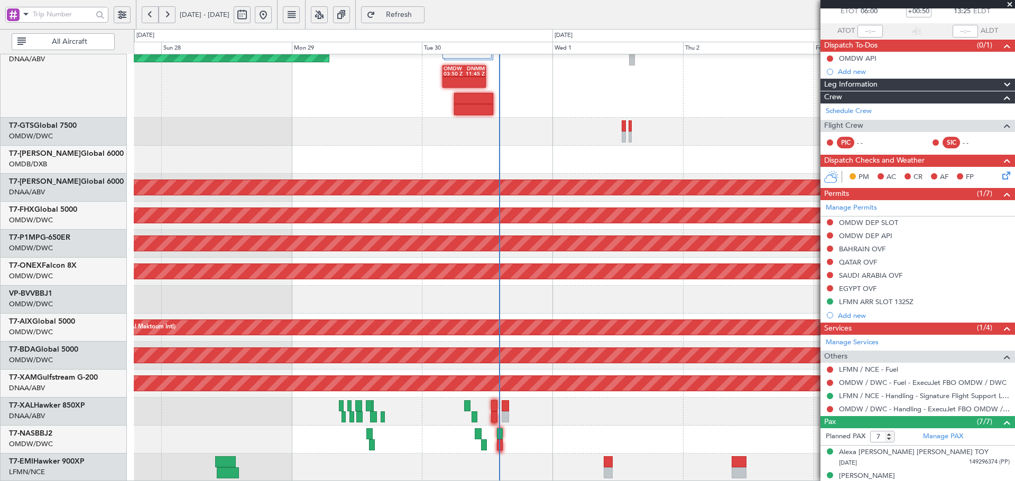
scroll to position [0, 0]
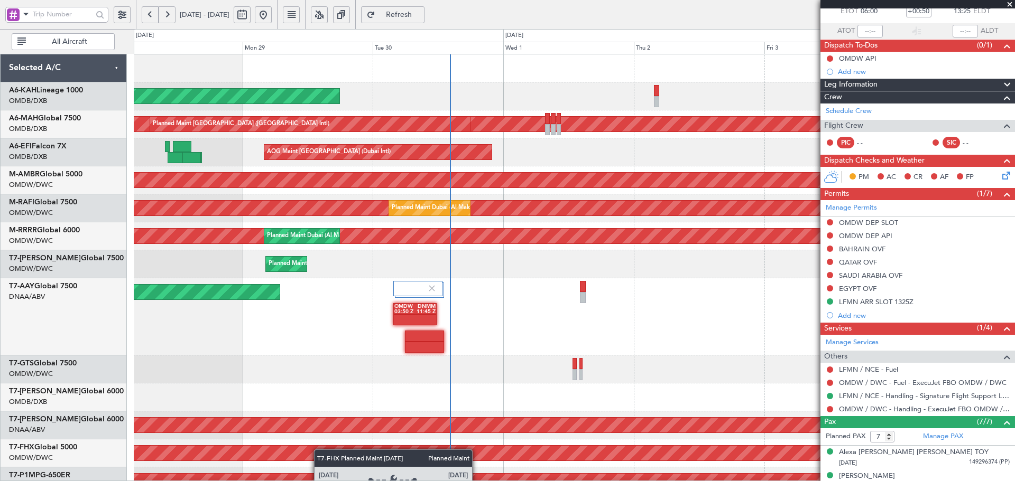
click at [319, 466] on div "Planned Maint [GEOGRAPHIC_DATA] (Al Bateen Executive) Planned Maint [GEOGRAPHIC…" at bounding box center [574, 386] width 881 height 665
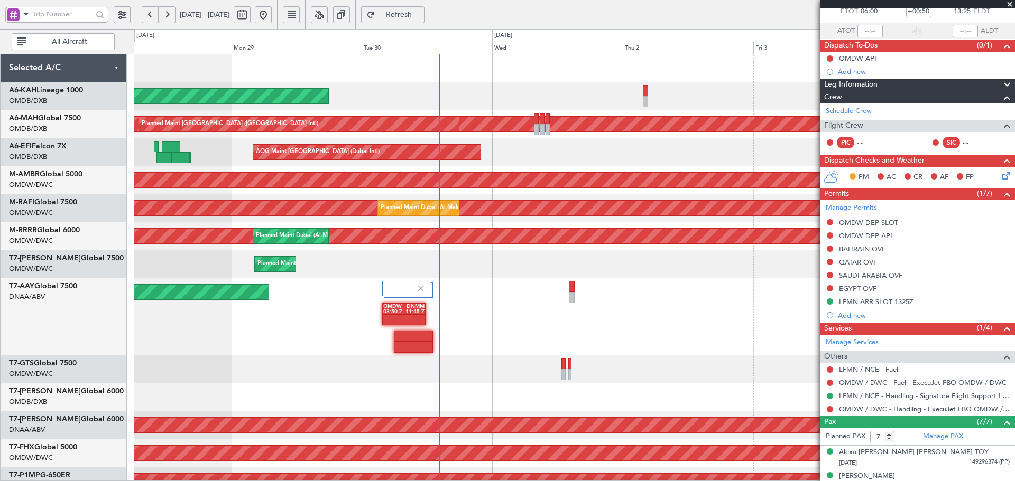
click at [381, 282] on div "Planned Maint [GEOGRAPHIC_DATA] (Al Bateen Executive) Planned Maint [GEOGRAPHIC…" at bounding box center [574, 386] width 881 height 665
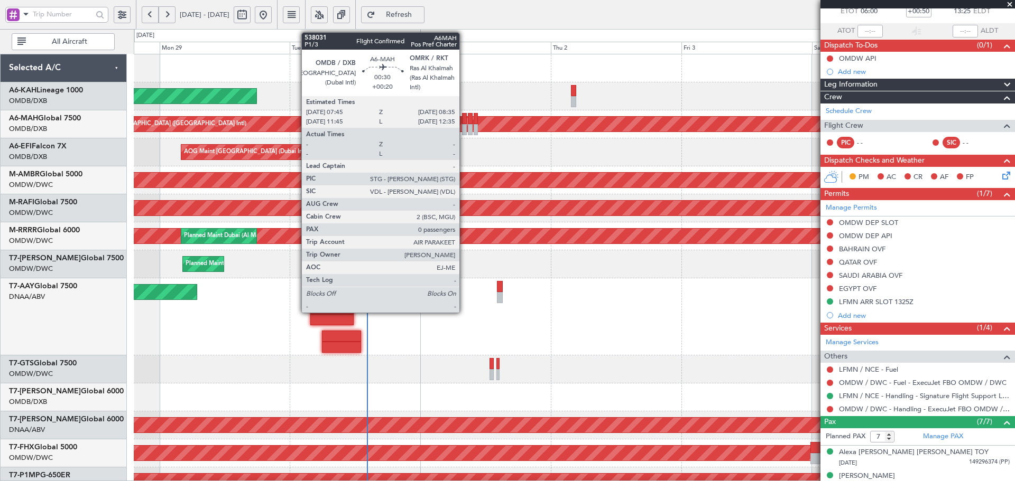
click at [464, 117] on div at bounding box center [464, 118] width 5 height 11
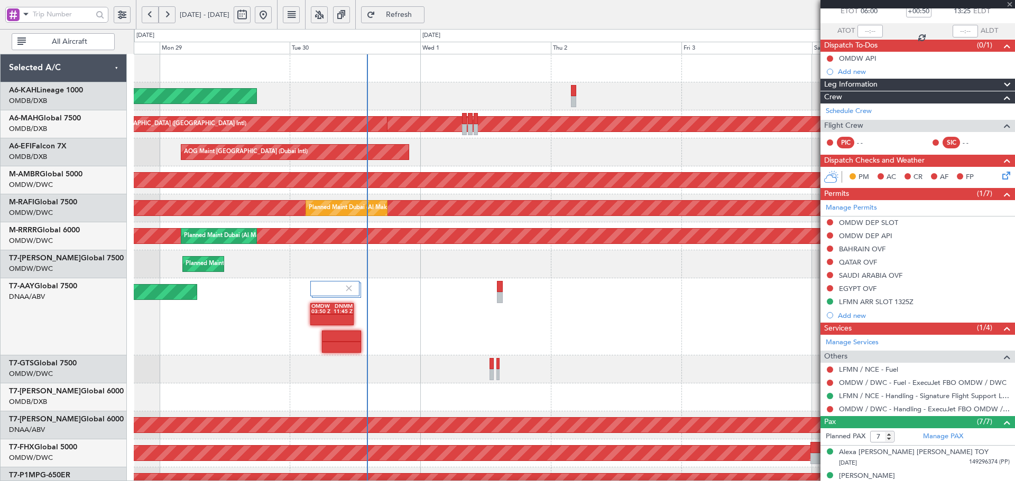
type input "+00:20"
type input "0"
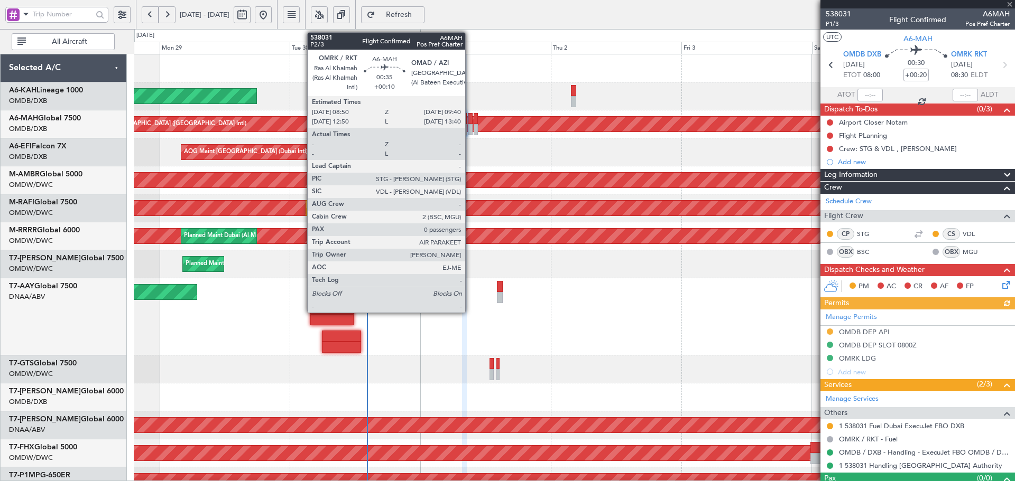
click at [470, 121] on div at bounding box center [470, 118] width 5 height 11
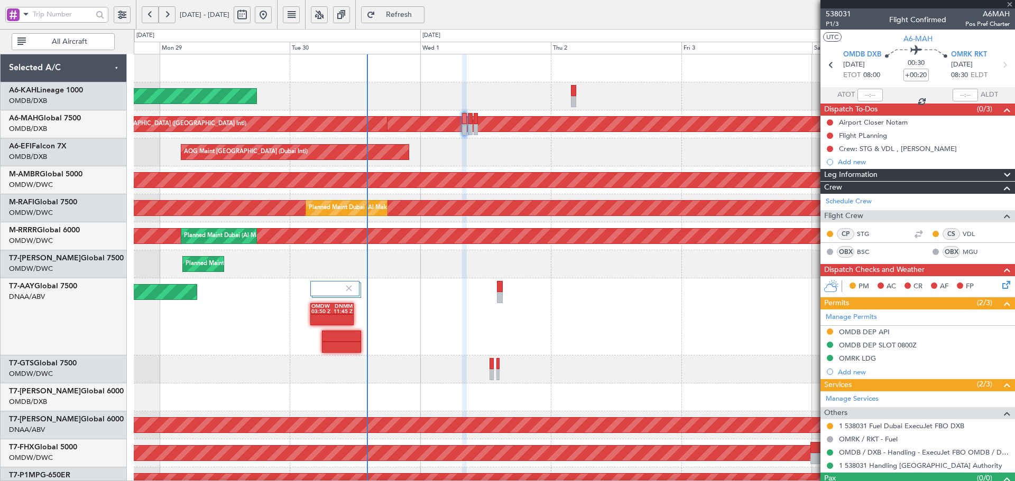
type input "+00:10"
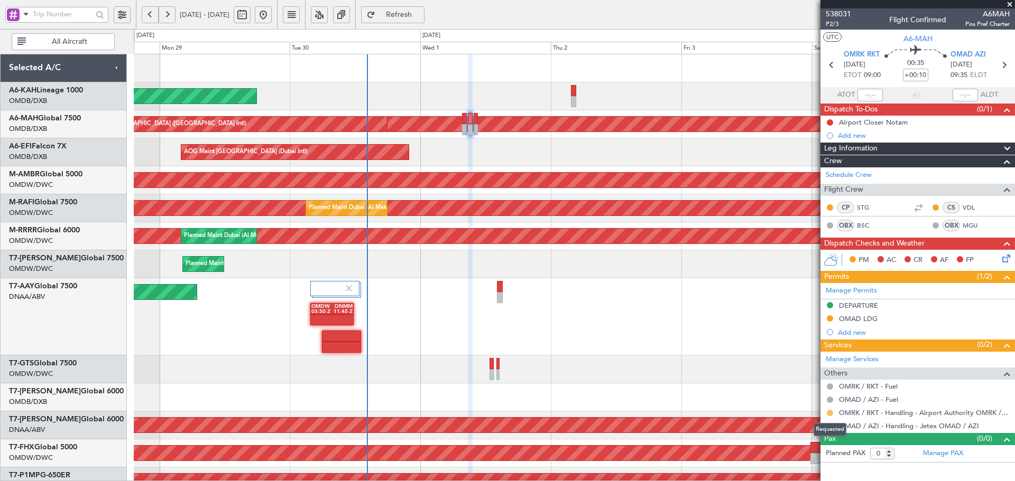
click at [831, 413] on button at bounding box center [830, 413] width 6 height 6
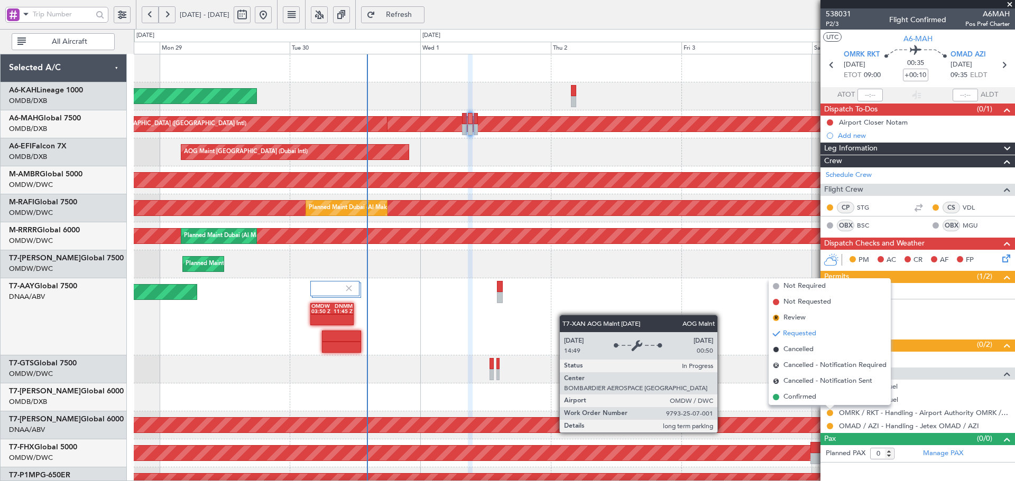
click at [722, 423] on div "AOG Maint Dubai (Al Maktoum Intl)" at bounding box center [574, 425] width 2641 height 15
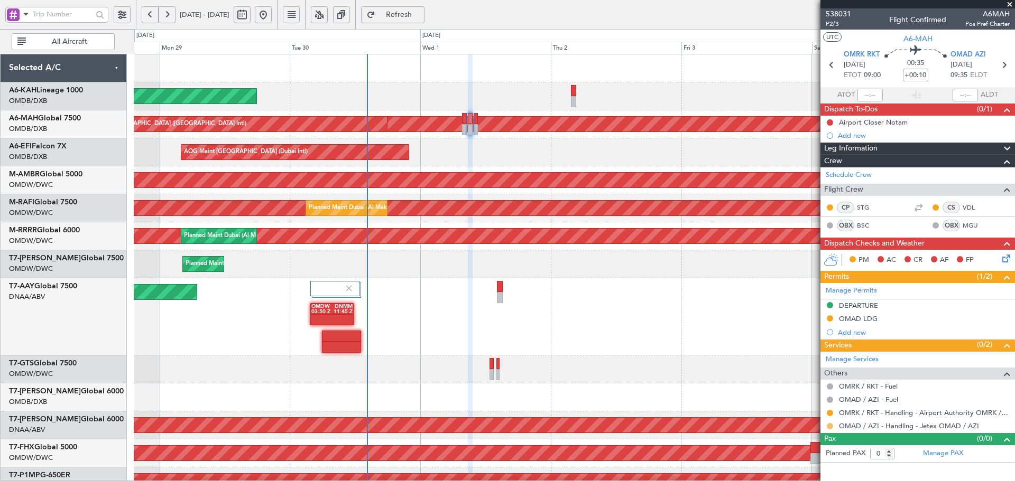
click at [829, 425] on button at bounding box center [830, 426] width 6 height 6
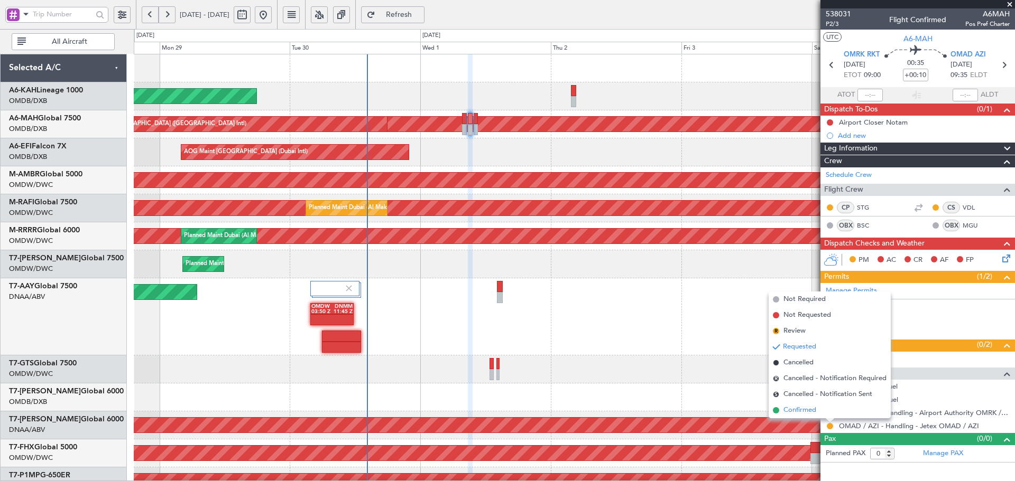
click at [787, 412] on span "Confirmed" at bounding box center [799, 410] width 33 height 11
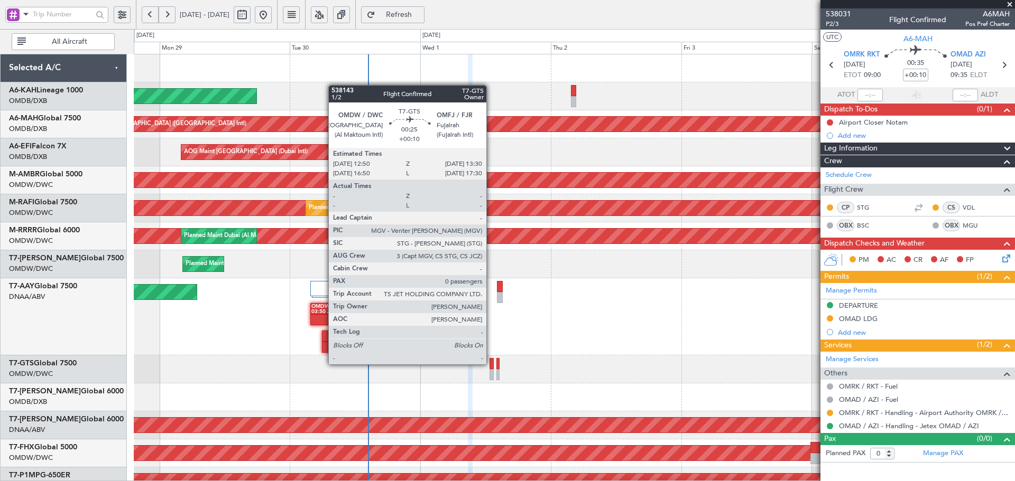
click at [491, 363] on div at bounding box center [491, 363] width 4 height 11
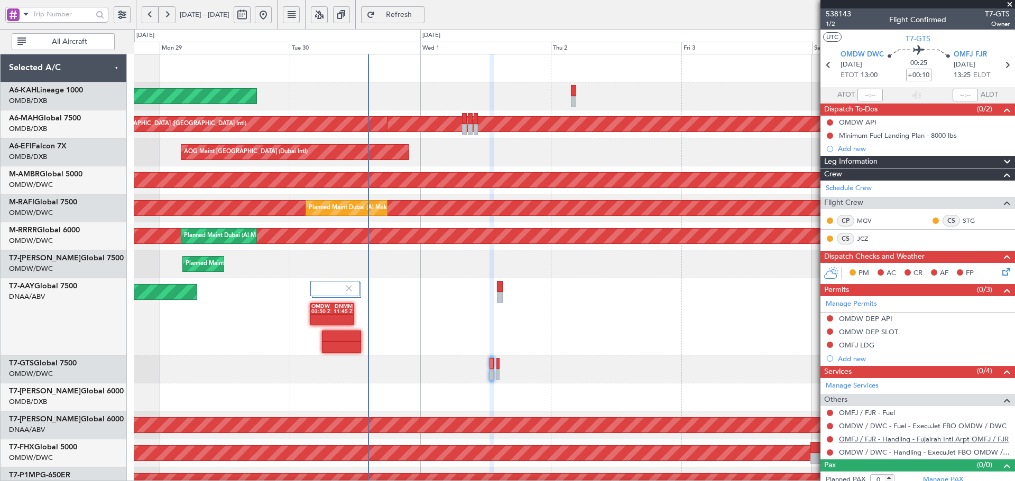
click at [860, 438] on link "OMFJ / FJR - Handling - Fujairah Intl Arpt OMFJ / FJR" at bounding box center [924, 439] width 170 height 9
click at [833, 24] on span "1/2" at bounding box center [838, 24] width 25 height 9
click at [63, 360] on link "T7-GTS Global 7500" at bounding box center [43, 363] width 68 height 7
click at [710, 440] on div "Planned Maint [GEOGRAPHIC_DATA] ([GEOGRAPHIC_DATA])" at bounding box center [574, 454] width 881 height 28
click at [877, 450] on link "OMDW / DWC - Handling - ExecuJet FBO OMDW / DWC" at bounding box center [924, 452] width 171 height 9
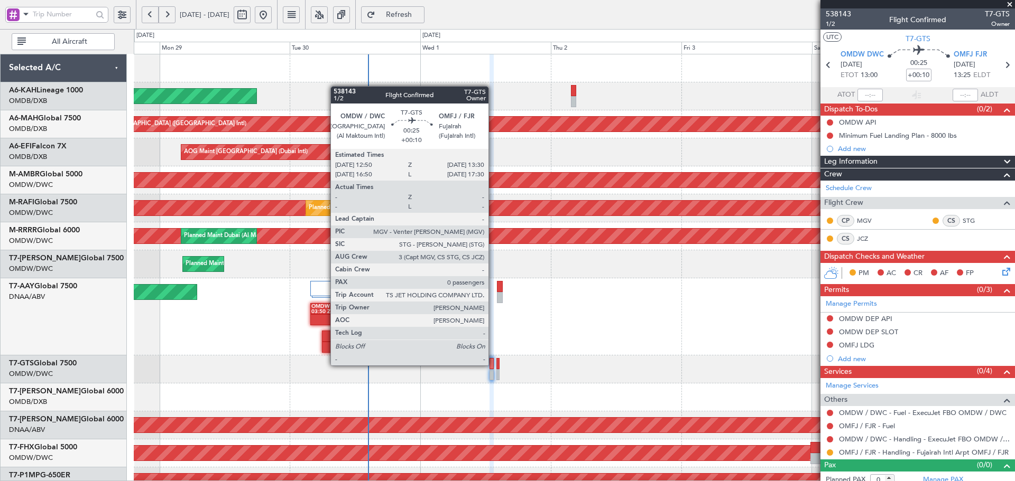
click at [493, 364] on div at bounding box center [491, 363] width 4 height 11
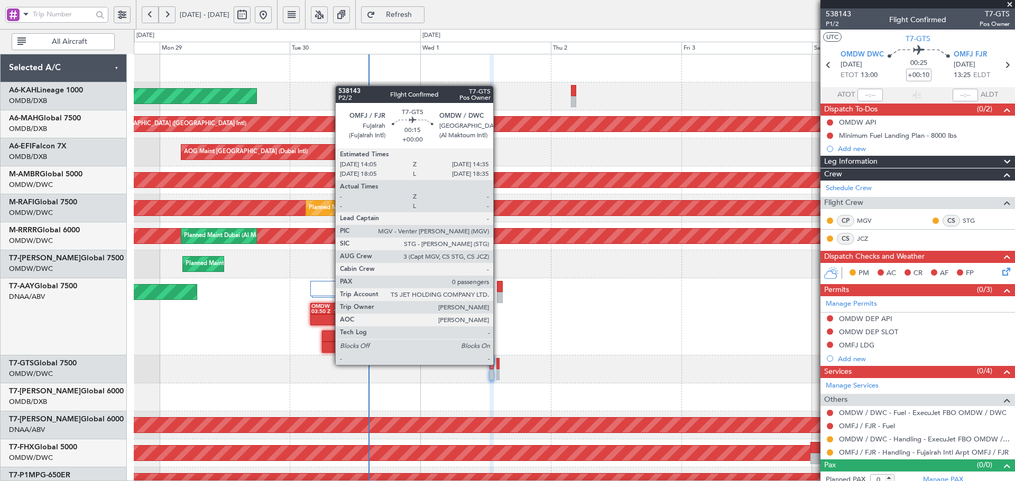
click at [498, 364] on div at bounding box center [497, 363] width 3 height 11
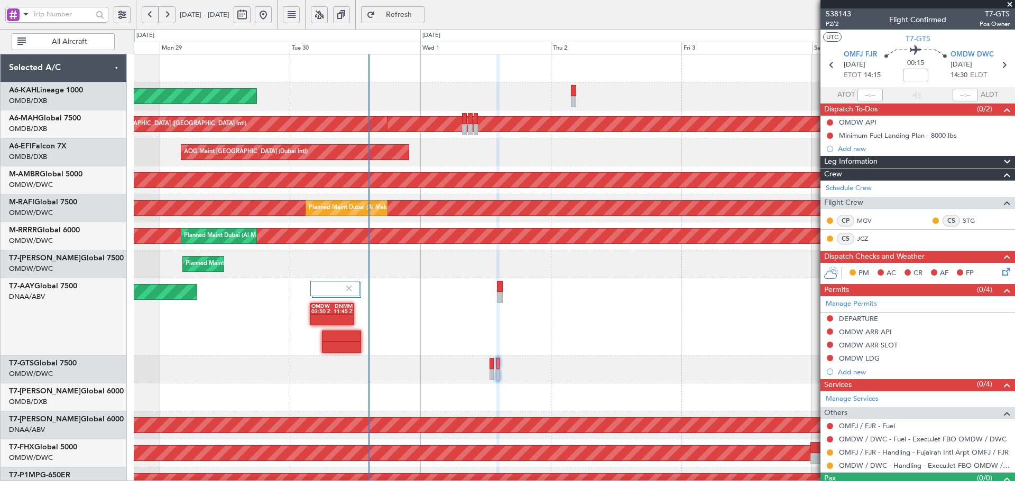
click at [421, 16] on span "Refresh" at bounding box center [398, 14] width 43 height 7
click at [829, 357] on div "Not Requested" at bounding box center [830, 361] width 45 height 13
click at [830, 358] on button at bounding box center [830, 358] width 6 height 6
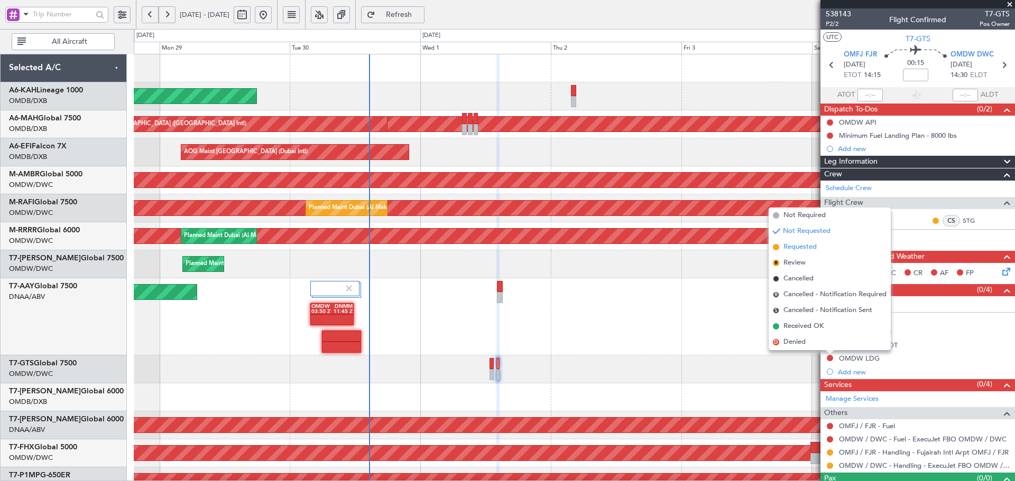
click at [791, 251] on span "Requested" at bounding box center [799, 247] width 33 height 11
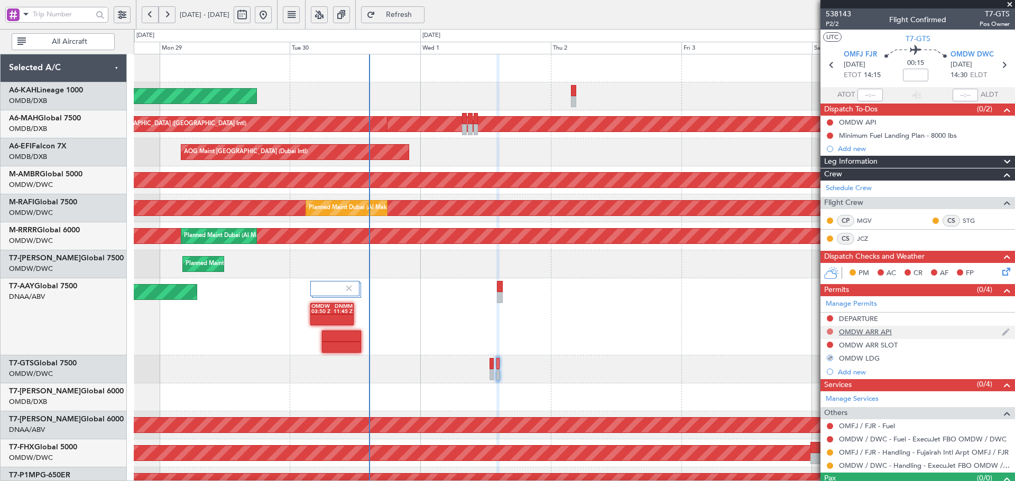
click at [829, 333] on button at bounding box center [830, 332] width 6 height 6
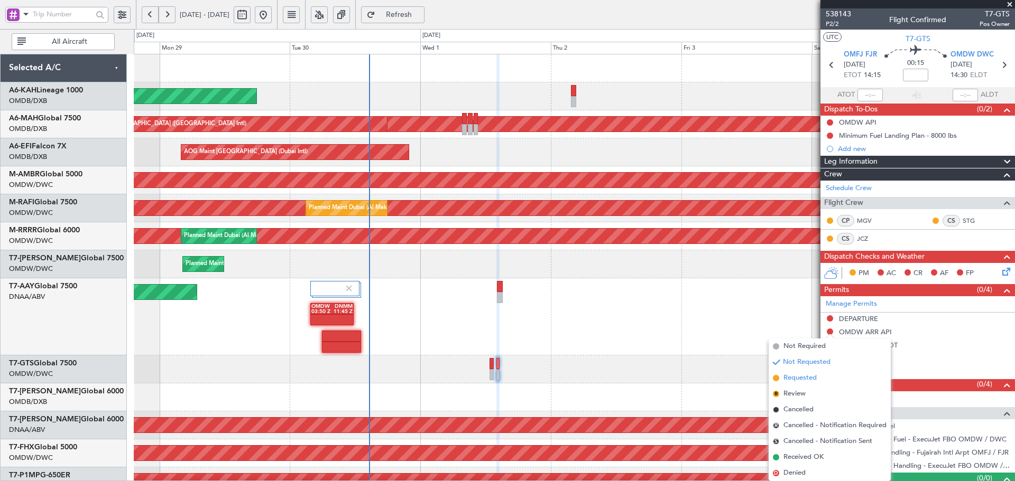
click at [787, 379] on span "Requested" at bounding box center [799, 378] width 33 height 11
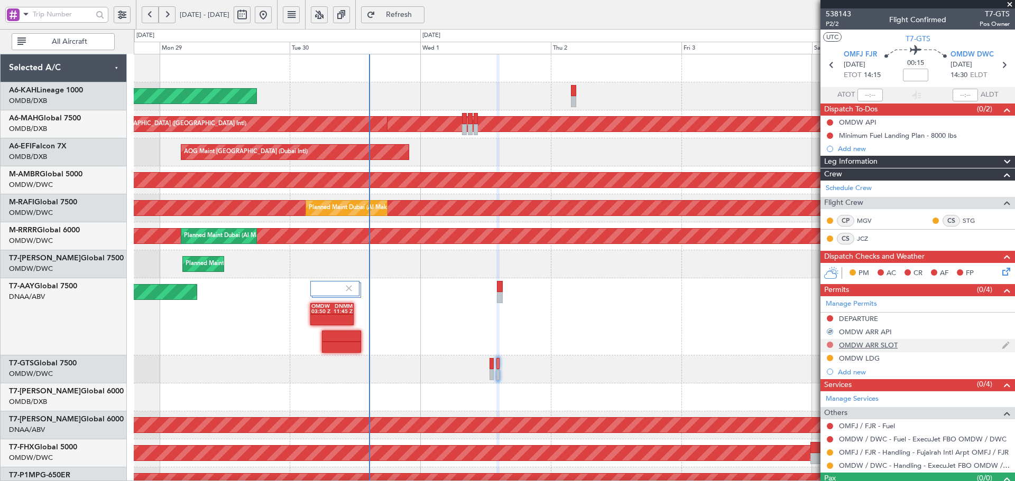
click at [831, 345] on button at bounding box center [830, 345] width 6 height 6
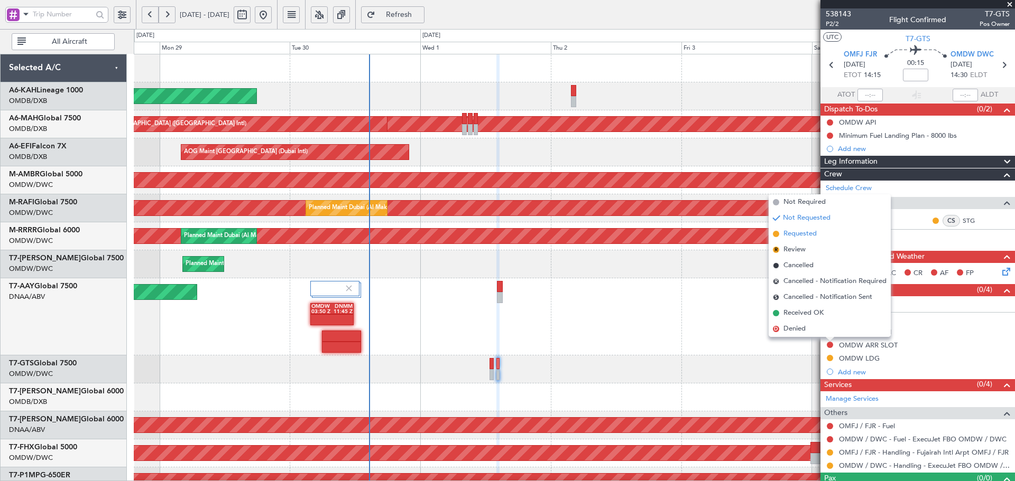
click at [796, 239] on li "Requested" at bounding box center [829, 234] width 122 height 16
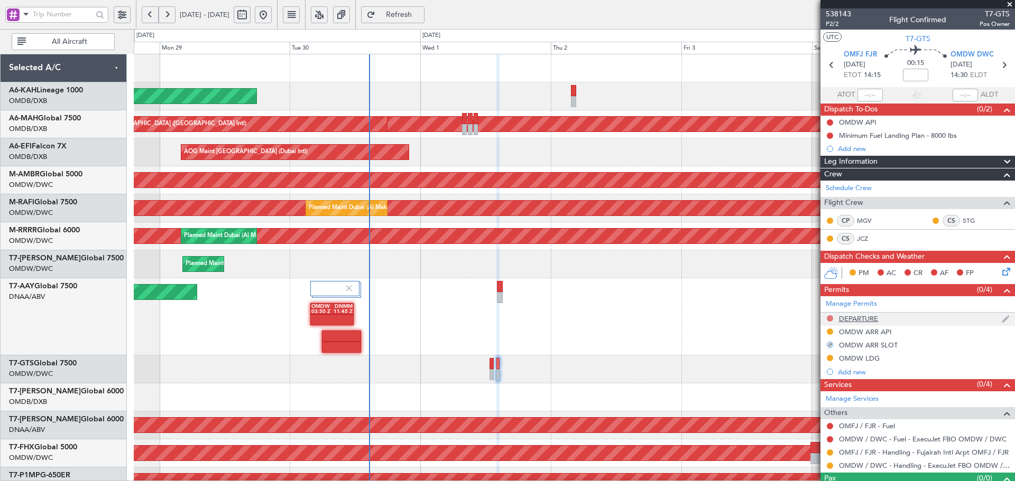
click at [829, 318] on button at bounding box center [830, 319] width 6 height 6
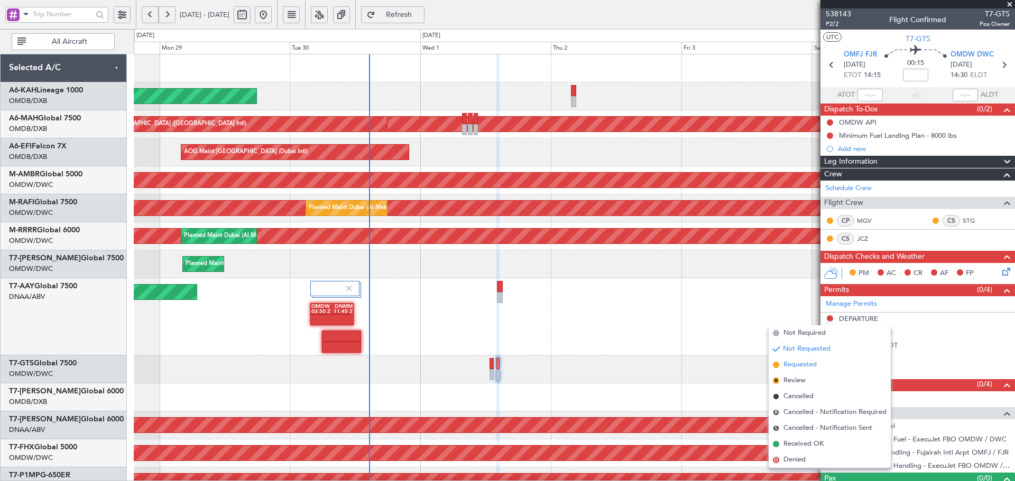
click at [786, 366] on span "Requested" at bounding box center [799, 365] width 33 height 11
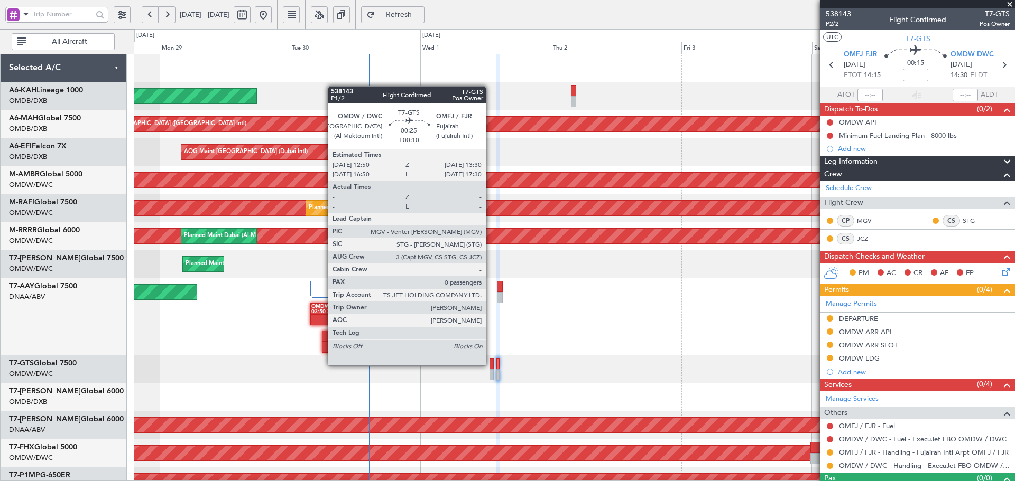
click at [490, 365] on div at bounding box center [491, 363] width 4 height 11
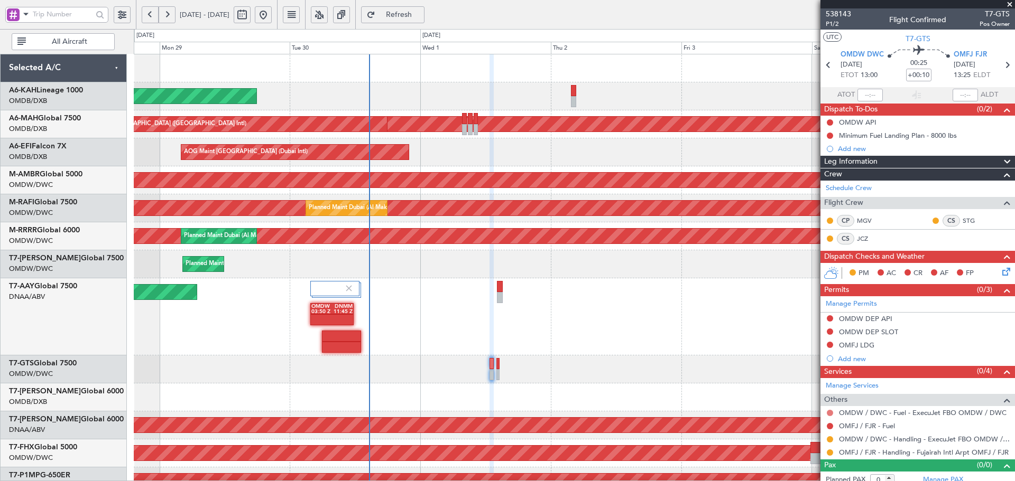
click at [830, 414] on button at bounding box center [830, 413] width 6 height 6
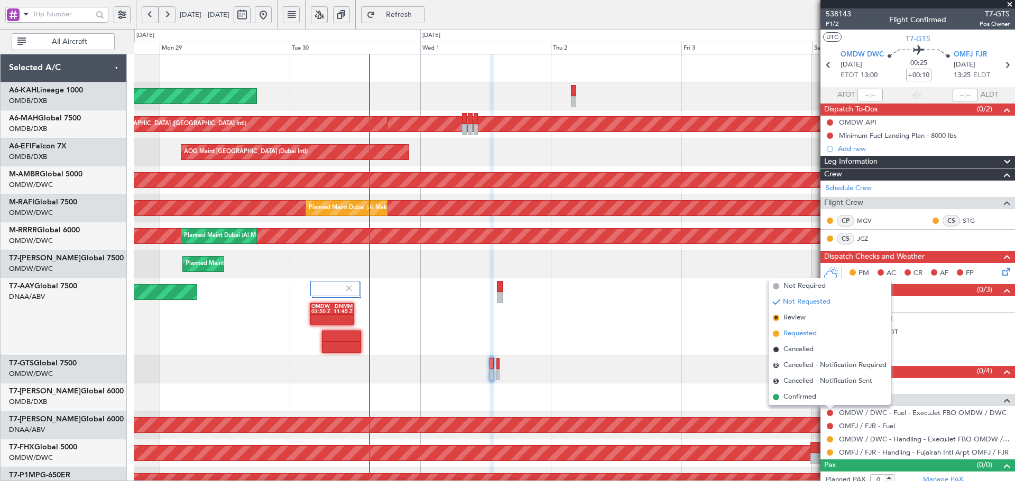
click at [802, 335] on span "Requested" at bounding box center [799, 334] width 33 height 11
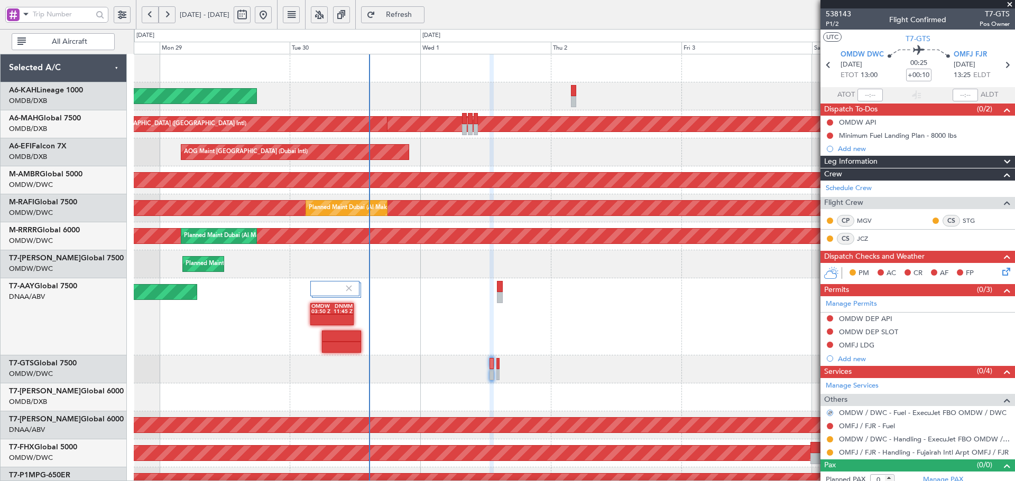
click at [830, 319] on button at bounding box center [830, 319] width 6 height 6
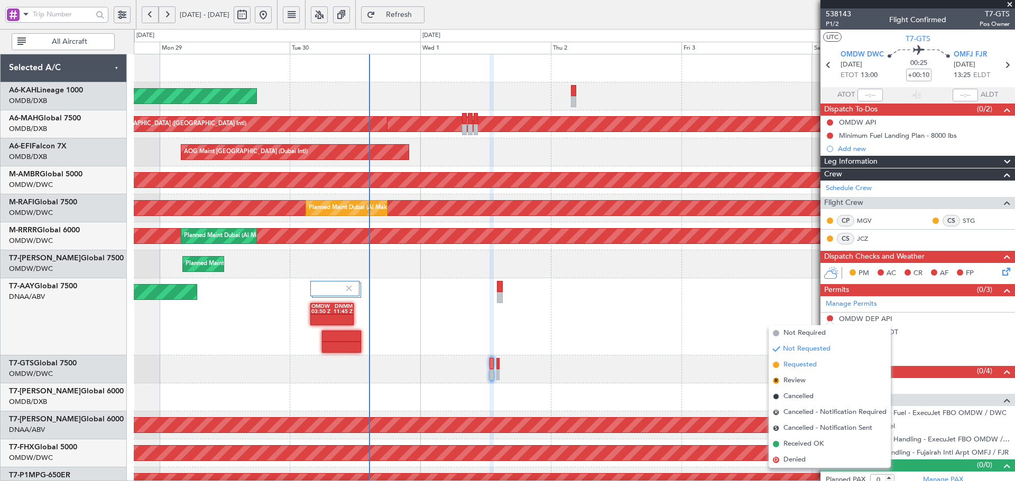
click at [795, 365] on span "Requested" at bounding box center [799, 365] width 33 height 11
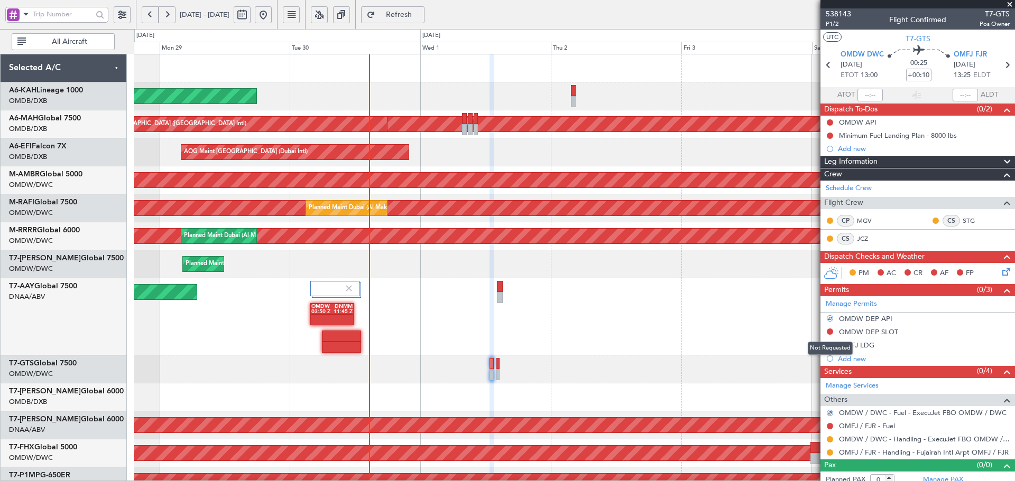
click at [830, 335] on mat-tooltip-component "Not Requested" at bounding box center [830, 349] width 60 height 28
click at [829, 332] on button at bounding box center [830, 332] width 6 height 6
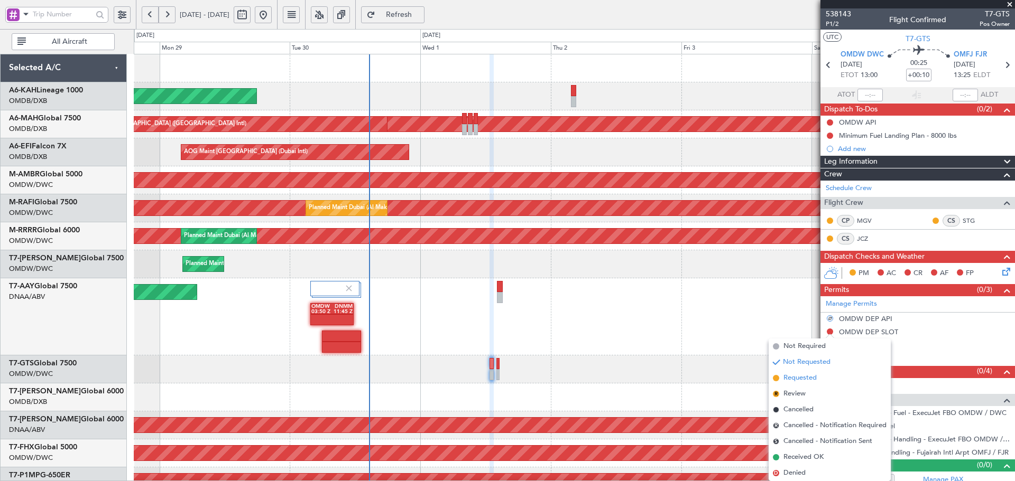
click at [793, 379] on span "Requested" at bounding box center [799, 378] width 33 height 11
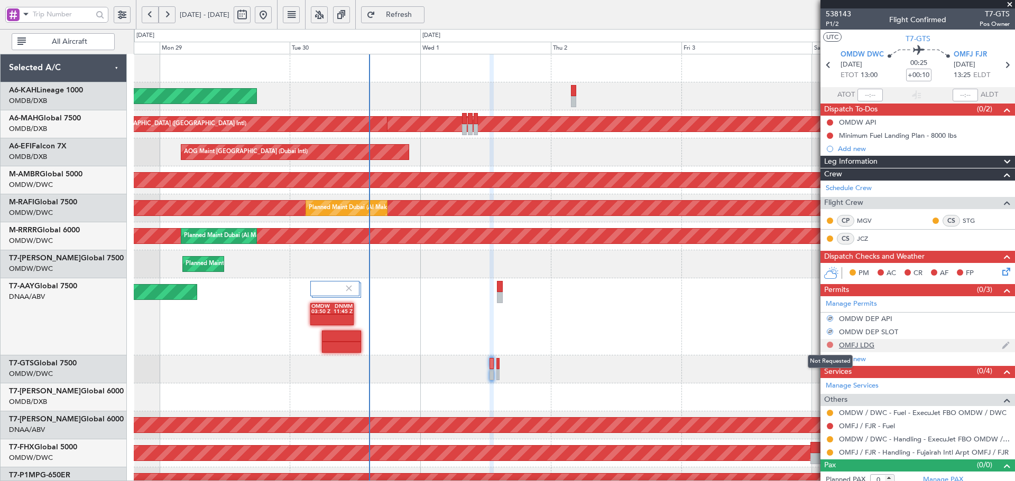
click at [830, 342] on button at bounding box center [830, 345] width 6 height 6
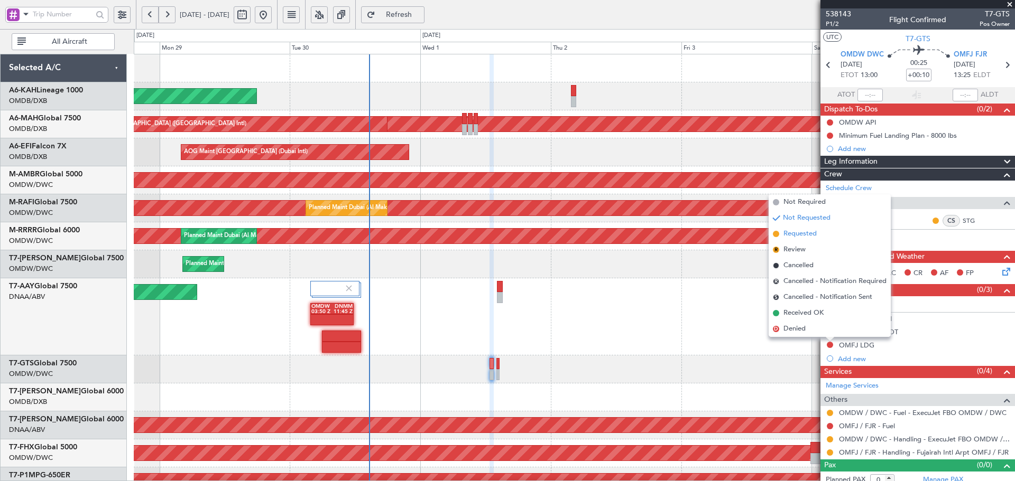
click at [795, 237] on span "Requested" at bounding box center [799, 234] width 33 height 11
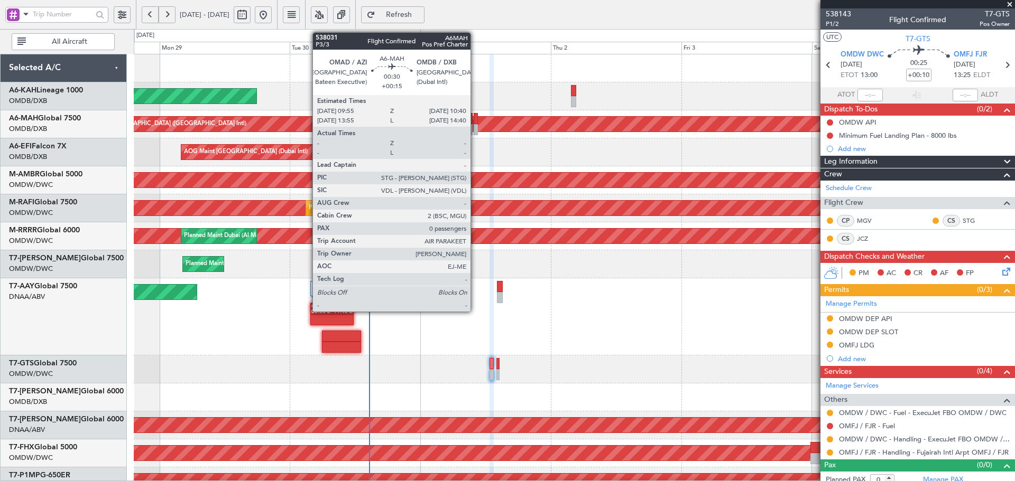
click at [475, 119] on div at bounding box center [476, 118] width 4 height 11
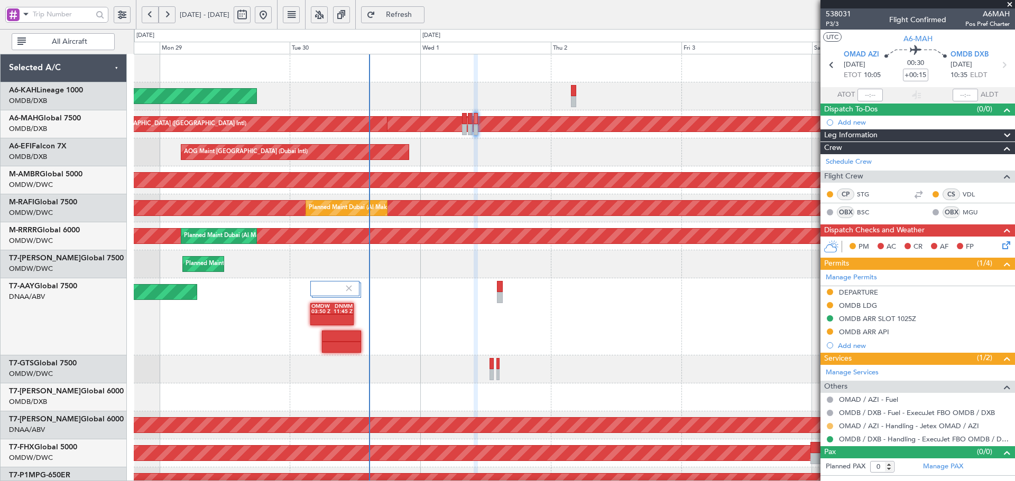
click at [829, 425] on button at bounding box center [830, 426] width 6 height 6
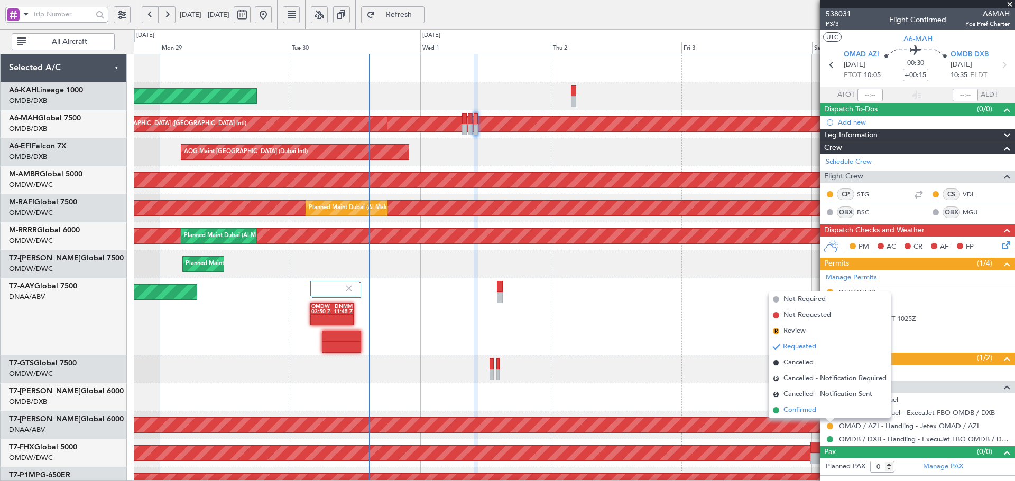
click at [783, 410] on li "Confirmed" at bounding box center [829, 411] width 122 height 16
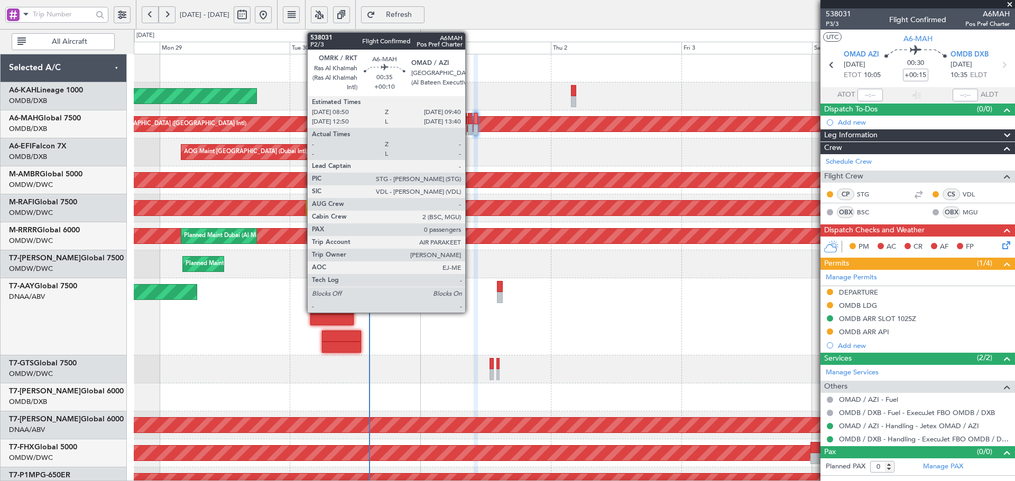
click at [470, 119] on div at bounding box center [470, 118] width 5 height 11
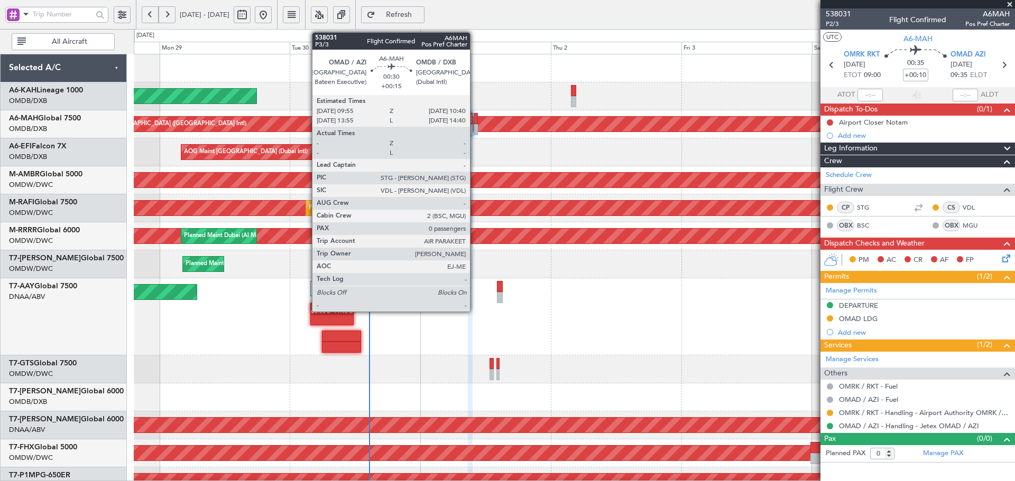
click at [475, 115] on div at bounding box center [476, 118] width 4 height 11
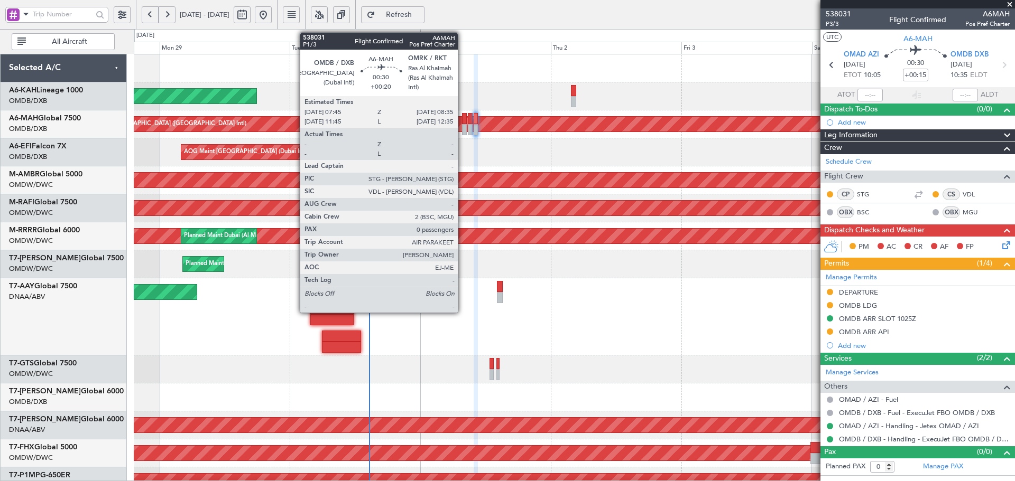
click at [462, 122] on div at bounding box center [464, 118] width 5 height 11
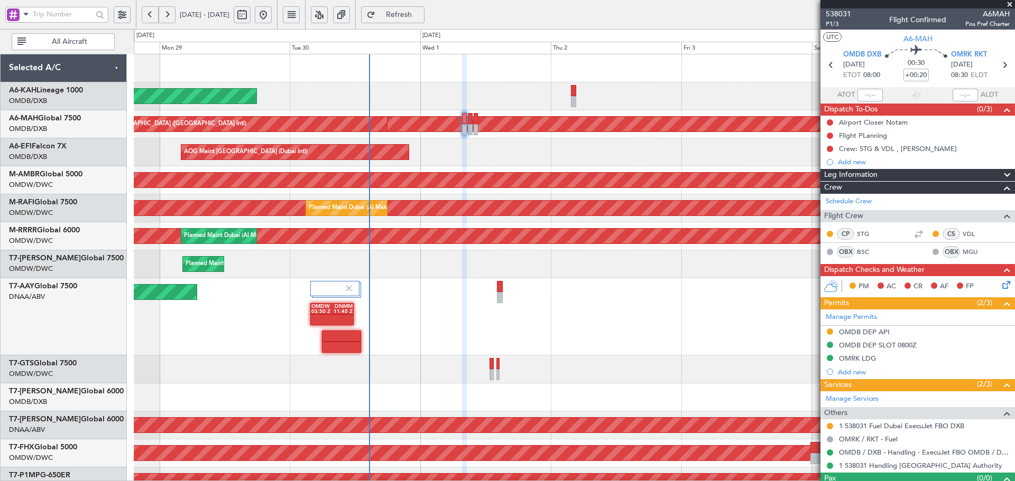
click at [421, 15] on span "Refresh" at bounding box center [398, 14] width 43 height 7
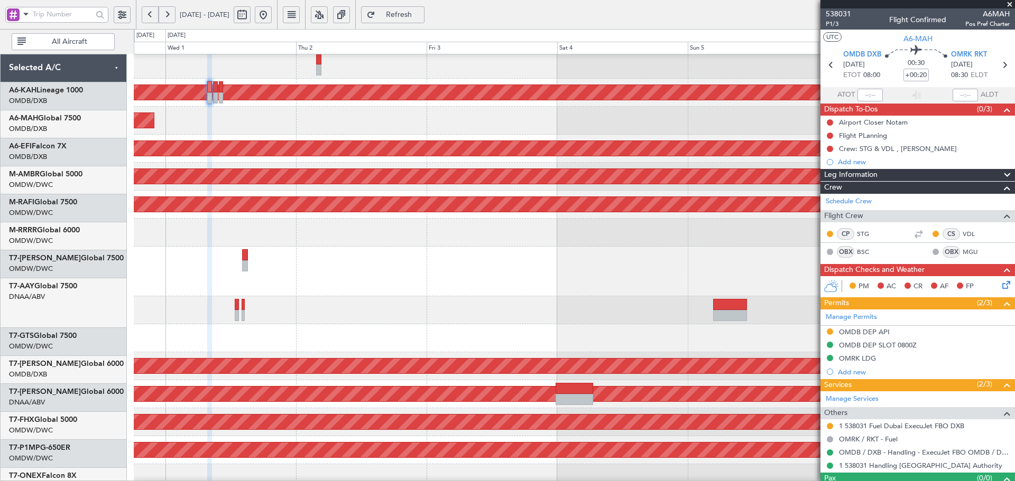
scroll to position [44, 0]
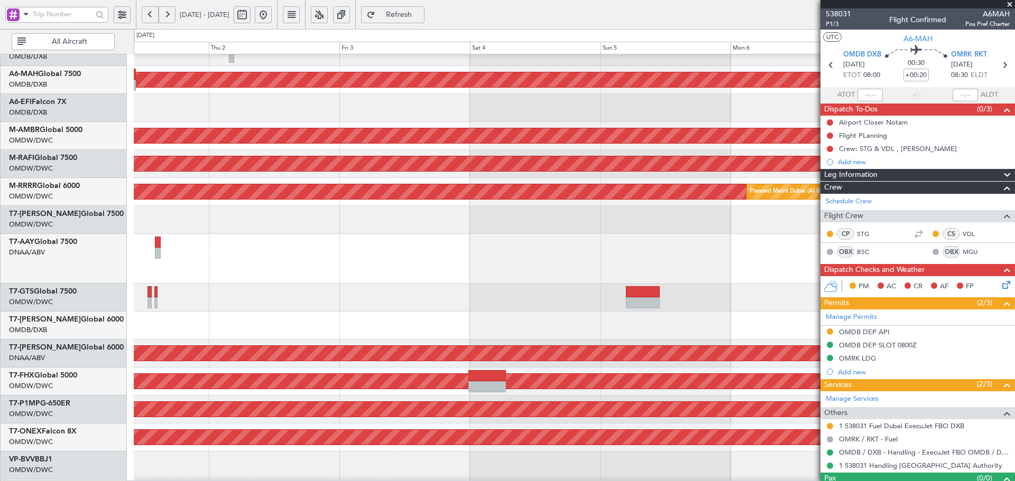
click at [229, 285] on div "Planned Maint [GEOGRAPHIC_DATA] (Al Bateen Executive) Planned Maint [GEOGRAPHIC…" at bounding box center [574, 329] width 881 height 638
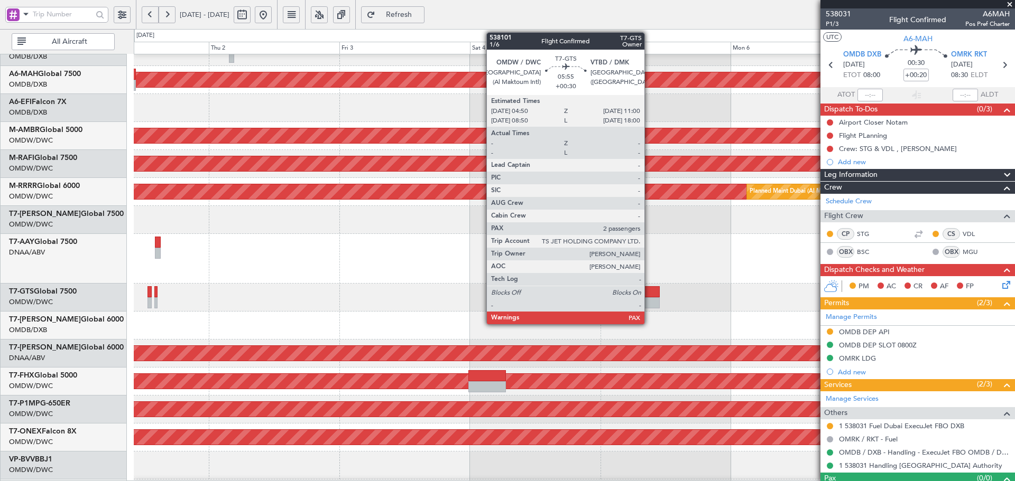
click at [649, 301] on div at bounding box center [643, 303] width 34 height 11
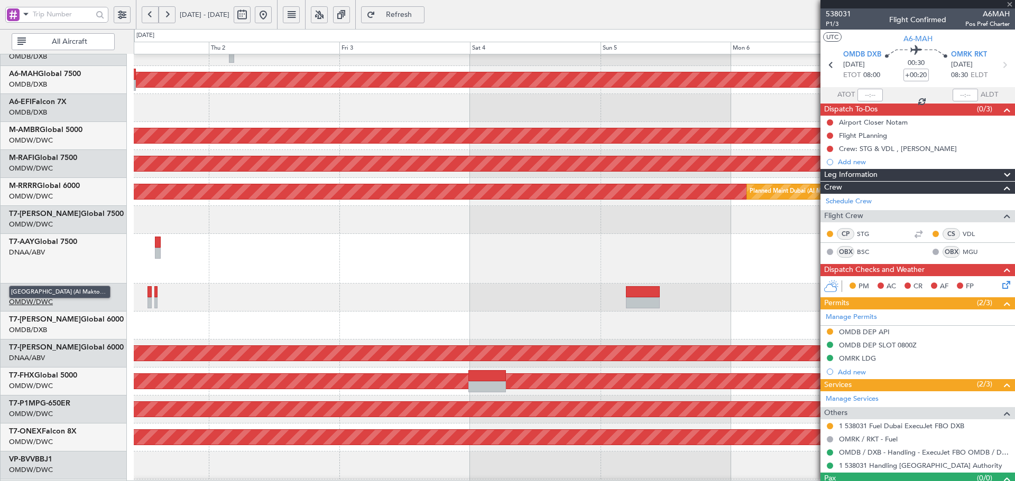
type input "+00:30"
type input "2"
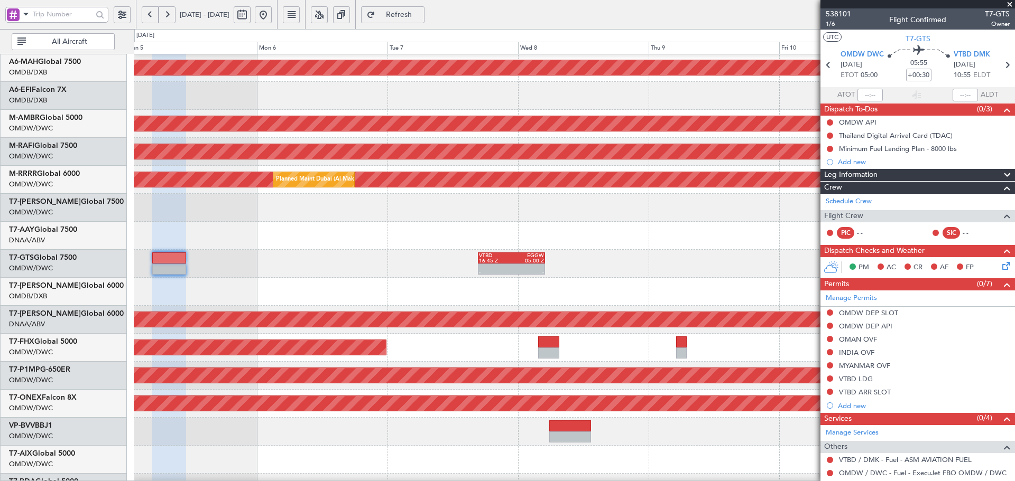
click at [67, 307] on div "Planned Maint [GEOGRAPHIC_DATA] ([GEOGRAPHIC_DATA] Intl) Planned Maint [GEOGRAP…" at bounding box center [507, 255] width 1015 height 452
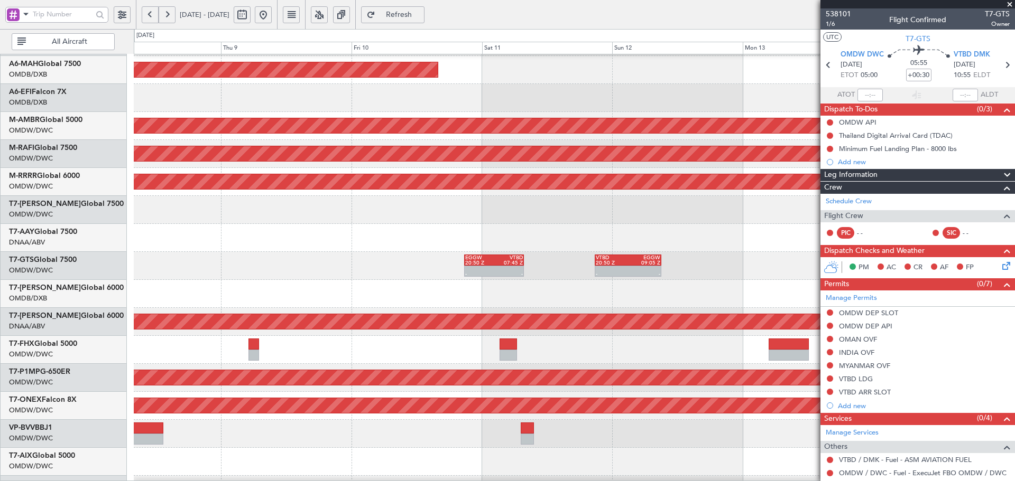
scroll to position [54, 0]
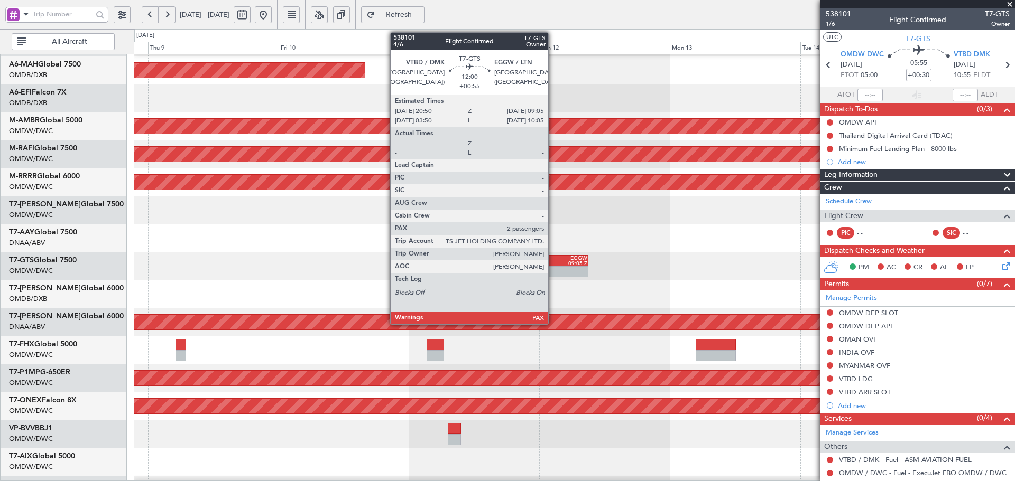
click at [553, 270] on div at bounding box center [539, 269] width 32 height 5
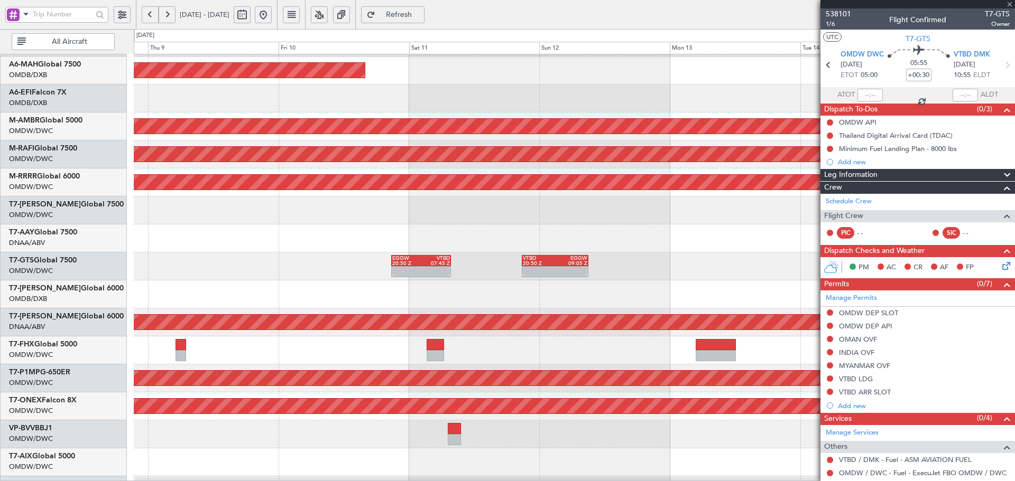
type input "+00:55"
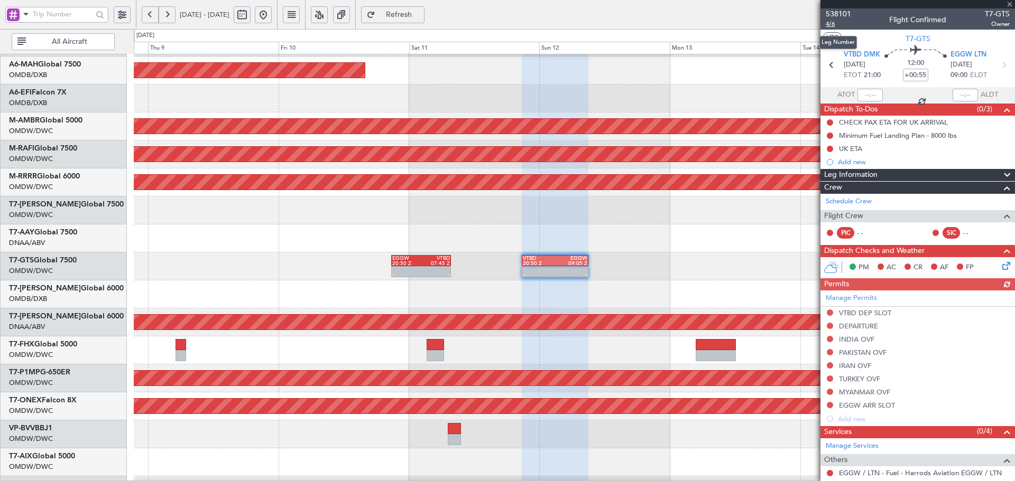
click at [829, 22] on span "4/6" at bounding box center [838, 24] width 25 height 9
click at [421, 11] on span "Refresh" at bounding box center [398, 14] width 43 height 7
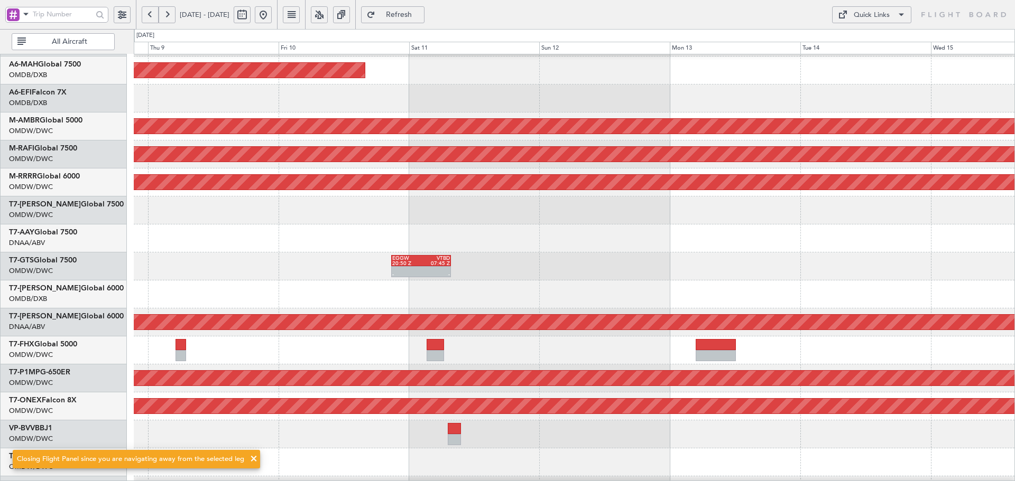
scroll to position [44, 0]
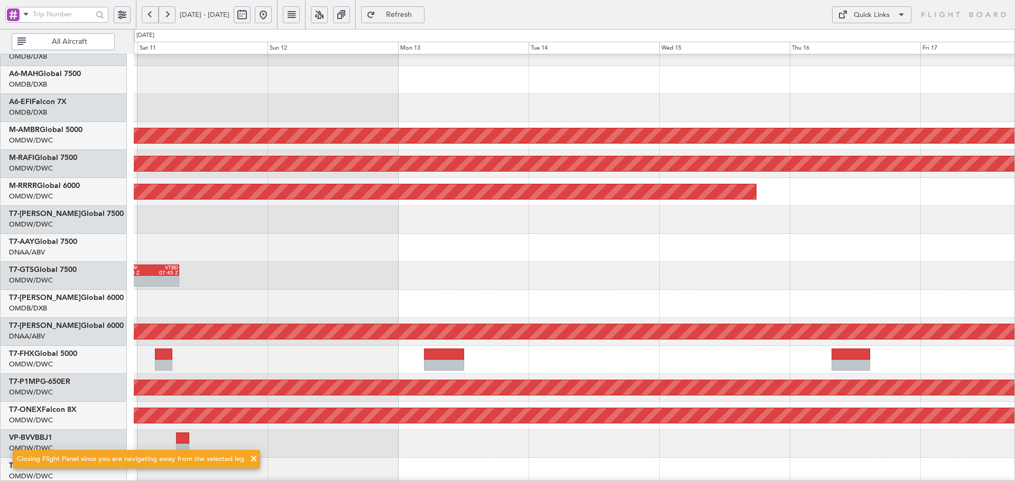
click at [521, 291] on div at bounding box center [574, 304] width 881 height 28
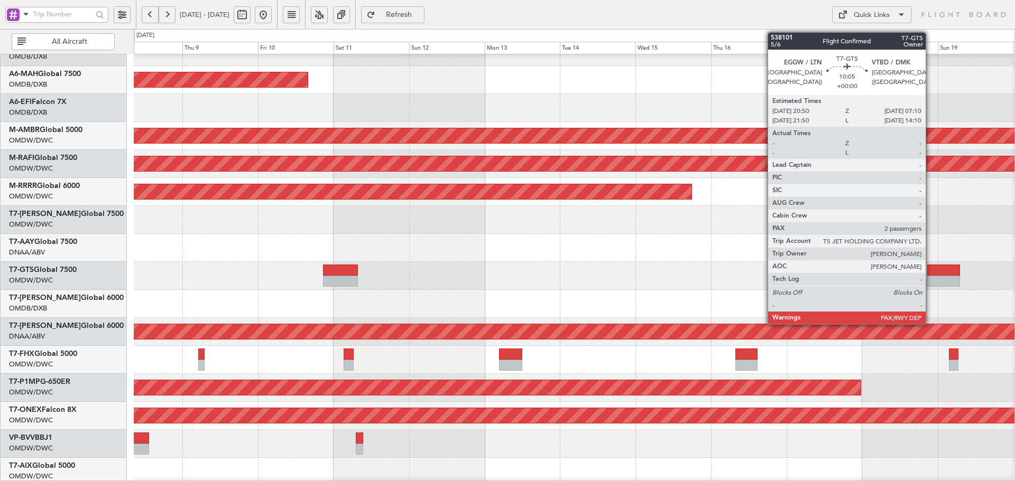
click at [930, 274] on div at bounding box center [943, 270] width 33 height 11
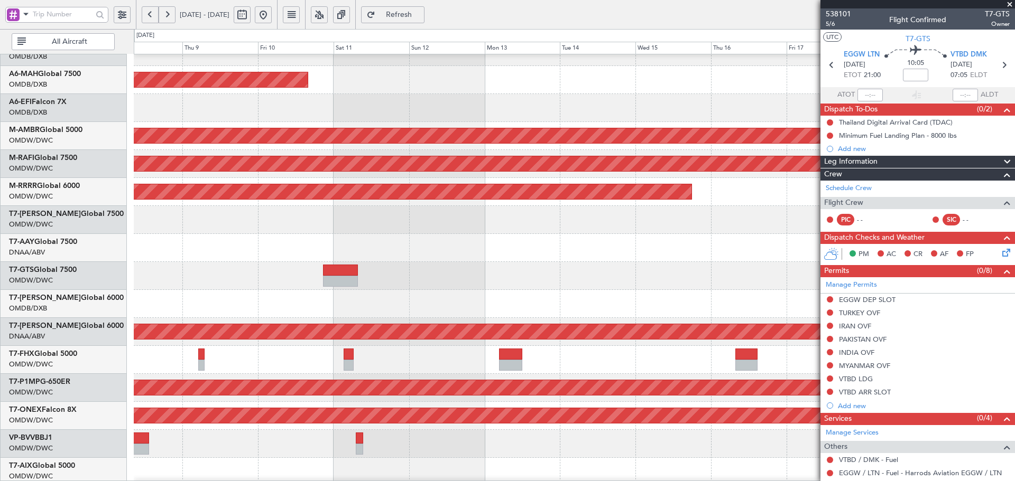
click at [421, 18] on span "Refresh" at bounding box center [398, 14] width 43 height 7
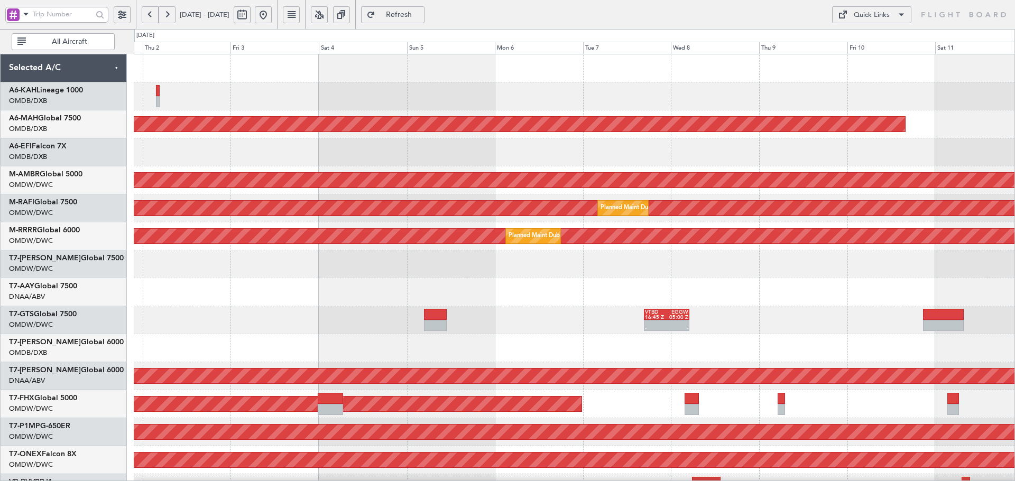
click at [194, 359] on div at bounding box center [574, 349] width 881 height 28
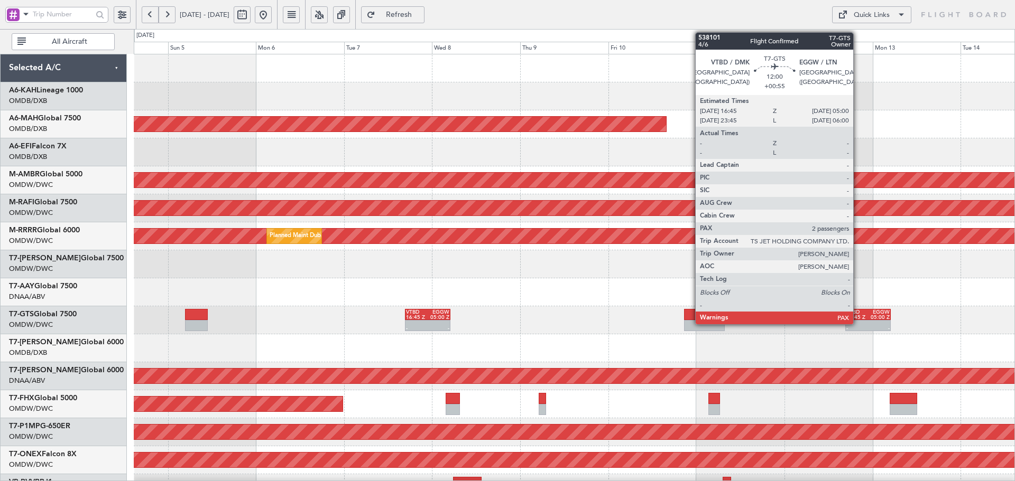
click at [858, 322] on div at bounding box center [857, 323] width 22 height 5
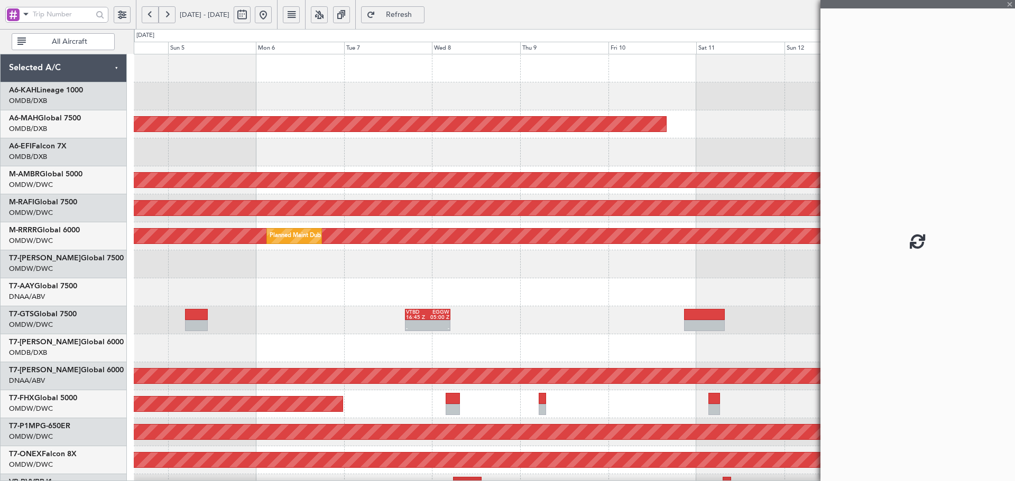
click at [412, 348] on fb-app "04 Oct 2025 - 14 Oct 2025 Refresh Quick Links All Aircraft Planned Maint Dubai …" at bounding box center [507, 247] width 1015 height 469
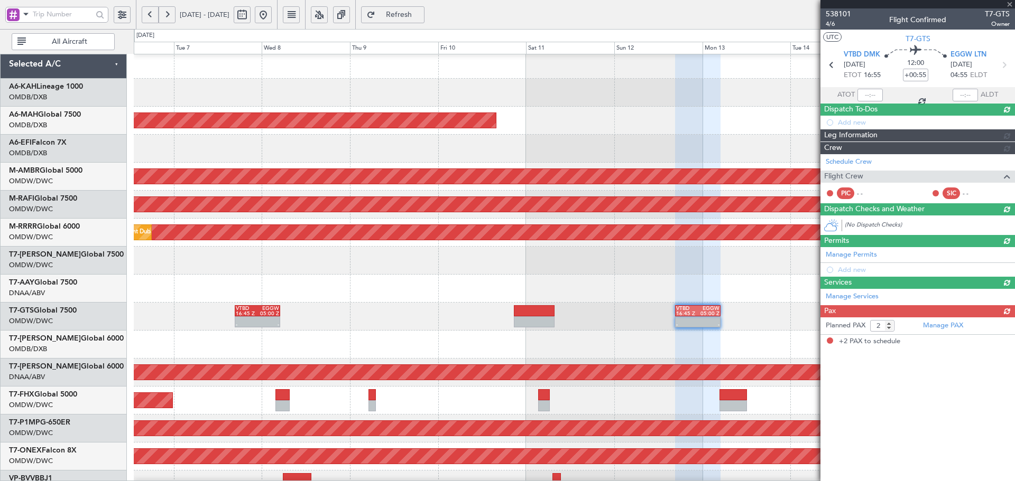
click at [341, 356] on div at bounding box center [574, 345] width 881 height 28
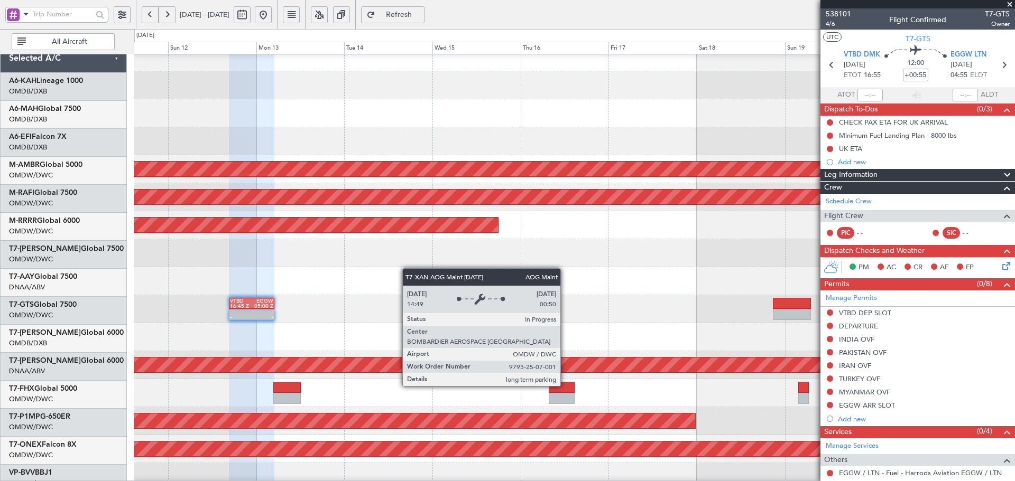
scroll to position [12, 0]
click at [162, 364] on div "AOG Maint Dubai (Al Maktoum Intl)" at bounding box center [549, 365] width 2590 height 15
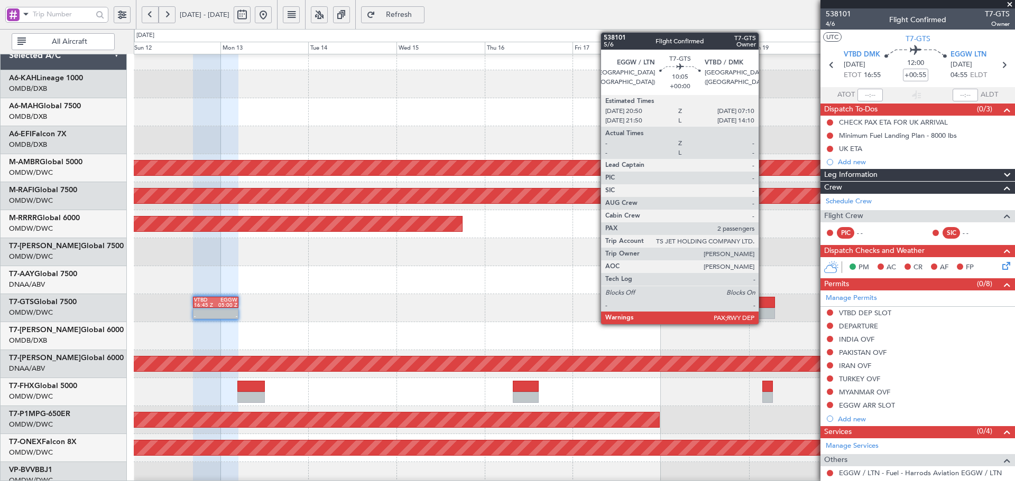
click at [763, 314] on div at bounding box center [756, 313] width 38 height 11
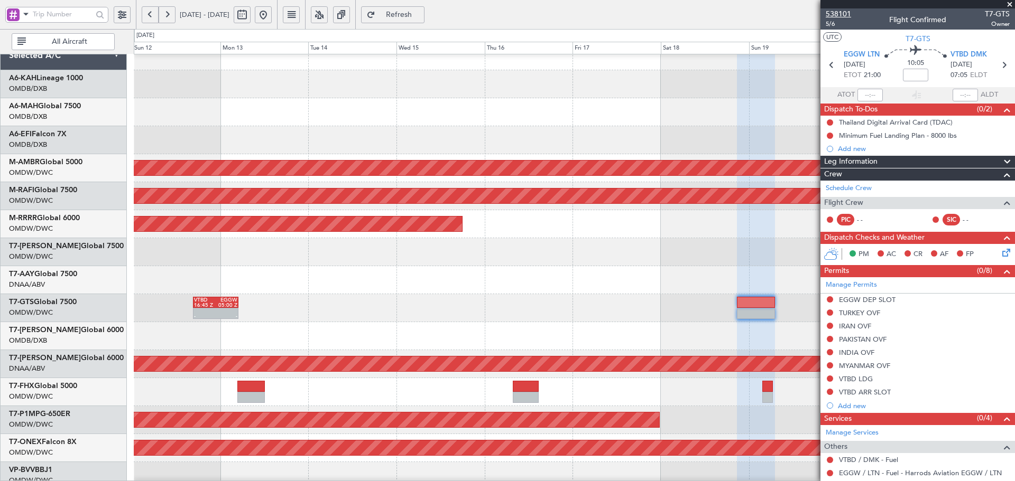
click at [844, 15] on span "538101" at bounding box center [838, 13] width 25 height 11
click at [421, 16] on span "Refresh" at bounding box center [398, 14] width 43 height 7
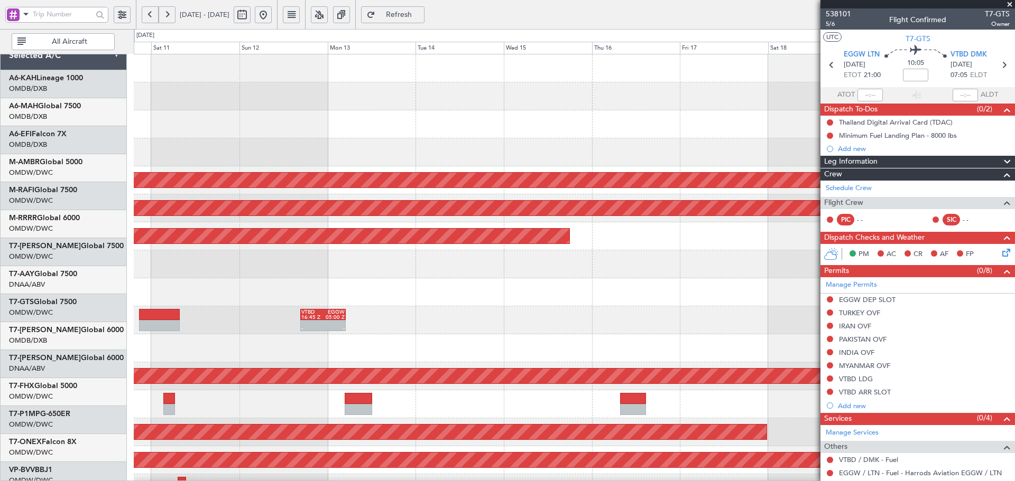
scroll to position [0, 0]
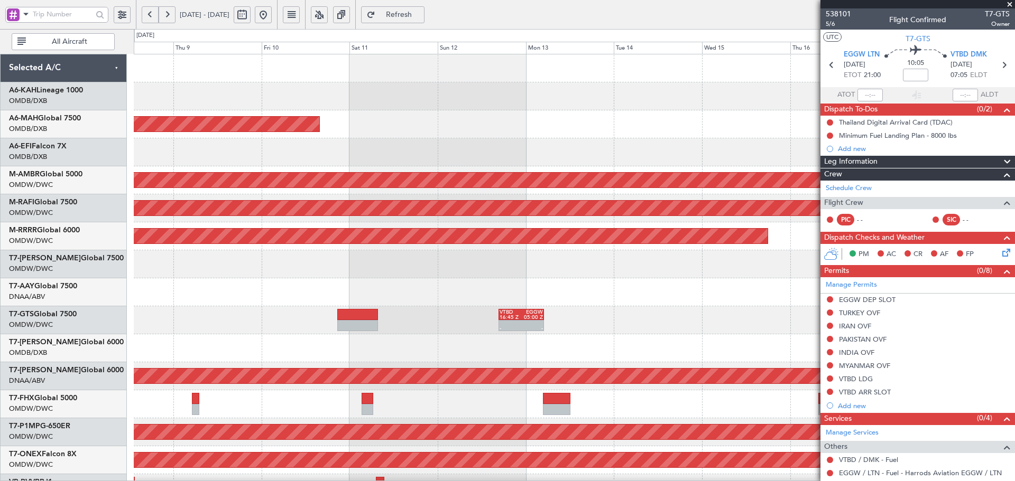
click at [690, 144] on div "Planned Maint Dubai (Dubai Intl) Planned Maint Singapore (Seletar) Planned Main…" at bounding box center [574, 362] width 881 height 616
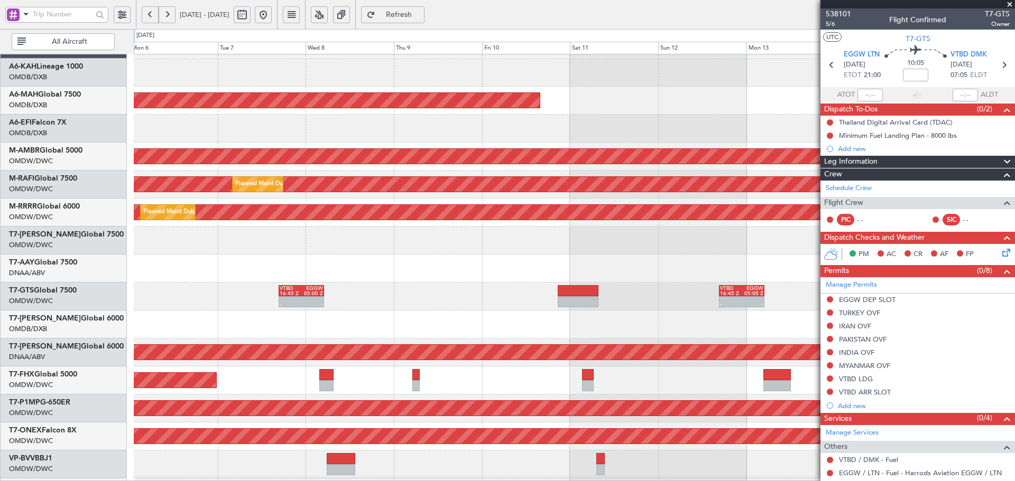
click at [651, 335] on div at bounding box center [574, 325] width 881 height 28
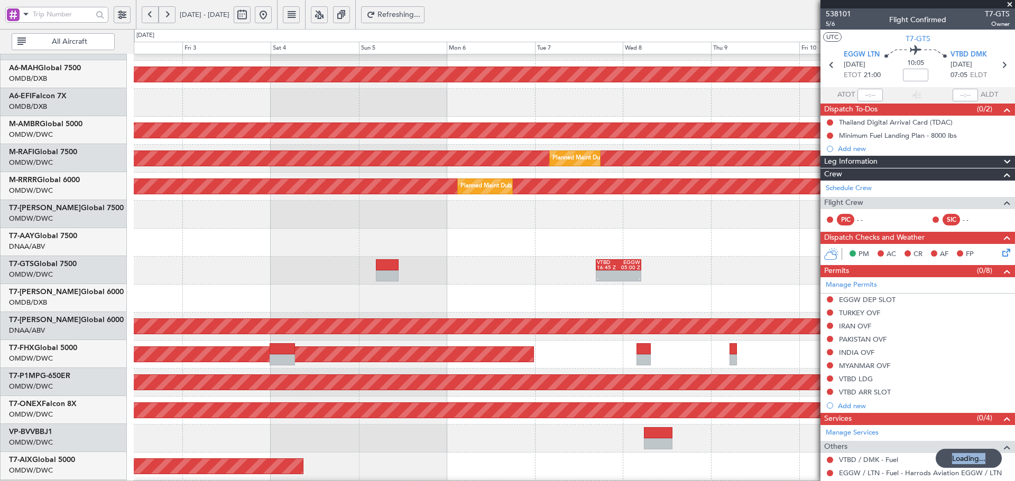
scroll to position [51, 0]
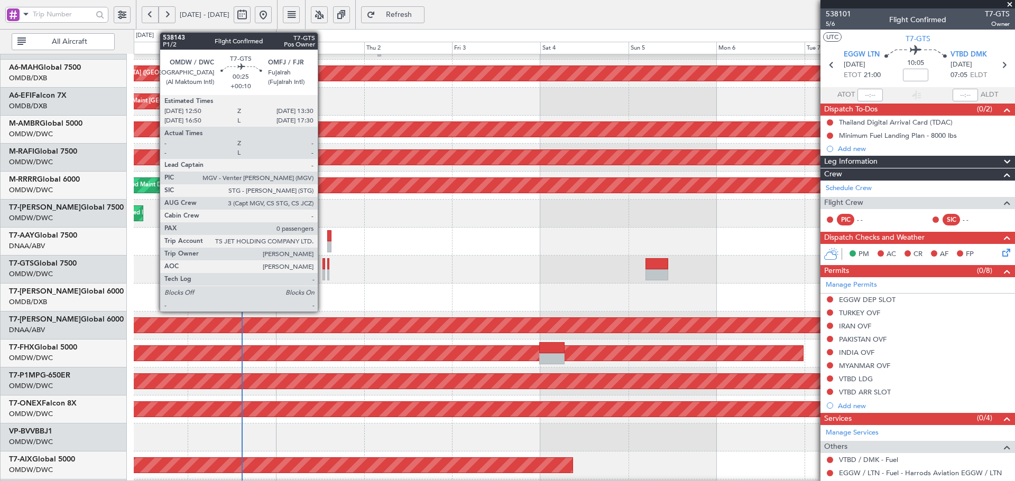
click at [322, 266] on div at bounding box center [323, 263] width 3 height 11
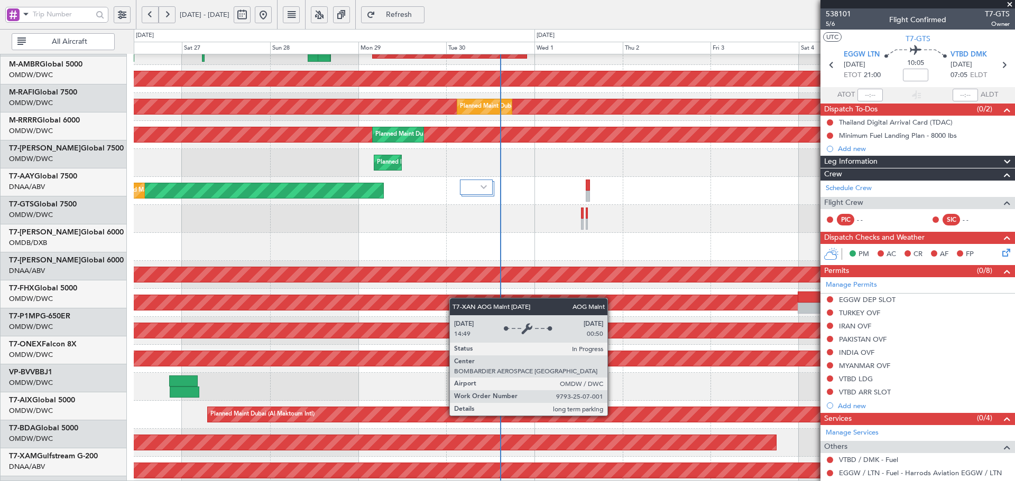
click at [614, 267] on div "AOG Maint Dubai (Al Maktoum Intl)" at bounding box center [574, 274] width 2641 height 15
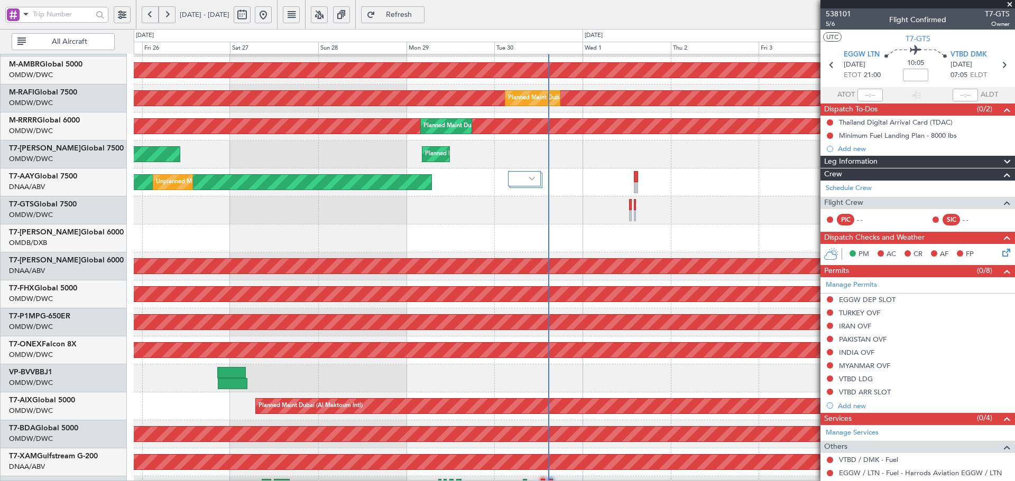
scroll to position [189, 0]
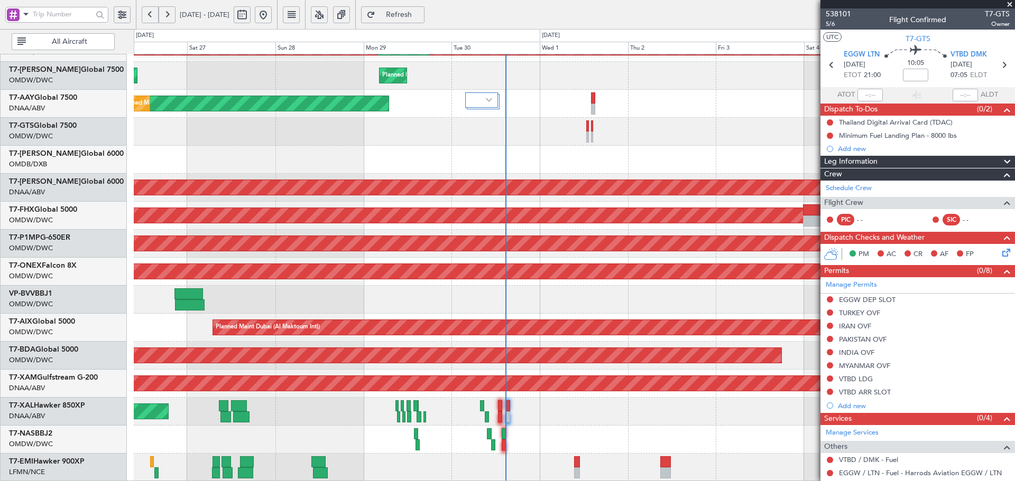
click at [415, 118] on div "Planned Maint Dubai (Al Maktoum Intl) Planned Maint Dubai (Al Maktoum Intl) Pla…" at bounding box center [574, 174] width 881 height 616
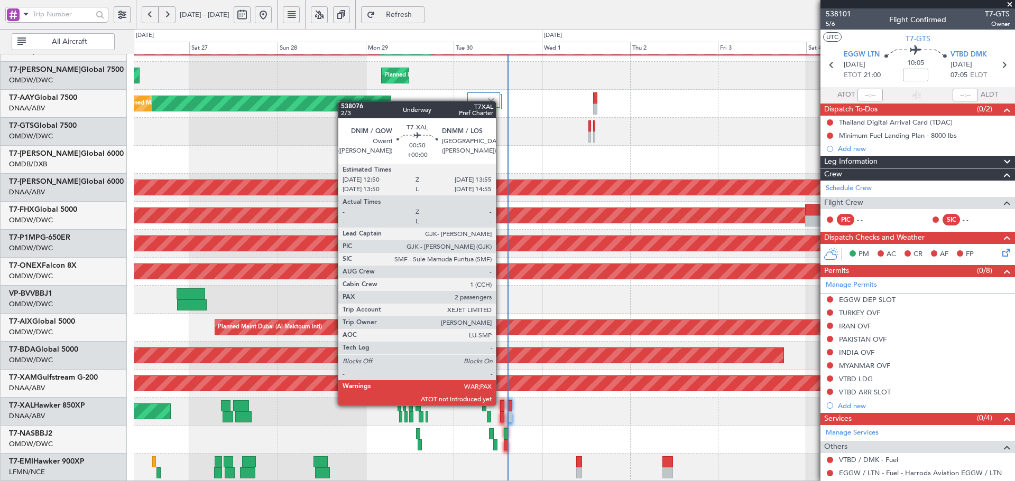
click at [501, 405] on div at bounding box center [502, 406] width 4 height 11
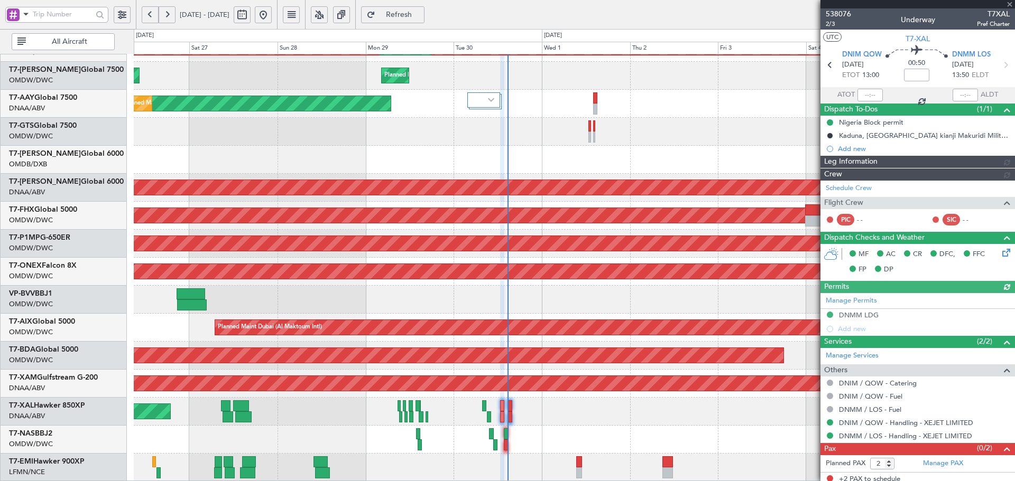
type input "Dherander Fithani (DHF)"
type input "7405"
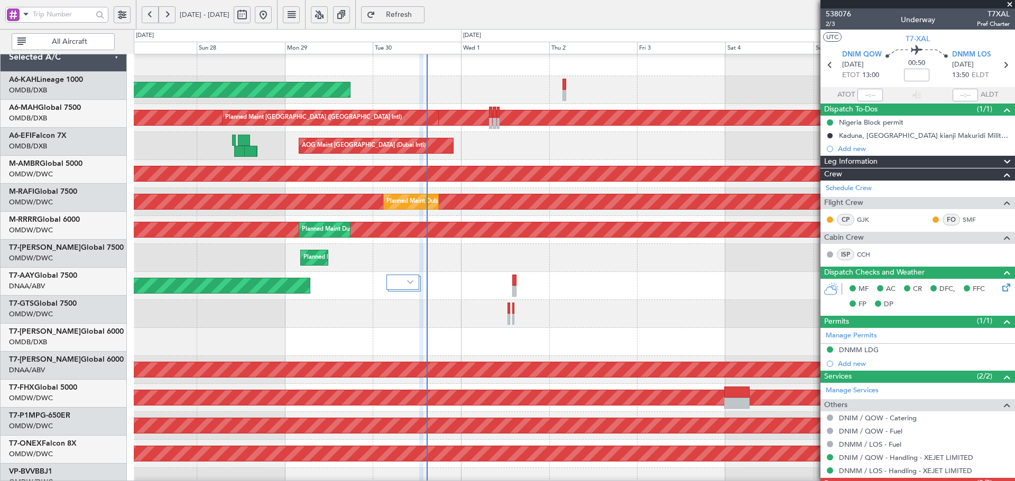
scroll to position [0, 0]
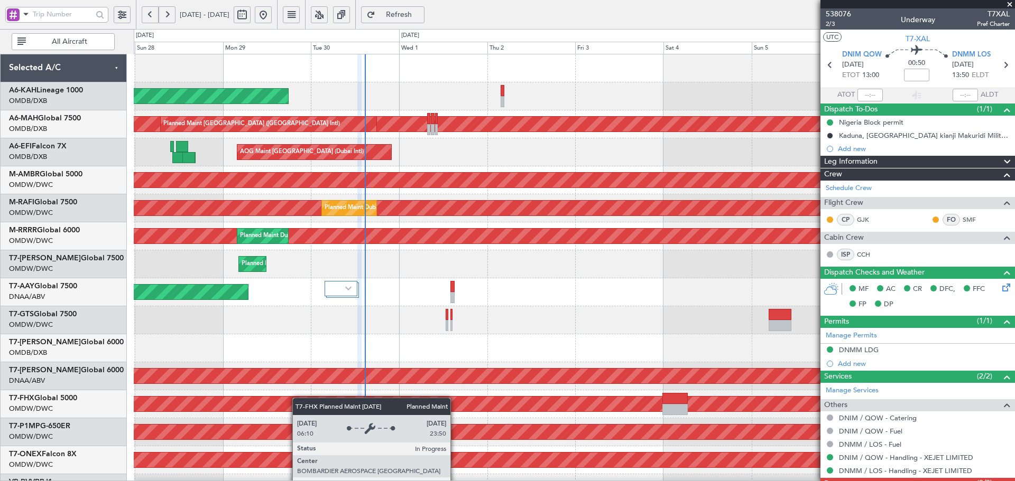
click at [293, 404] on div "Planned Maint Abu Dhabi (Al Bateen Executive) Planned Maint Dubai (Dubai Intl) …" at bounding box center [574, 362] width 881 height 616
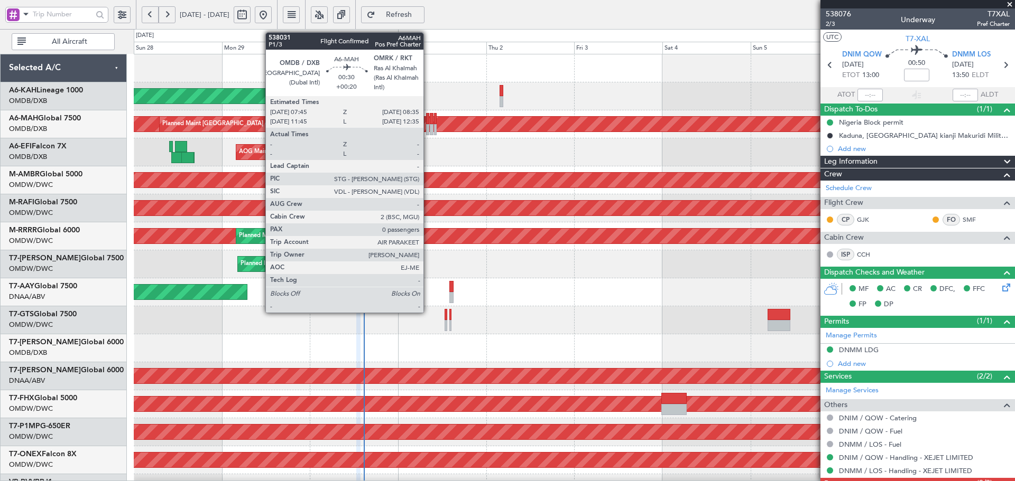
click at [428, 118] on div at bounding box center [427, 118] width 3 height 11
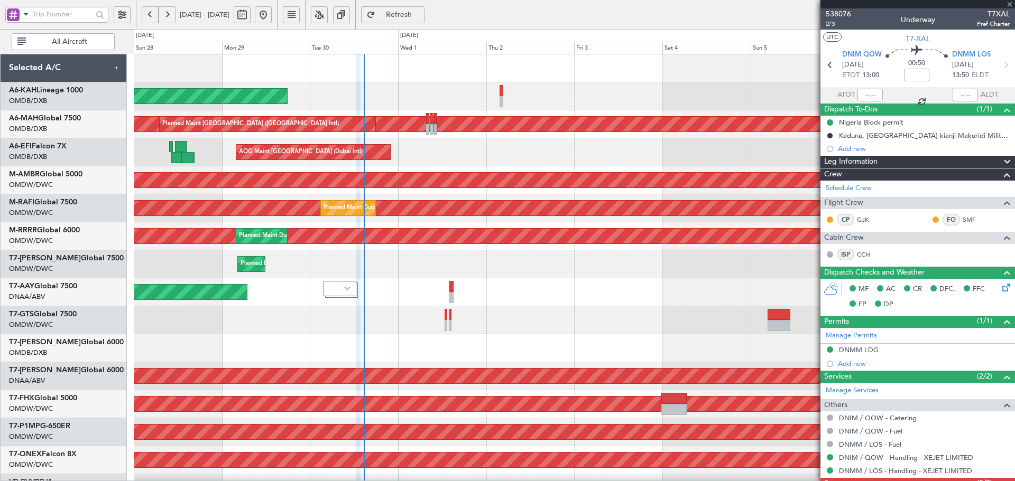
type input "+00:20"
type input "0"
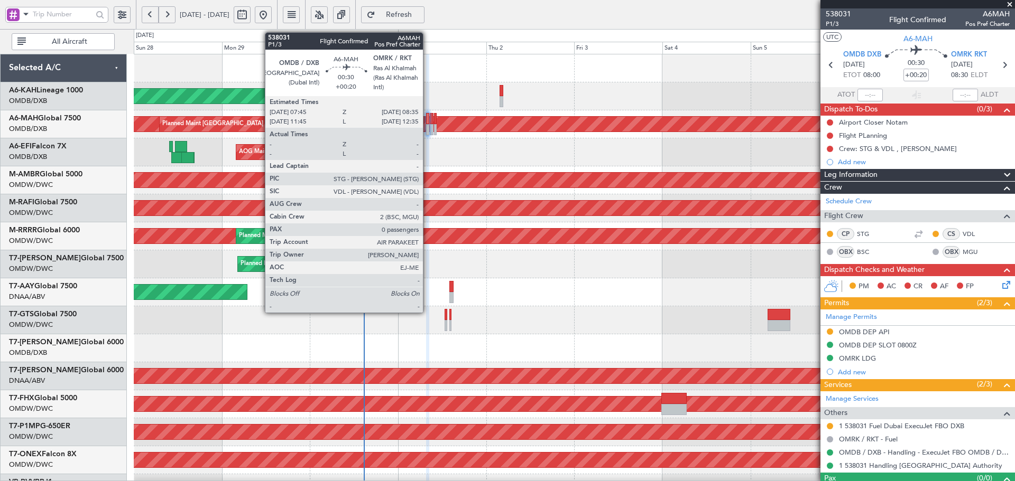
click at [428, 118] on div at bounding box center [427, 118] width 3 height 11
click at [432, 116] on div at bounding box center [431, 118] width 3 height 11
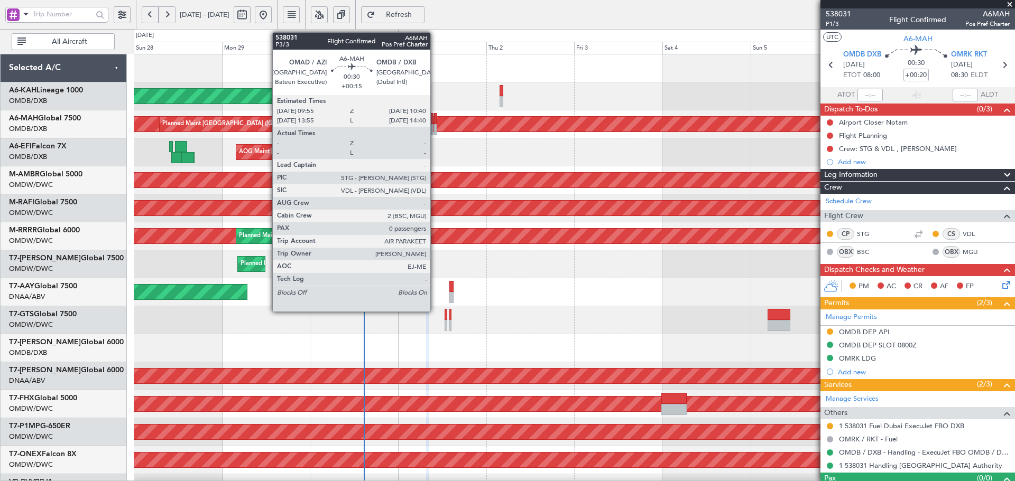
click at [435, 116] on div at bounding box center [435, 118] width 3 height 11
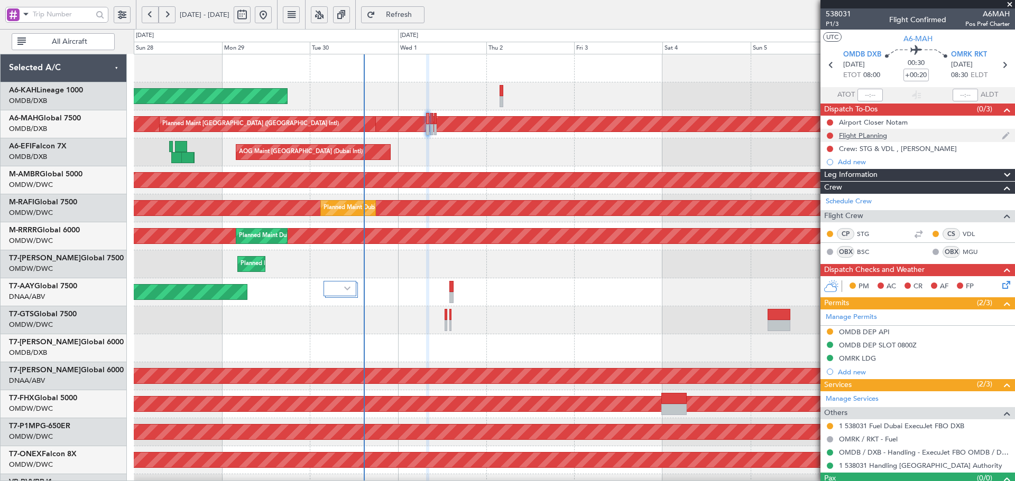
click at [858, 138] on div "Flight PLanning" at bounding box center [863, 135] width 48 height 9
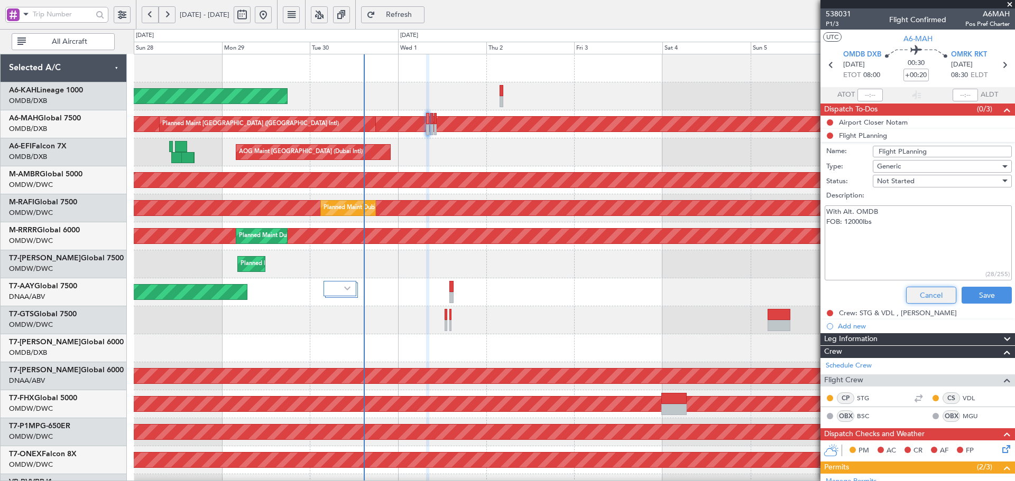
click at [920, 297] on button "Cancel" at bounding box center [931, 295] width 50 height 17
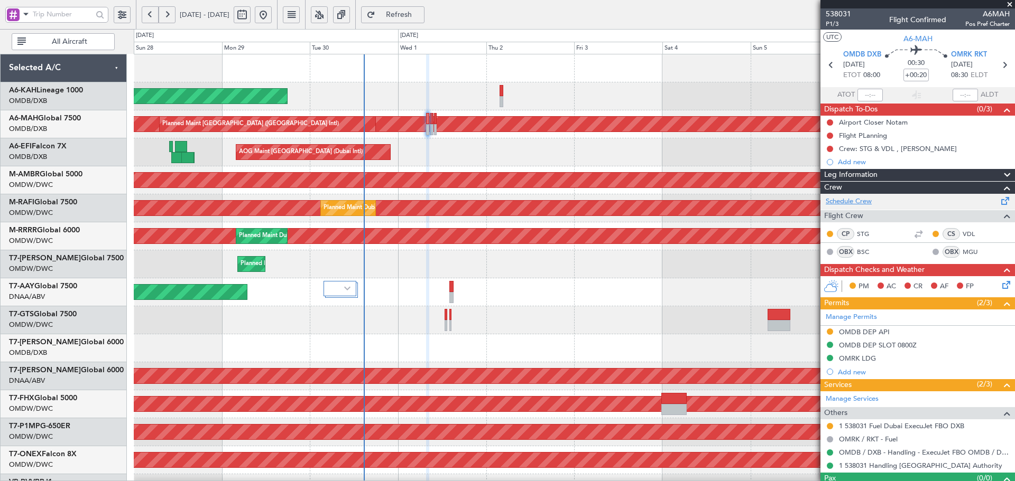
click at [855, 198] on link "Schedule Crew" at bounding box center [849, 202] width 46 height 11
click at [421, 15] on span "Refresh" at bounding box center [398, 14] width 43 height 7
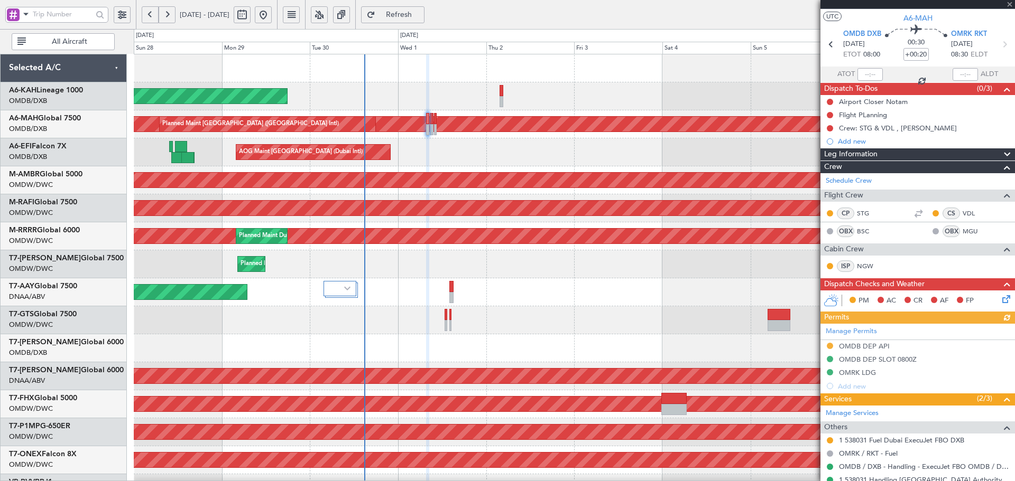
scroll to position [20, 0]
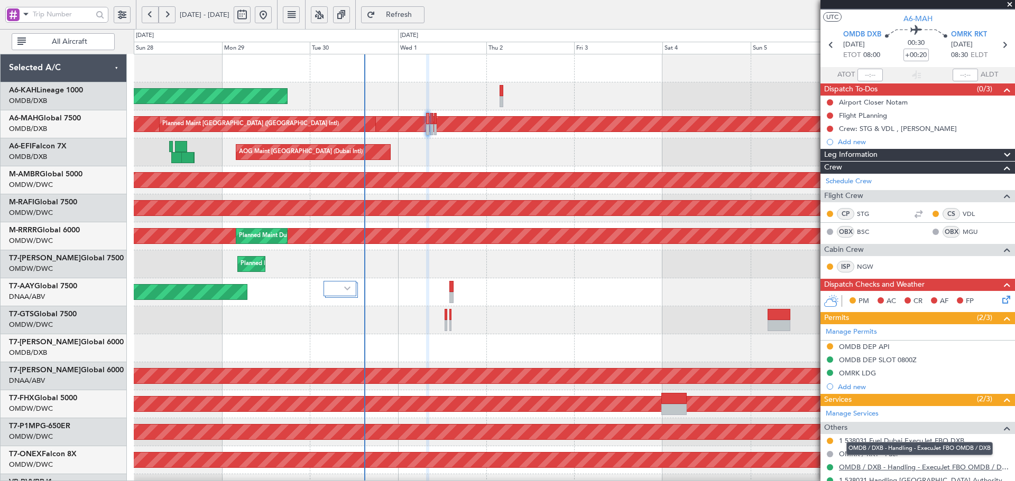
click at [897, 470] on link "OMDB / DXB - Handling - ExecuJet FBO OMDB / DXB" at bounding box center [924, 467] width 171 height 9
click at [421, 12] on span "Refresh" at bounding box center [398, 14] width 43 height 7
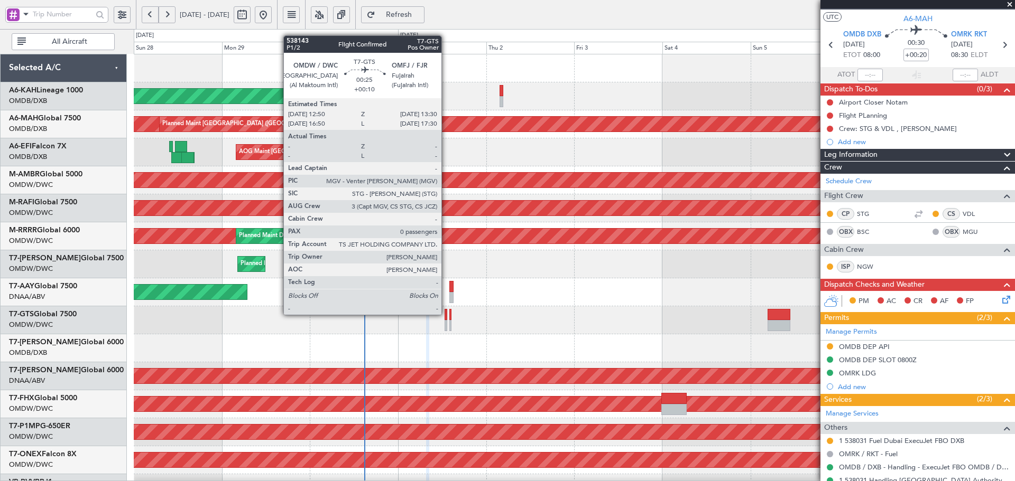
click at [446, 314] on div at bounding box center [445, 314] width 3 height 11
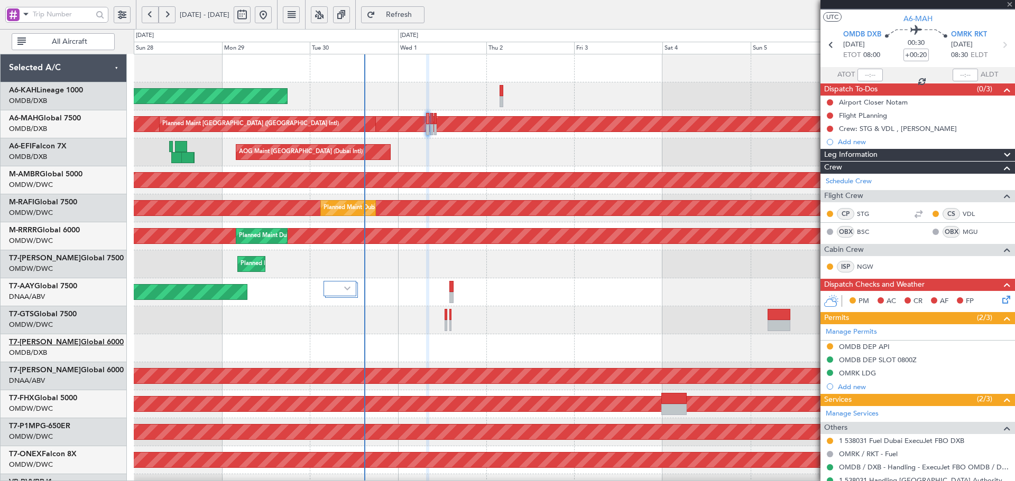
type input "+00:10"
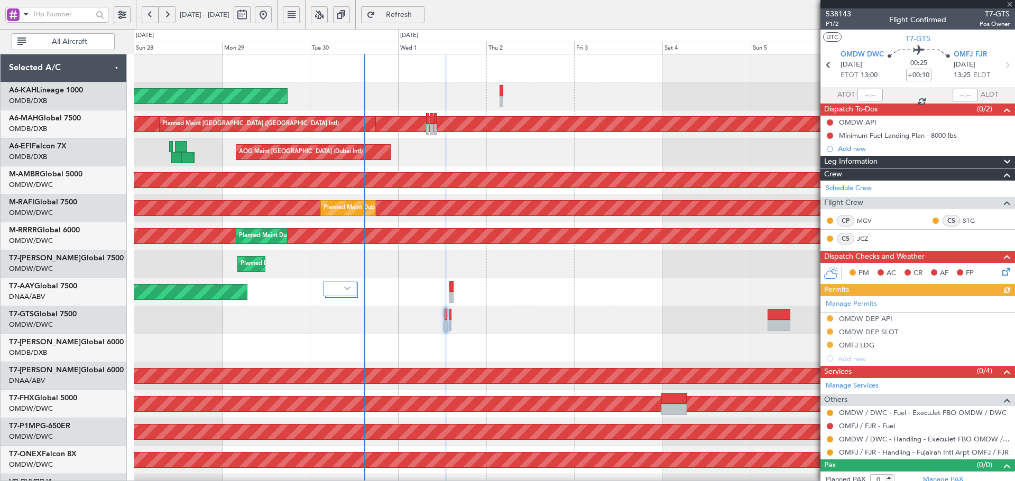
scroll to position [7, 0]
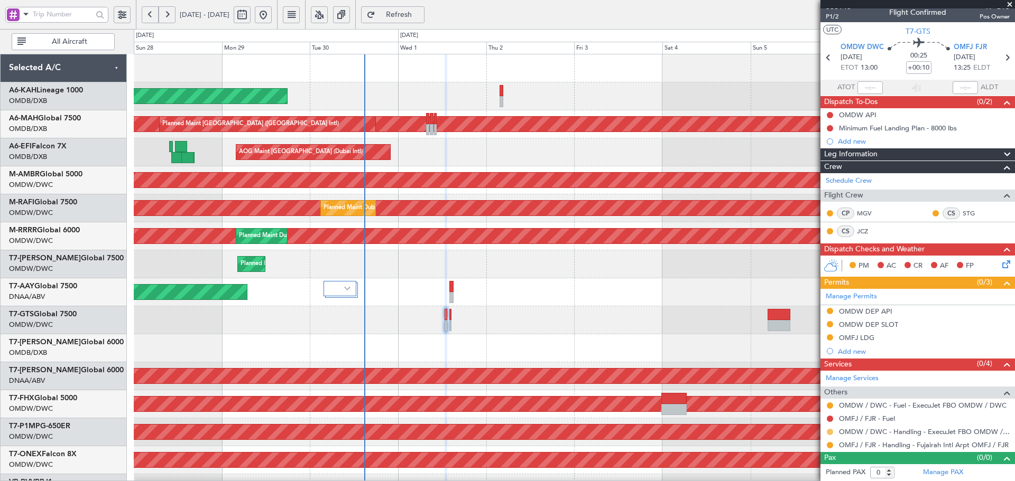
click at [830, 432] on button at bounding box center [830, 432] width 6 height 6
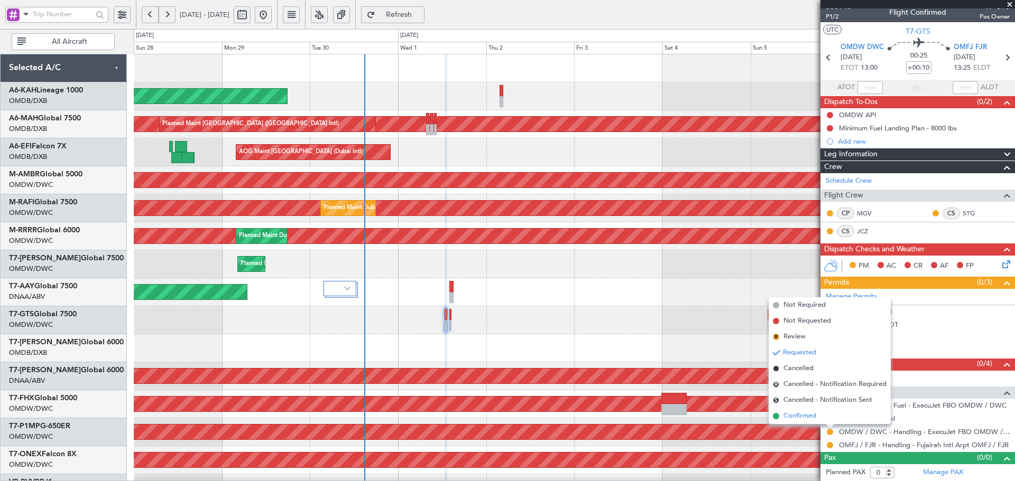
click at [803, 418] on span "Confirmed" at bounding box center [799, 416] width 33 height 11
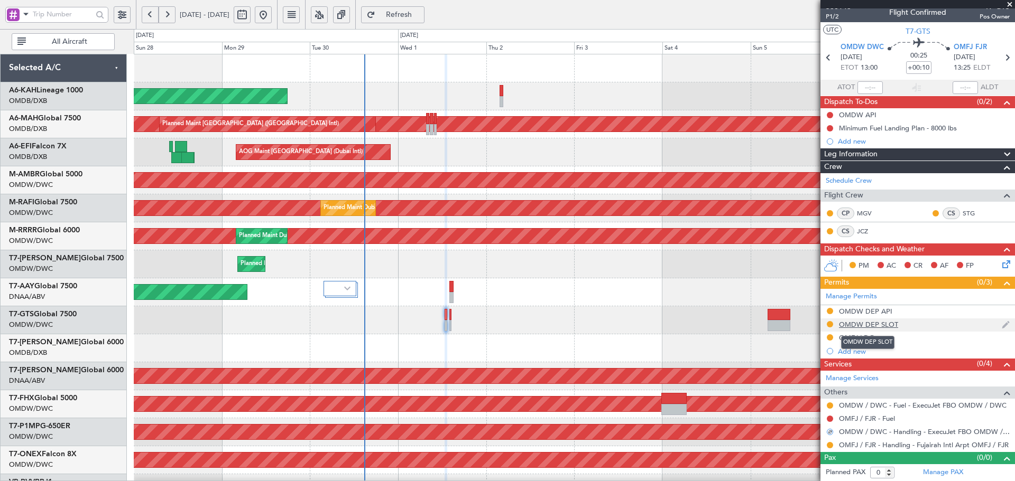
click at [882, 324] on div "OMDW DEP SLOT" at bounding box center [868, 324] width 59 height 9
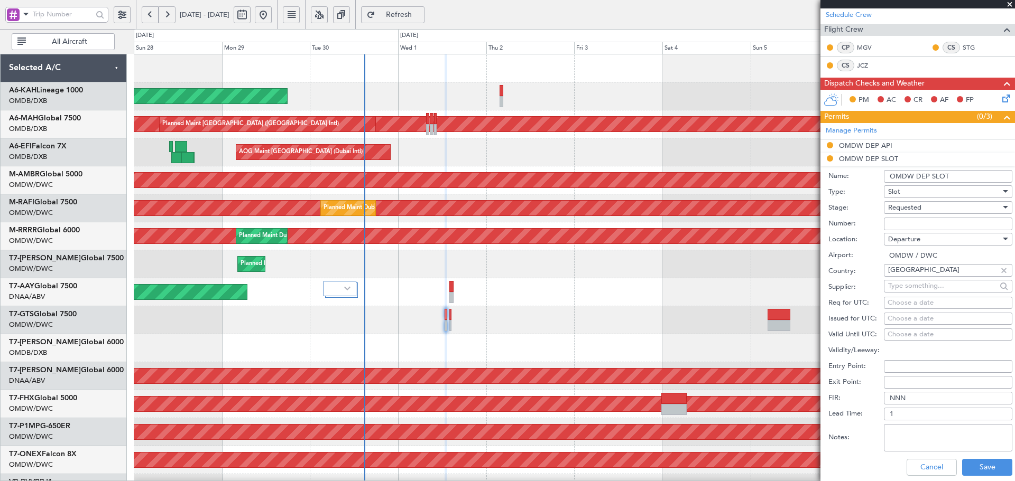
scroll to position [211, 0]
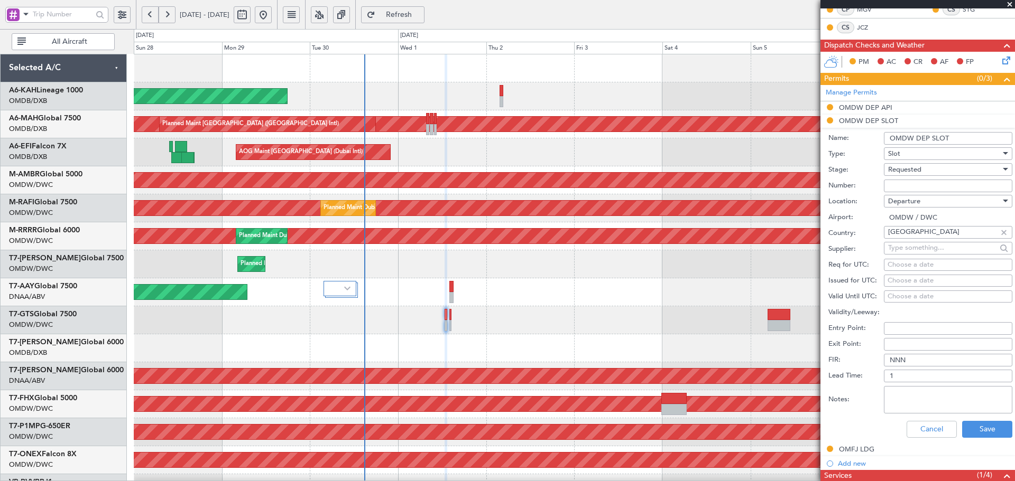
click at [914, 182] on input "Number:" at bounding box center [948, 186] width 128 height 13
paste input "EJO166"
type input "EJO166"
click at [923, 172] on div "Requested" at bounding box center [944, 170] width 113 height 16
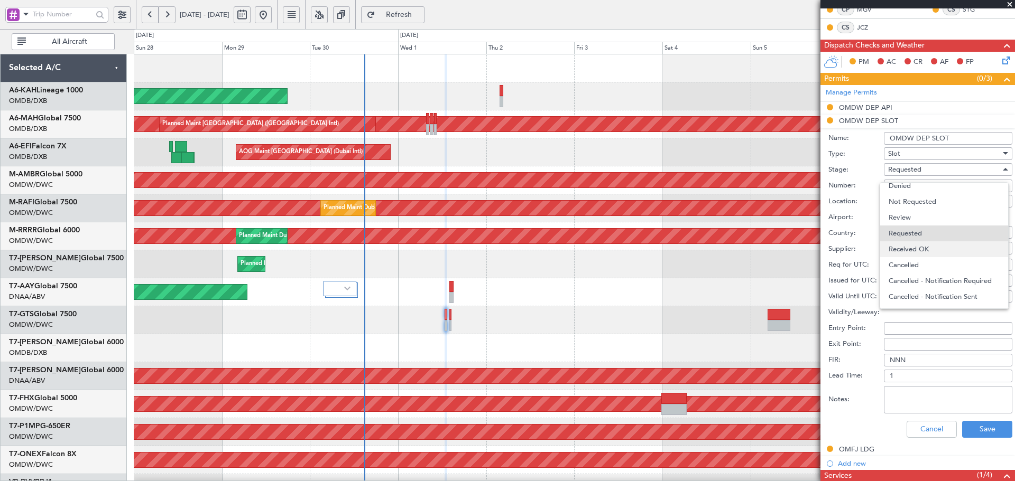
click at [919, 251] on span "Received OK" at bounding box center [943, 250] width 111 height 16
click at [914, 263] on div "Choose a date" at bounding box center [947, 265] width 121 height 11
select select "9"
select select "2025"
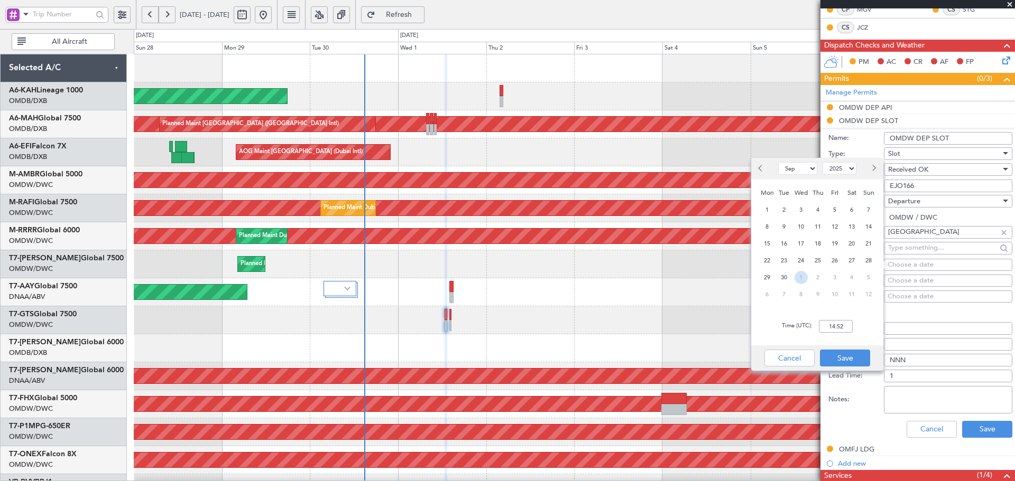
drag, startPoint x: 803, startPoint y: 276, endPoint x: 839, endPoint y: 320, distance: 57.1
click at [804, 276] on span "1" at bounding box center [800, 277] width 13 height 13
select select "10"
click at [843, 329] on input "00:00" at bounding box center [836, 326] width 34 height 13
type input "13:00"
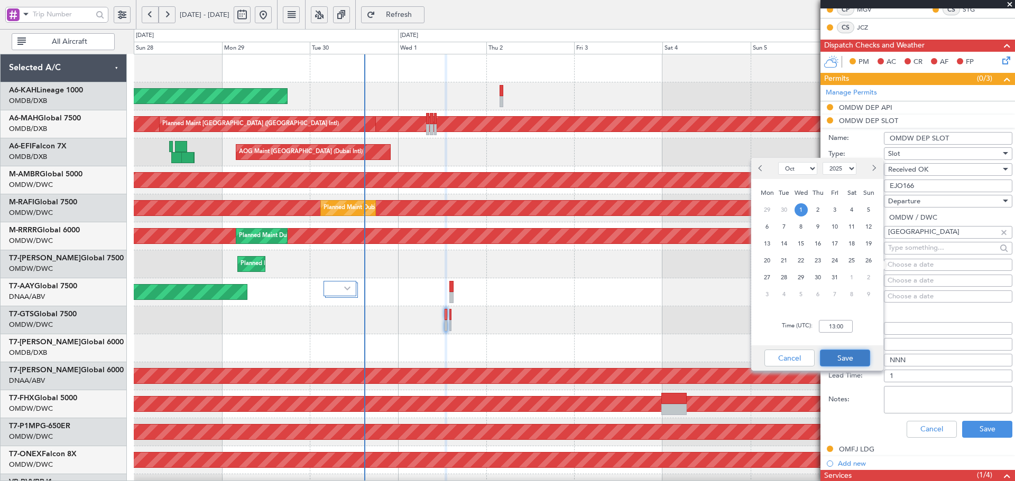
click at [836, 355] on button "Save" at bounding box center [845, 358] width 50 height 17
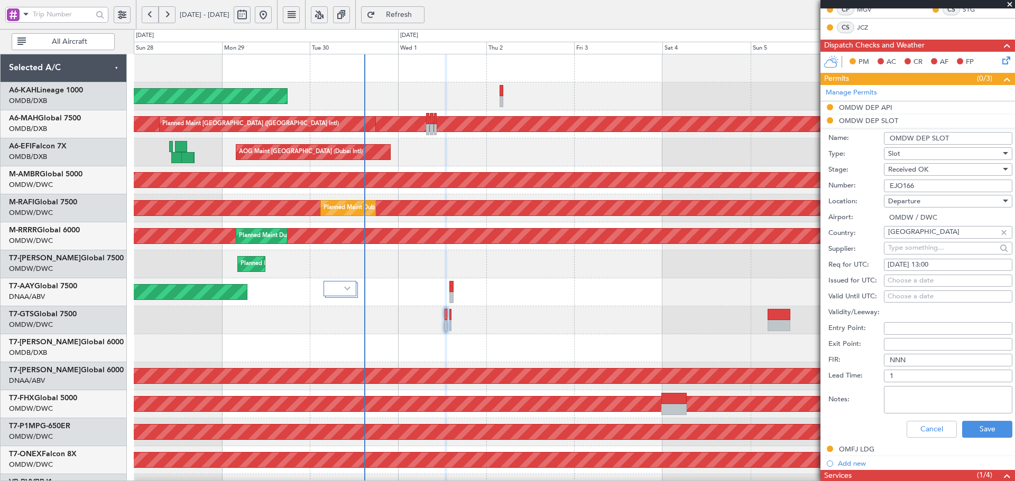
click at [895, 276] on div "Choose a date" at bounding box center [947, 281] width 121 height 11
select select "9"
select select "2025"
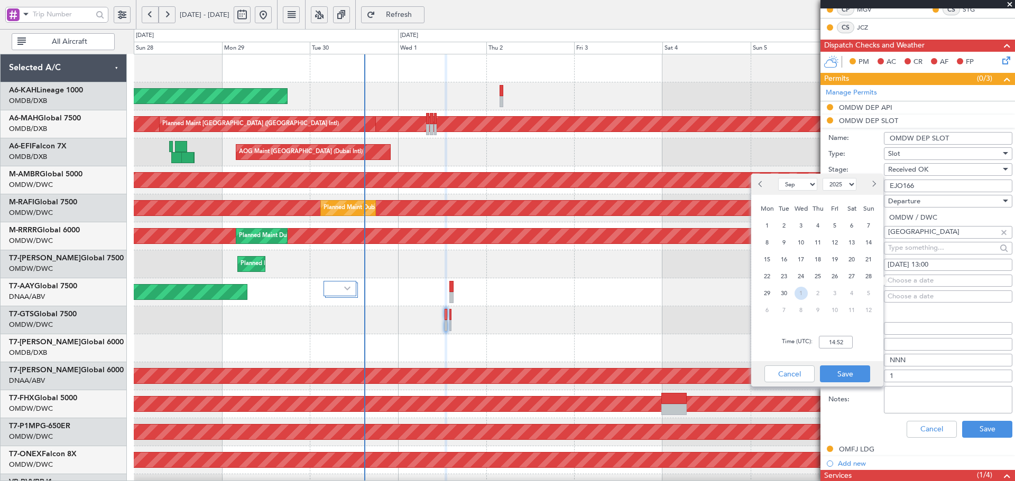
drag, startPoint x: 801, startPoint y: 292, endPoint x: 822, endPoint y: 347, distance: 58.9
click at [801, 293] on span "1" at bounding box center [800, 293] width 13 height 13
select select "10"
click at [826, 343] on input "00:00" at bounding box center [836, 342] width 34 height 13
type input "13:00"
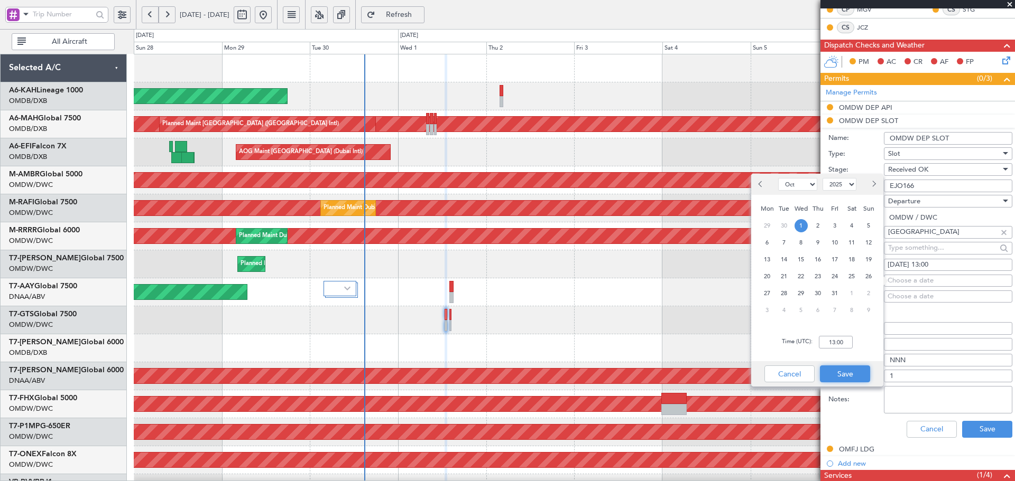
drag, startPoint x: 841, startPoint y: 376, endPoint x: 960, endPoint y: 411, distance: 123.9
click at [842, 376] on button "Save" at bounding box center [845, 374] width 50 height 17
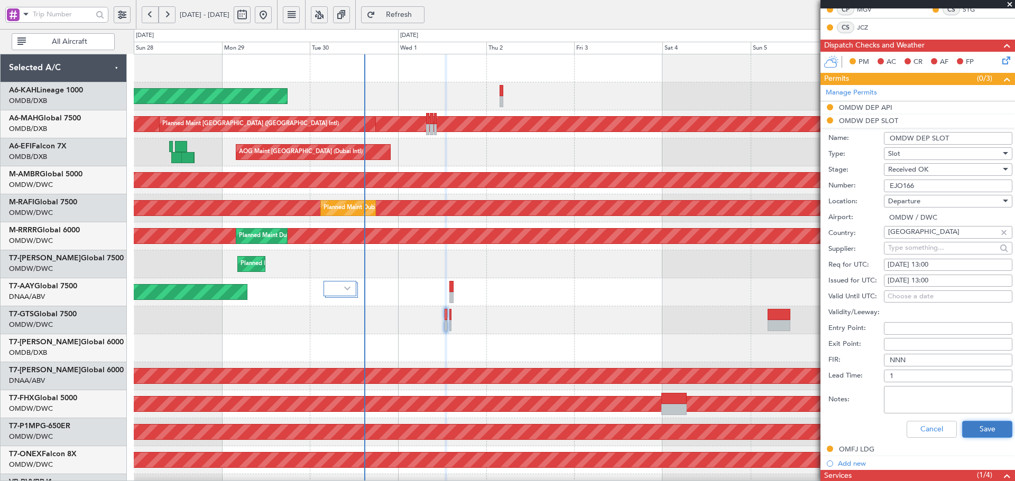
click at [981, 427] on button "Save" at bounding box center [987, 429] width 50 height 17
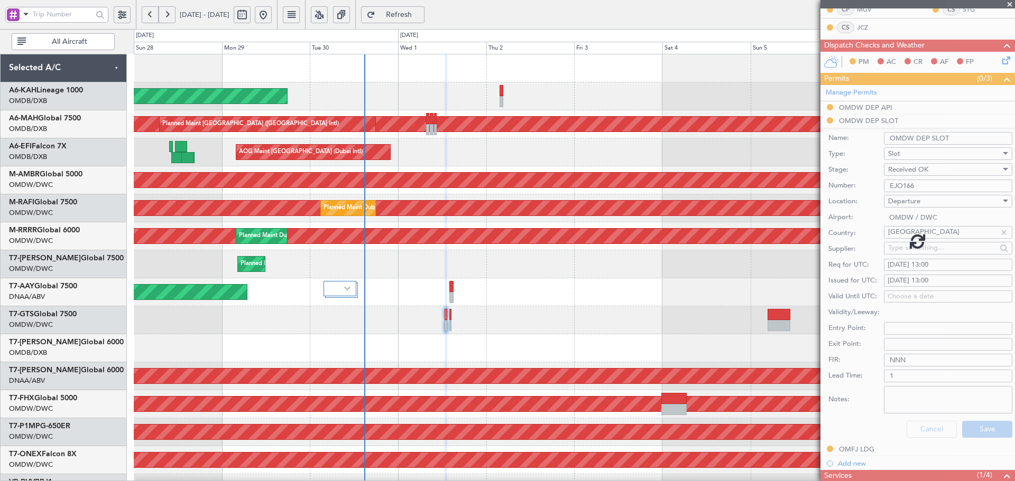
scroll to position [7, 0]
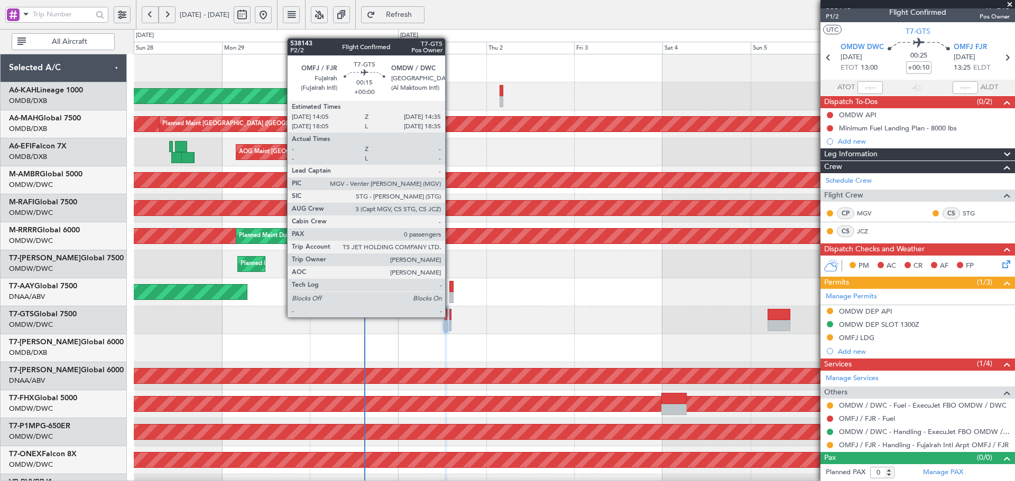
click at [450, 317] on div at bounding box center [450, 314] width 2 height 11
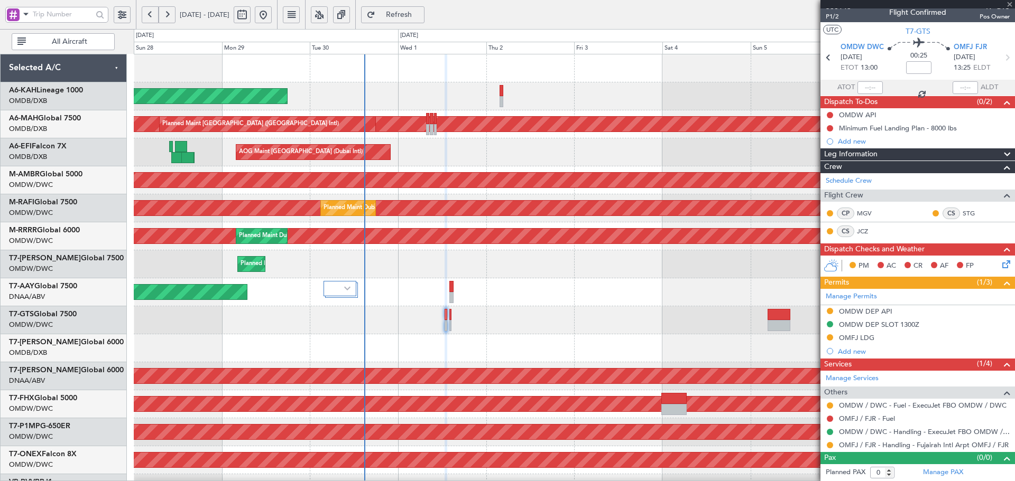
scroll to position [0, 0]
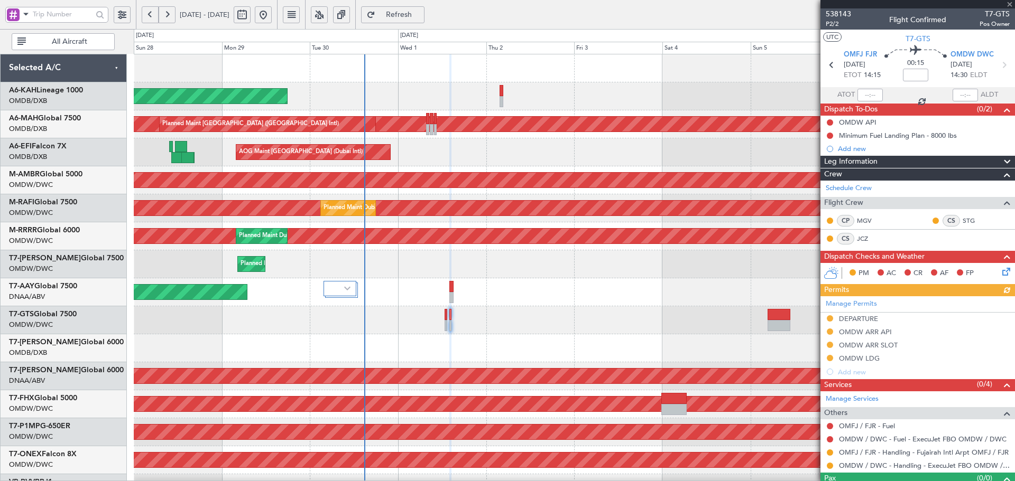
click at [877, 343] on div "Manage Permits DEPARTURE OMDW ARR API OMDW ARR SLOT OMDW LDG Add new" at bounding box center [917, 338] width 194 height 82
click at [829, 465] on button at bounding box center [830, 466] width 6 height 6
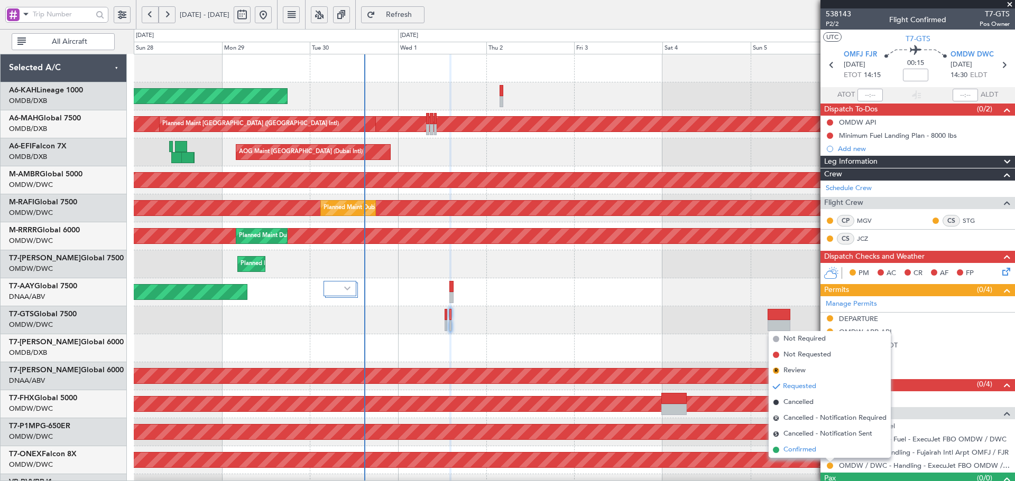
click at [794, 450] on span "Confirmed" at bounding box center [799, 450] width 33 height 11
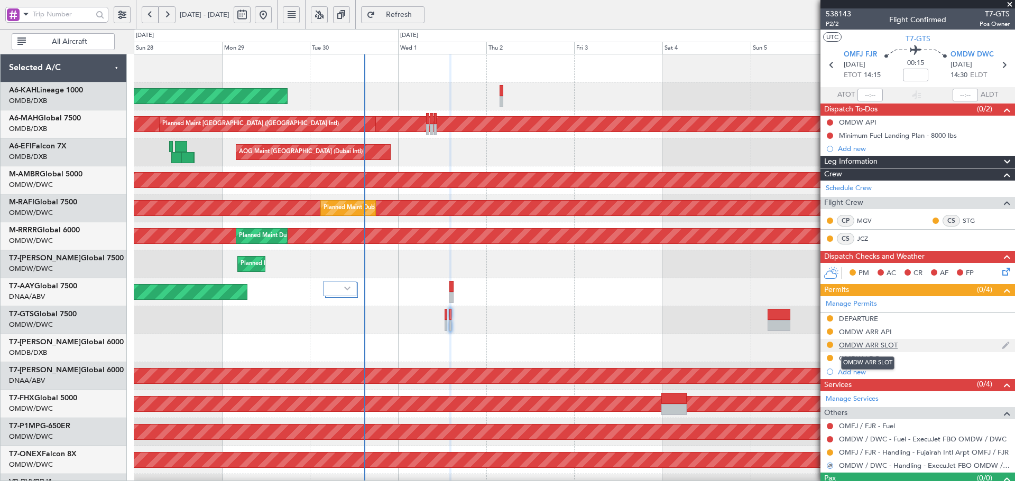
click at [886, 346] on div "OMDW ARR SLOT" at bounding box center [868, 345] width 59 height 9
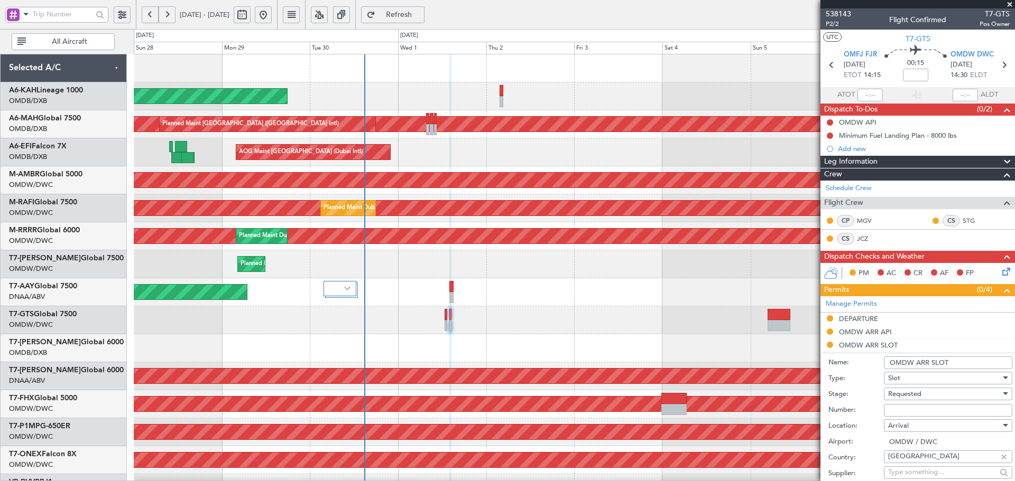
click at [891, 411] on input "Number:" at bounding box center [948, 410] width 128 height 13
paste input "KEJO167"
type input "KEJO167"
click at [907, 397] on span "Requested" at bounding box center [904, 395] width 33 height 10
click at [919, 477] on span "Received OK" at bounding box center [943, 479] width 111 height 16
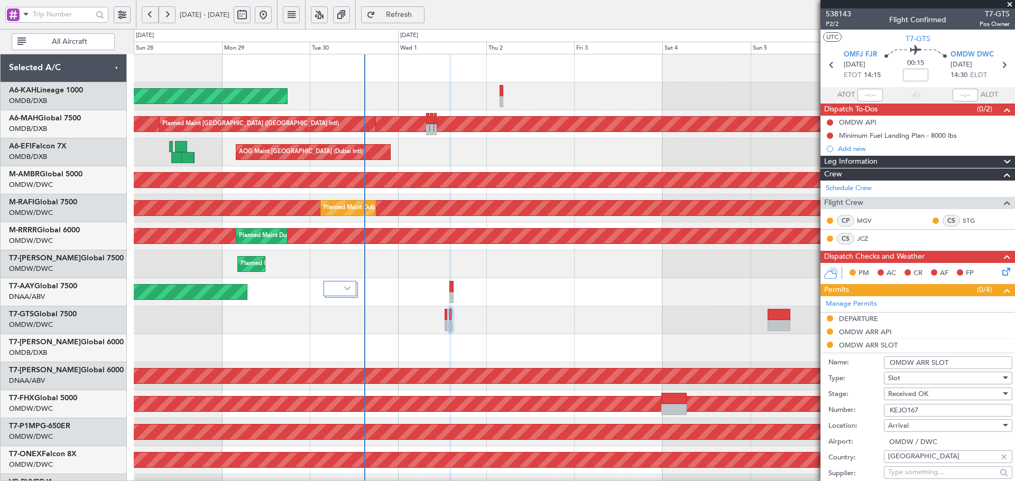
scroll to position [141, 0]
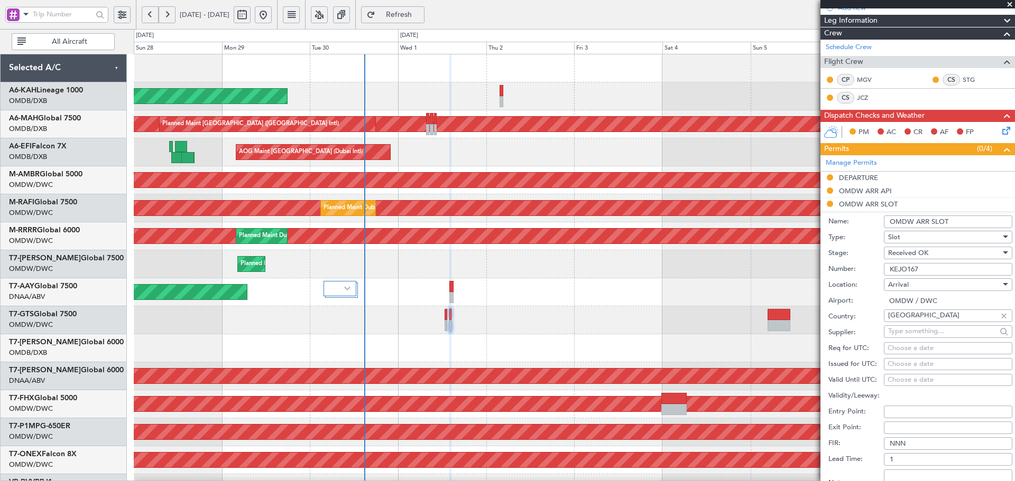
click at [897, 349] on div "Choose a date" at bounding box center [947, 349] width 121 height 11
select select "9"
select select "2025"
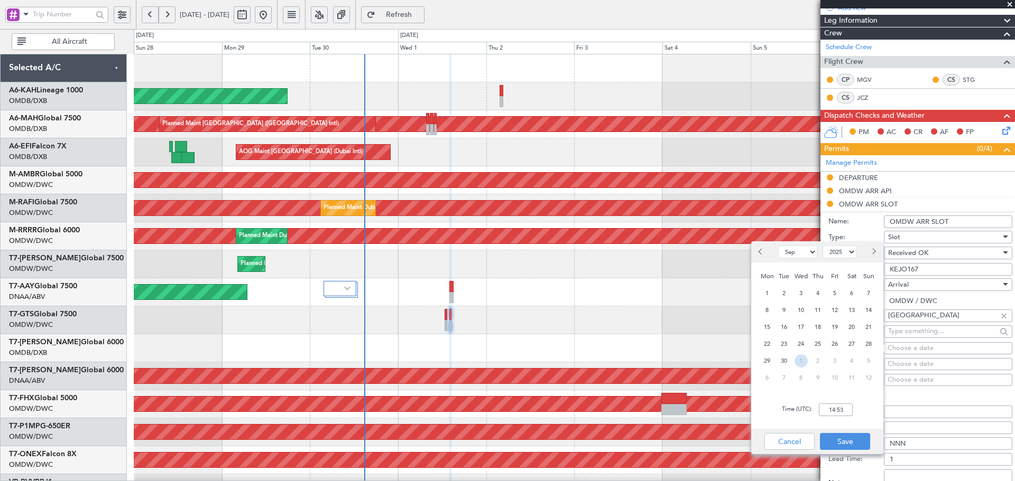
click at [799, 364] on span "1" at bounding box center [800, 361] width 13 height 13
select select "10"
click at [849, 414] on input "00:00" at bounding box center [836, 410] width 34 height 13
type input "14:30"
click at [832, 450] on button "Save" at bounding box center [845, 441] width 50 height 17
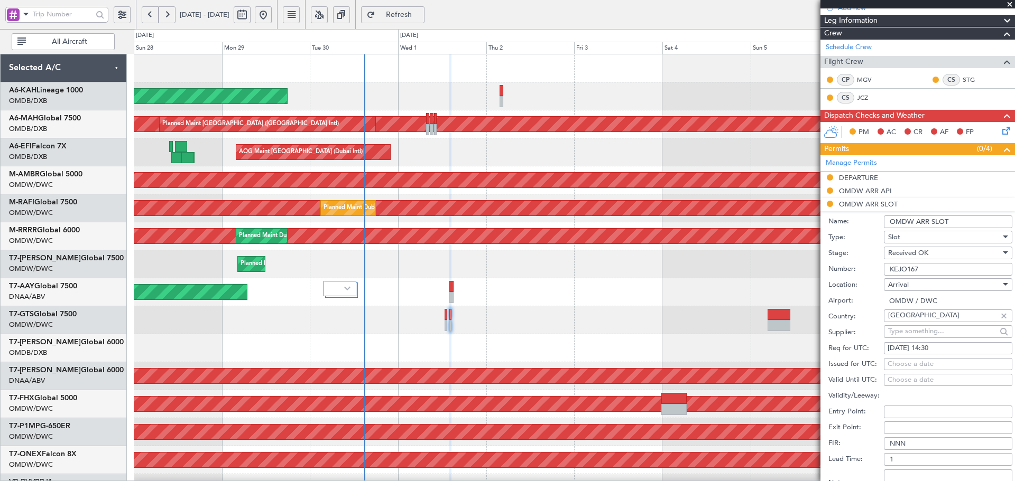
click at [904, 362] on div "Choose a date" at bounding box center [947, 364] width 121 height 11
select select "9"
select select "2025"
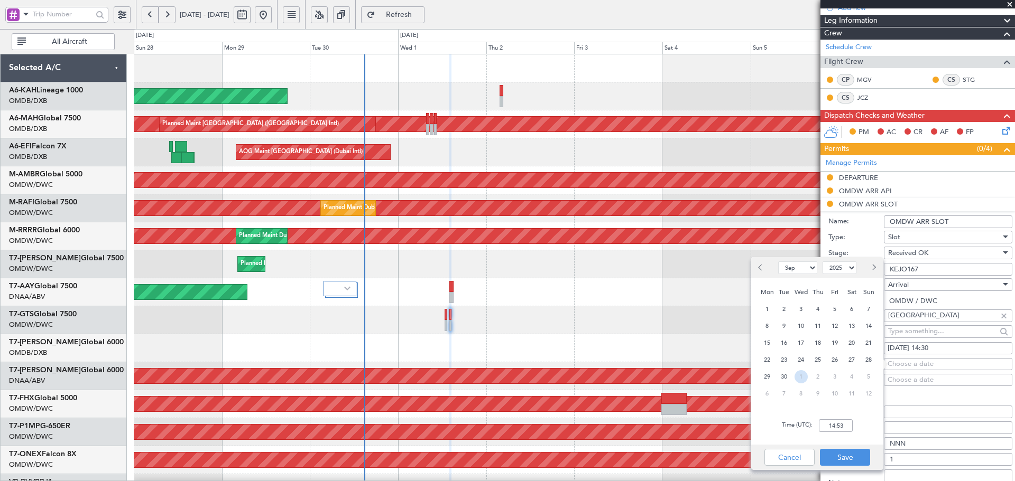
click at [800, 372] on span "1" at bounding box center [800, 376] width 13 height 13
select select "10"
click at [838, 431] on input "00:00" at bounding box center [836, 426] width 34 height 13
type input "14:30"
click at [838, 455] on button "Save" at bounding box center [845, 457] width 50 height 17
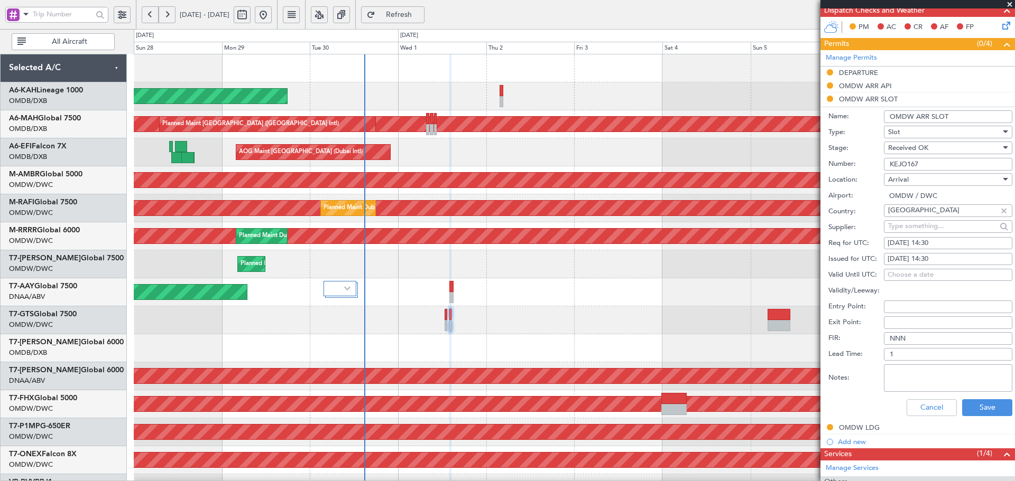
scroll to position [247, 0]
click at [975, 404] on button "Save" at bounding box center [987, 407] width 50 height 17
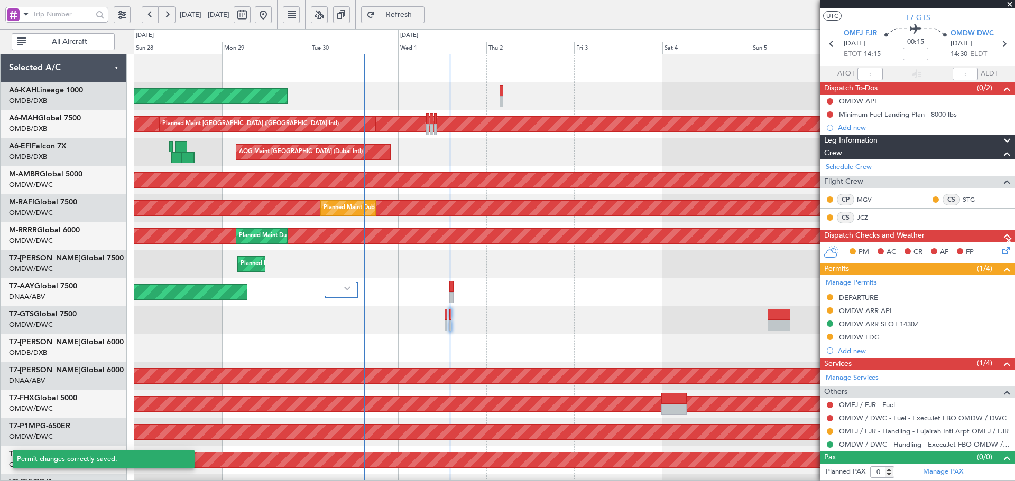
scroll to position [21, 0]
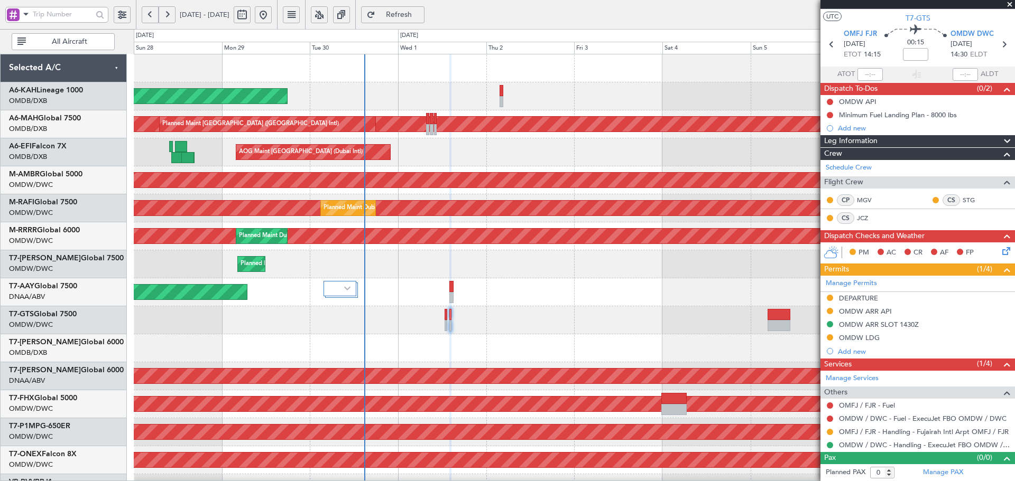
click at [421, 15] on span "Refresh" at bounding box center [398, 14] width 43 height 7
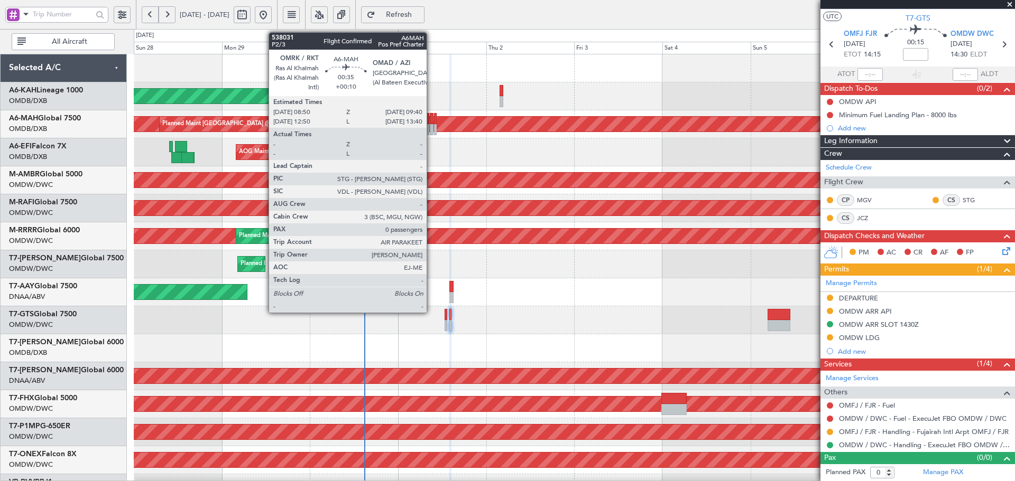
click at [431, 116] on div at bounding box center [431, 118] width 3 height 11
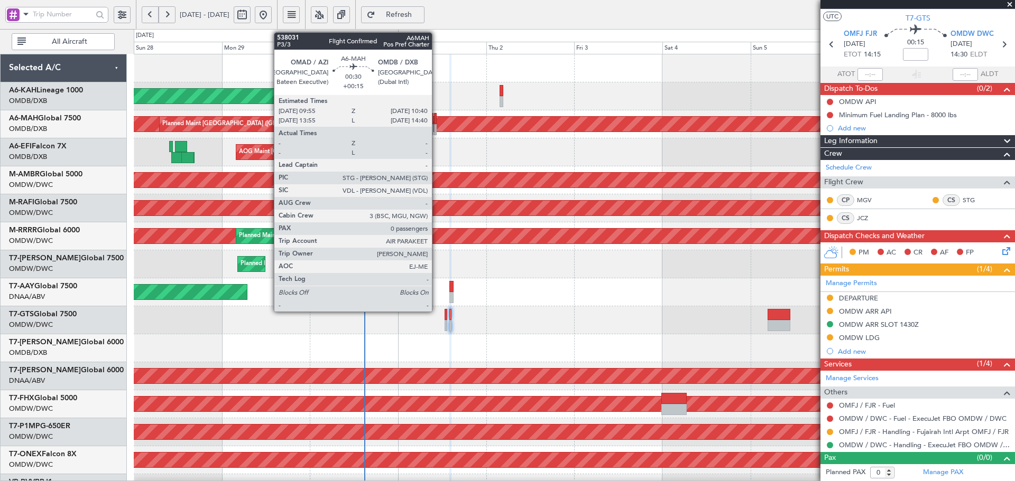
click at [437, 118] on div at bounding box center [435, 118] width 3 height 11
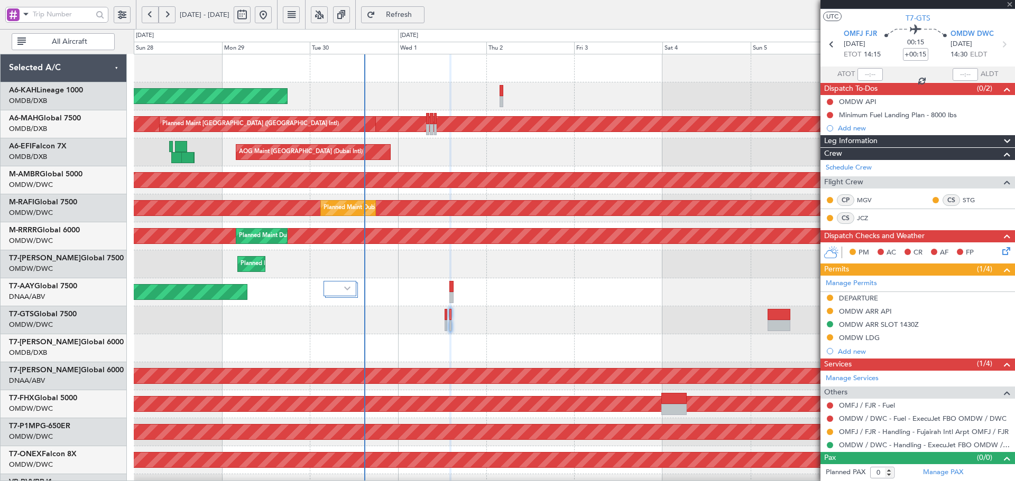
scroll to position [0, 0]
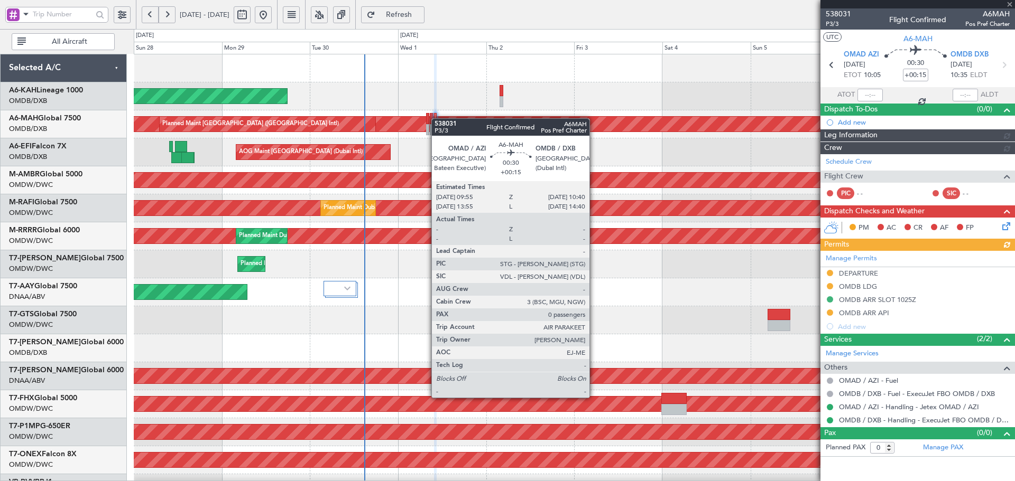
click at [437, 118] on div at bounding box center [435, 118] width 3 height 11
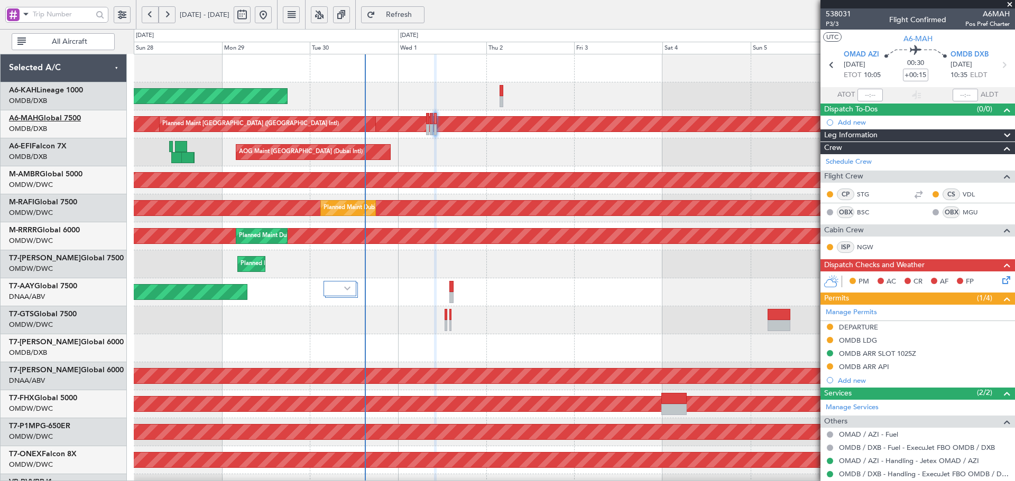
click at [66, 121] on link "A6-MAH Global 7500" at bounding box center [45, 118] width 72 height 7
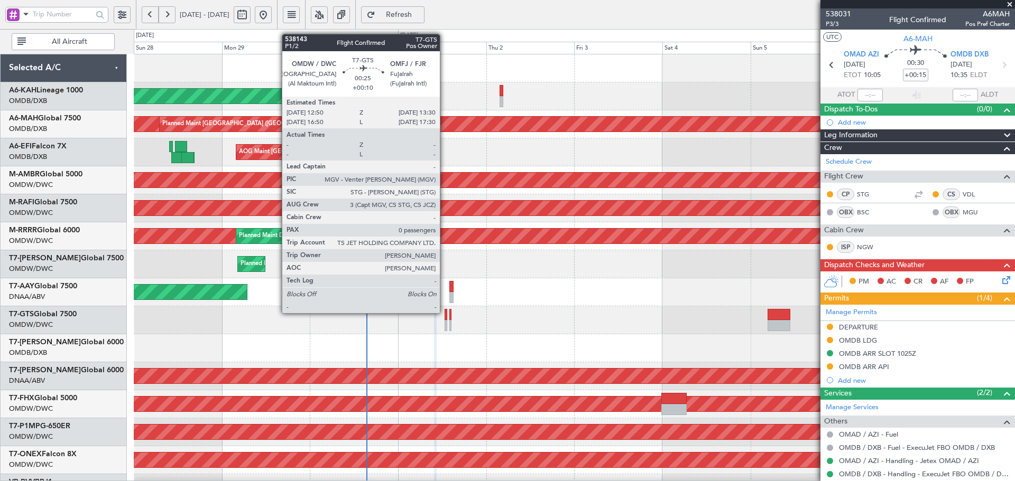
click at [444, 312] on div at bounding box center [445, 314] width 3 height 11
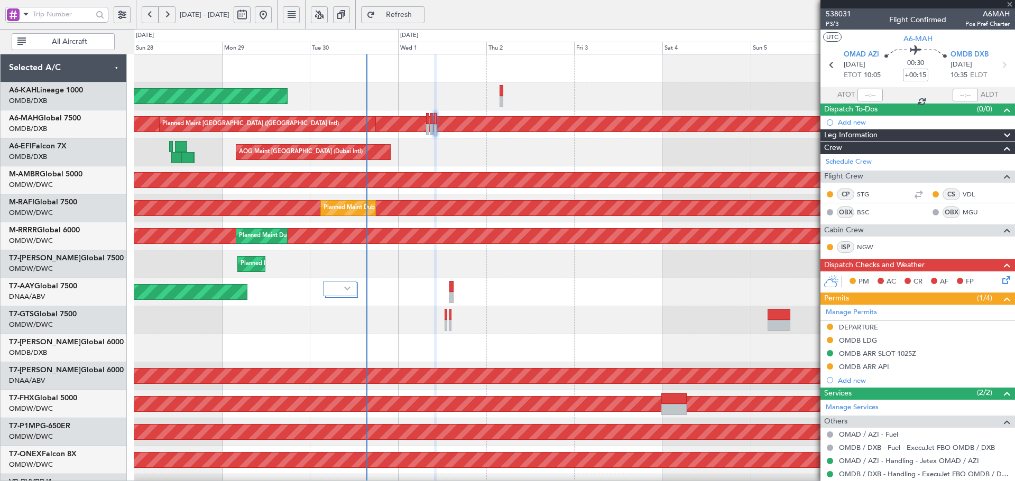
type input "+00:10"
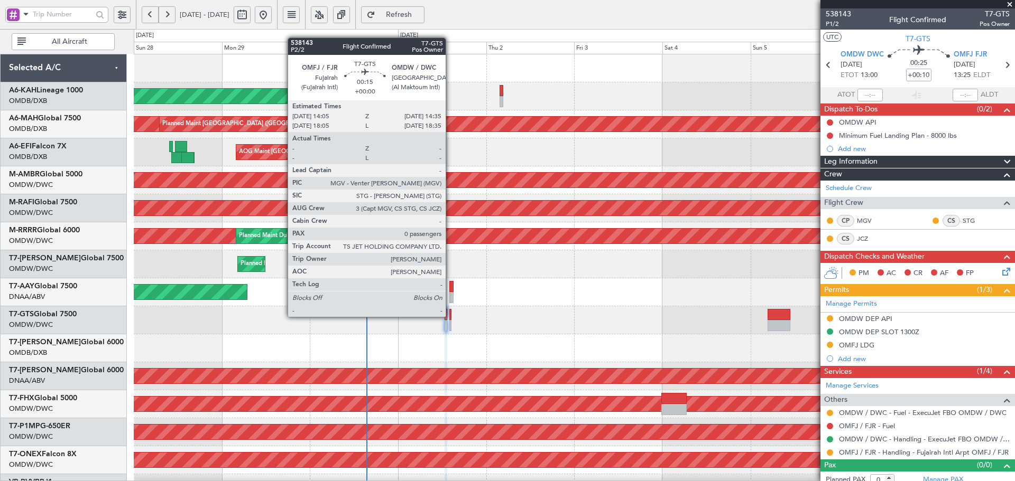
click at [450, 316] on div at bounding box center [450, 314] width 2 height 11
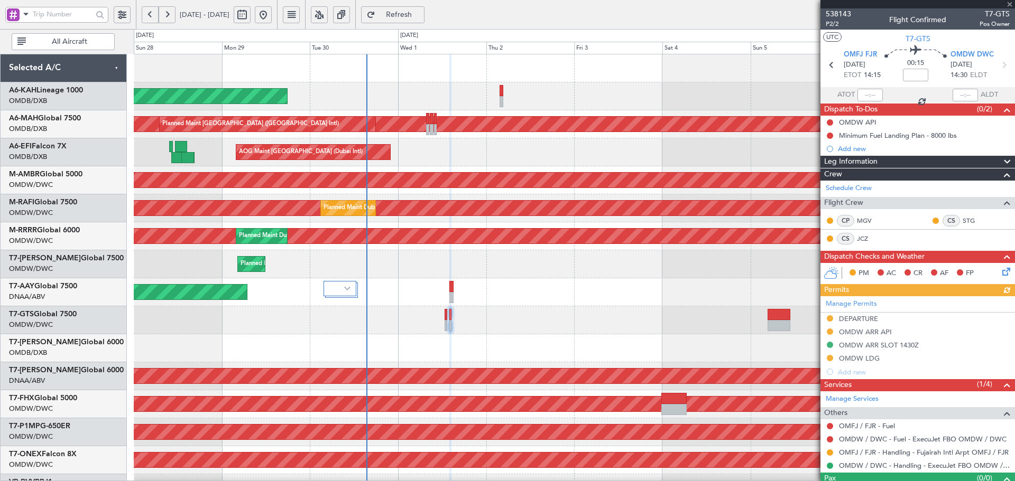
drag, startPoint x: 872, startPoint y: 353, endPoint x: 872, endPoint y: 361, distance: 8.5
click at [872, 356] on div "Manage Permits DEPARTURE OMDW ARR API OMDW ARR SLOT 1430Z OMDW LDG Add new" at bounding box center [917, 338] width 194 height 82
click at [872, 356] on div "OMDW LDG" at bounding box center [859, 358] width 41 height 9
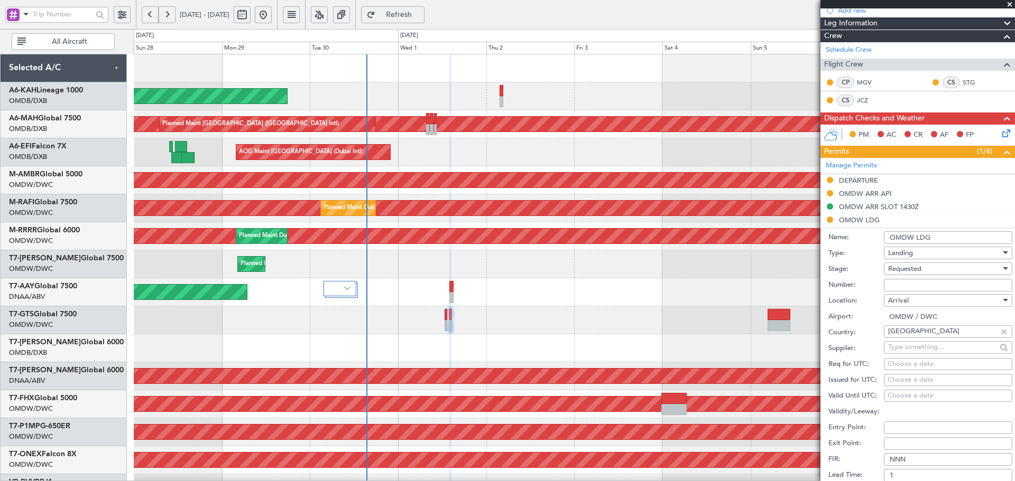
scroll to position [141, 0]
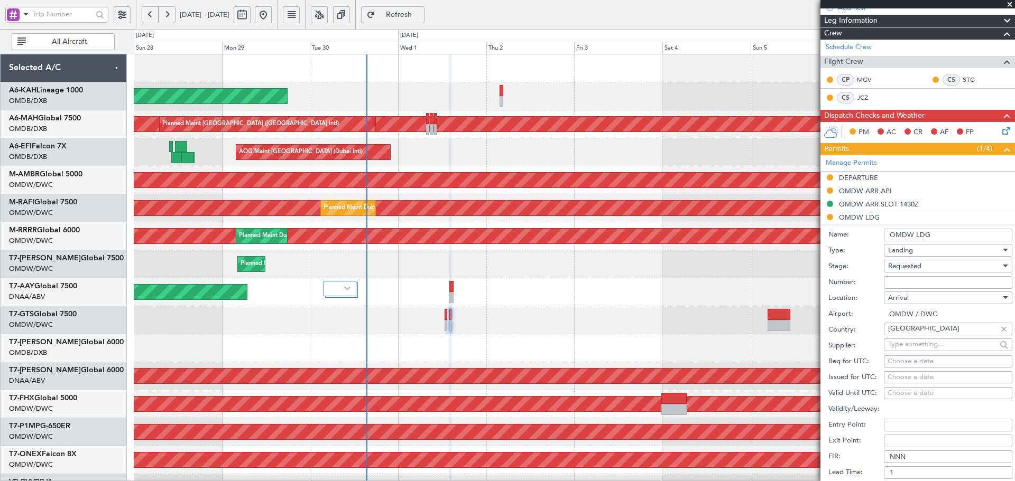
click at [906, 281] on input "Number:" at bounding box center [948, 282] width 128 height 13
paste input "LP/2025/13381"
type input "LP/2025/13381"
click at [931, 267] on div "Requested" at bounding box center [944, 266] width 113 height 16
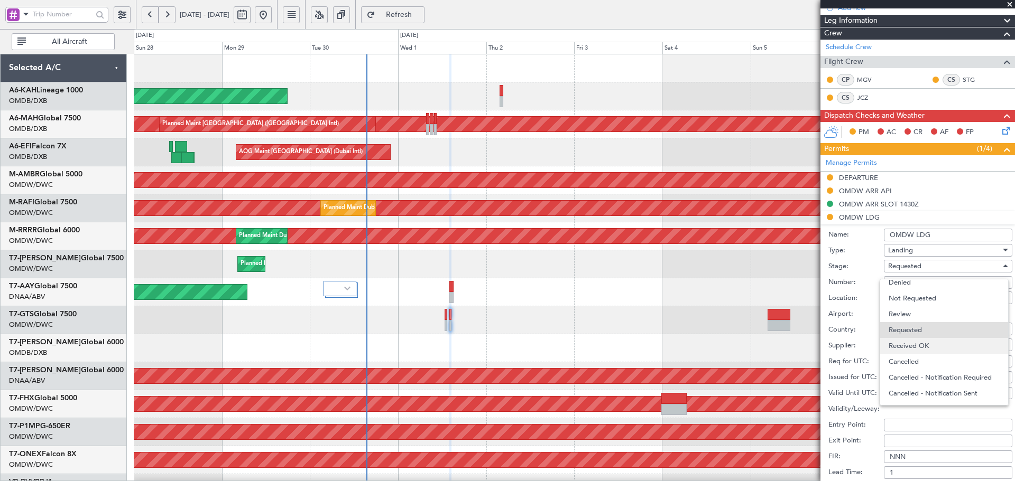
click at [918, 347] on span "Received OK" at bounding box center [943, 346] width 111 height 16
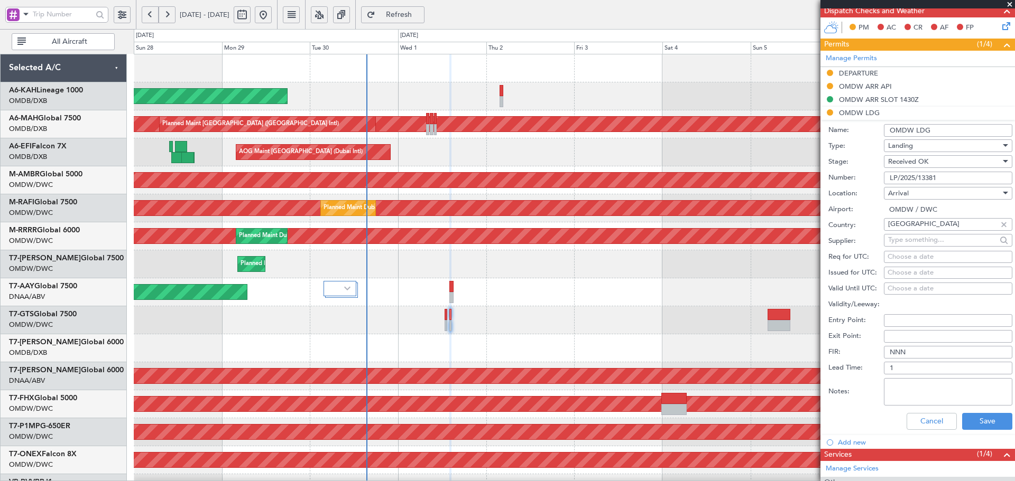
scroll to position [247, 0]
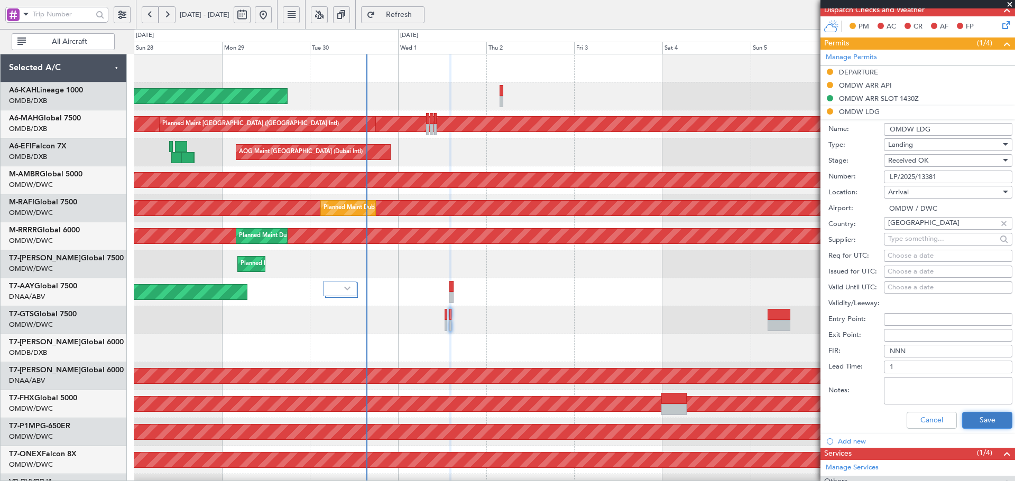
click at [989, 419] on button "Save" at bounding box center [987, 420] width 50 height 17
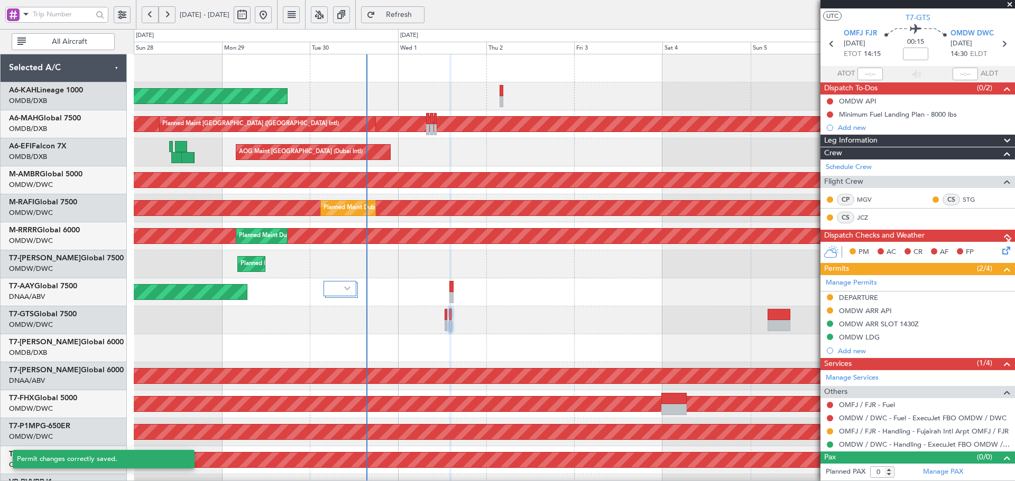
scroll to position [21, 0]
